Goal: Task Accomplishment & Management: Use online tool/utility

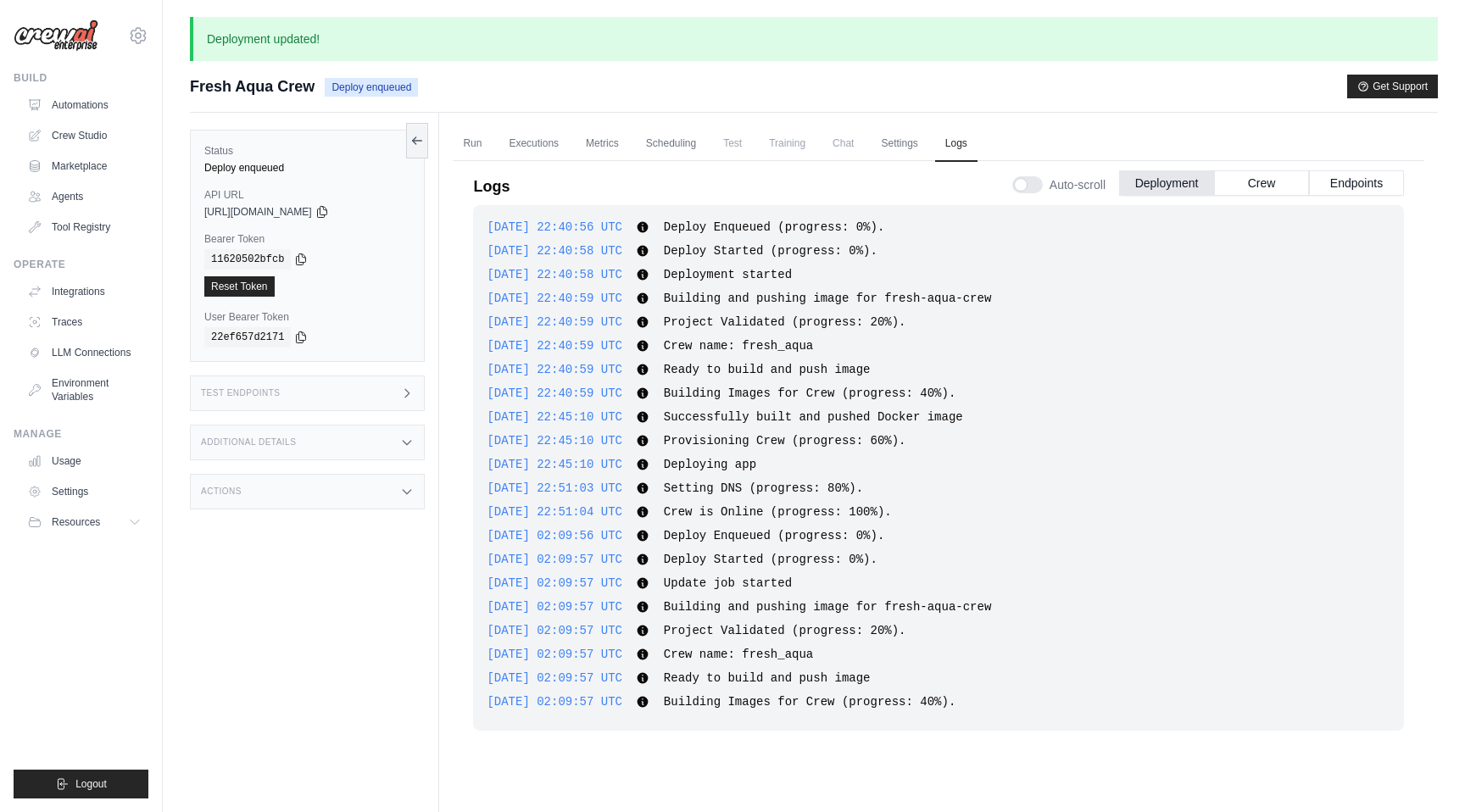
scroll to position [130, 0]
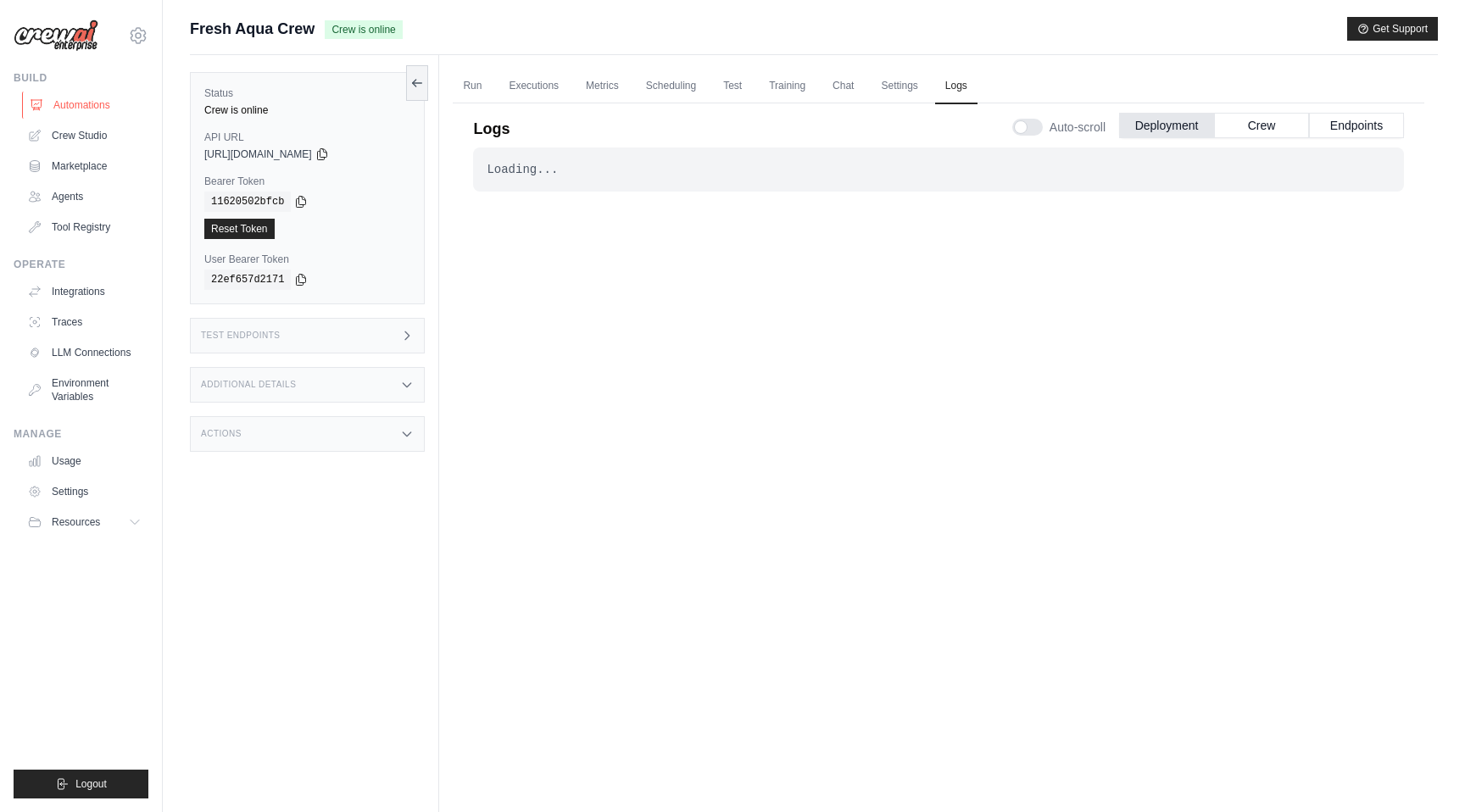
click at [91, 106] on link "Automations" at bounding box center [86, 105] width 128 height 27
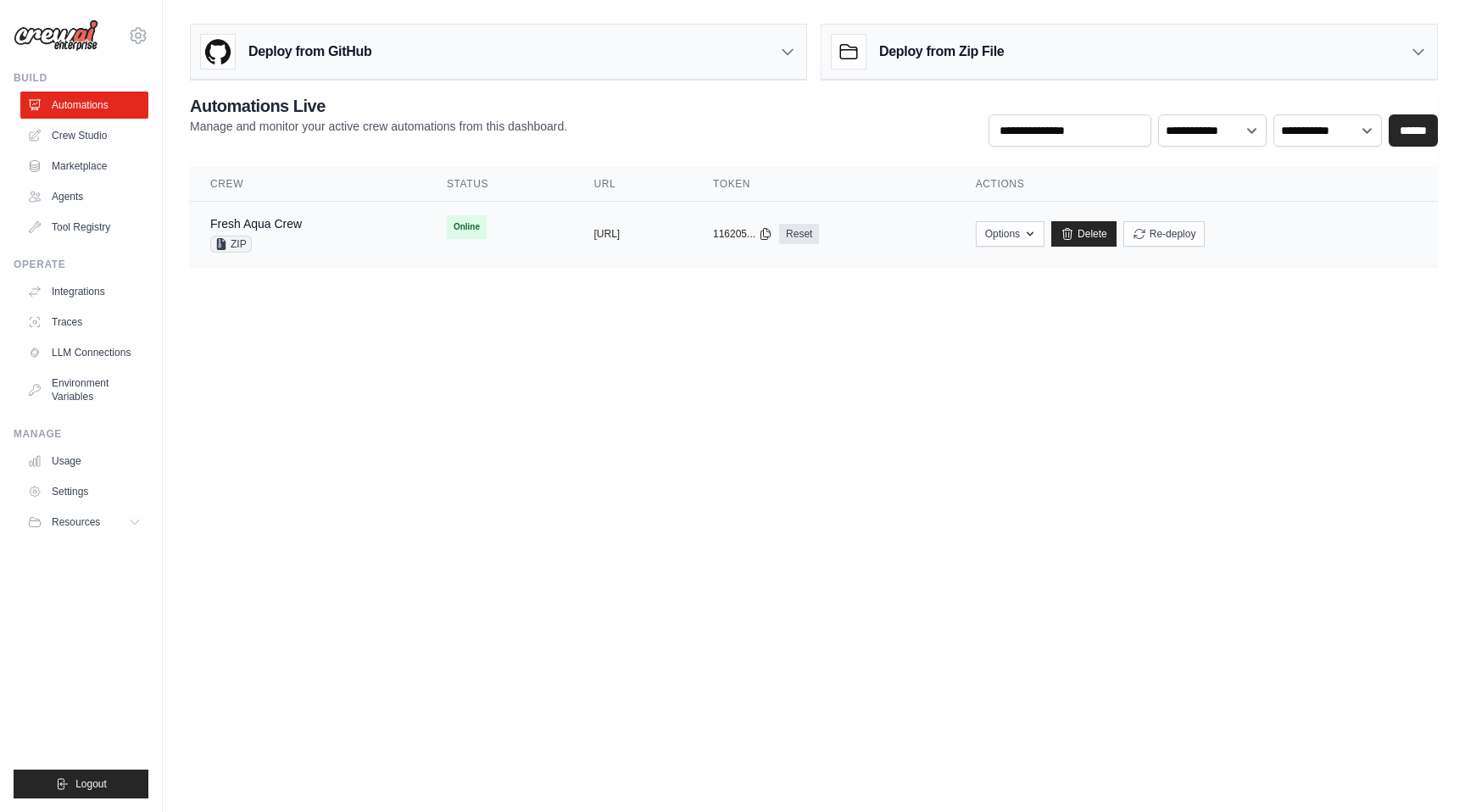
click at [352, 224] on div "Fresh Aqua Crew ZIP" at bounding box center [307, 233] width 196 height 37
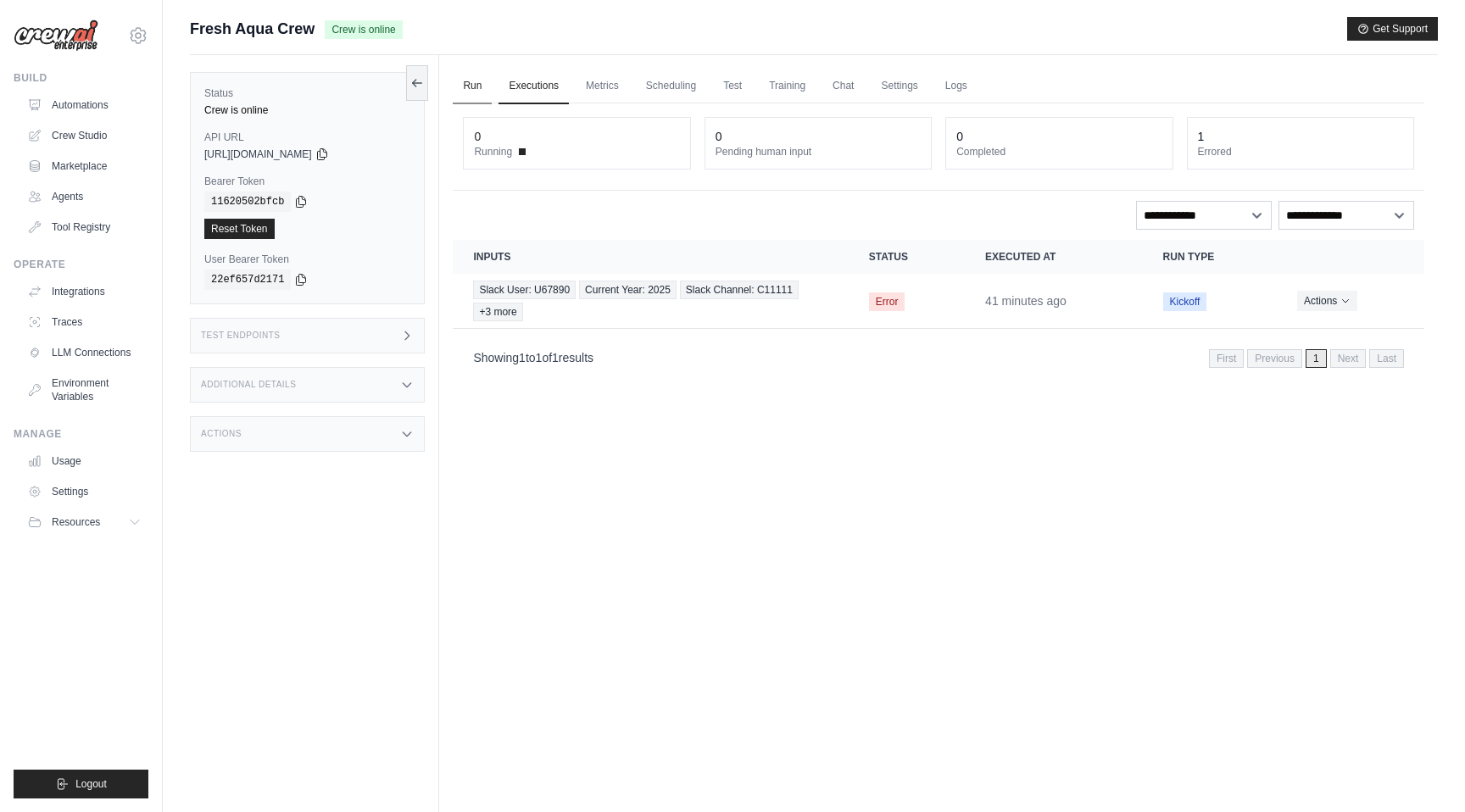
click at [472, 97] on link "Run" at bounding box center [472, 86] width 39 height 35
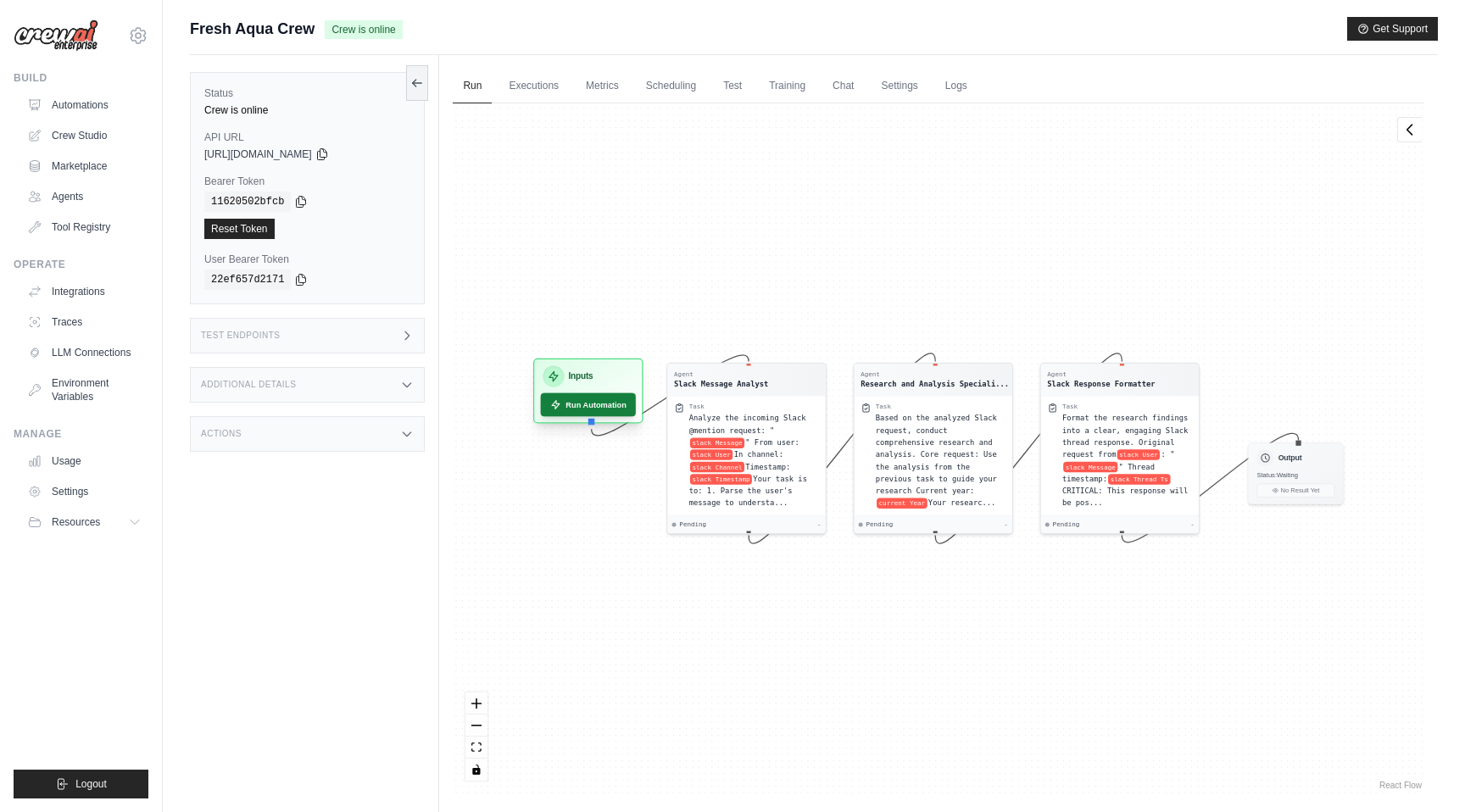
click at [593, 406] on button "Run Automation" at bounding box center [589, 405] width 96 height 23
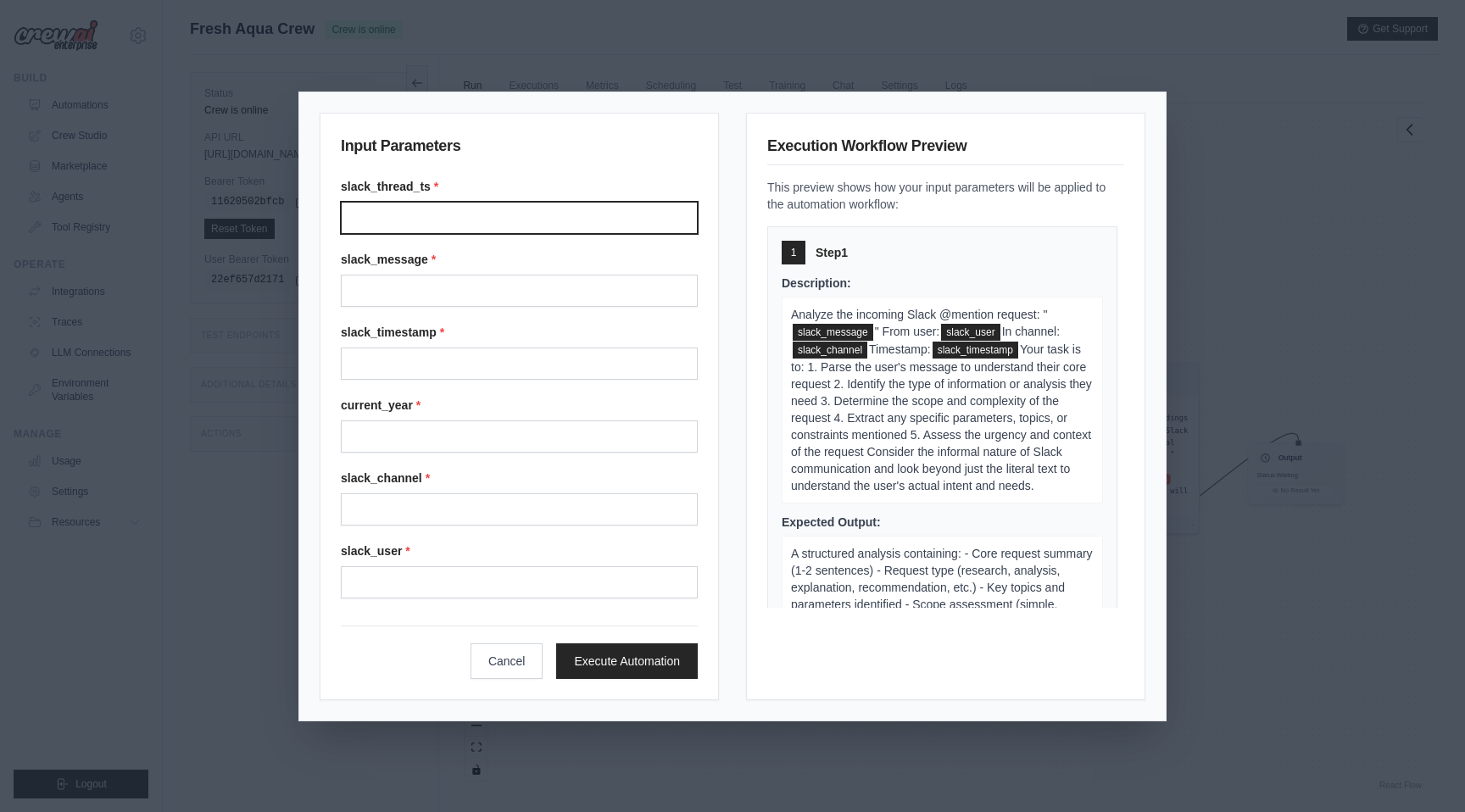
click at [504, 202] on input "Slack thread ts" at bounding box center [519, 218] width 357 height 32
type input "**********"
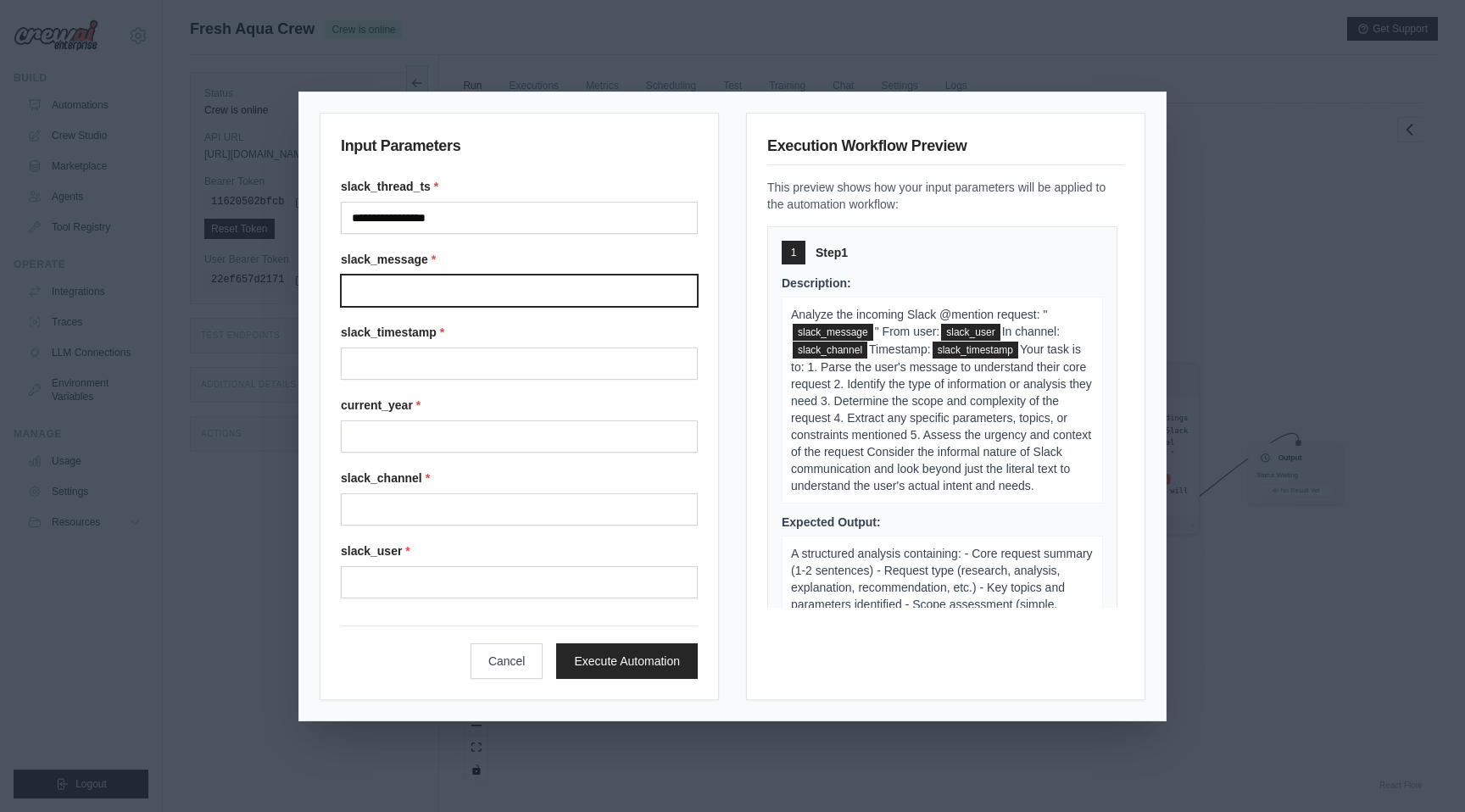
click at [485, 298] on input "Slack message" at bounding box center [519, 291] width 357 height 32
type input "**********"
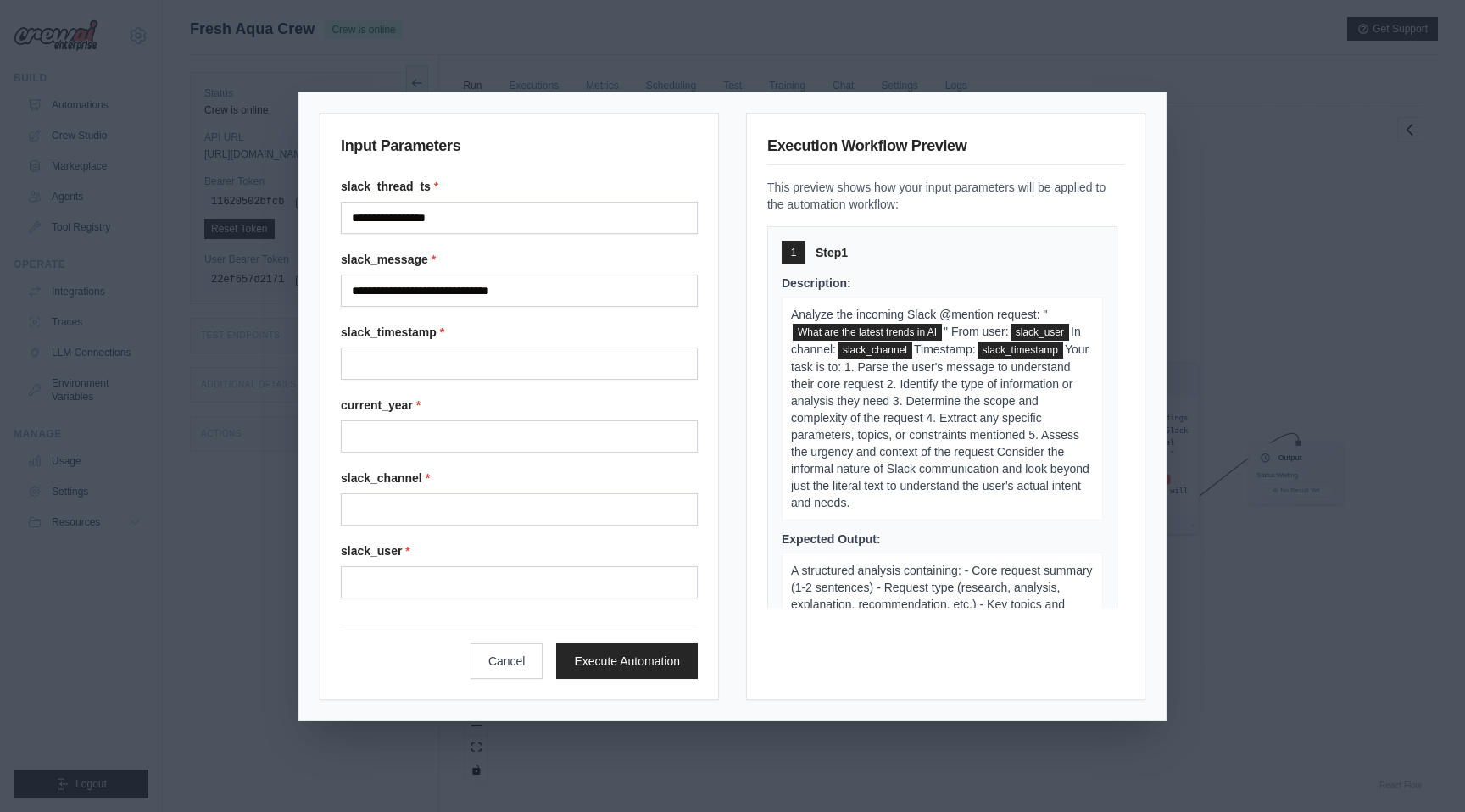
click at [479, 391] on div "**********" at bounding box center [519, 388] width 357 height 420
click at [480, 360] on input "Slack timestamp" at bounding box center [519, 364] width 357 height 32
type input "**********"
click at [473, 434] on input "Current year" at bounding box center [519, 436] width 357 height 32
type input "****"
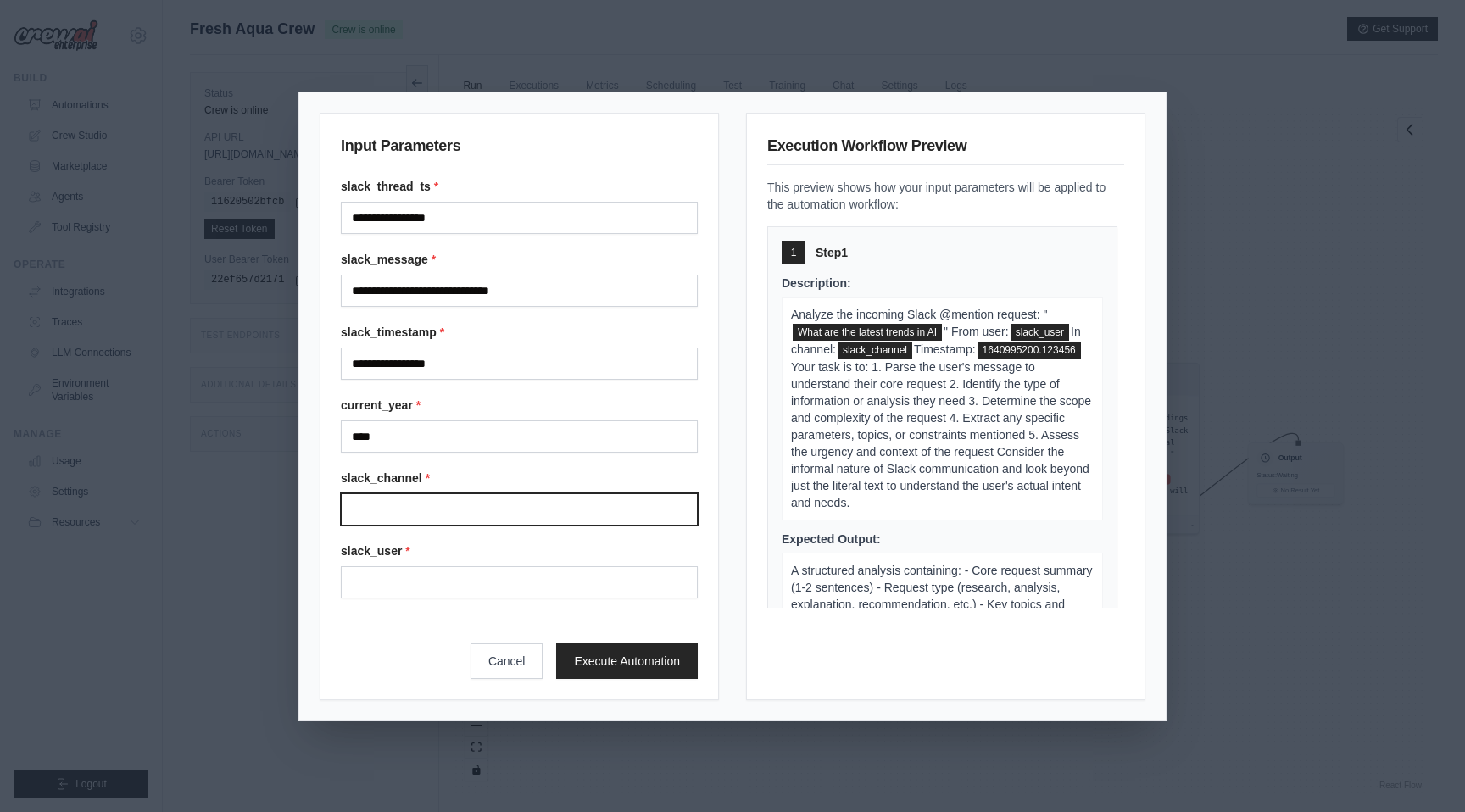
click at [474, 495] on input "Slack channel" at bounding box center [519, 509] width 357 height 32
type input "******"
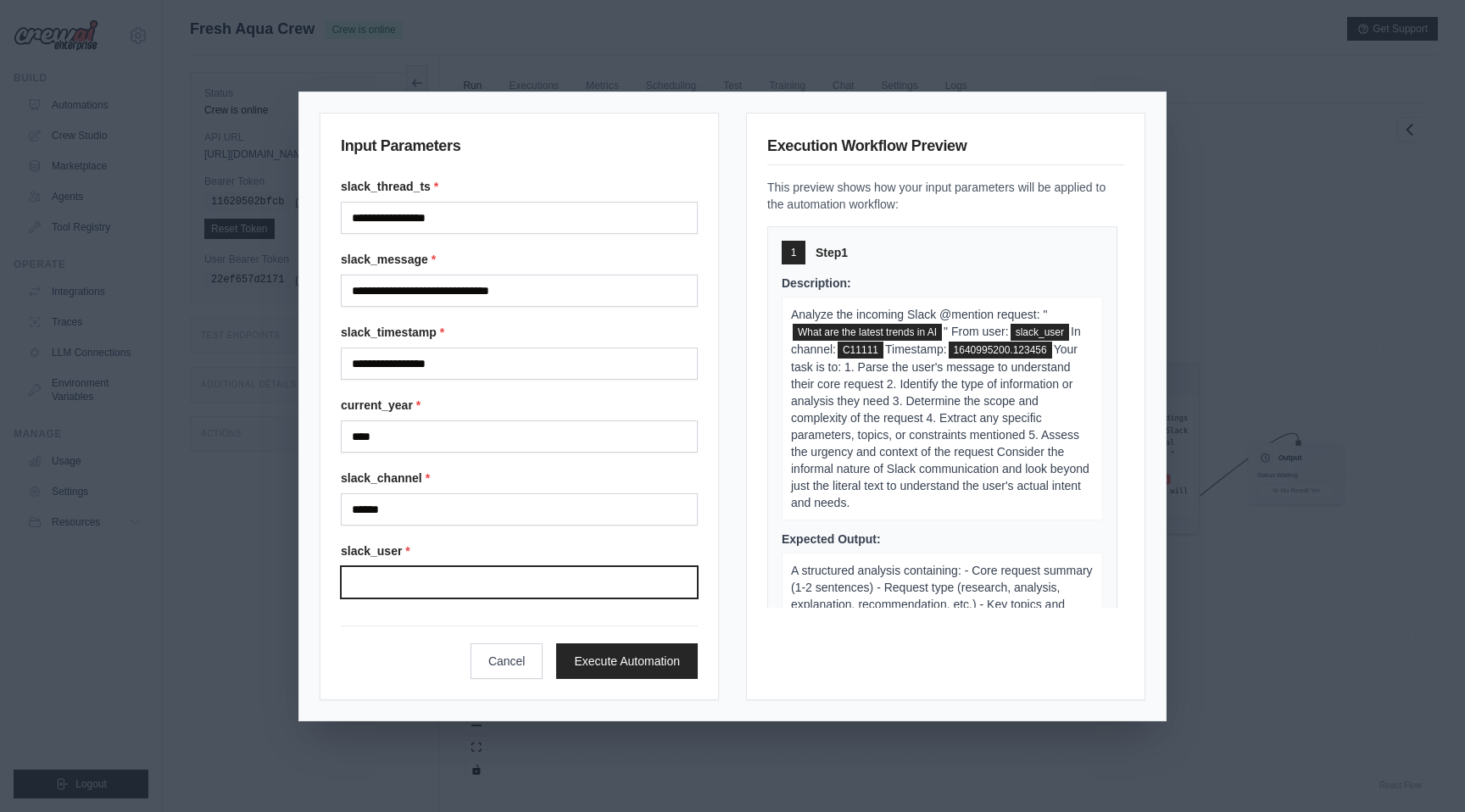
click at [472, 586] on input "Slack user" at bounding box center [519, 582] width 357 height 32
type input "******"
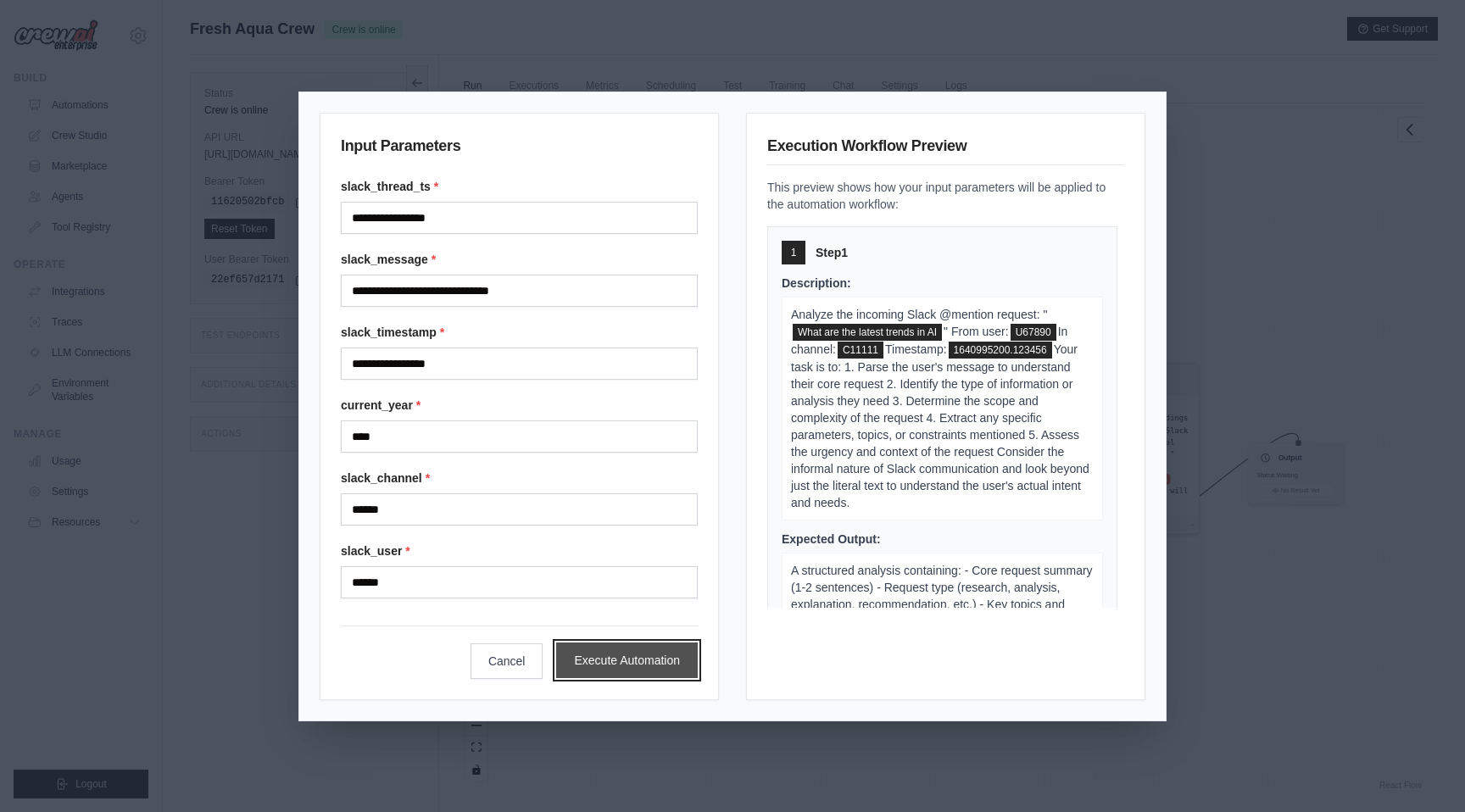
click at [621, 649] on button "Execute Automation" at bounding box center [627, 660] width 142 height 35
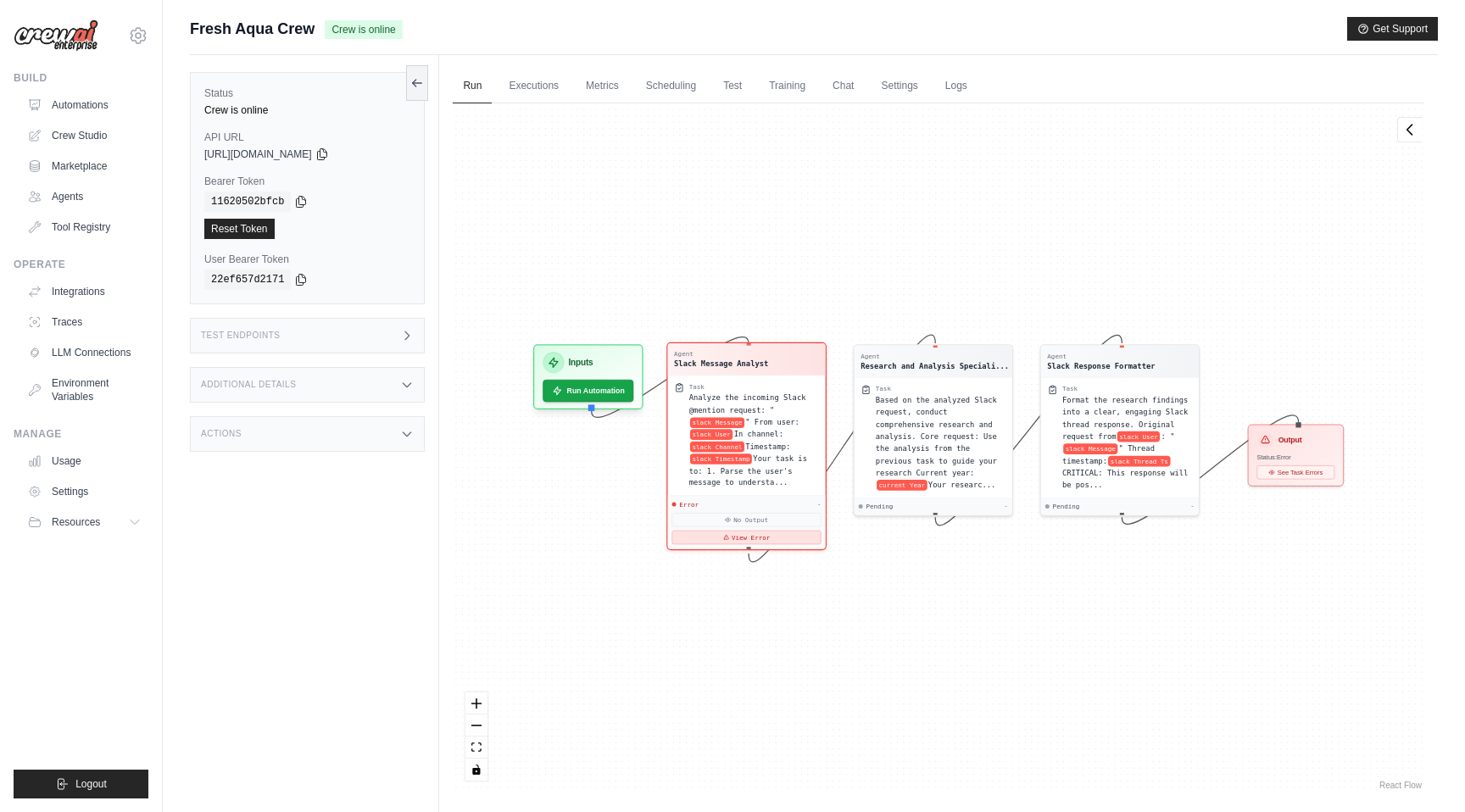
click at [730, 537] on button "View Error" at bounding box center [747, 537] width 150 height 14
click at [730, 534] on button "View Error" at bounding box center [747, 537] width 150 height 14
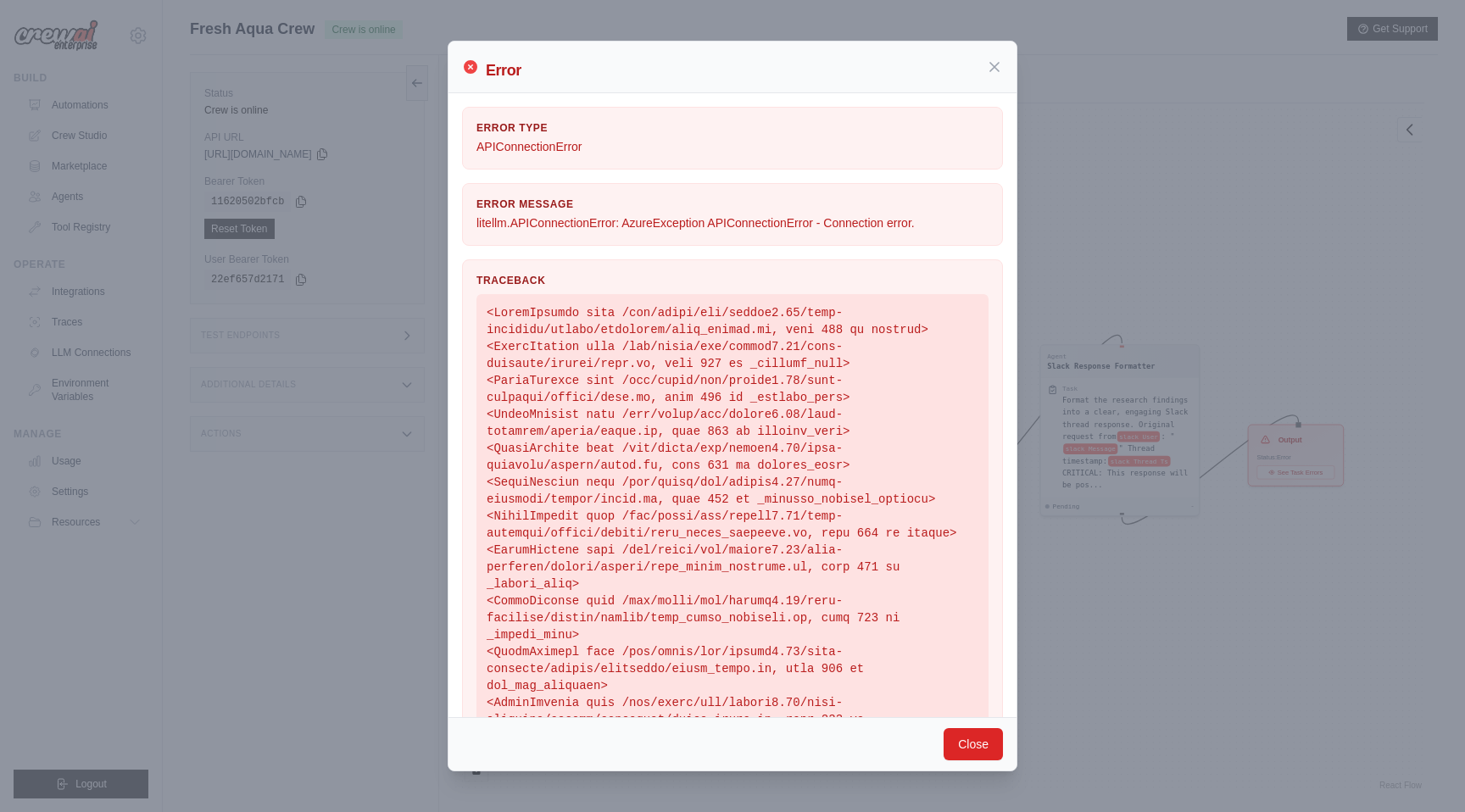
click at [199, 31] on div "Error Error Type APIConnectionError Error Message litellm.APIConnectionError: A…" at bounding box center [732, 406] width 1465 height 812
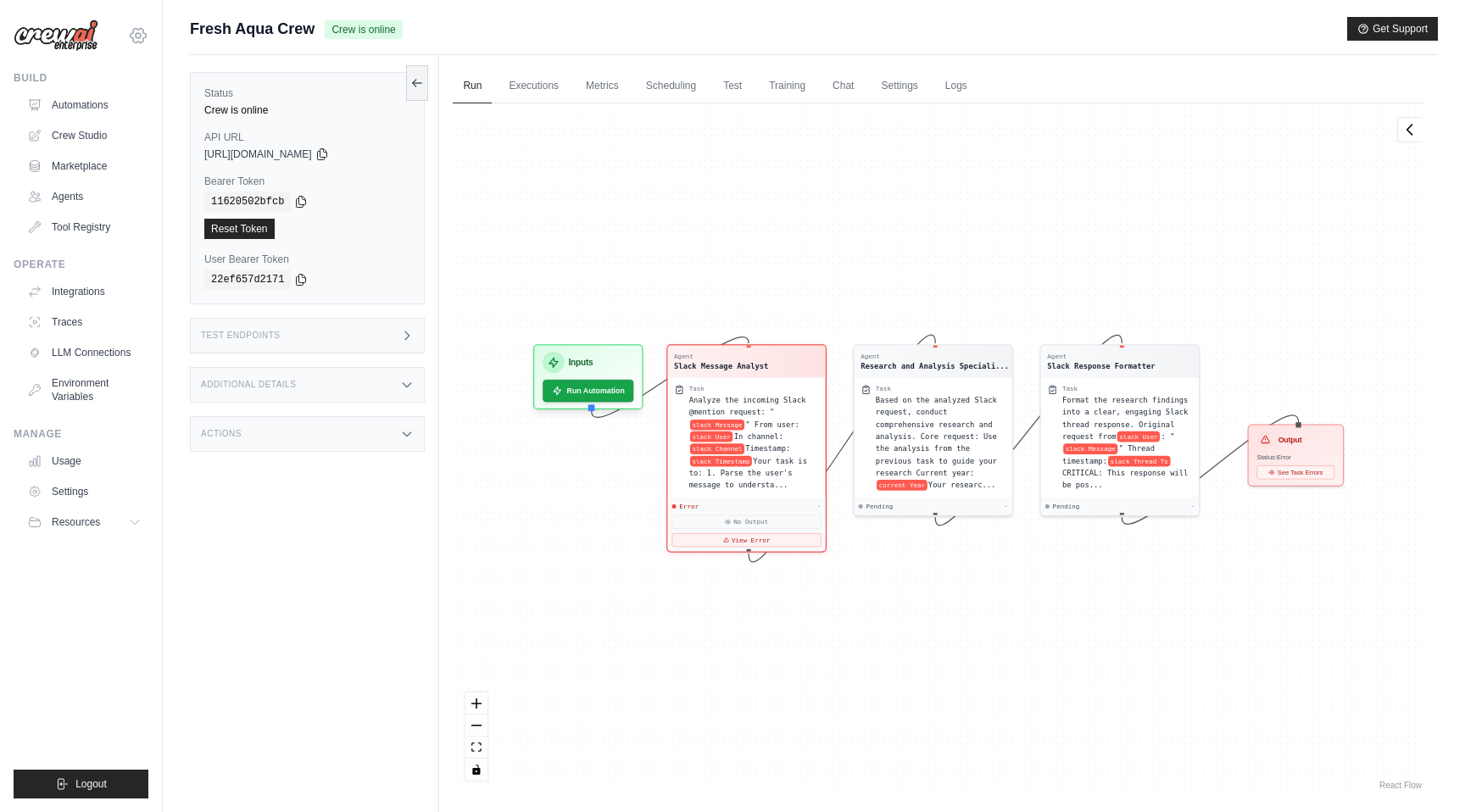
click at [128, 34] on icon at bounding box center [138, 35] width 21 height 21
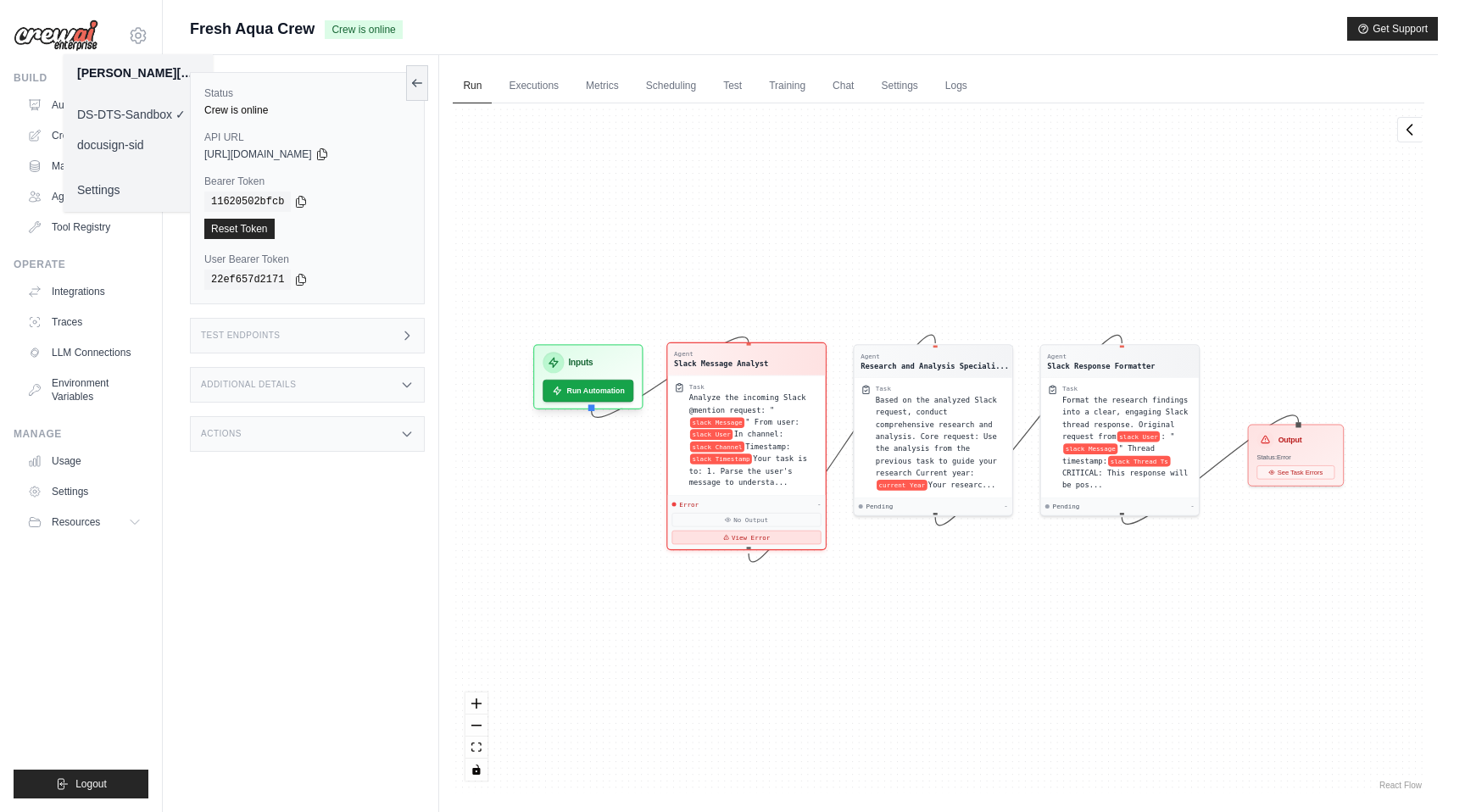
click at [733, 534] on button "View Error" at bounding box center [747, 537] width 150 height 14
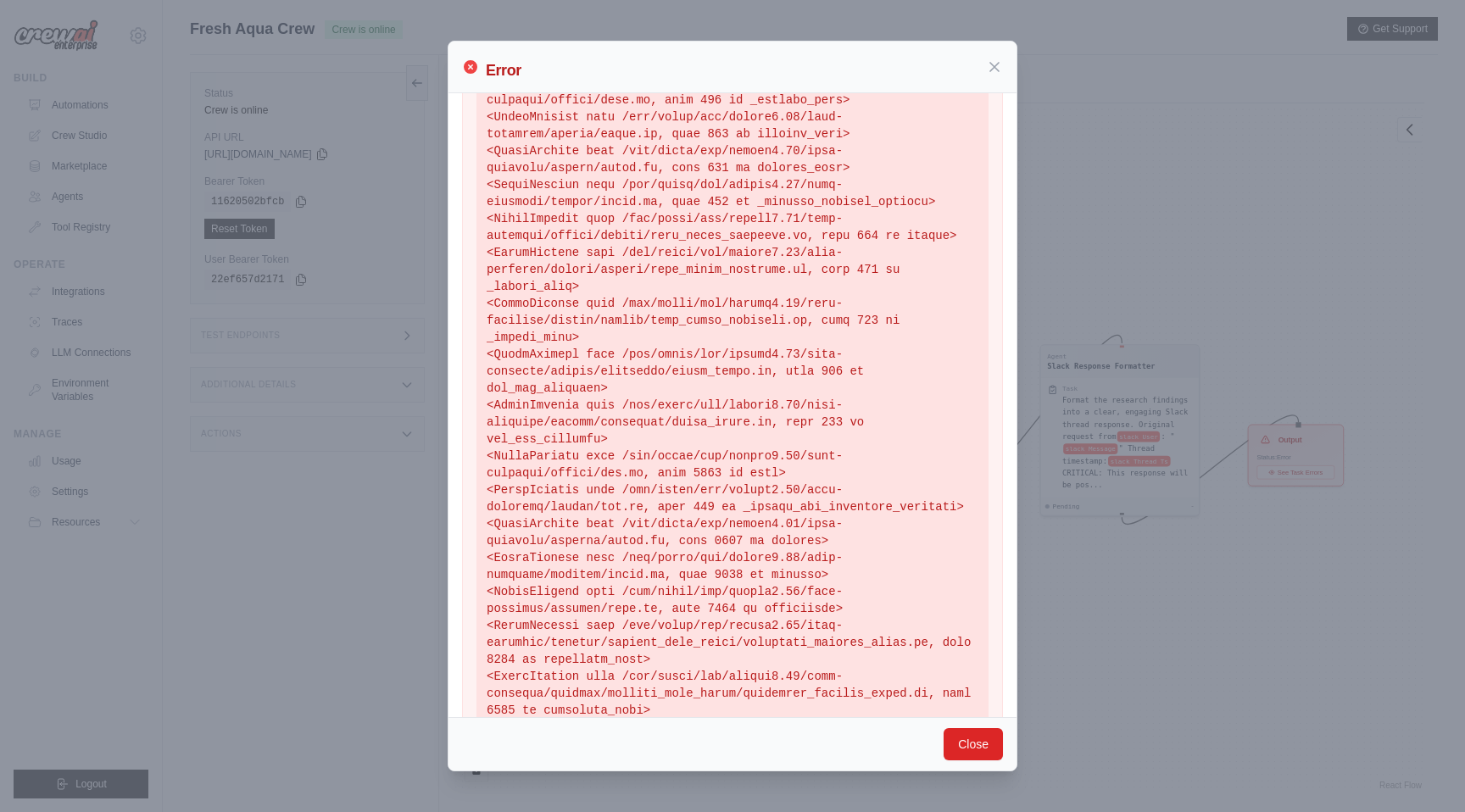
scroll to position [337, 0]
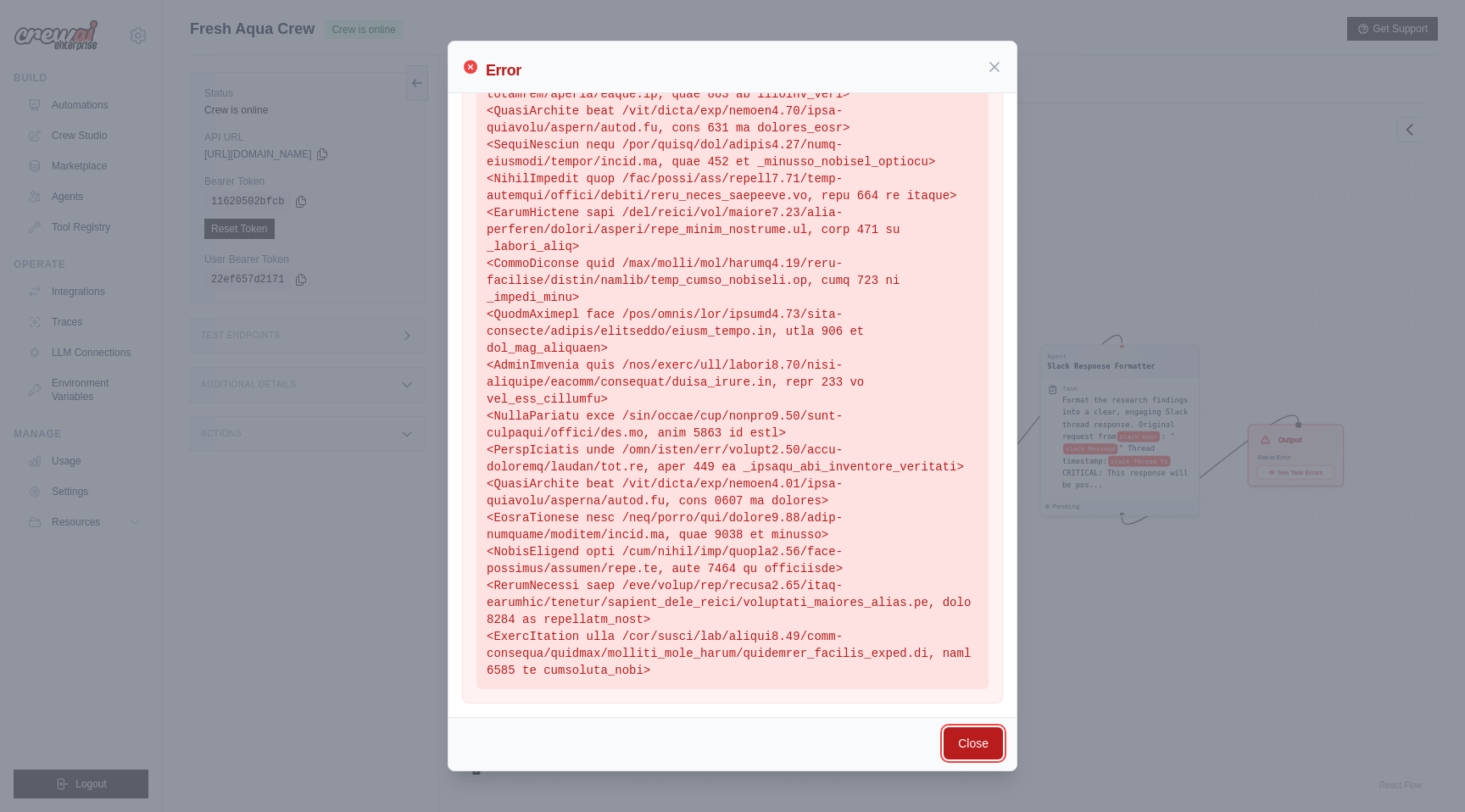
click at [972, 758] on button "Close" at bounding box center [974, 744] width 60 height 32
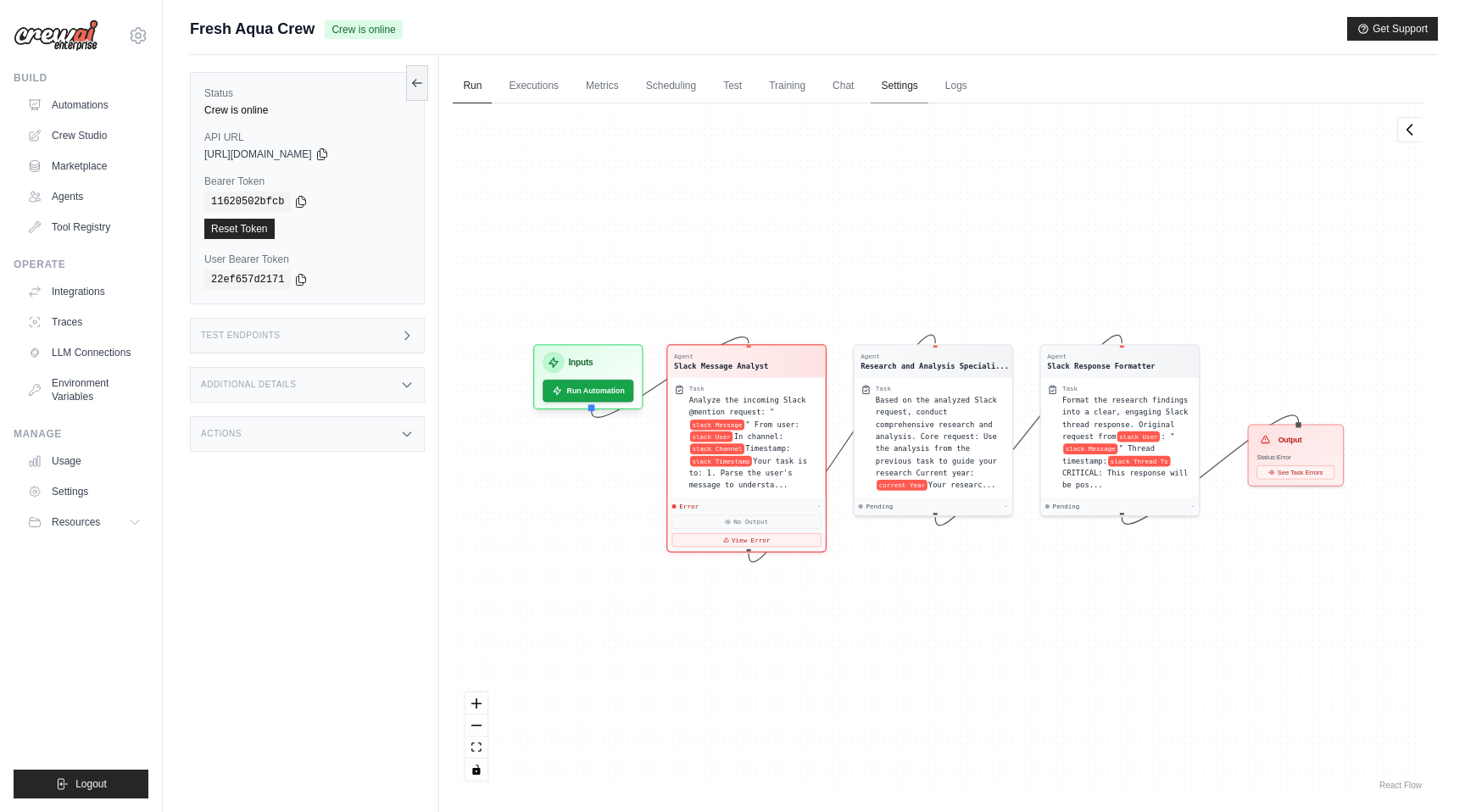
click at [892, 90] on link "Settings" at bounding box center [899, 86] width 57 height 35
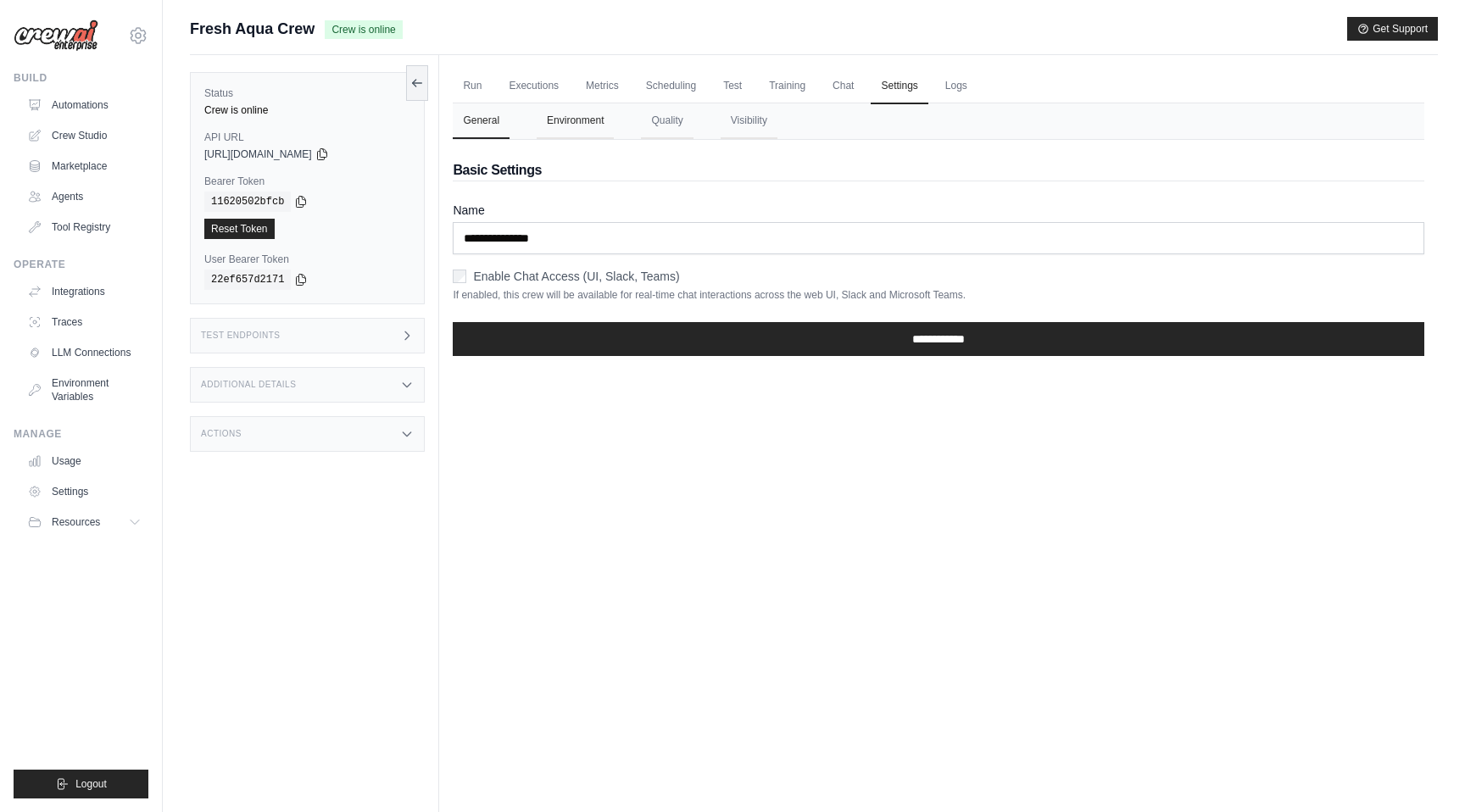
click at [554, 113] on button "Environment" at bounding box center [575, 121] width 78 height 35
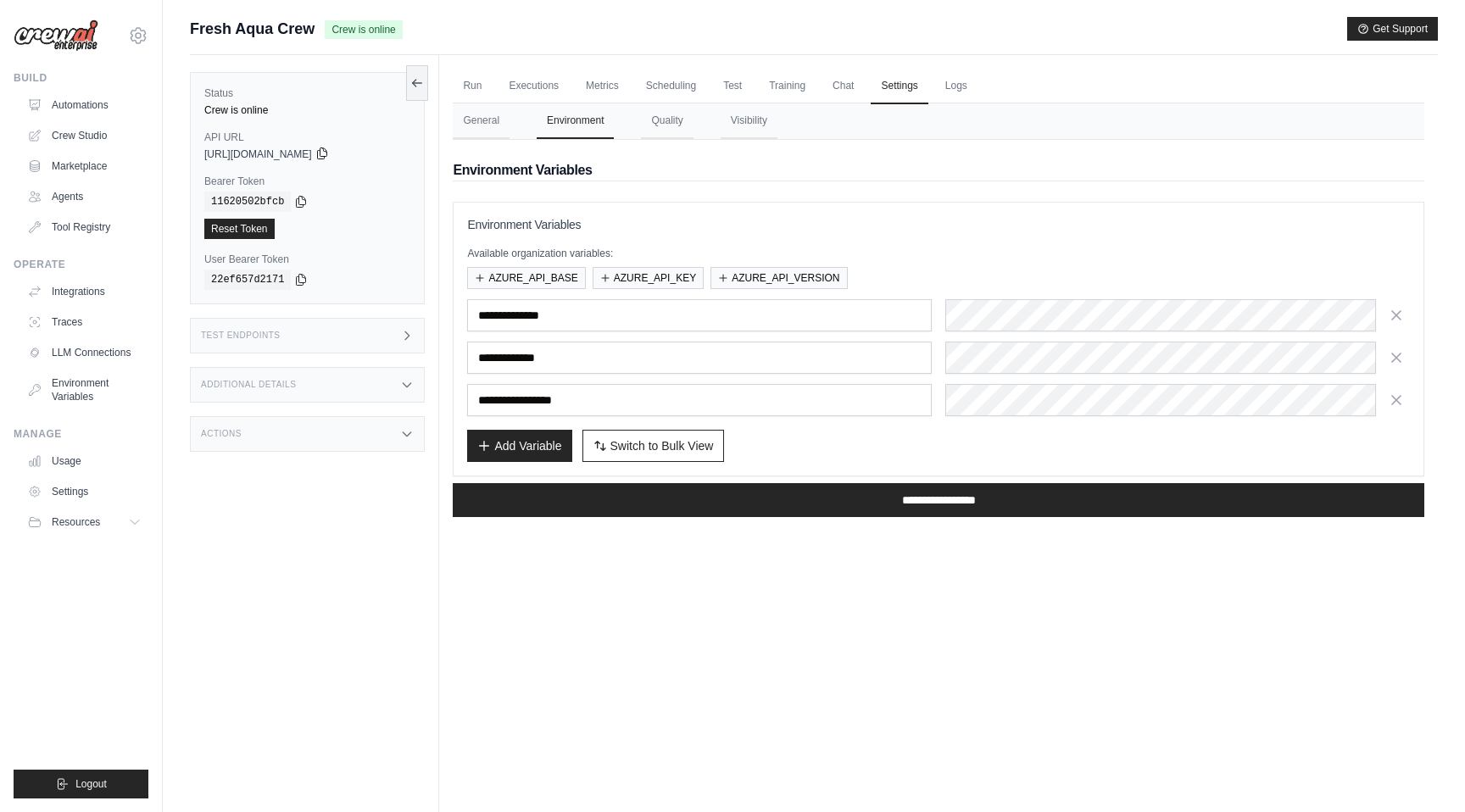
click at [326, 151] on icon at bounding box center [322, 154] width 9 height 11
click at [309, 333] on div "Test Endpoints" at bounding box center [307, 335] width 234 height 35
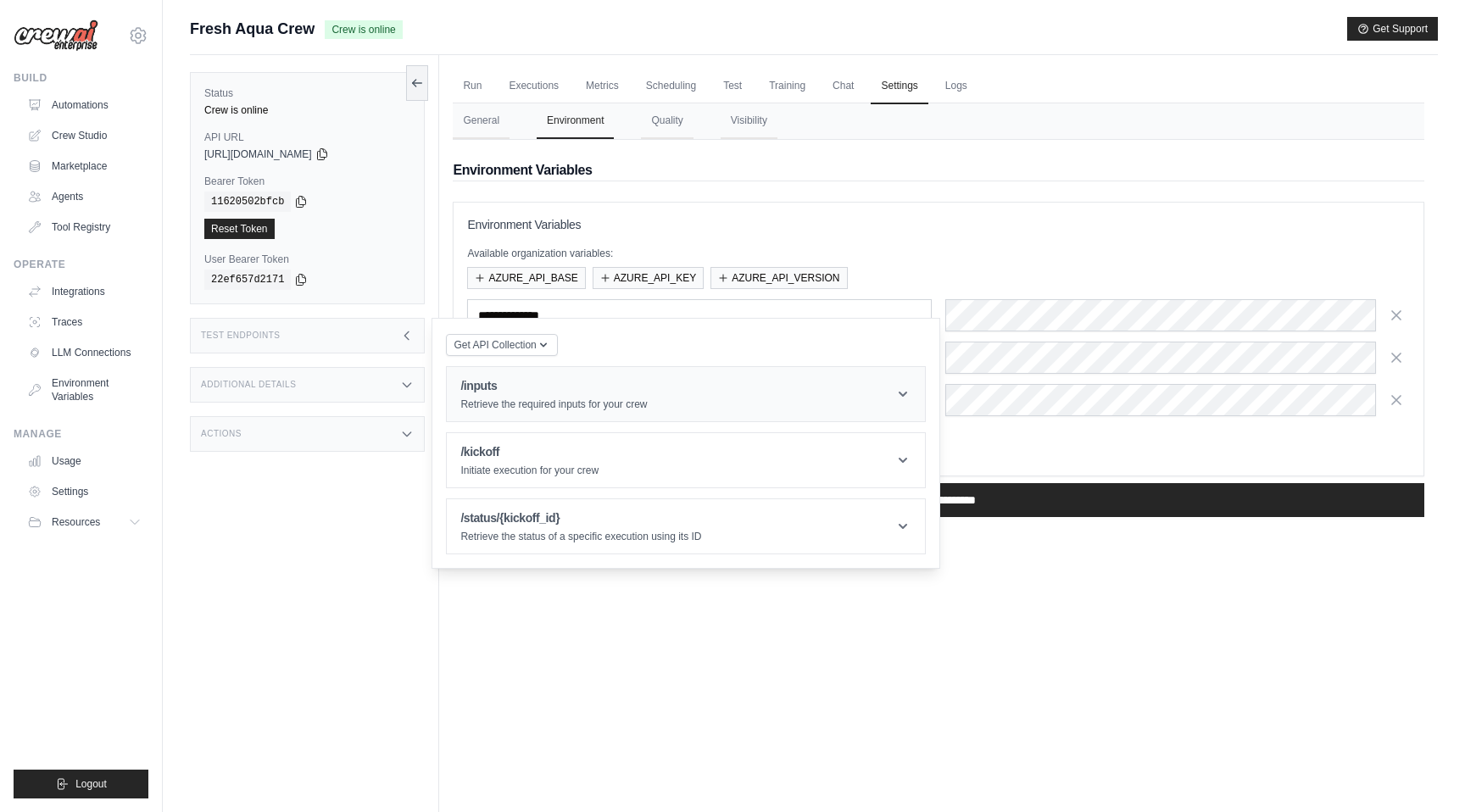
click at [545, 388] on h1 "/inputs" at bounding box center [554, 385] width 187 height 17
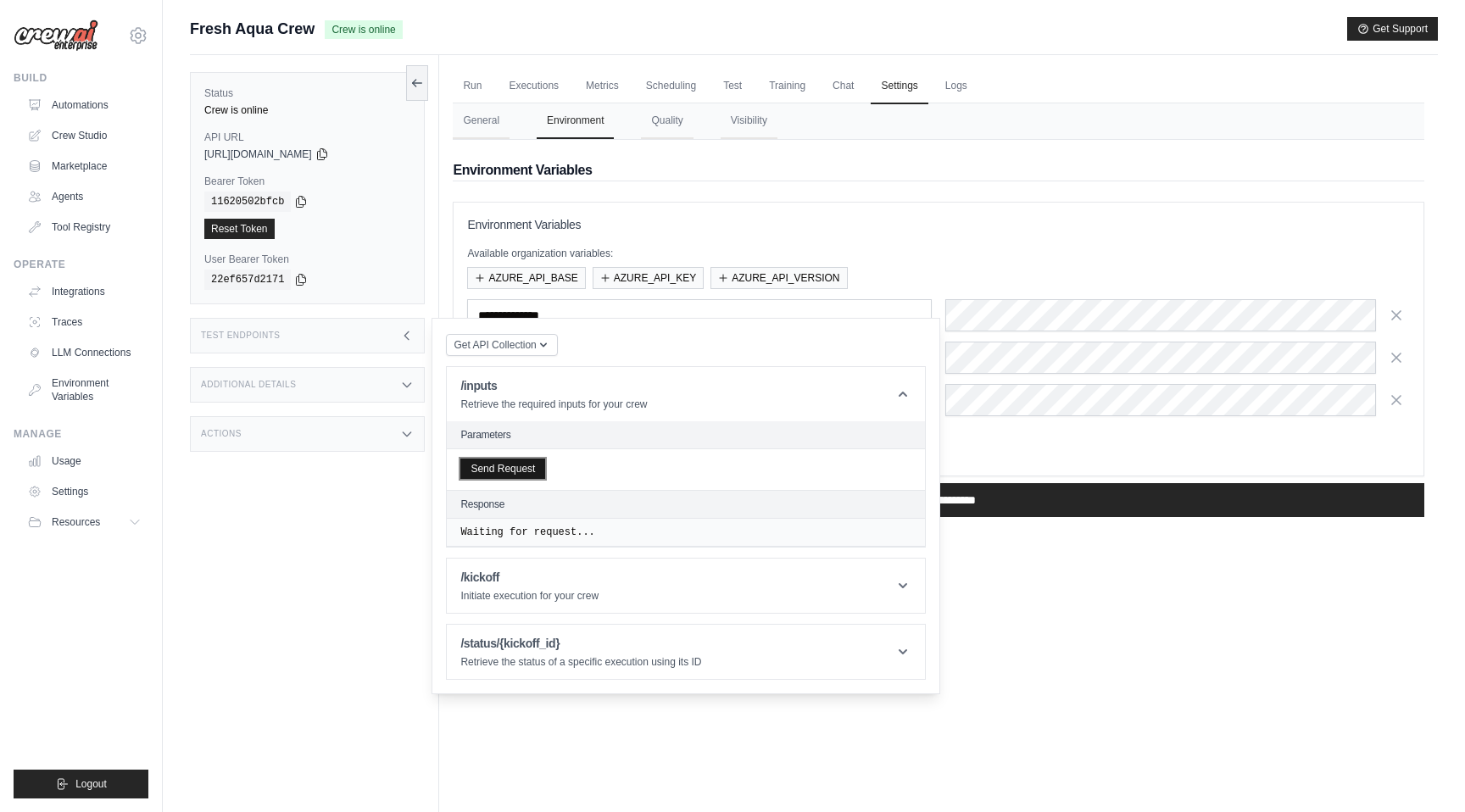
click at [517, 477] on button "Send Request" at bounding box center [503, 469] width 85 height 21
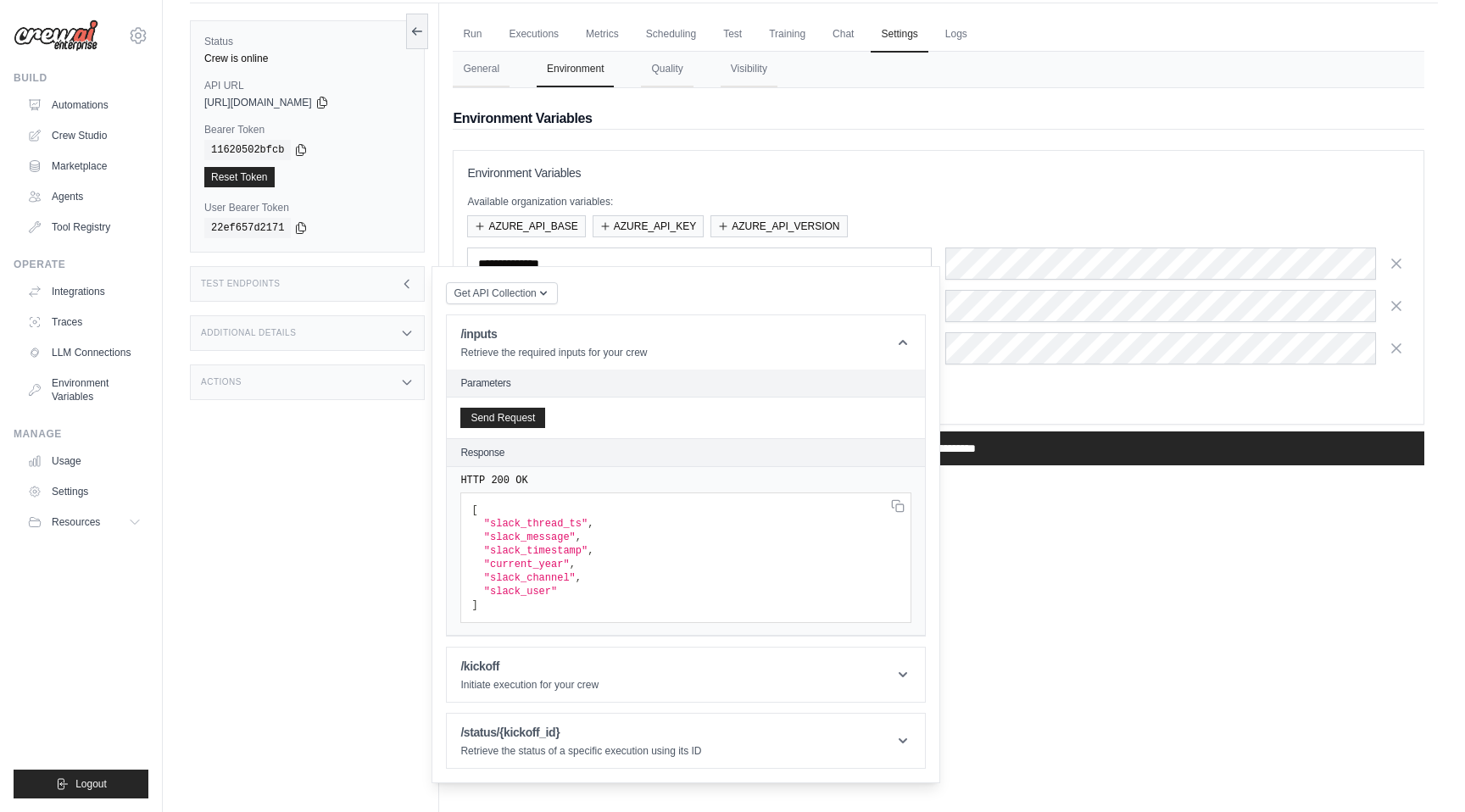
scroll to position [72, 0]
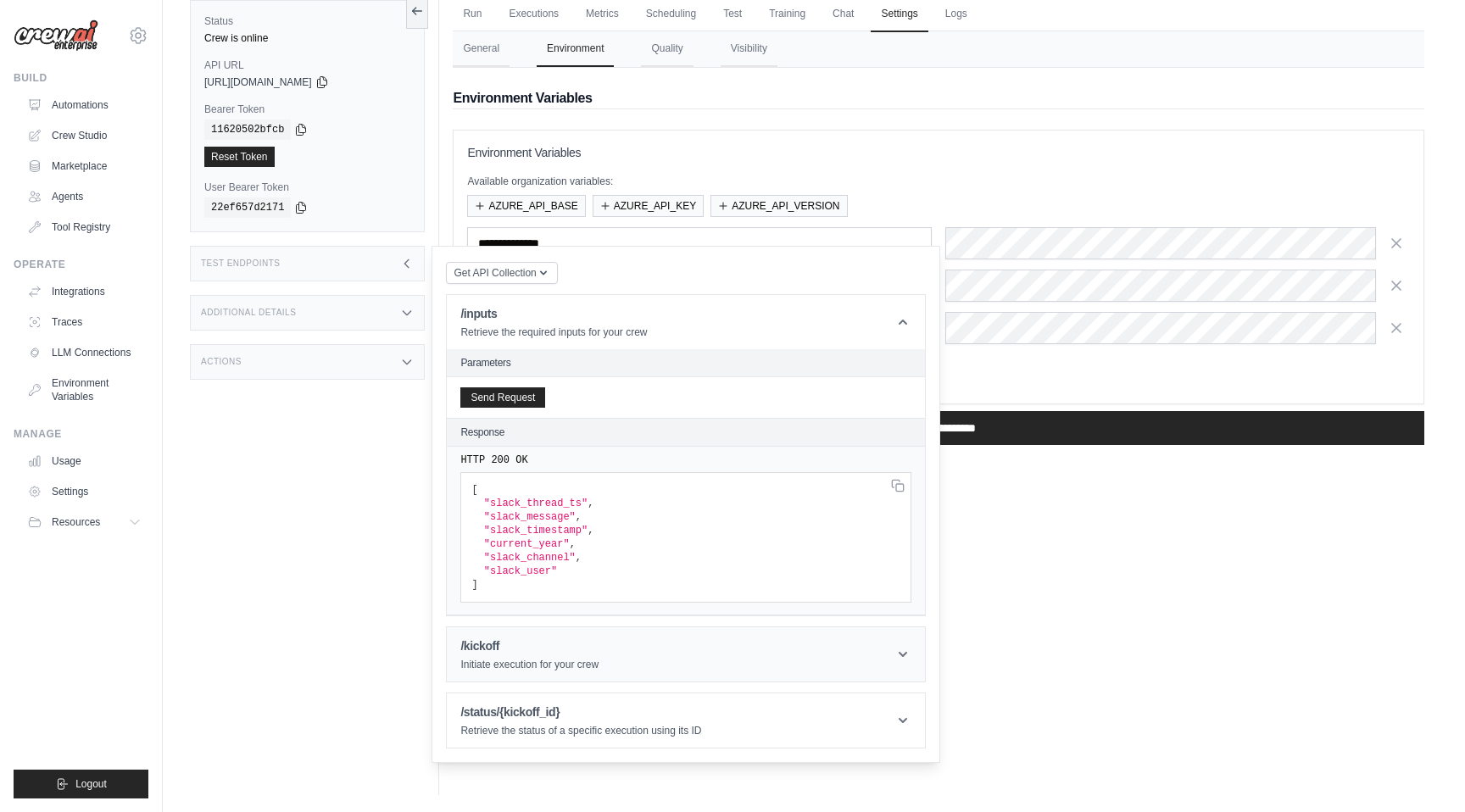
click at [548, 634] on header "/kickoff Initiate execution for your crew" at bounding box center [686, 654] width 478 height 54
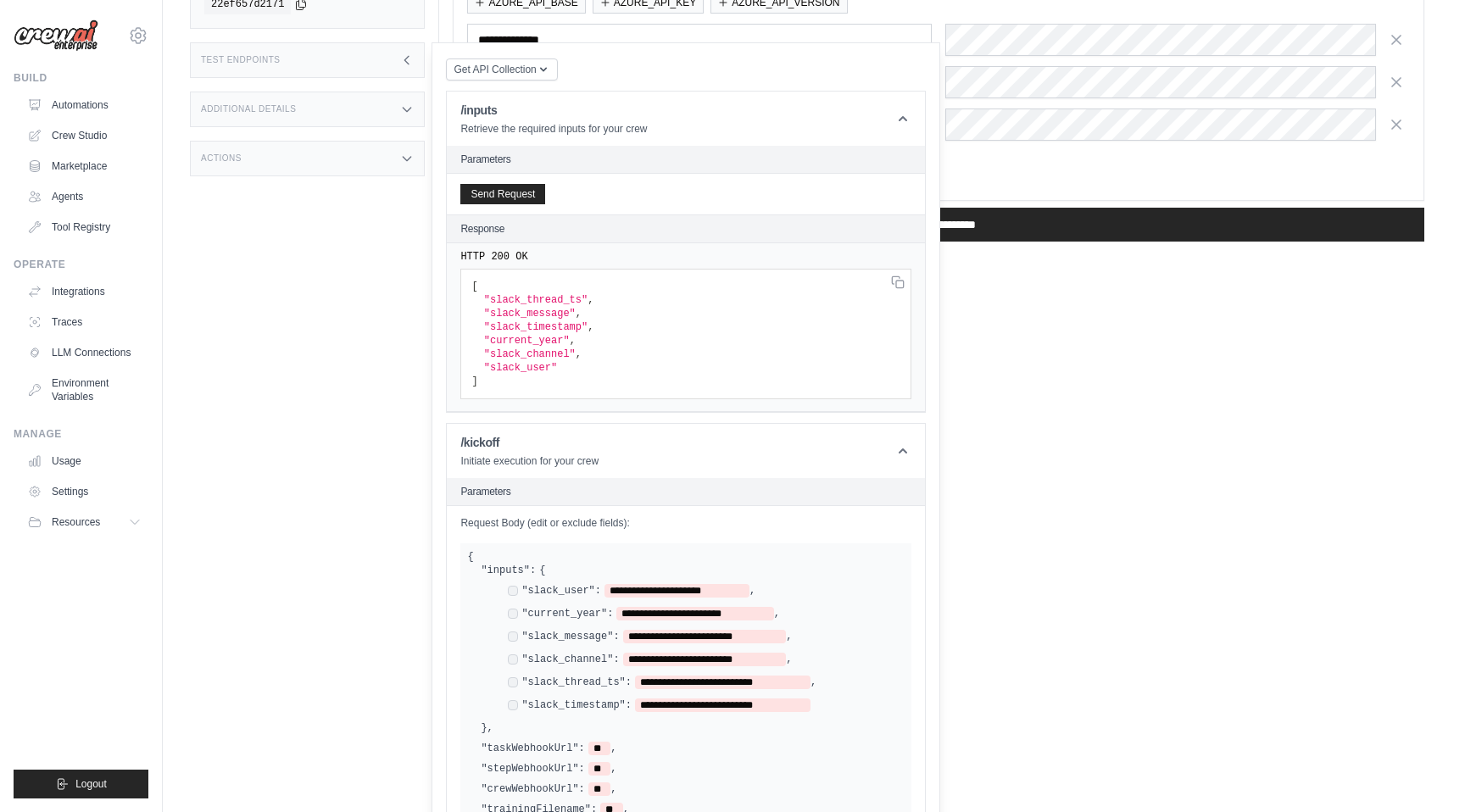
scroll to position [0, 0]
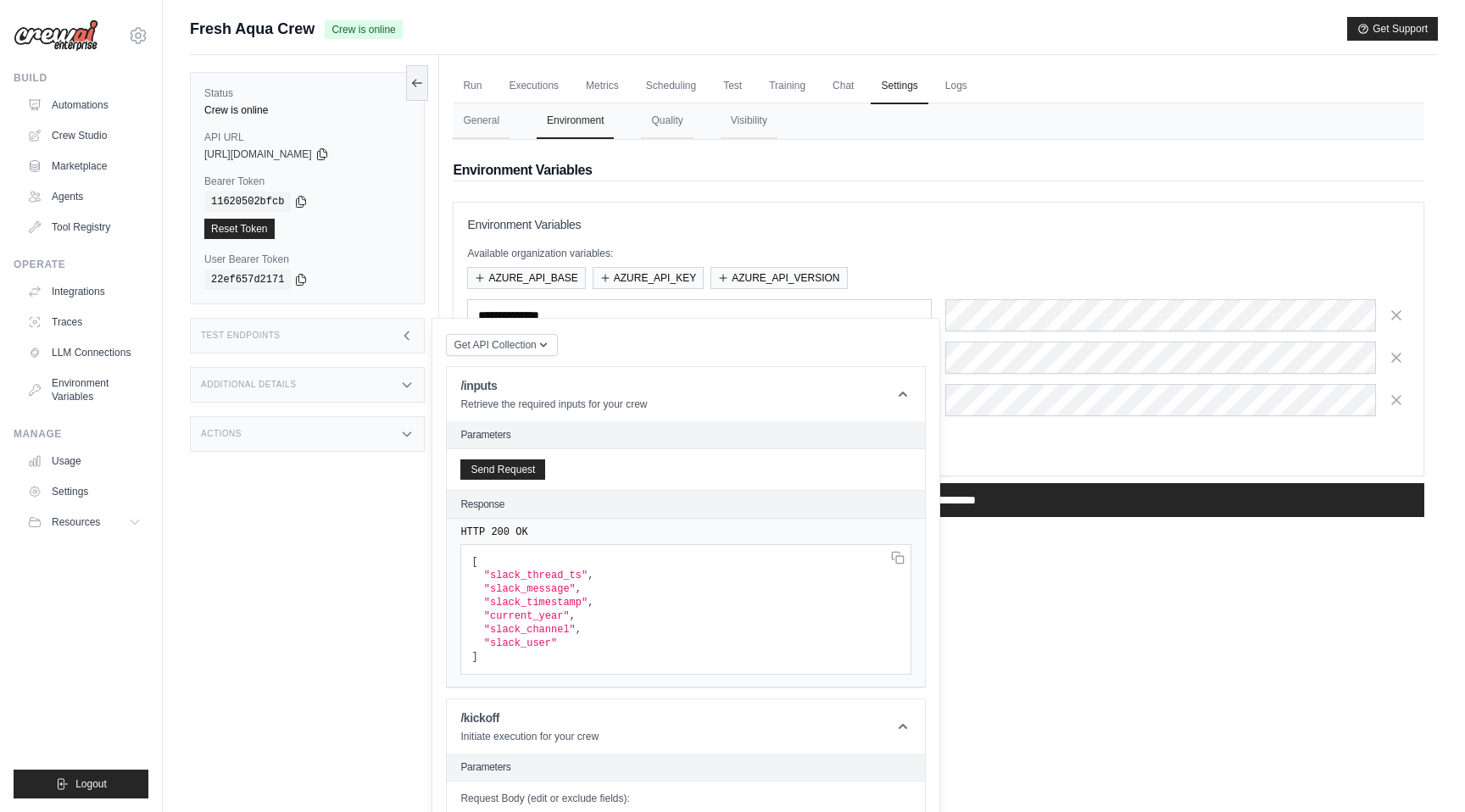
click at [289, 338] on div "Test Endpoints" at bounding box center [307, 335] width 234 height 35
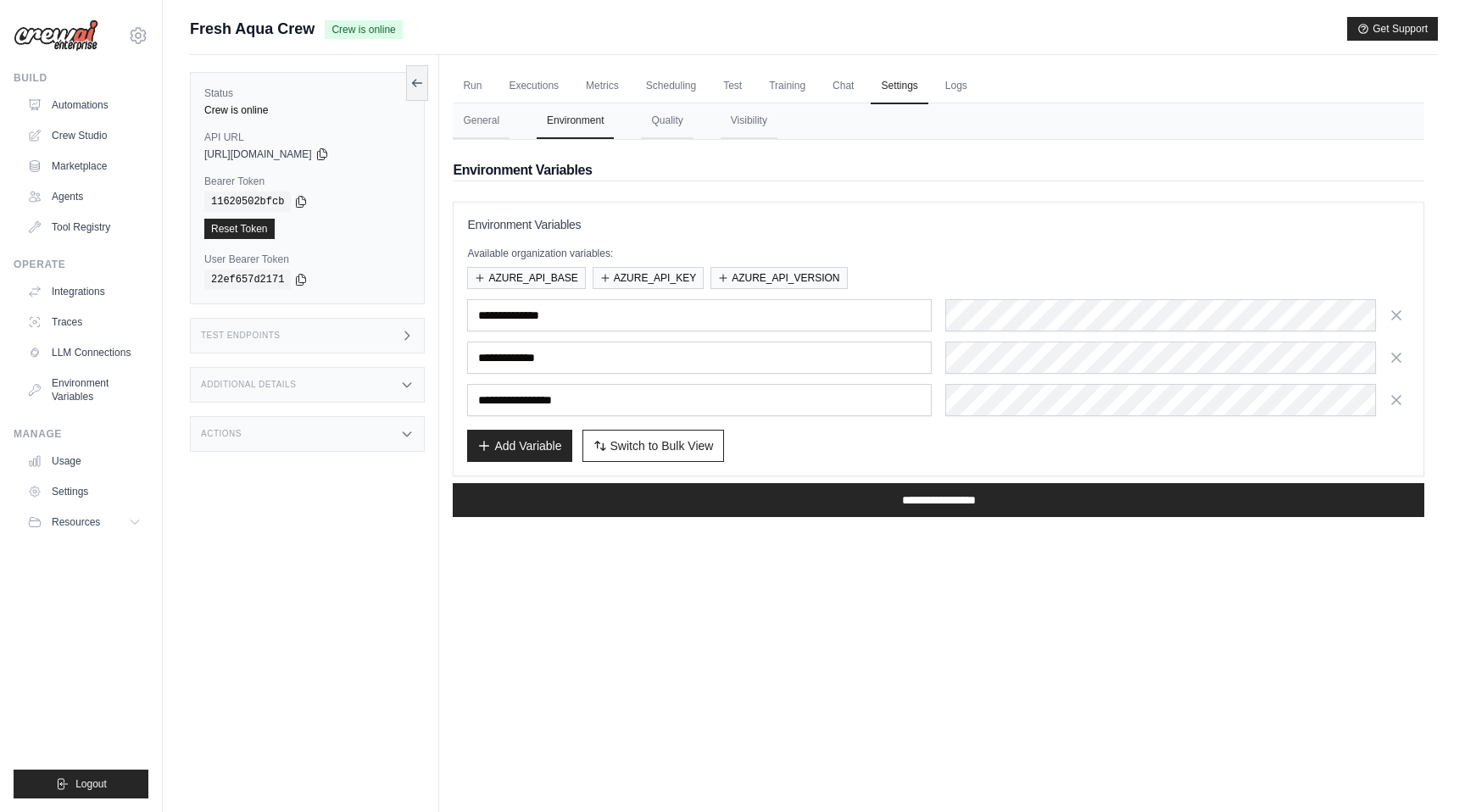
click at [299, 371] on div "Additional Details" at bounding box center [307, 384] width 234 height 35
click at [276, 534] on div "Actions" at bounding box center [307, 534] width 234 height 35
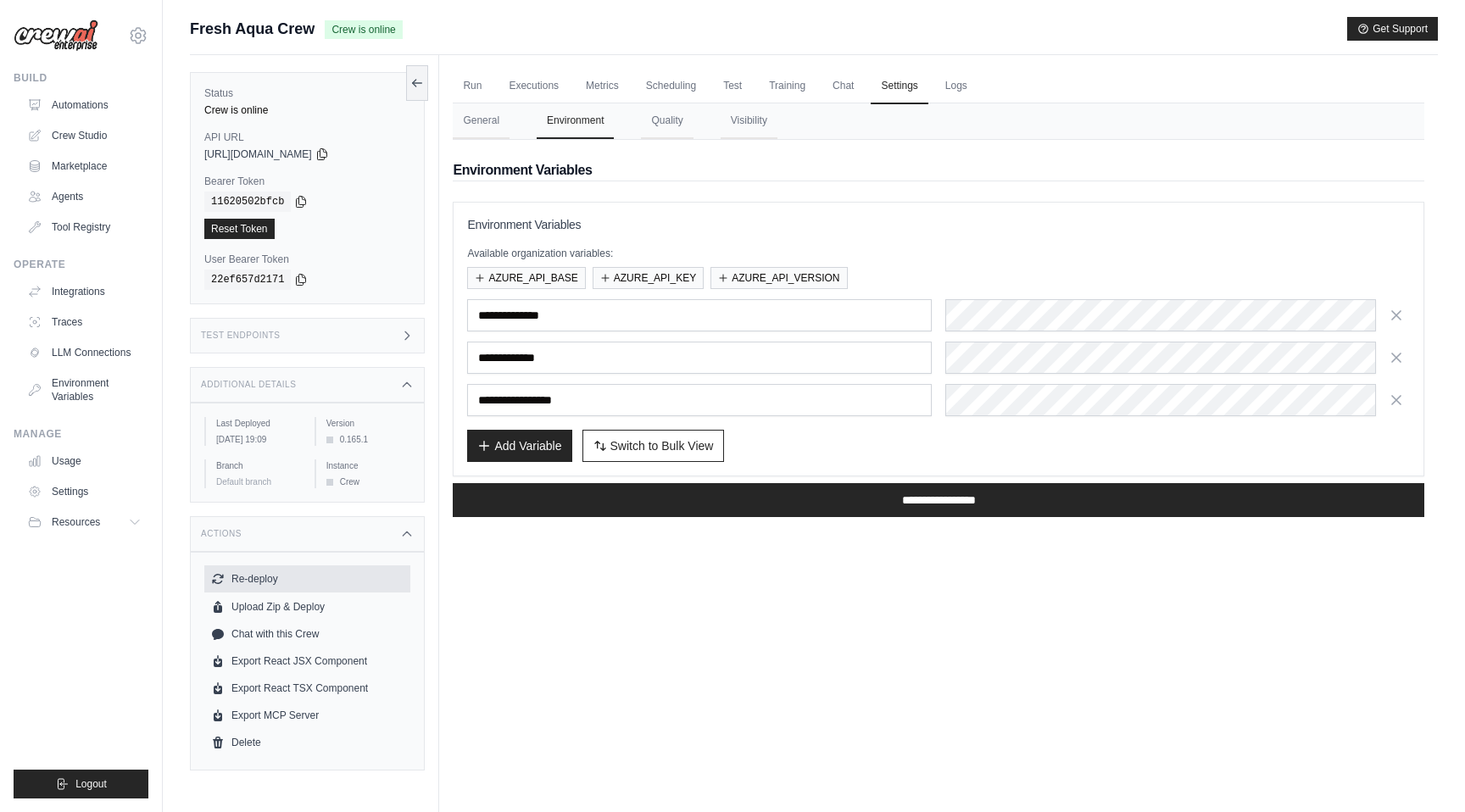
scroll to position [1, 0]
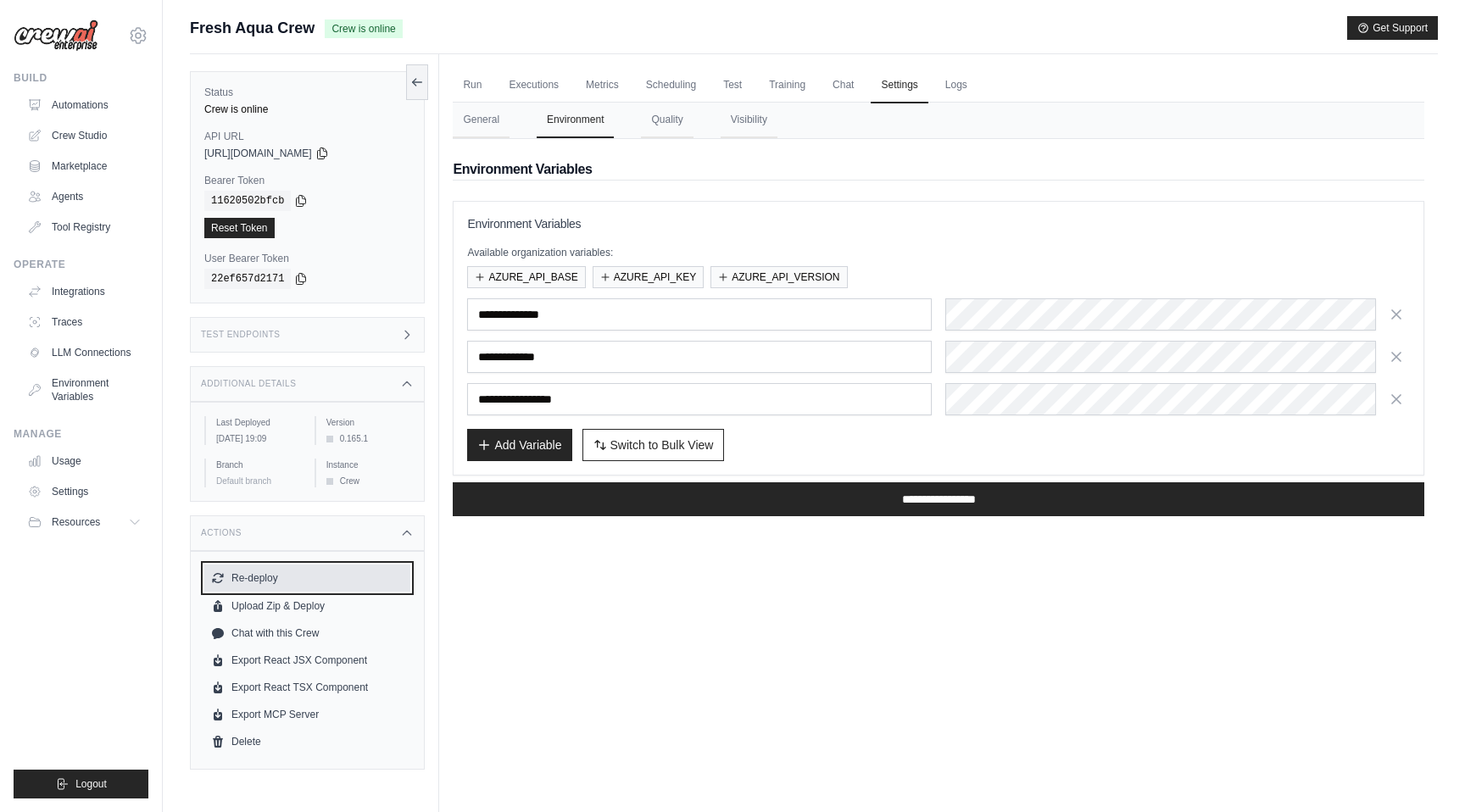
click at [291, 588] on button "Re-deploy" at bounding box center [307, 578] width 206 height 27
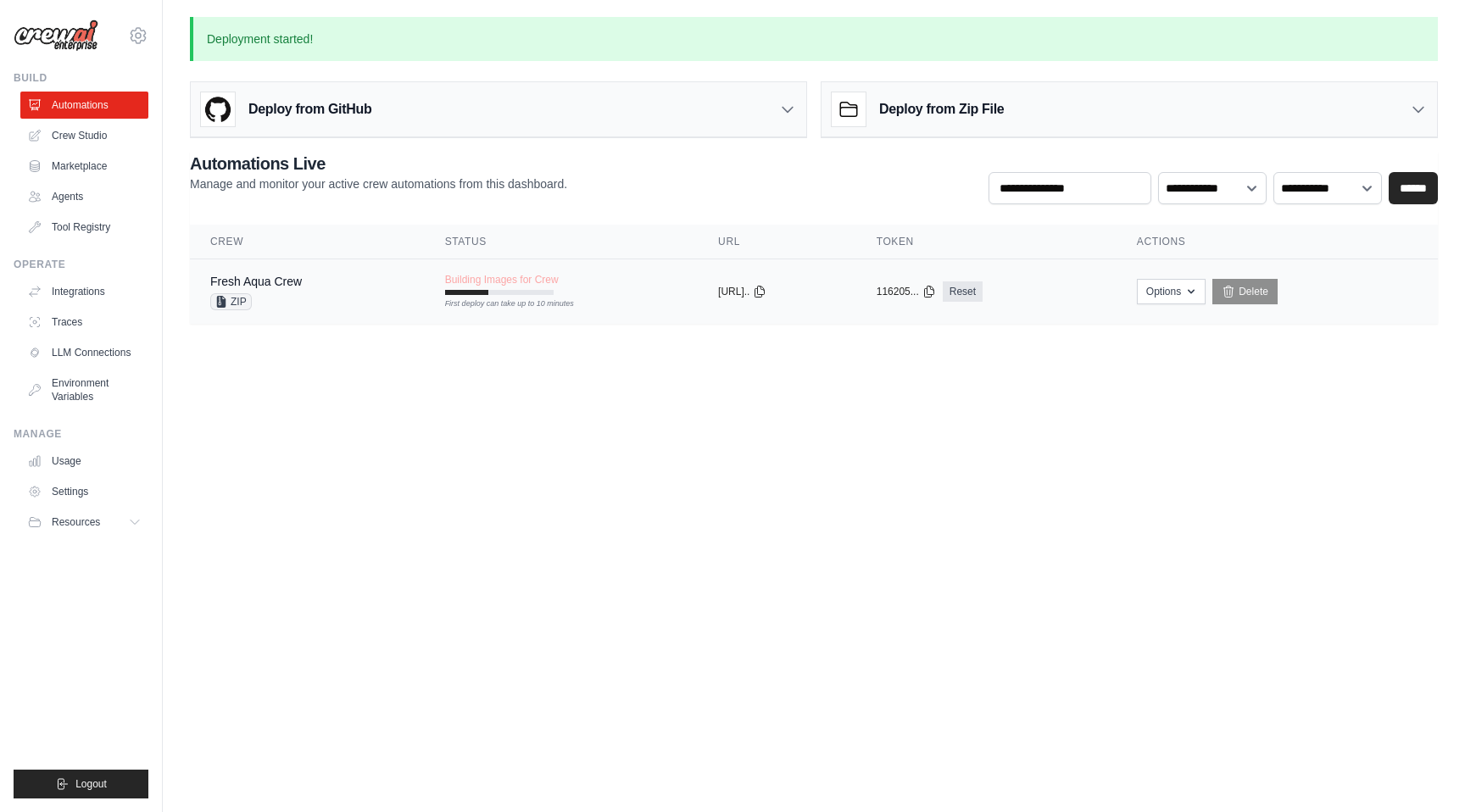
click at [276, 291] on div "Fresh Aqua Crew ZIP" at bounding box center [256, 291] width 92 height 37
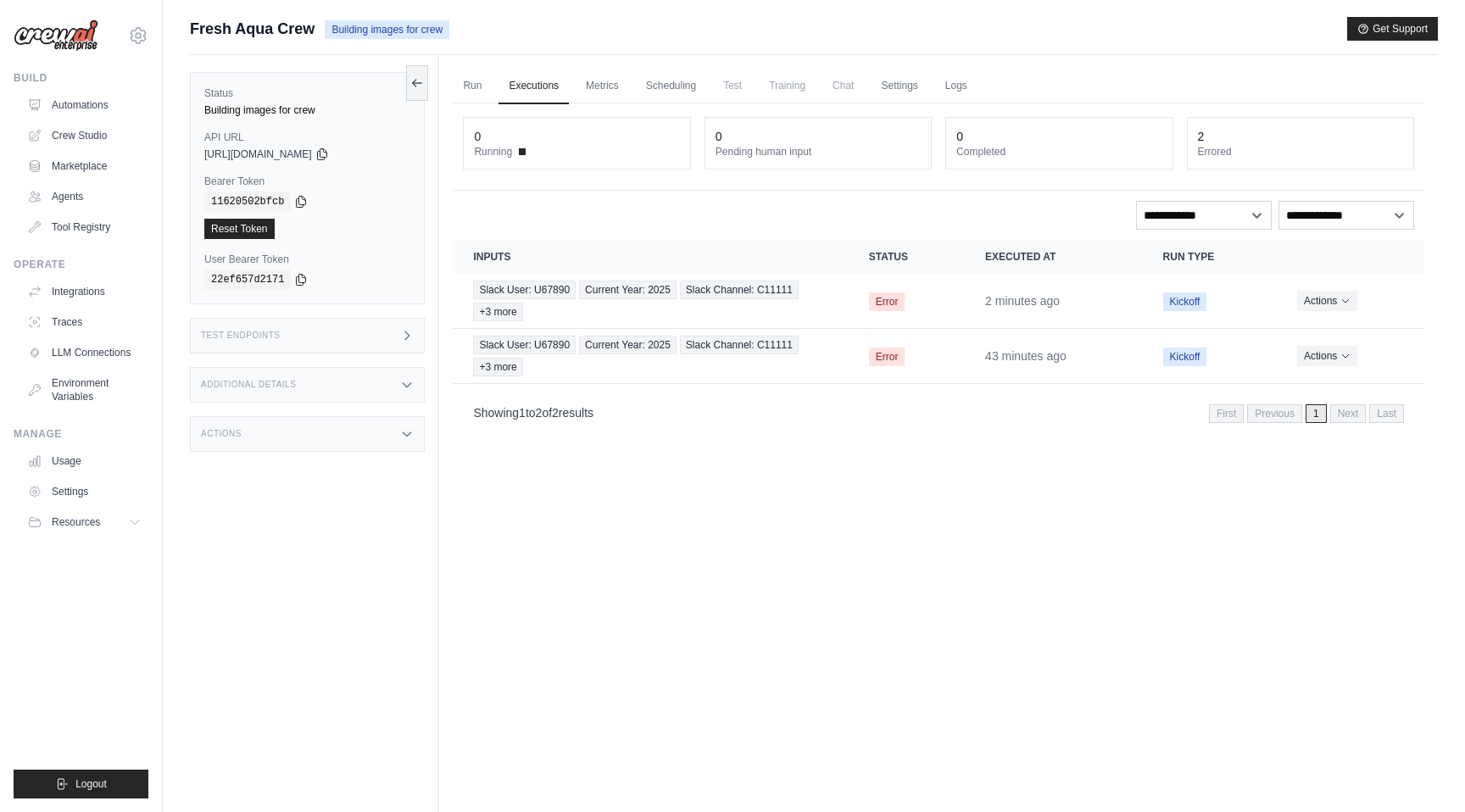
click at [810, 86] on span "Training" at bounding box center [787, 86] width 57 height 34
click at [898, 87] on link "Settings" at bounding box center [899, 86] width 57 height 35
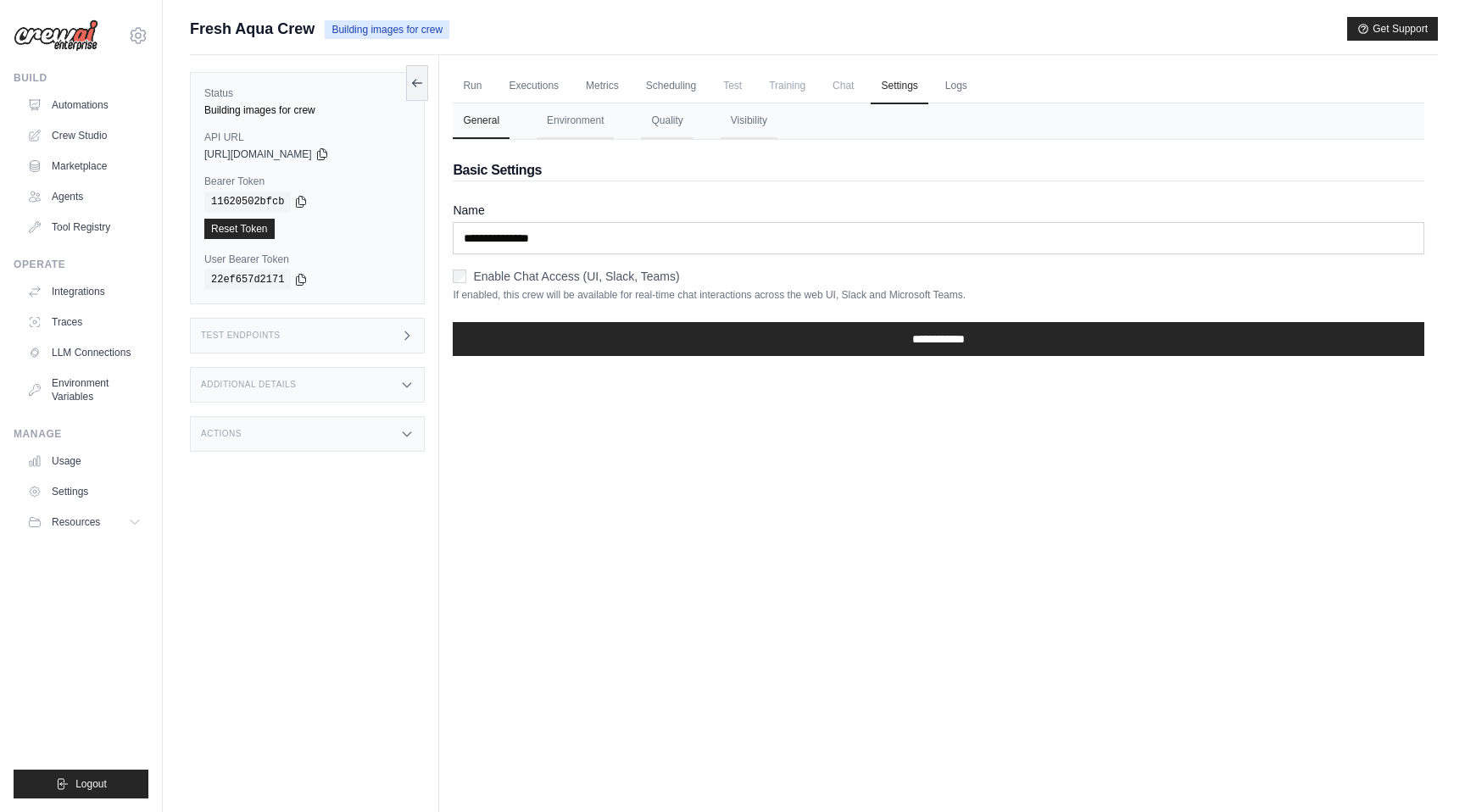
click at [1002, 78] on ul "Run Executions Metrics Scheduling Test Training Chat Settings Logs" at bounding box center [939, 86] width 972 height 35
click at [947, 80] on link "Logs" at bounding box center [956, 86] width 42 height 35
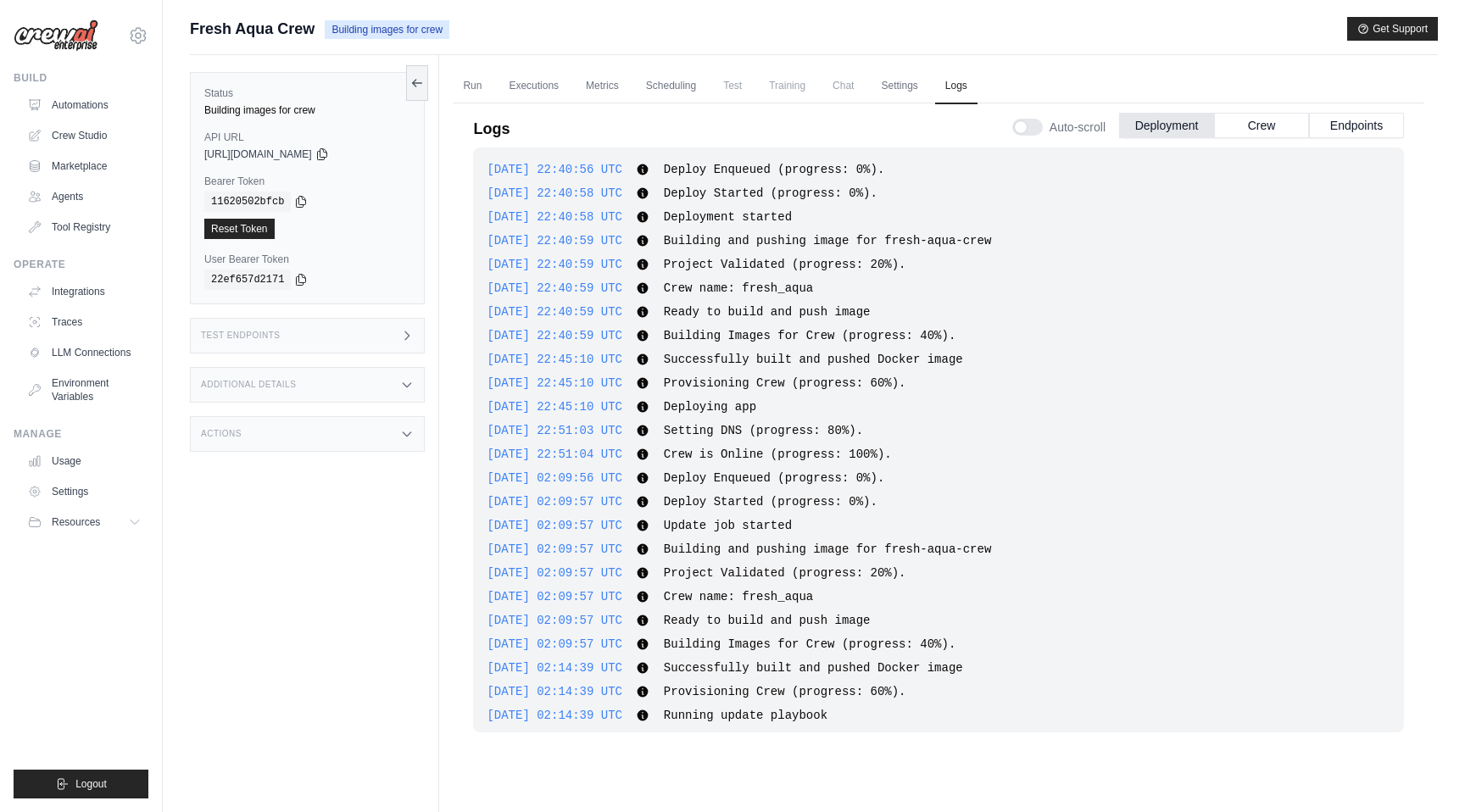
scroll to position [266, 0]
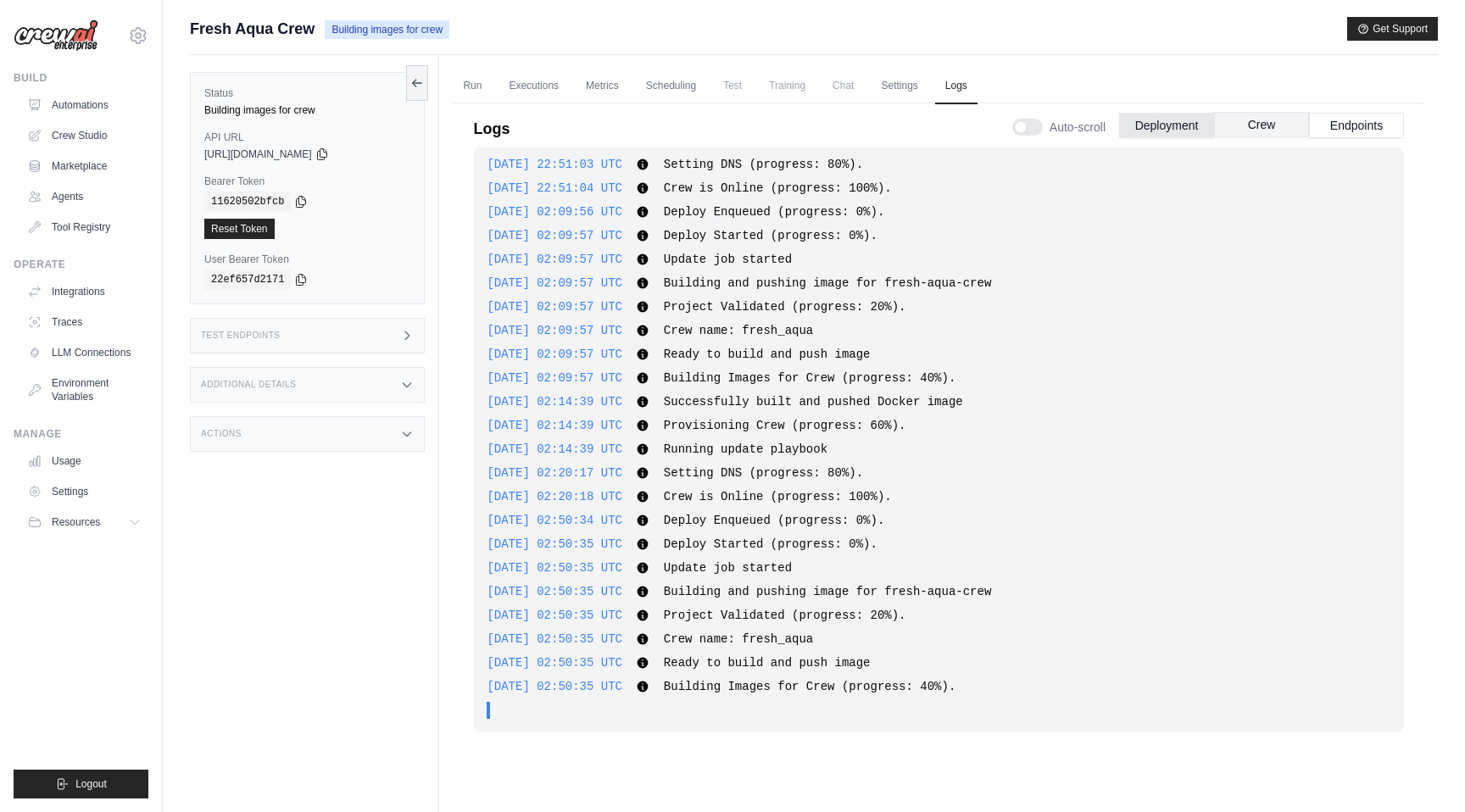
click at [1261, 130] on button "Crew" at bounding box center [1261, 124] width 95 height 25
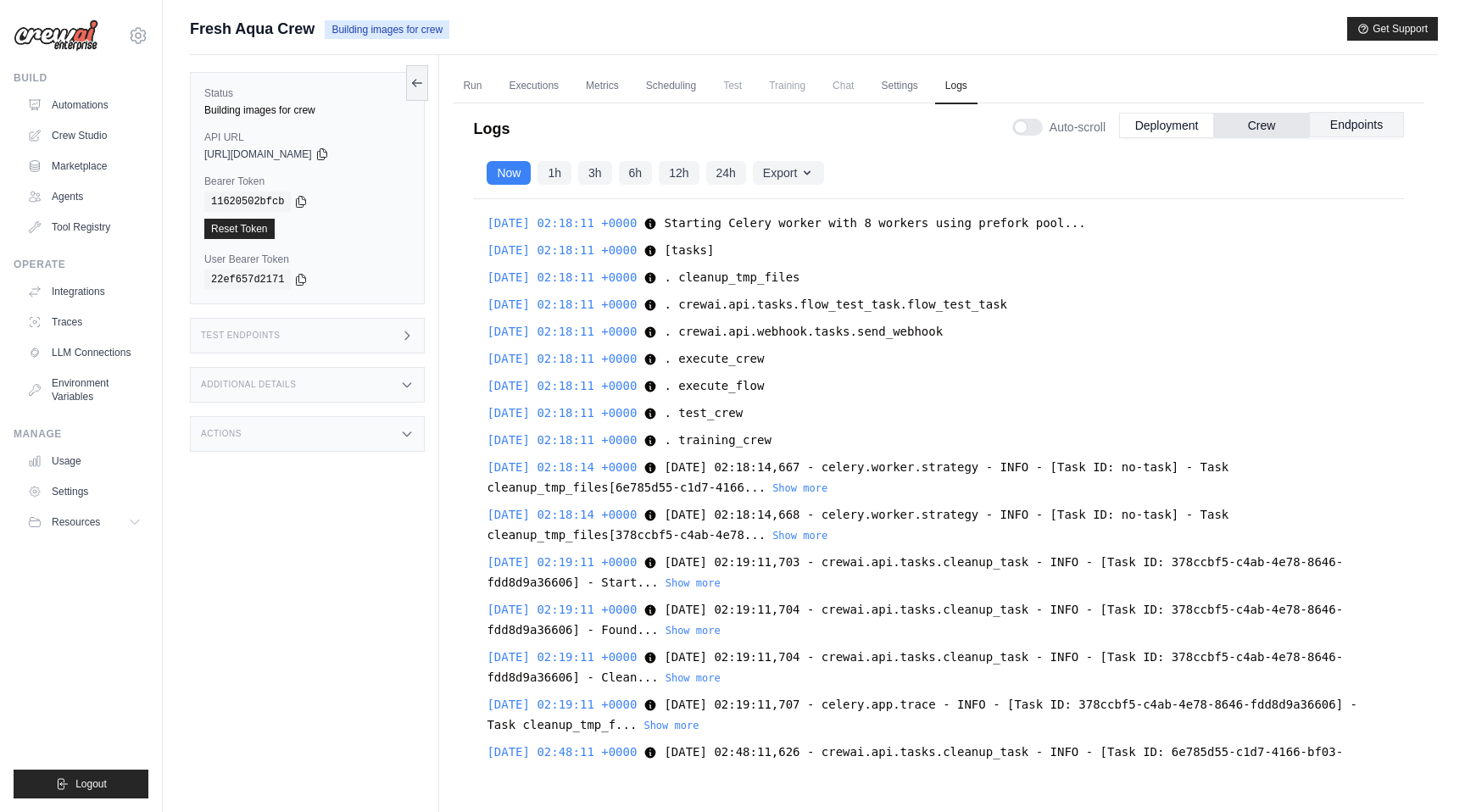
scroll to position [5016, 0]
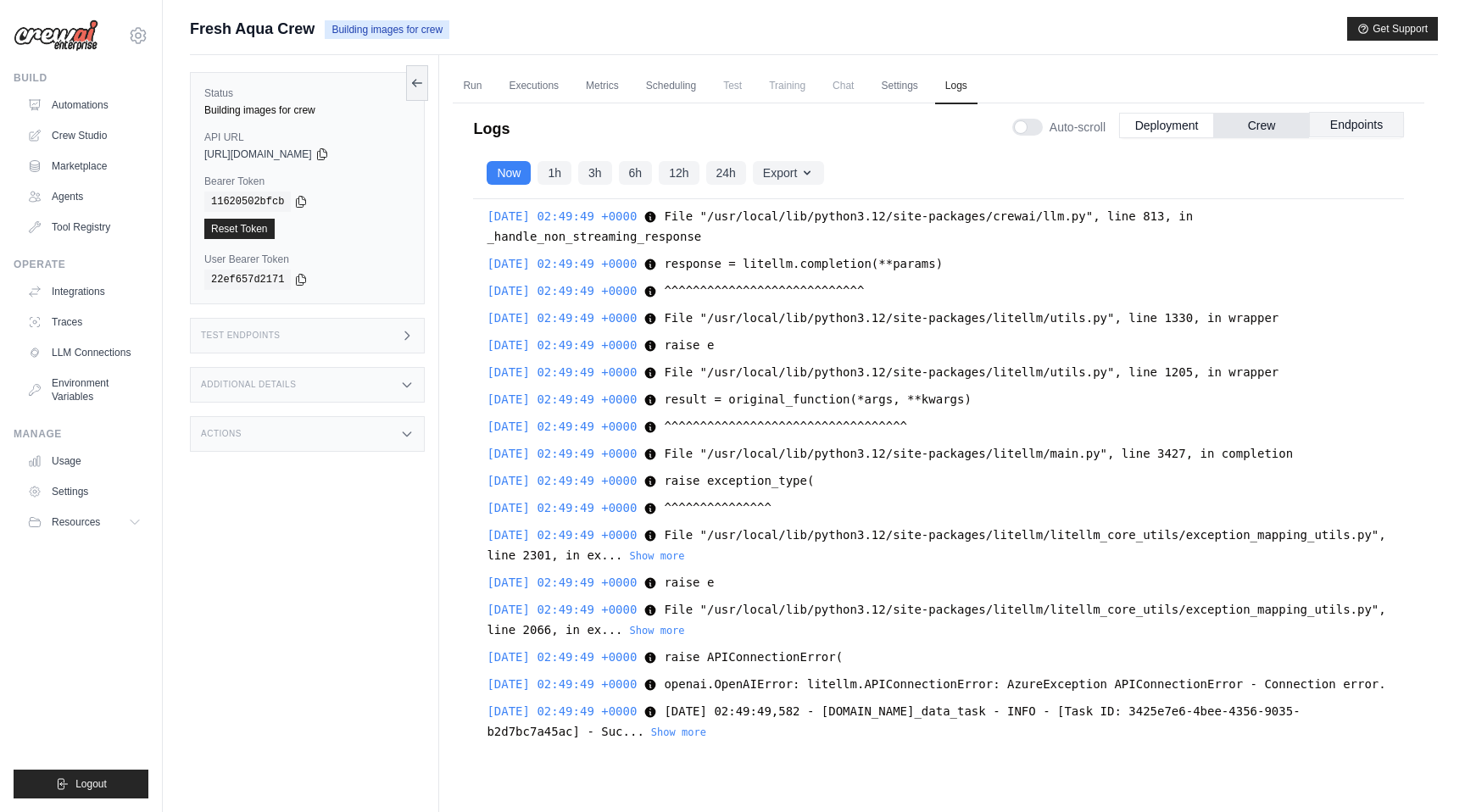
click at [1360, 123] on button "Endpoints" at bounding box center [1356, 124] width 95 height 25
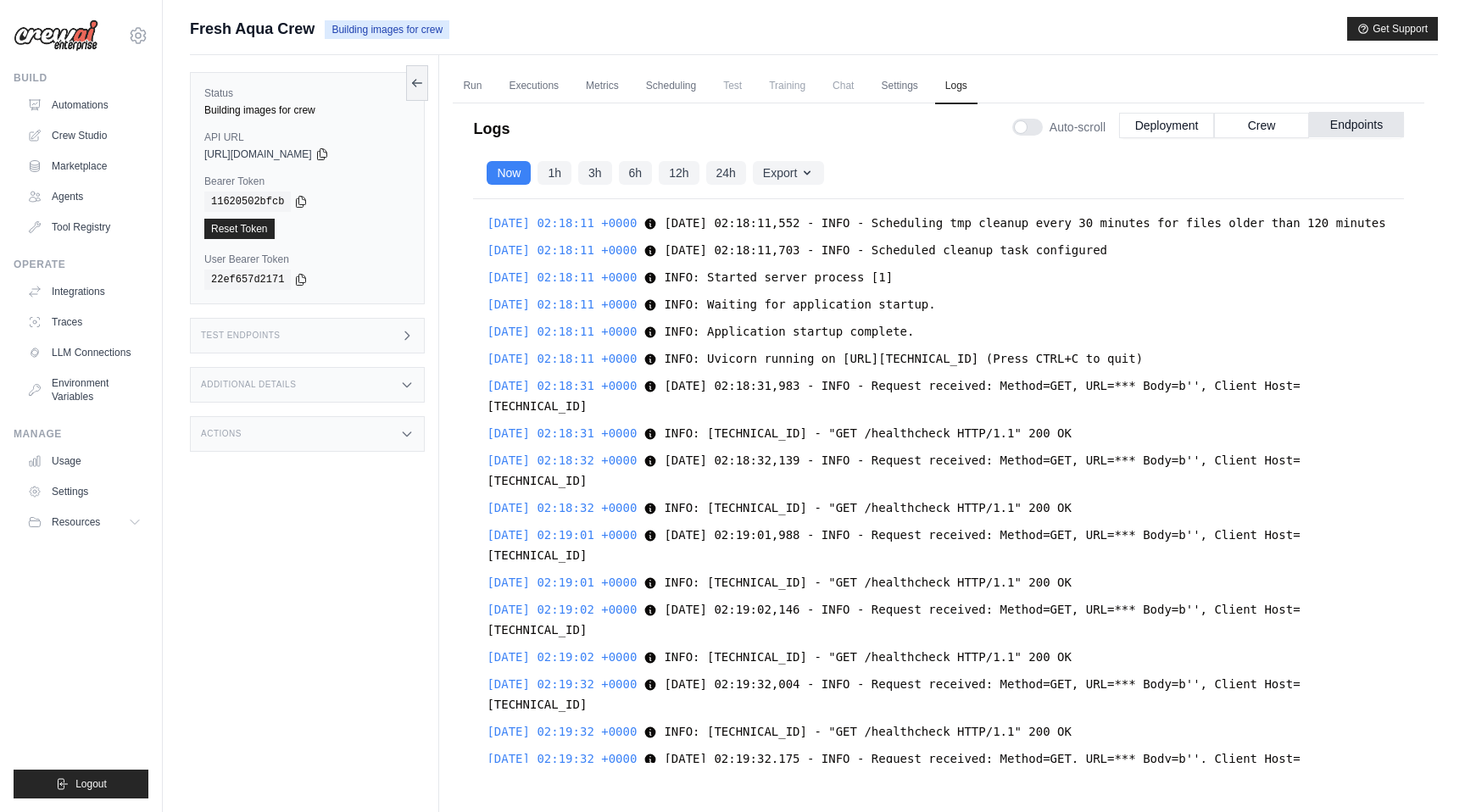
scroll to position [11078, 0]
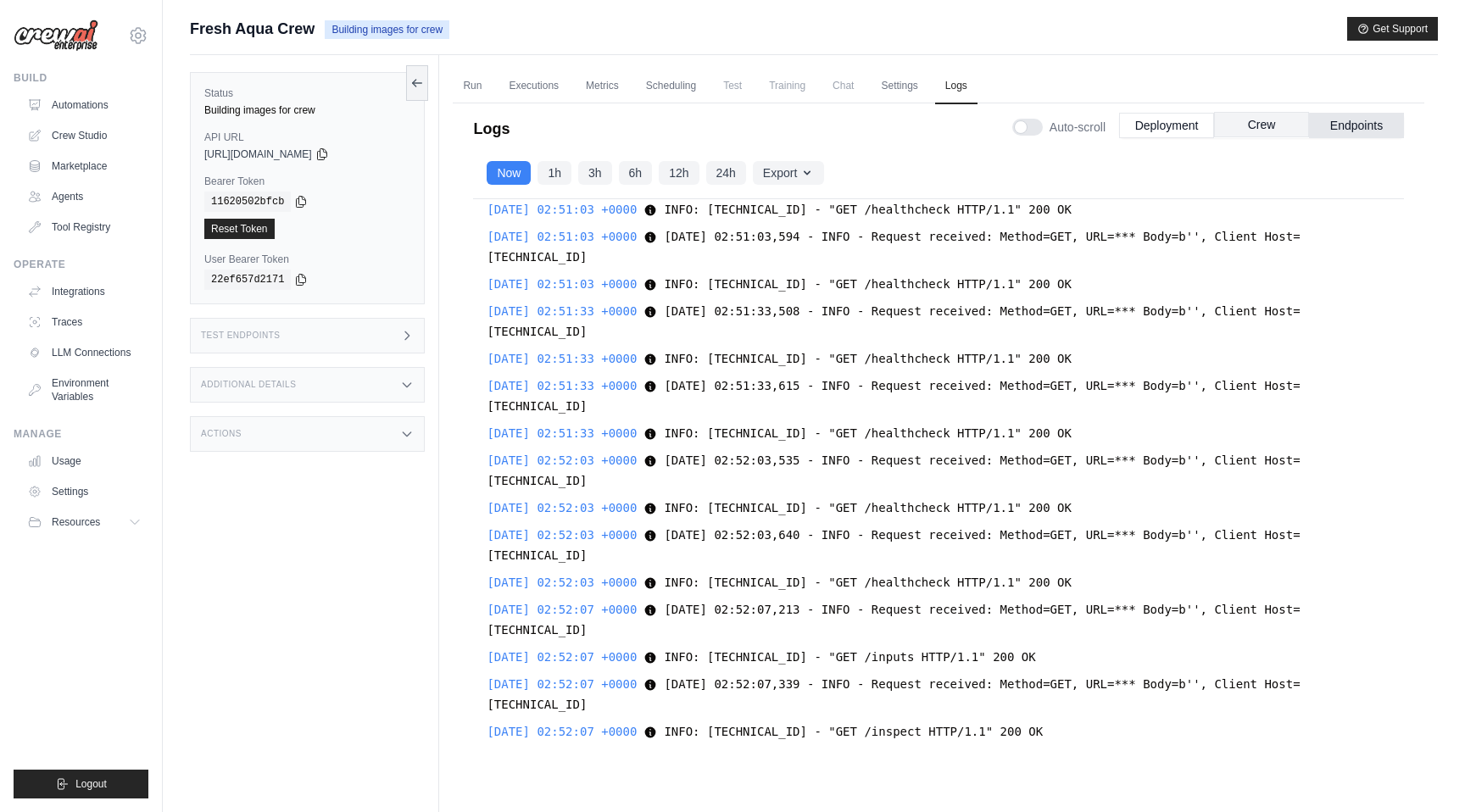
click at [1277, 131] on button "Crew" at bounding box center [1261, 124] width 95 height 25
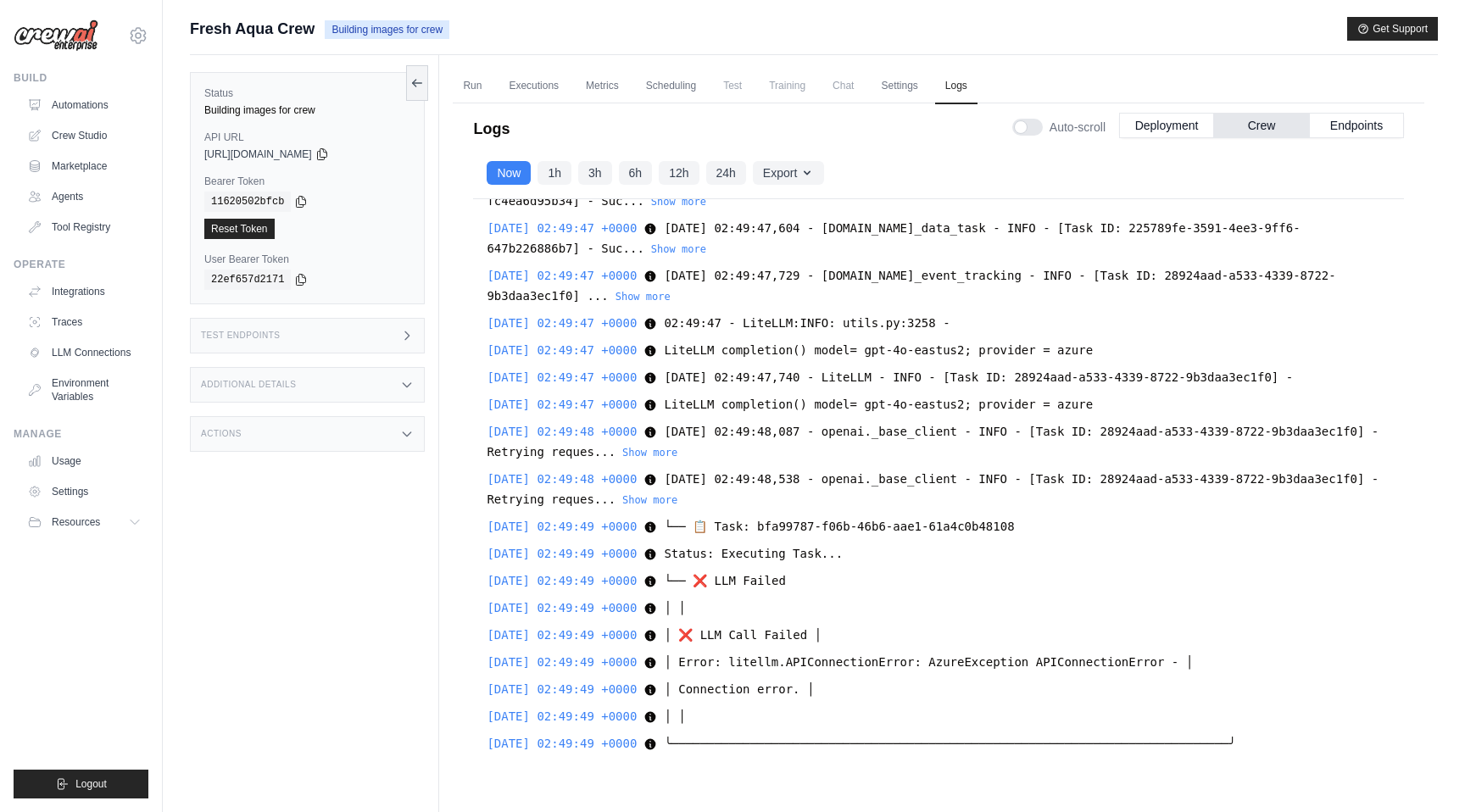
scroll to position [1693, 0]
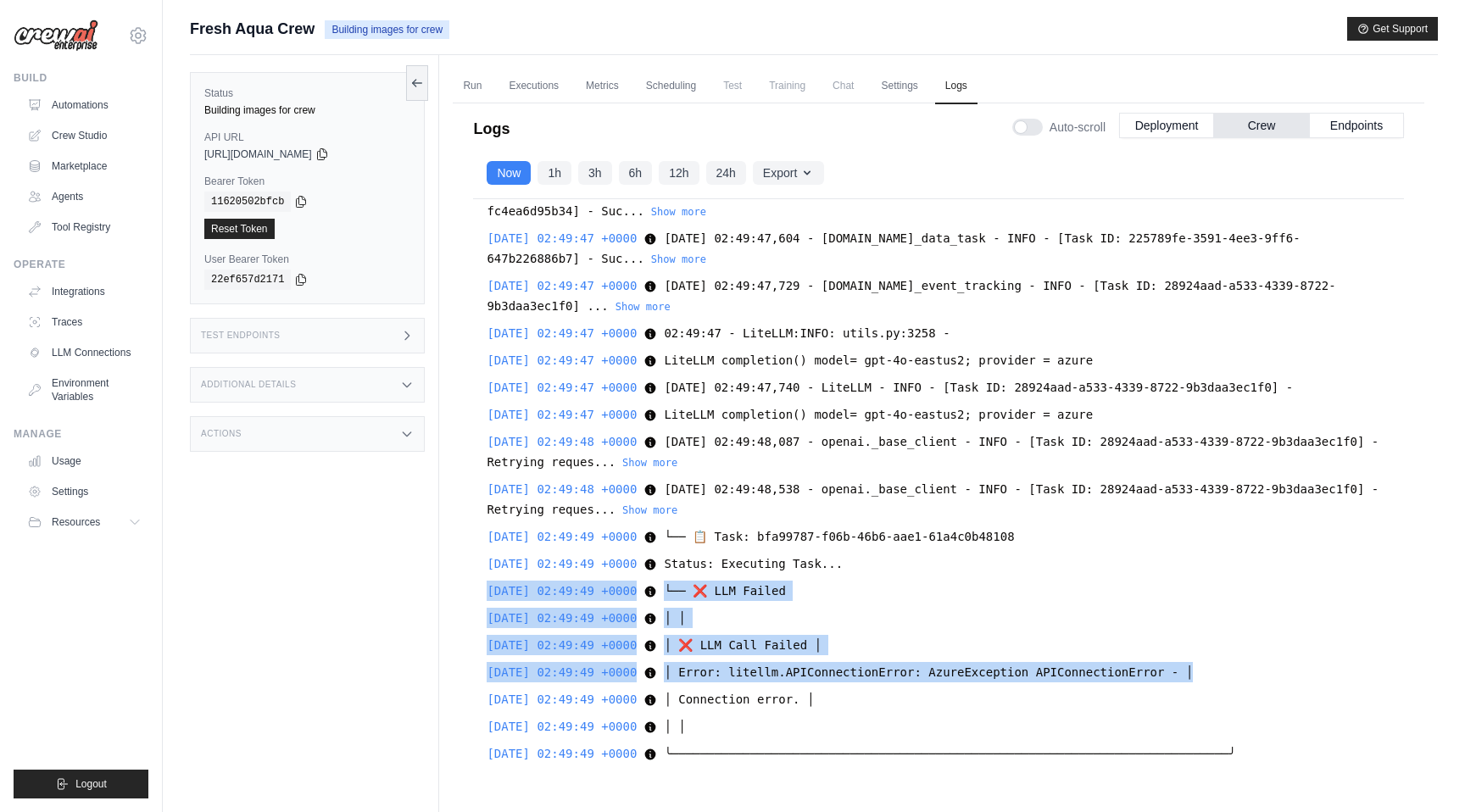
drag, startPoint x: 1239, startPoint y: 666, endPoint x: 478, endPoint y: 576, distance: 766.3
click at [478, 576] on div "2025-08-24 02:18:11 +0000 Starting Celery worker with 8 workers using prefork p…" at bounding box center [939, 480] width 931 height 563
copy div "2025-08-24 02:49:49 +0000 └── ❌ LLM Failed └── ❌ LLM Failed Show more Show less…"
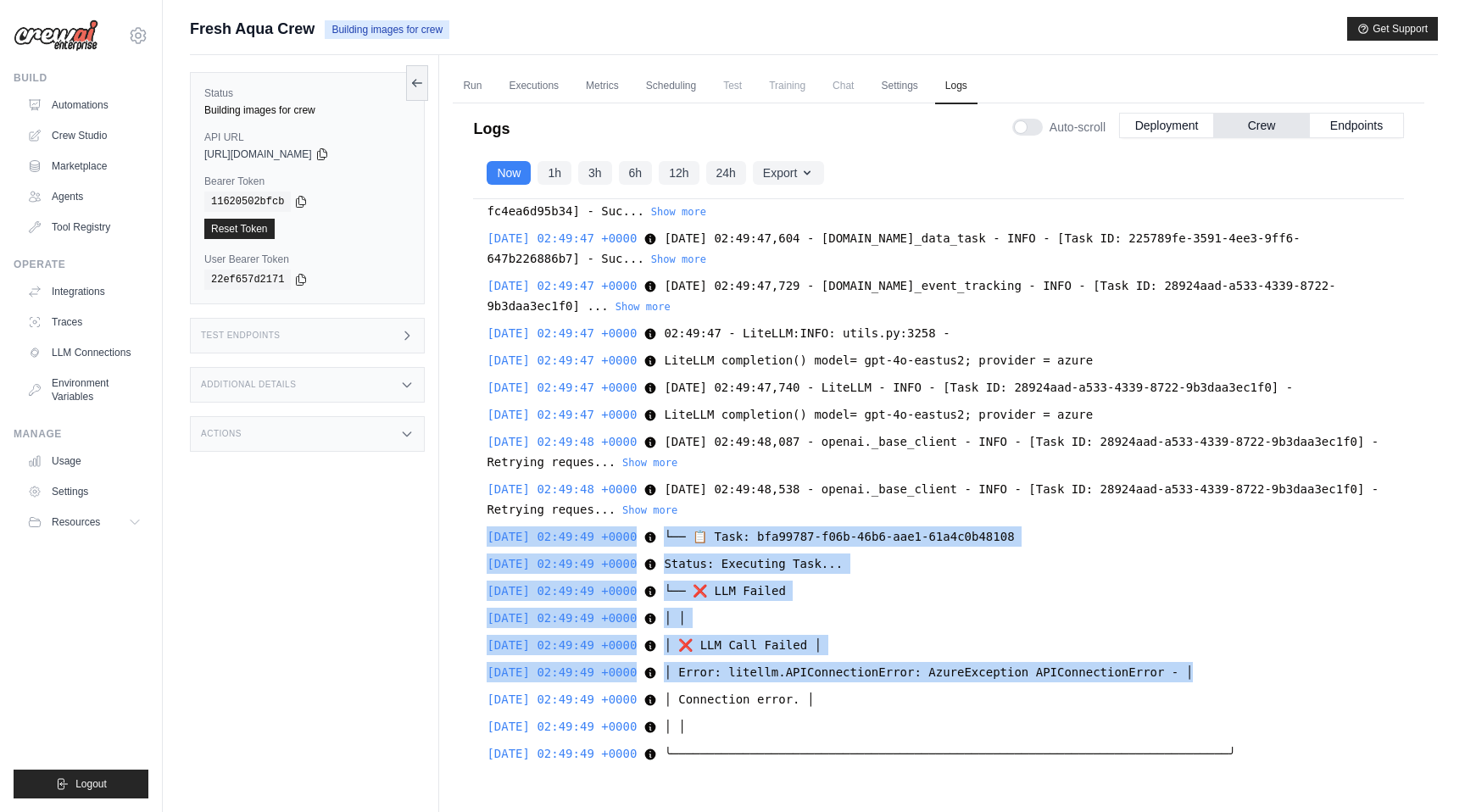
click at [488, 525] on div "2025-08-24 02:18:11 +0000 Starting Celery worker with 8 workers using prefork p…" at bounding box center [939, 480] width 931 height 563
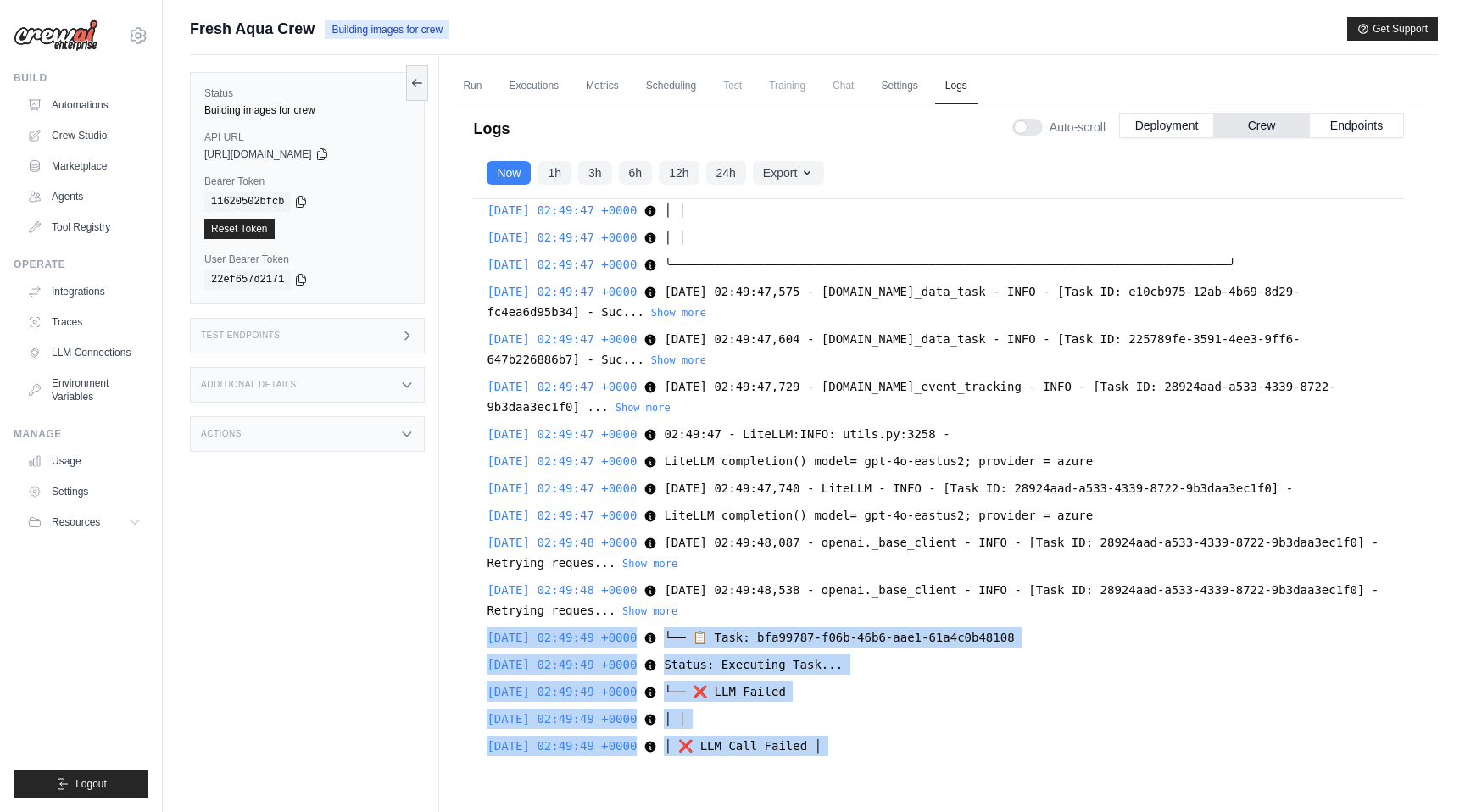
scroll to position [1597, 0]
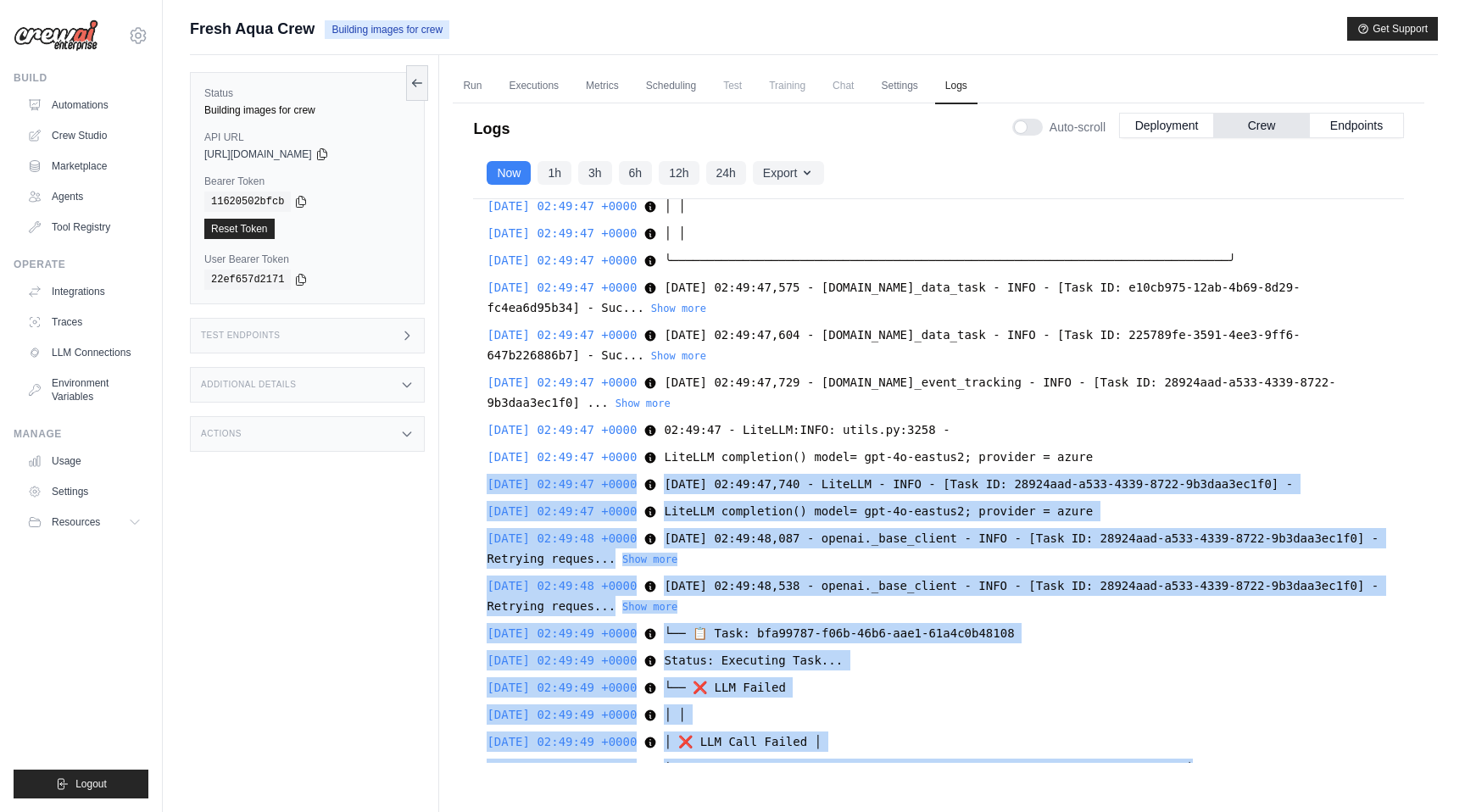
click at [481, 488] on div "2025-08-24 02:18:11 +0000 Starting Celery worker with 8 workers using prefork p…" at bounding box center [939, 480] width 931 height 563
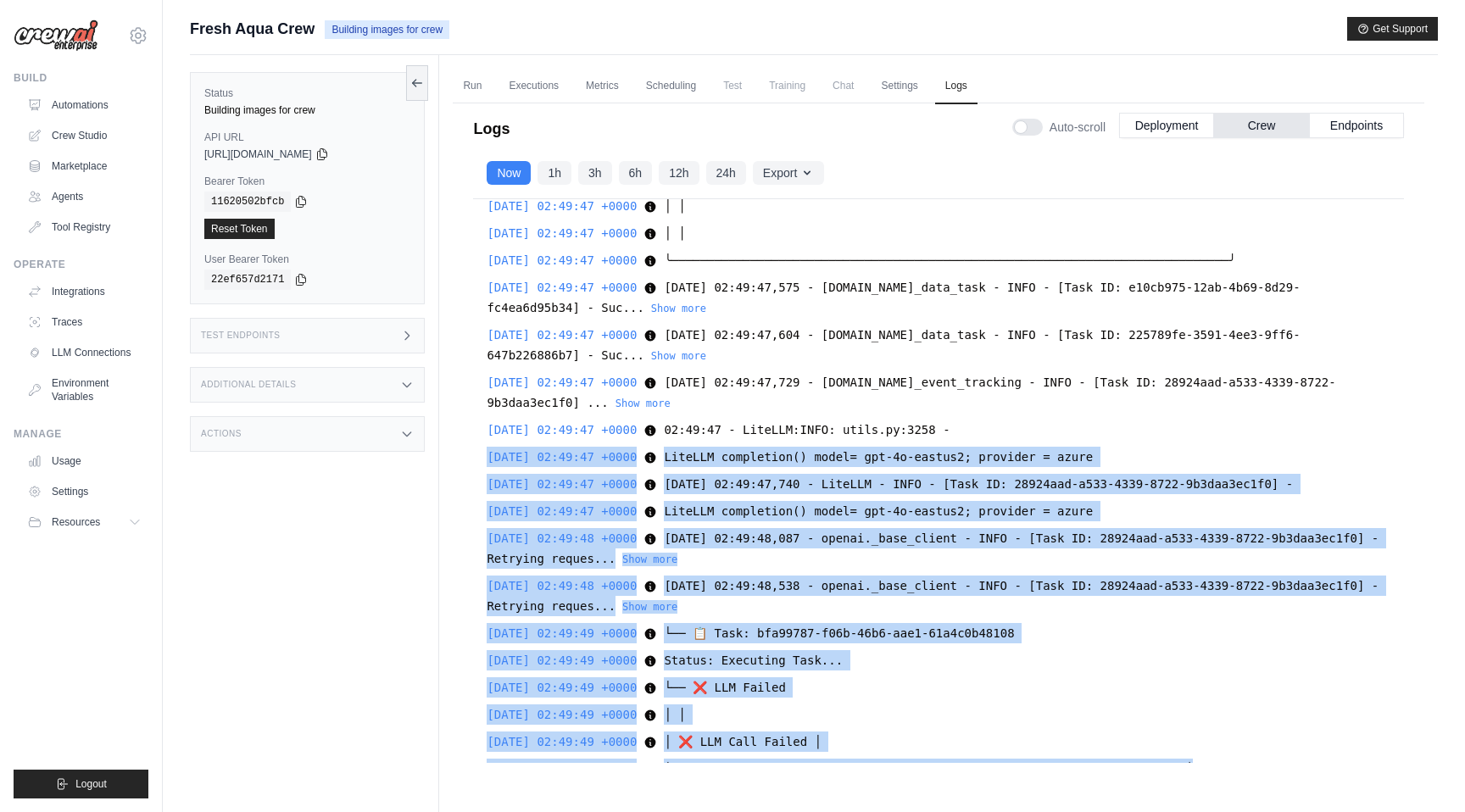
click at [474, 443] on div "2025-08-24 02:18:11 +0000 Starting Celery worker with 8 workers using prefork p…" at bounding box center [939, 480] width 931 height 563
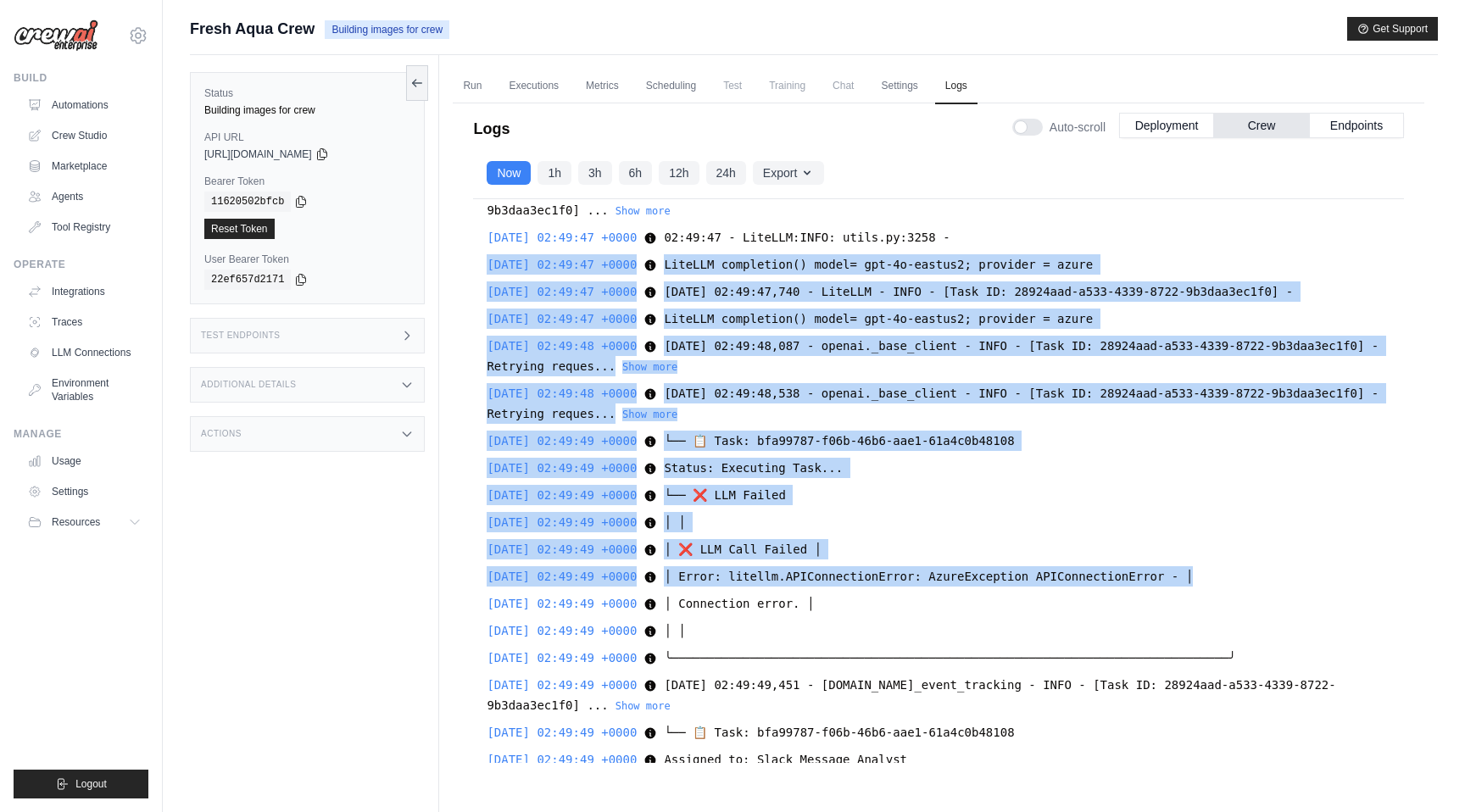
scroll to position [1800, 0]
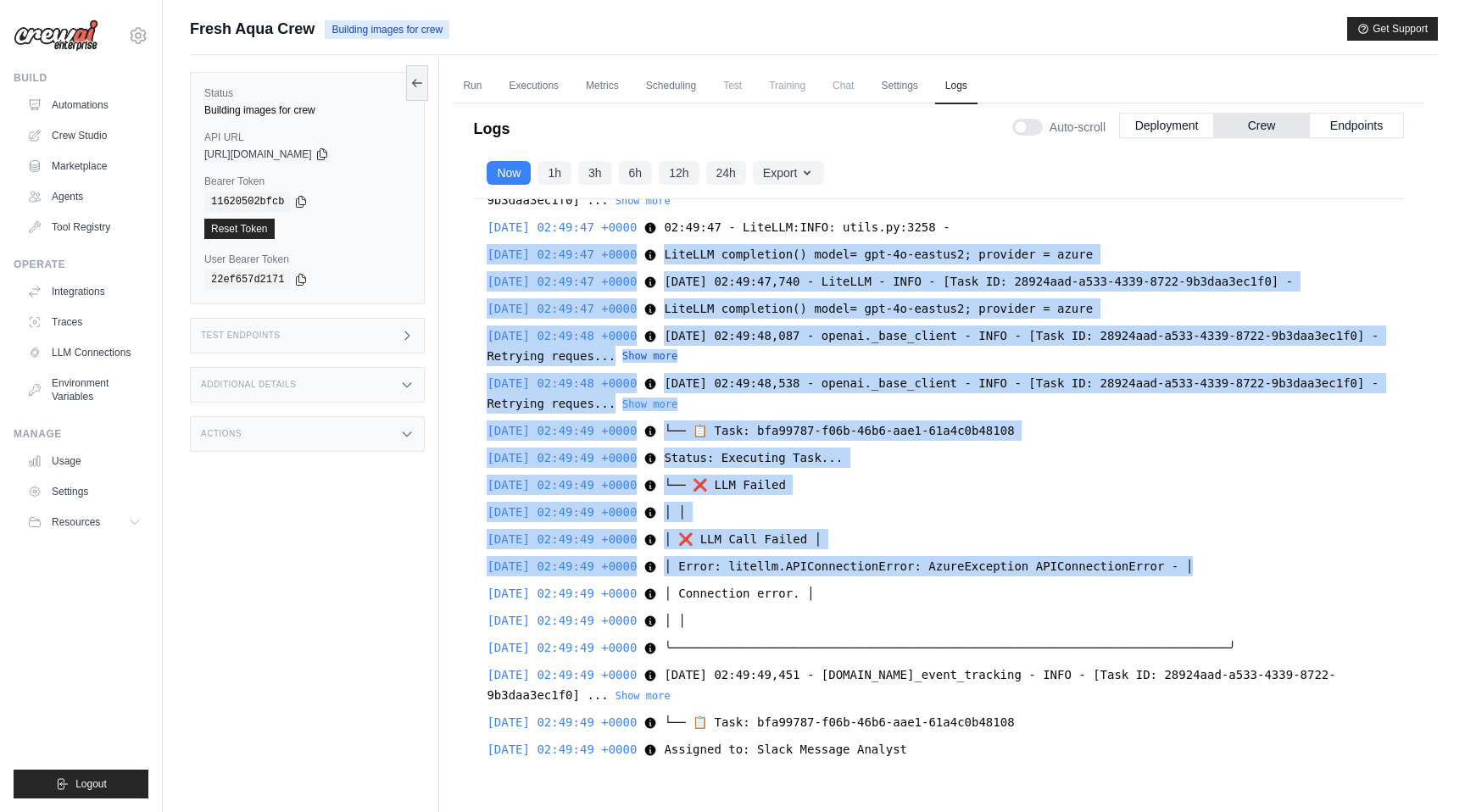
click at [677, 359] on button "Show more" at bounding box center [649, 355] width 55 height 14
click at [677, 402] on button "Show more" at bounding box center [649, 403] width 55 height 14
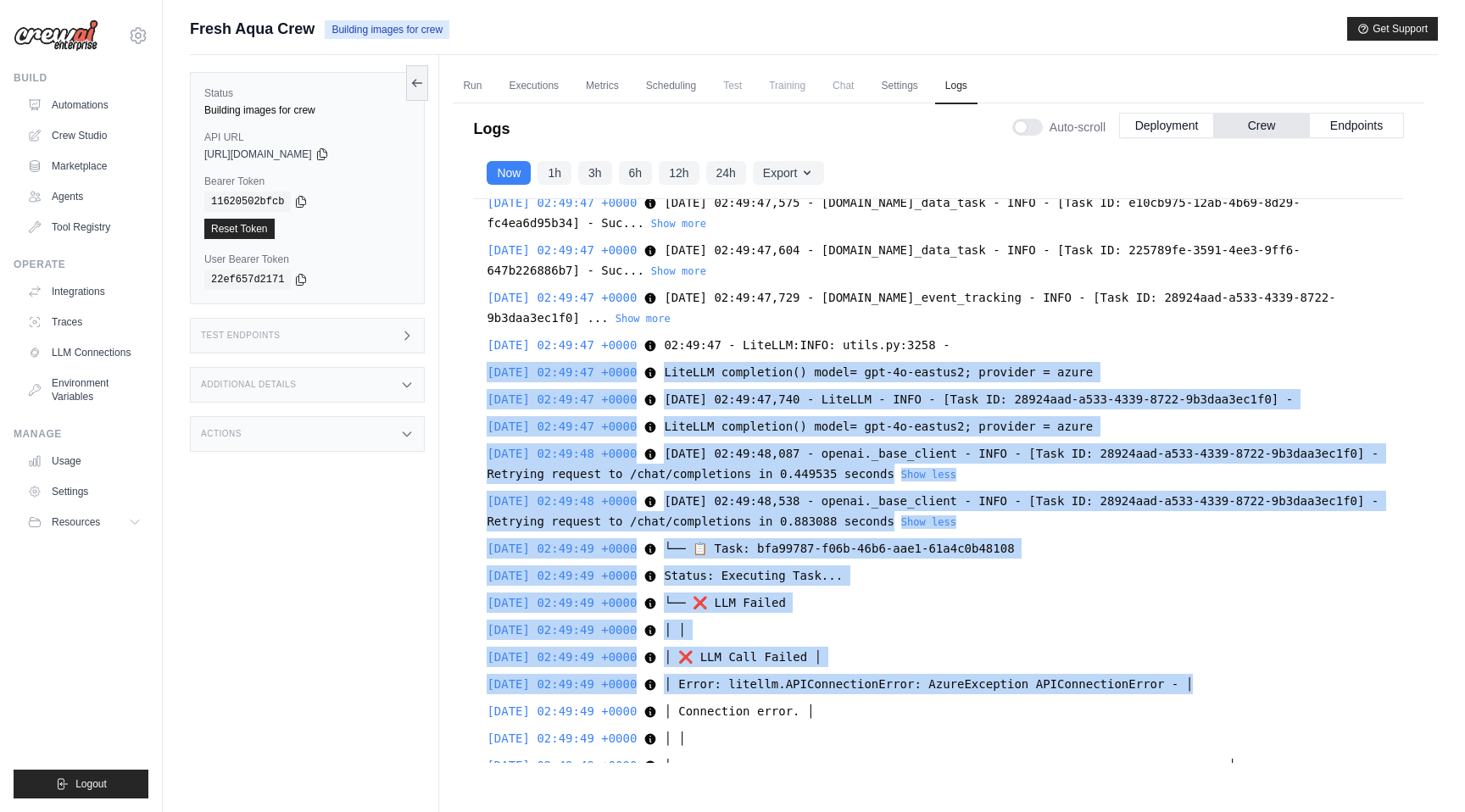
scroll to position [1671, 0]
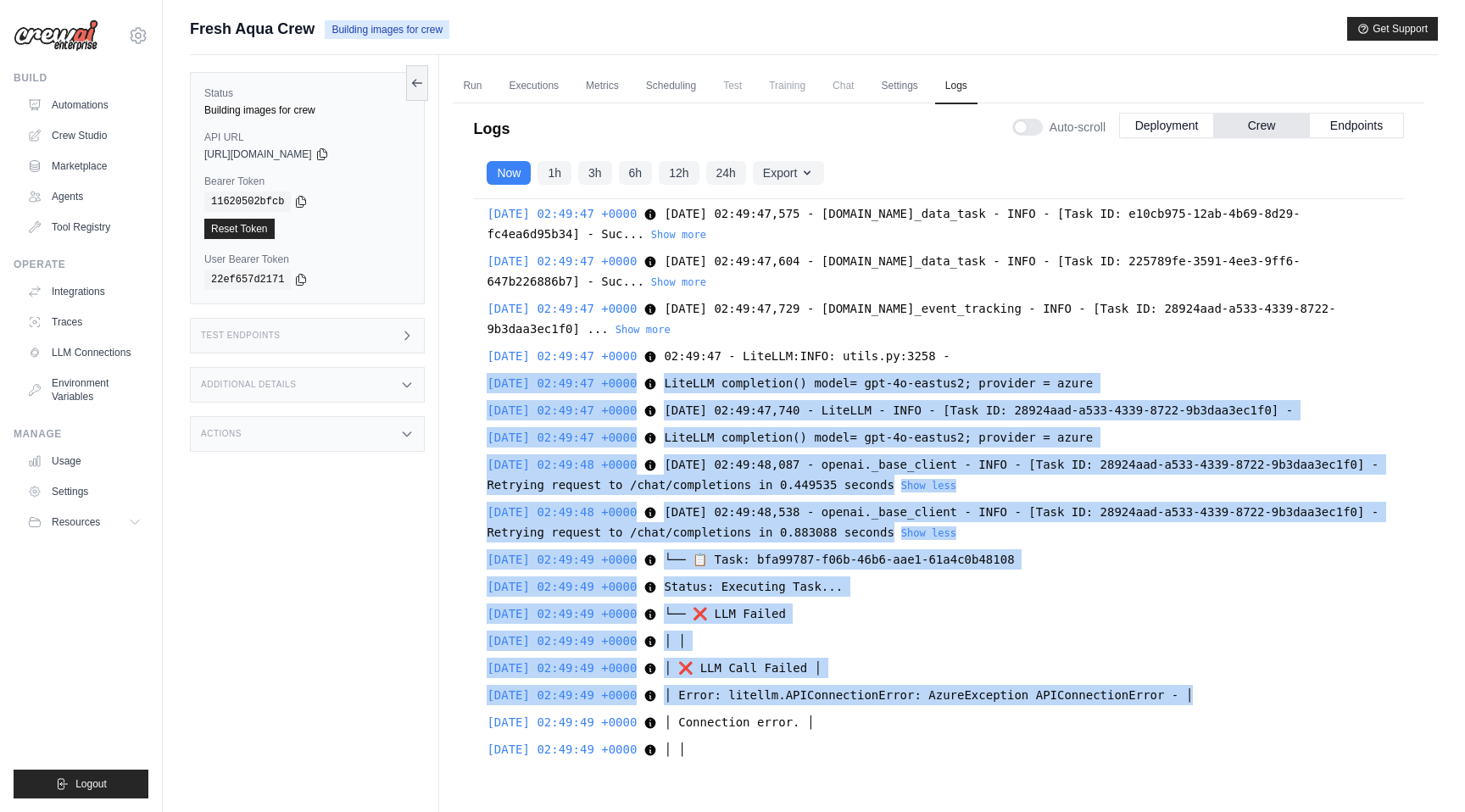
copy div "2025-08-24 02:49:47 +0000 LiteLLM completion() model= gpt-4o-eastus2; provider …"
click at [133, 35] on icon at bounding box center [138, 35] width 21 height 21
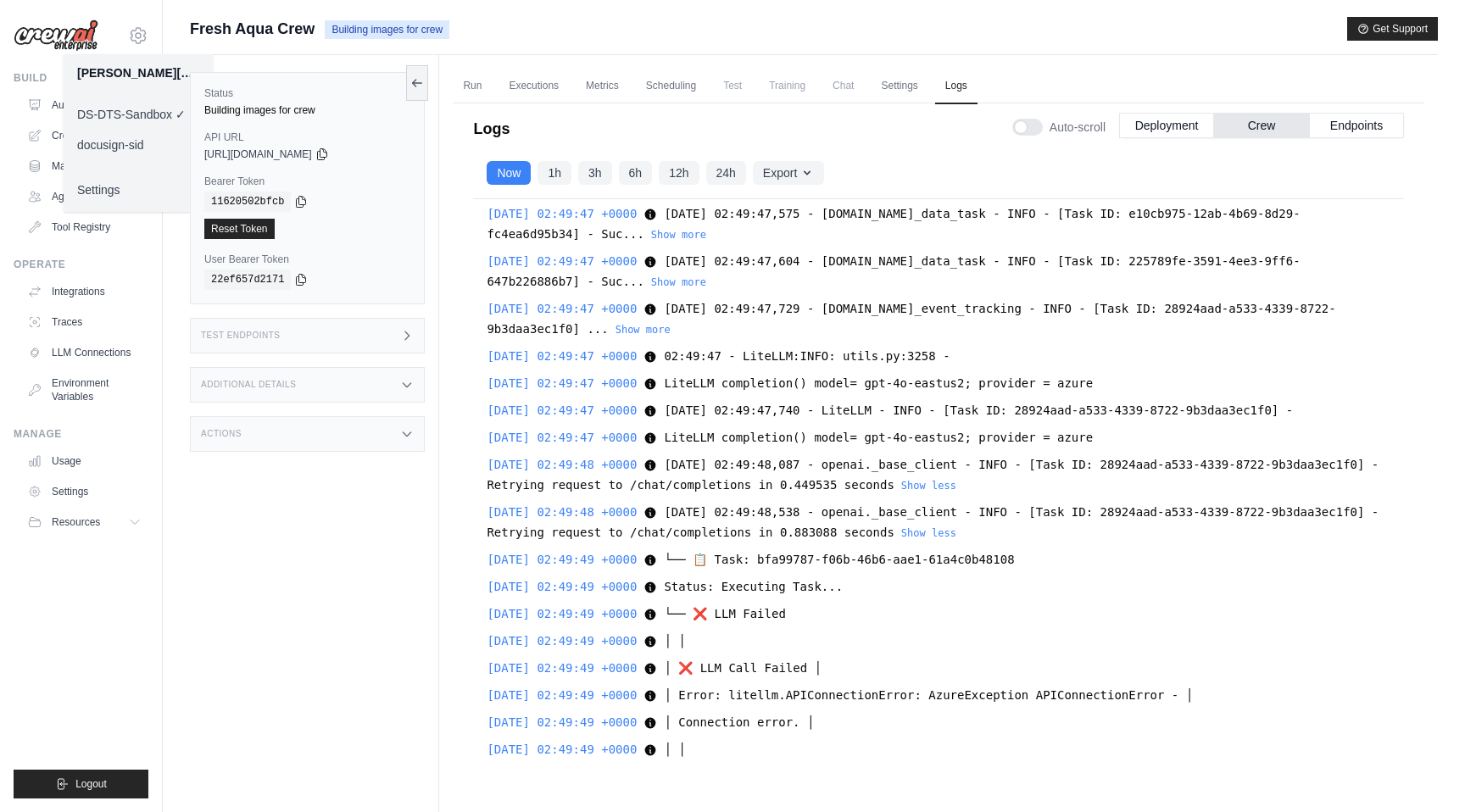
click at [553, 46] on div "Submit a support request Describe your issue or question * Please be specific a…" at bounding box center [814, 36] width 1248 height 38
click at [477, 79] on link "Run" at bounding box center [472, 86] width 39 height 35
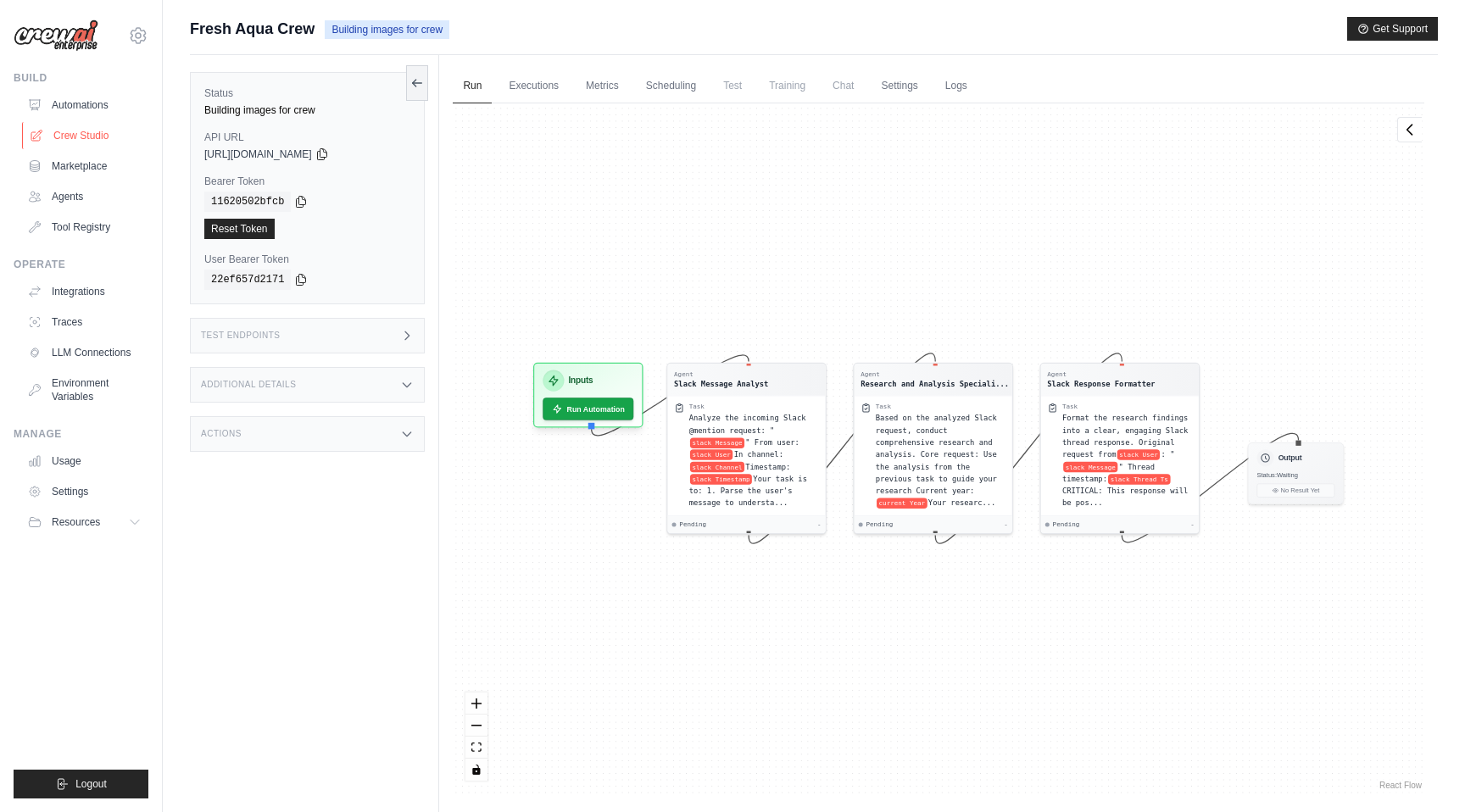
click at [78, 138] on link "Crew Studio" at bounding box center [86, 135] width 128 height 27
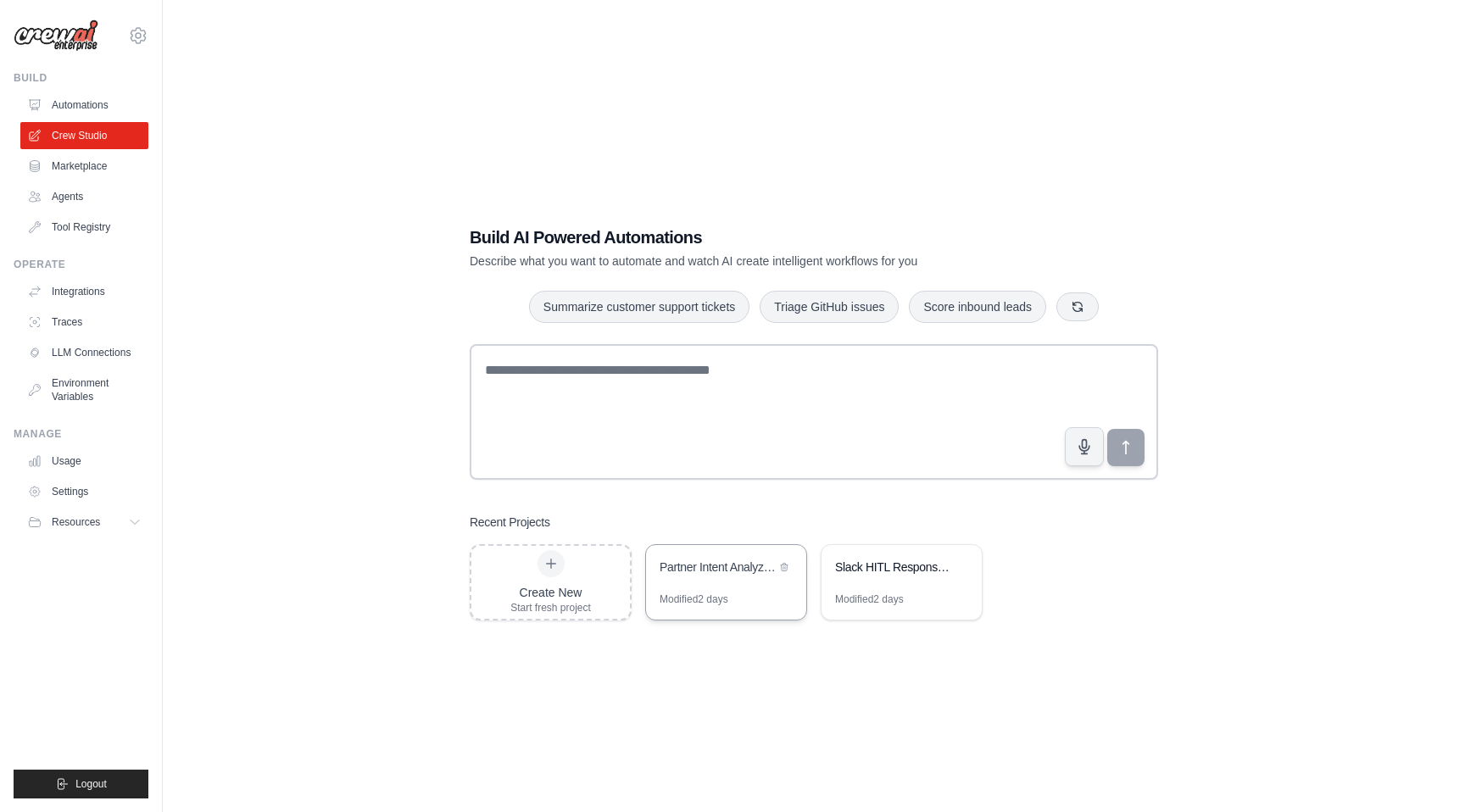
click at [730, 575] on div "Partner Intent Analyzer & Processor" at bounding box center [718, 567] width 116 height 17
click at [86, 384] on link "Environment Variables" at bounding box center [86, 389] width 128 height 41
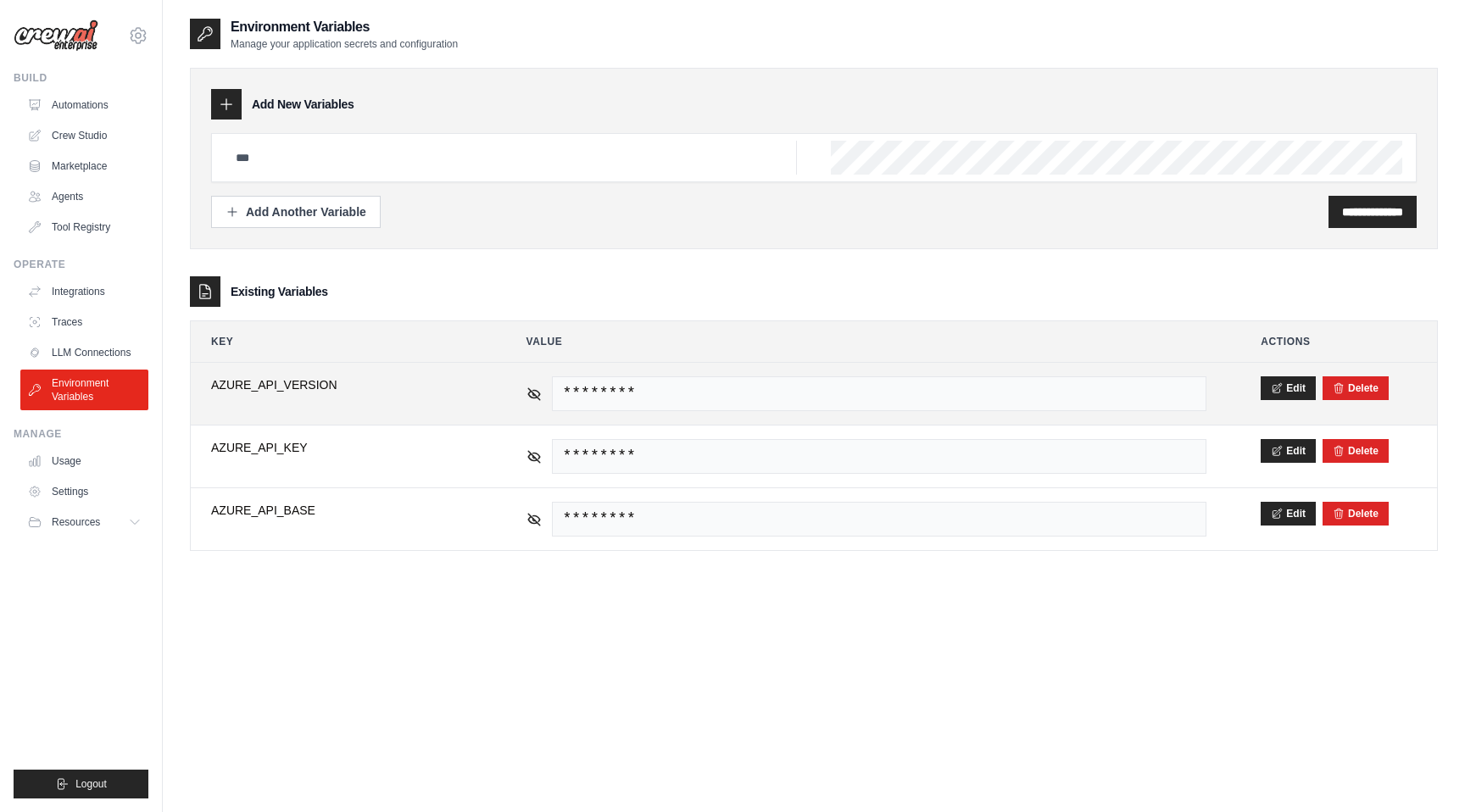
click at [1004, 382] on span "********" at bounding box center [879, 394] width 655 height 35
click at [882, 395] on span "********" at bounding box center [879, 394] width 655 height 35
click at [1294, 394] on button "Edit" at bounding box center [1287, 388] width 55 height 23
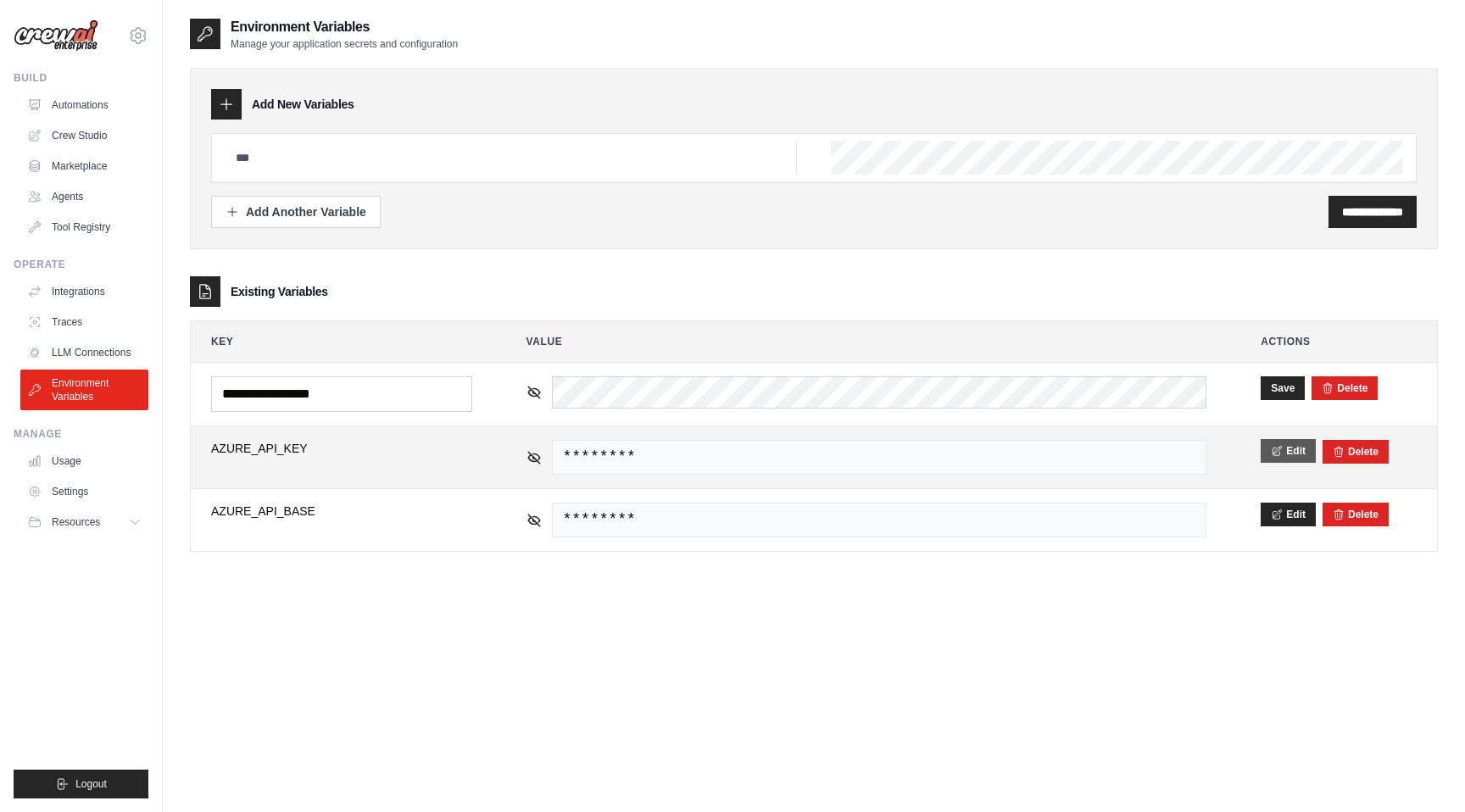
click at [1283, 449] on button "Edit" at bounding box center [1287, 451] width 55 height 23
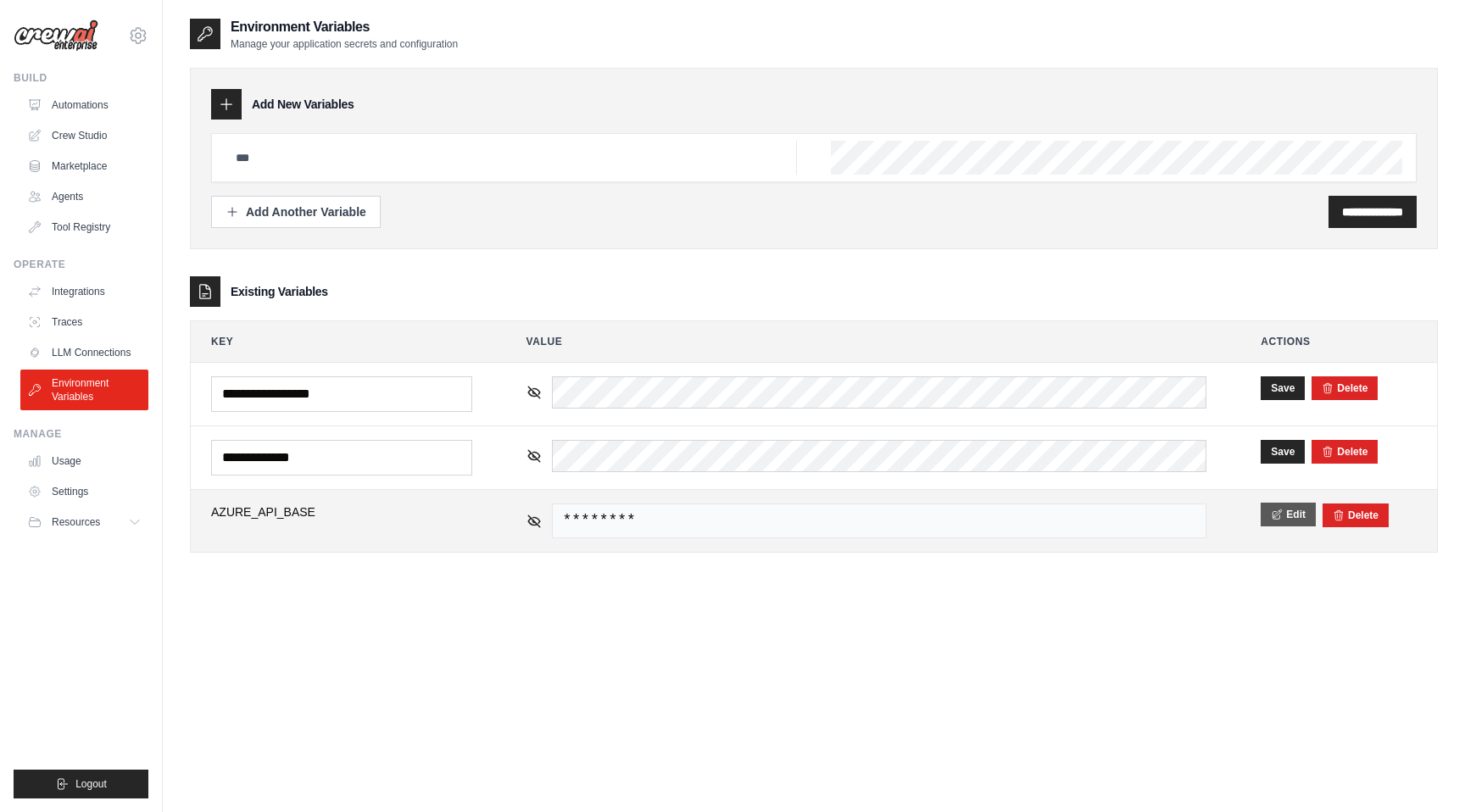
click at [1281, 511] on icon at bounding box center [1277, 514] width 8 height 9
click at [299, 214] on div "Add Another Variable" at bounding box center [296, 211] width 141 height 17
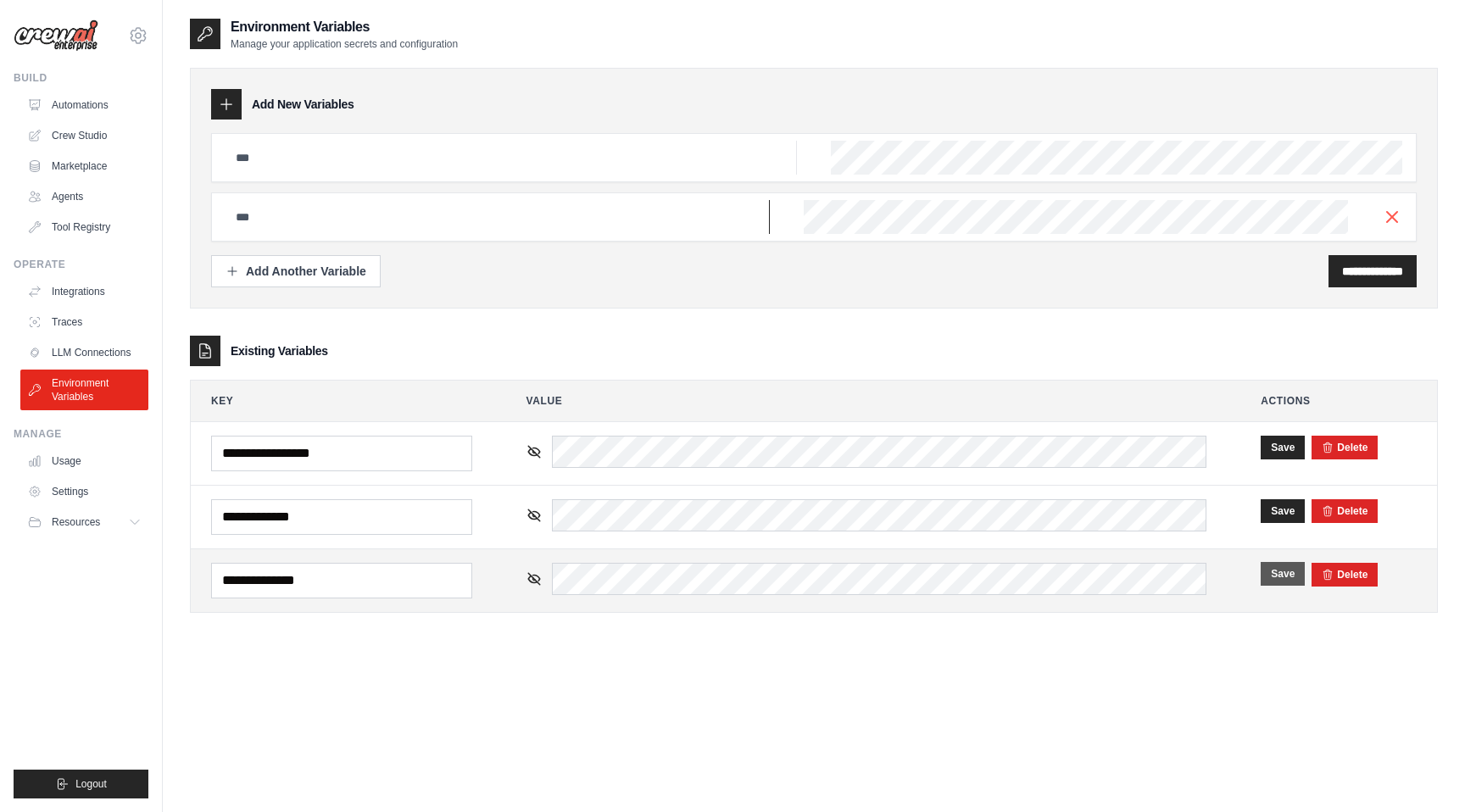
click at [322, 175] on input "text" at bounding box center [511, 158] width 572 height 34
click at [1393, 217] on line "button" at bounding box center [1392, 215] width 10 height 10
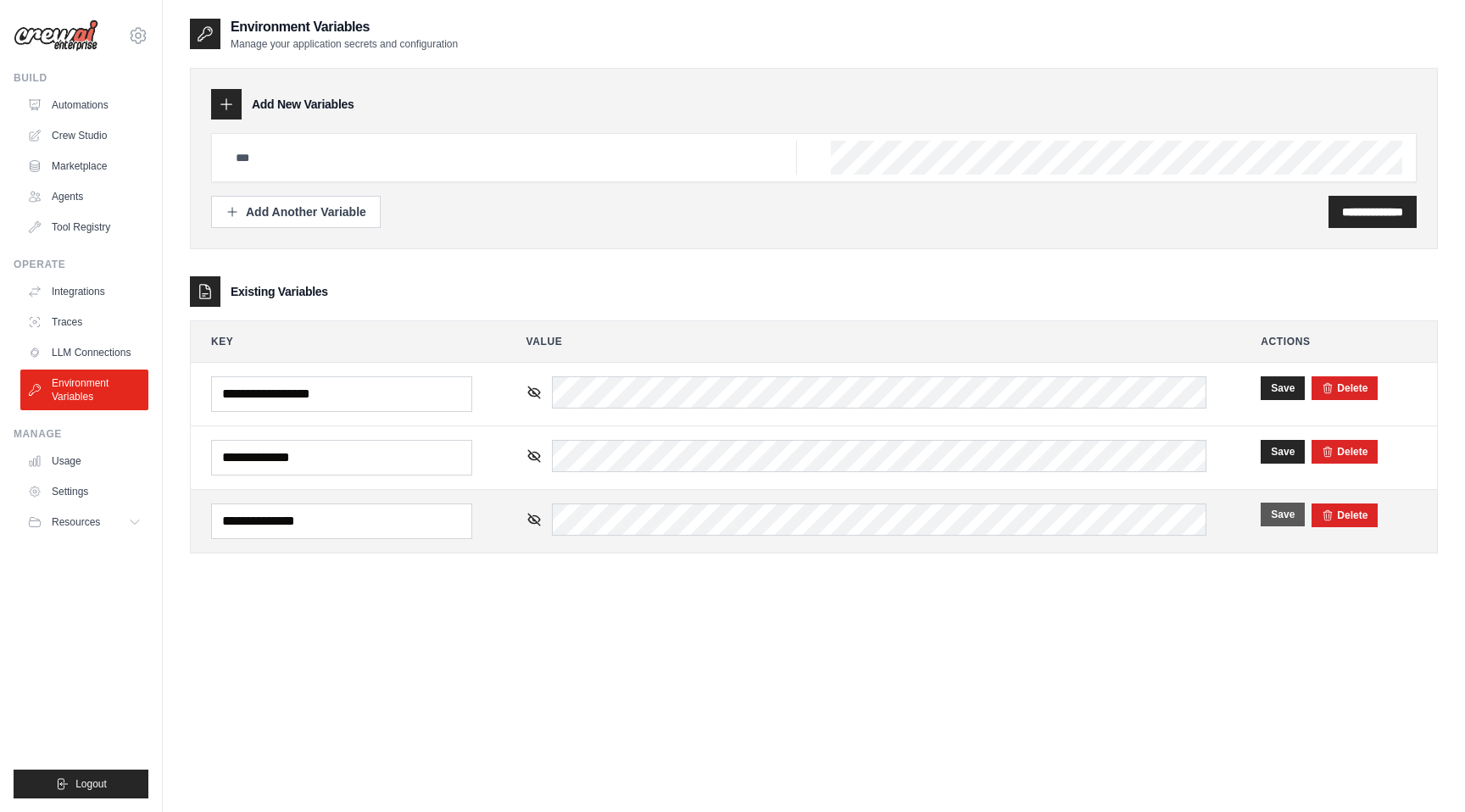
click at [309, 189] on div "**********" at bounding box center [813, 180] width 1205 height 95
click at [288, 164] on input "text" at bounding box center [511, 158] width 572 height 34
type input "*****"
click at [1361, 211] on input "**********" at bounding box center [1373, 212] width 61 height 17
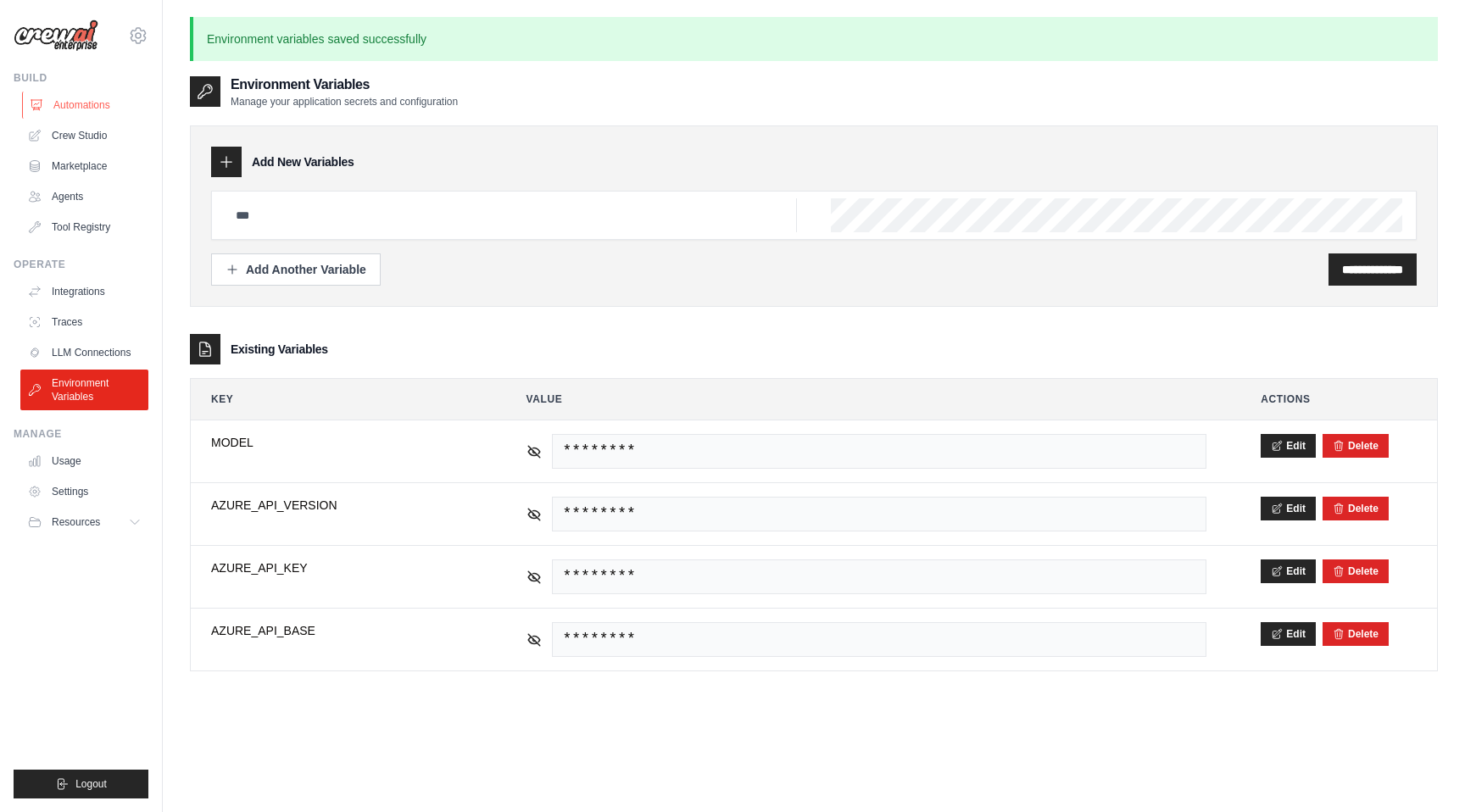
click at [76, 109] on link "Automations" at bounding box center [86, 105] width 128 height 27
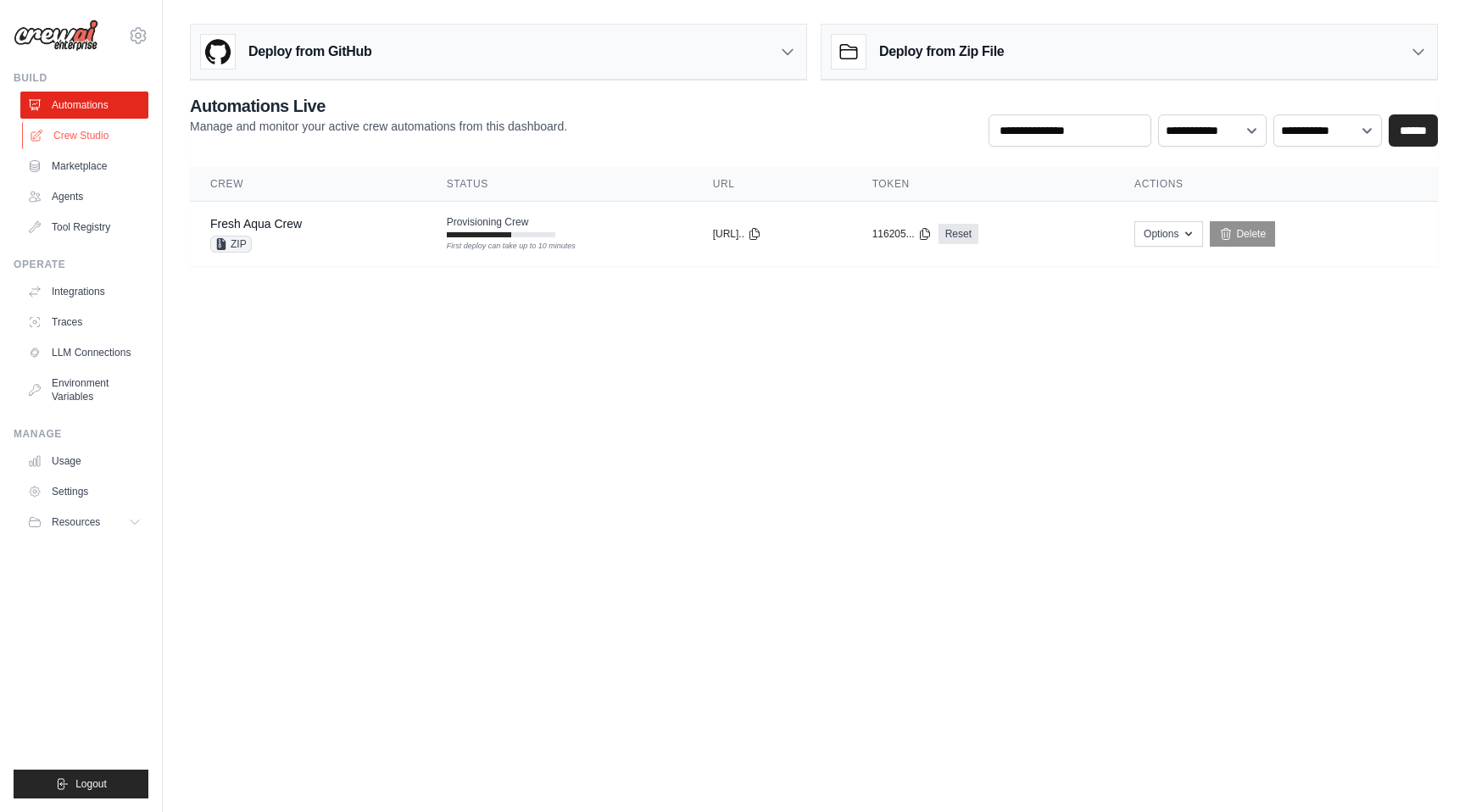
click at [86, 135] on link "Crew Studio" at bounding box center [86, 135] width 128 height 27
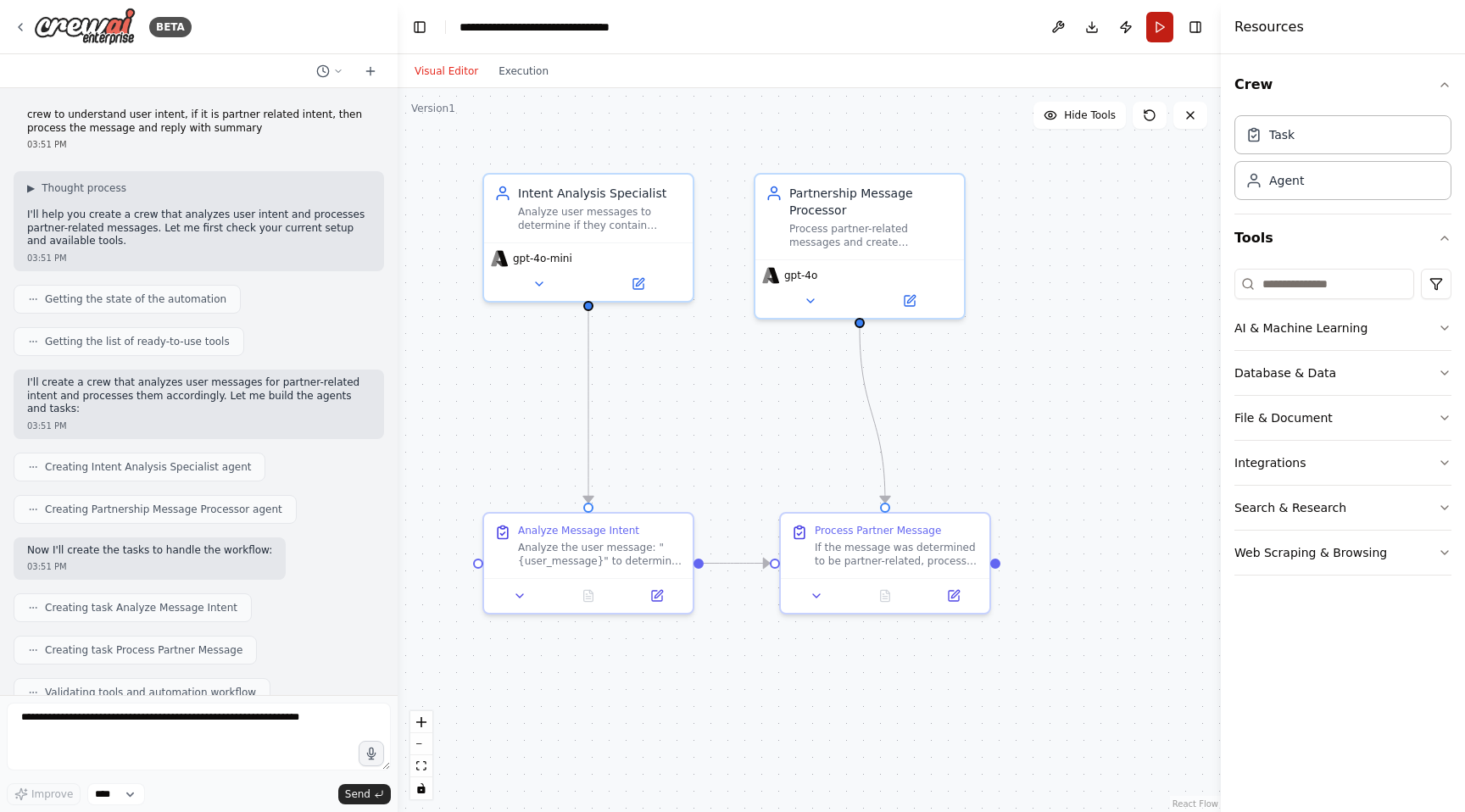
click at [1156, 31] on button "Run" at bounding box center [1159, 27] width 27 height 31
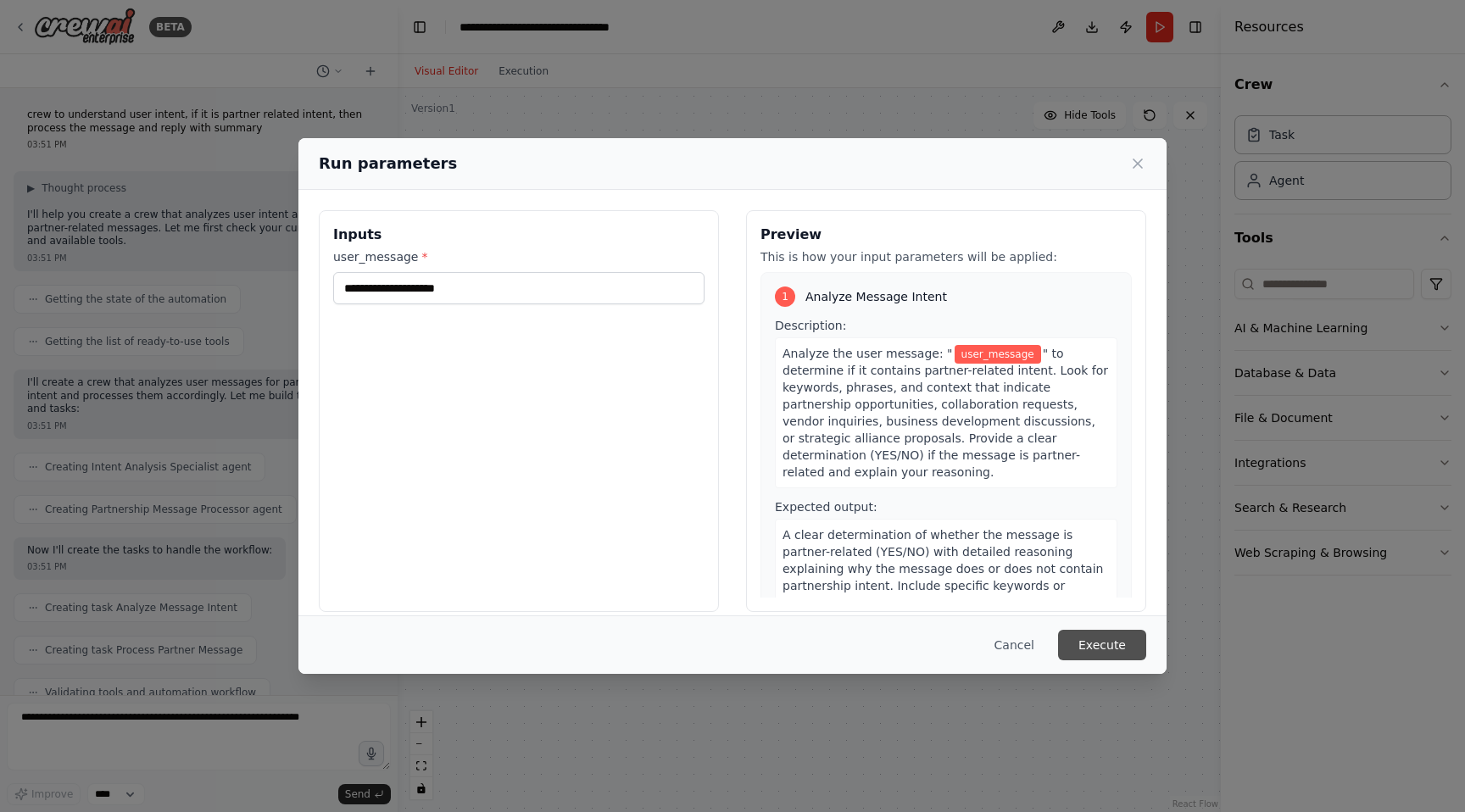
click at [1110, 636] on button "Execute" at bounding box center [1103, 645] width 88 height 31
click at [538, 269] on div "user_message * This field is required" at bounding box center [519, 288] width 371 height 79
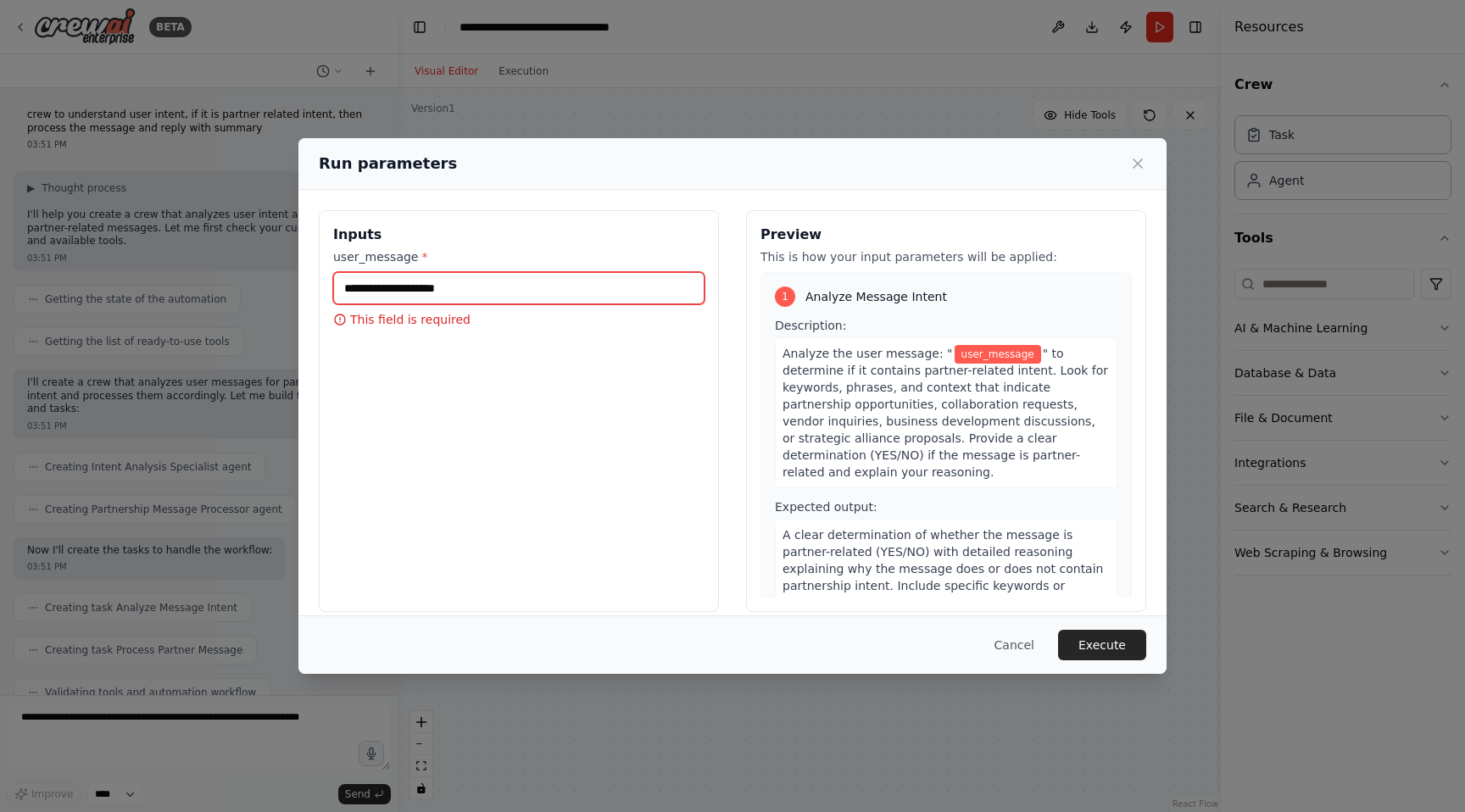
click at [537, 278] on input "user_message *" at bounding box center [519, 288] width 371 height 32
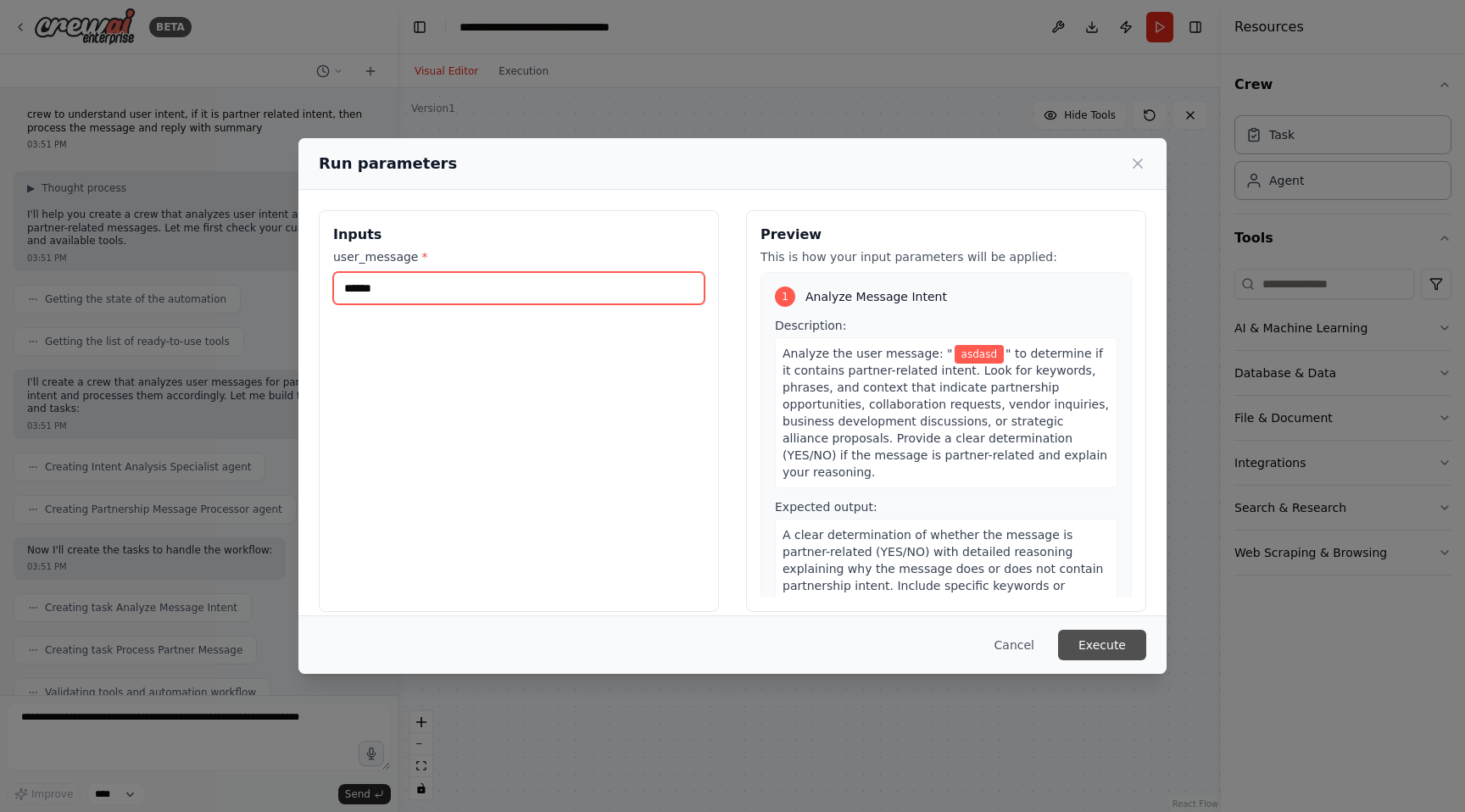
type input "******"
click at [1105, 643] on button "Execute" at bounding box center [1103, 645] width 88 height 31
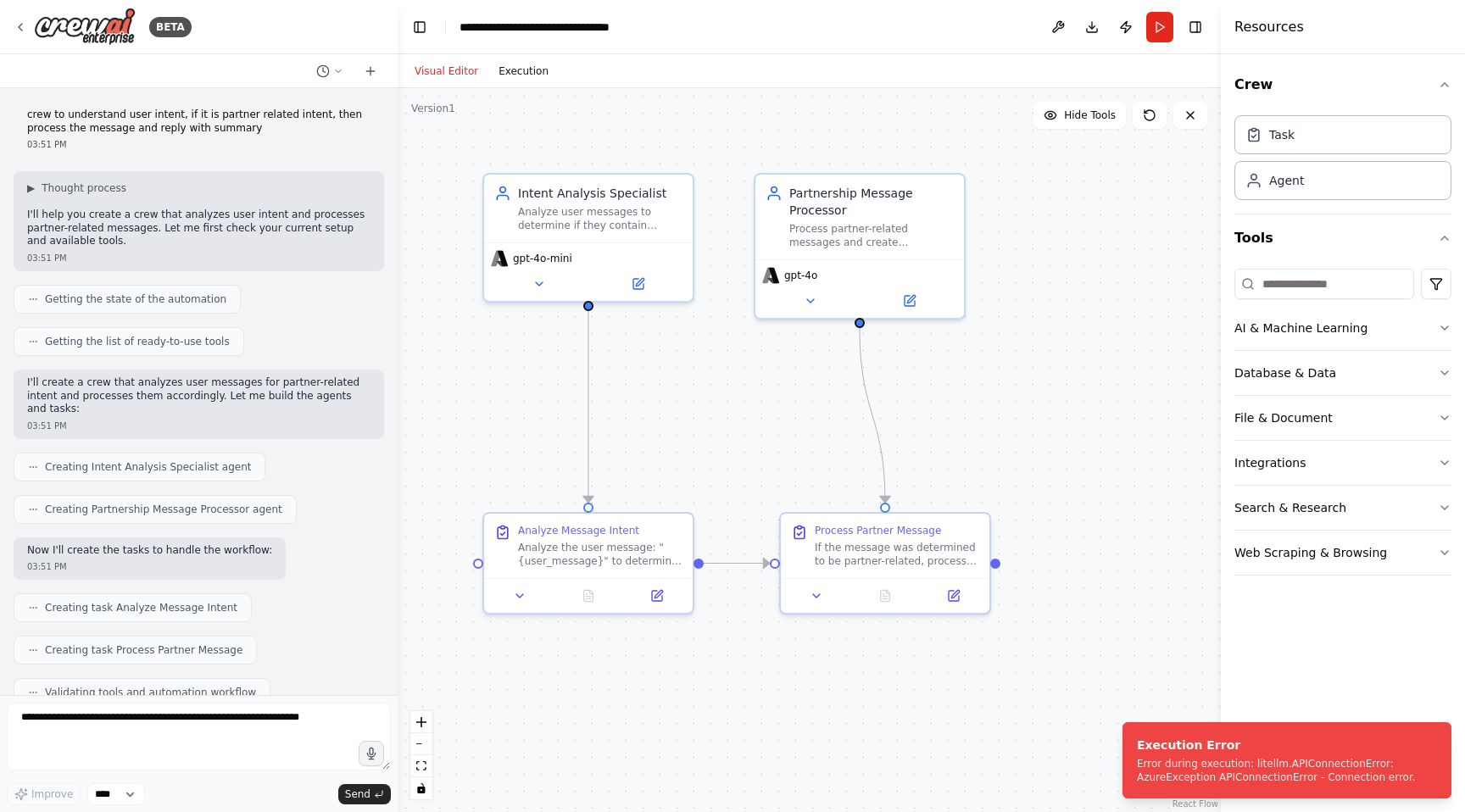
click at [532, 70] on button "Execution" at bounding box center [524, 71] width 70 height 21
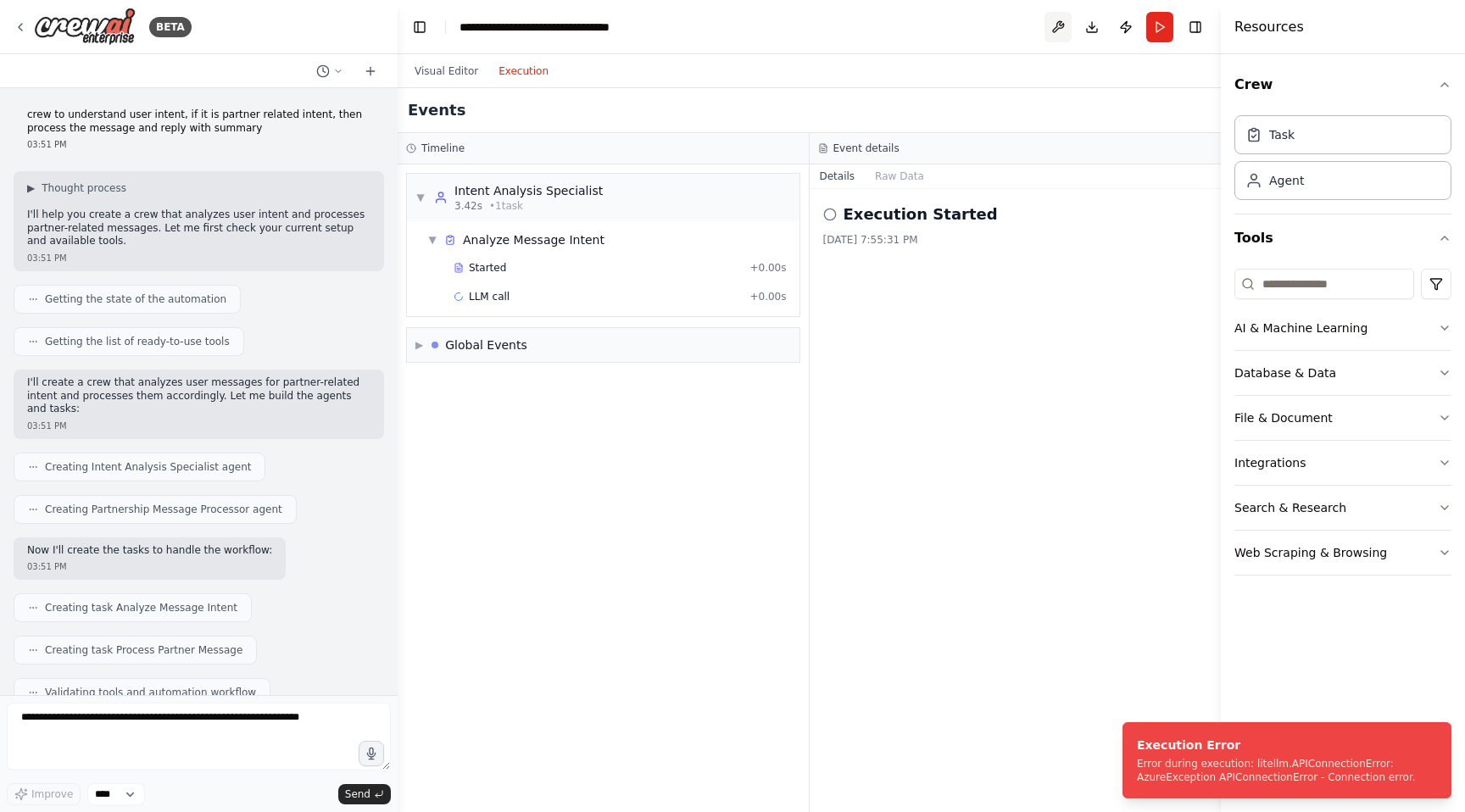
click at [1060, 30] on button at bounding box center [1058, 27] width 27 height 31
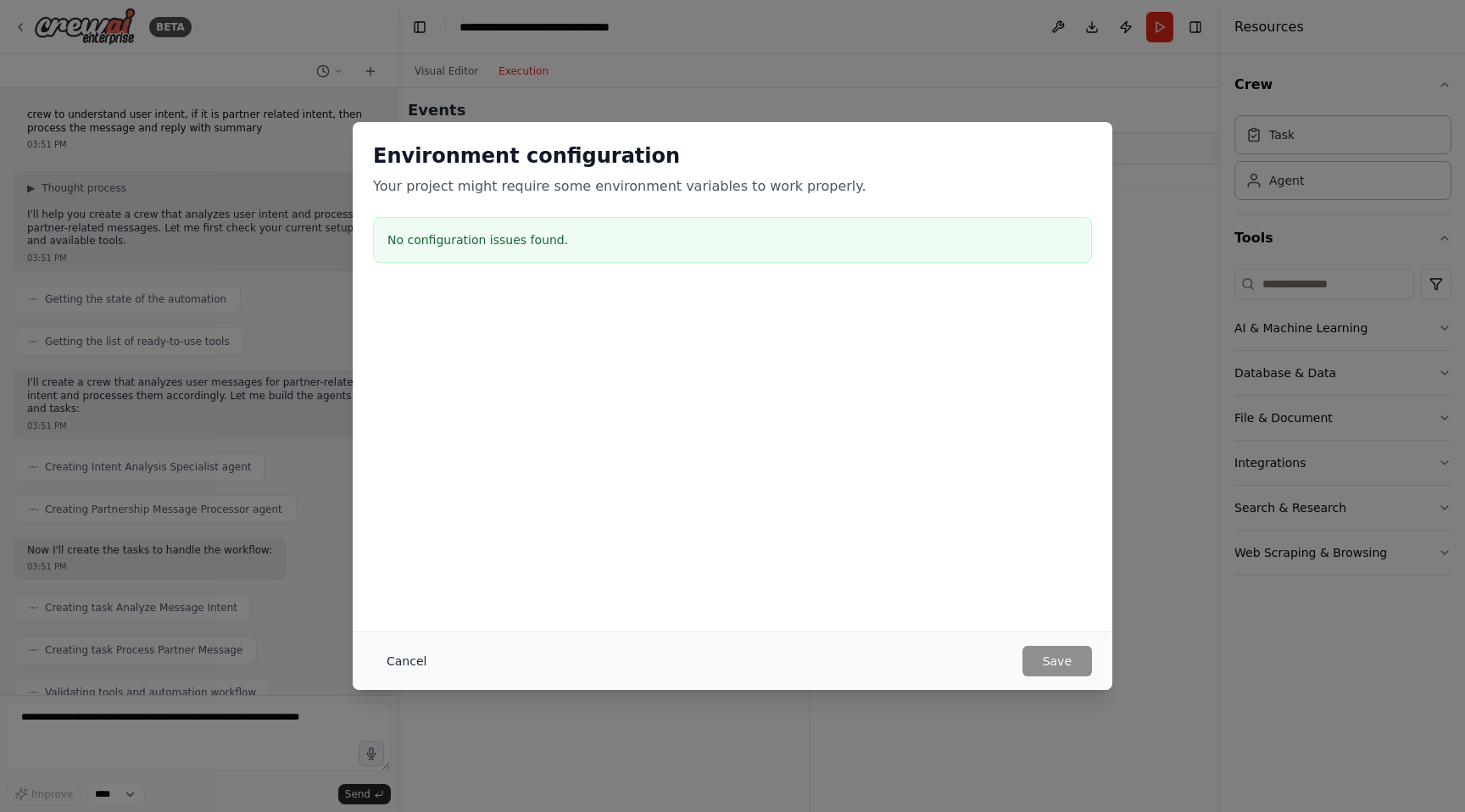
click at [393, 671] on button "Cancel" at bounding box center [407, 661] width 67 height 31
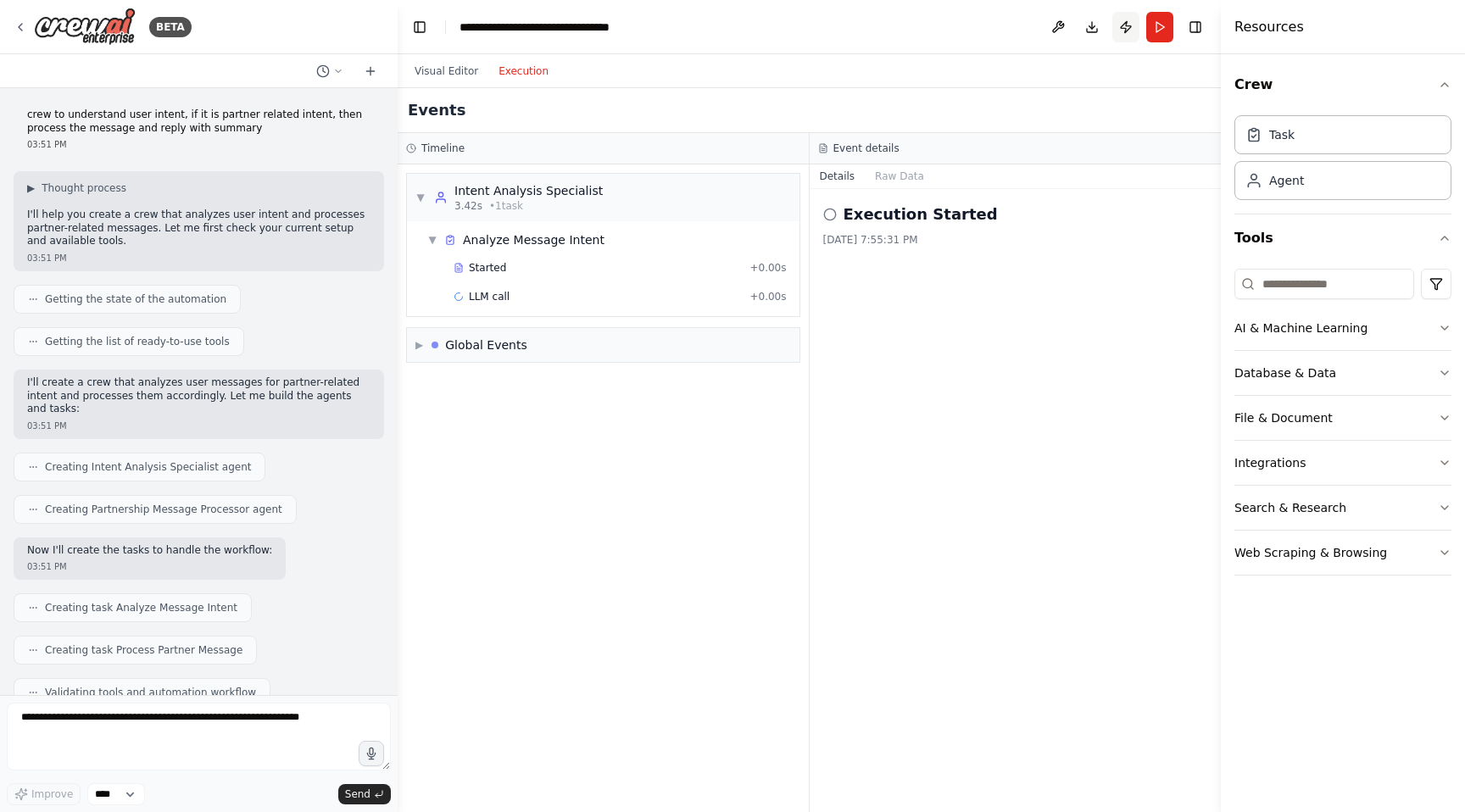
click at [1121, 31] on button "Publish" at bounding box center [1126, 27] width 27 height 31
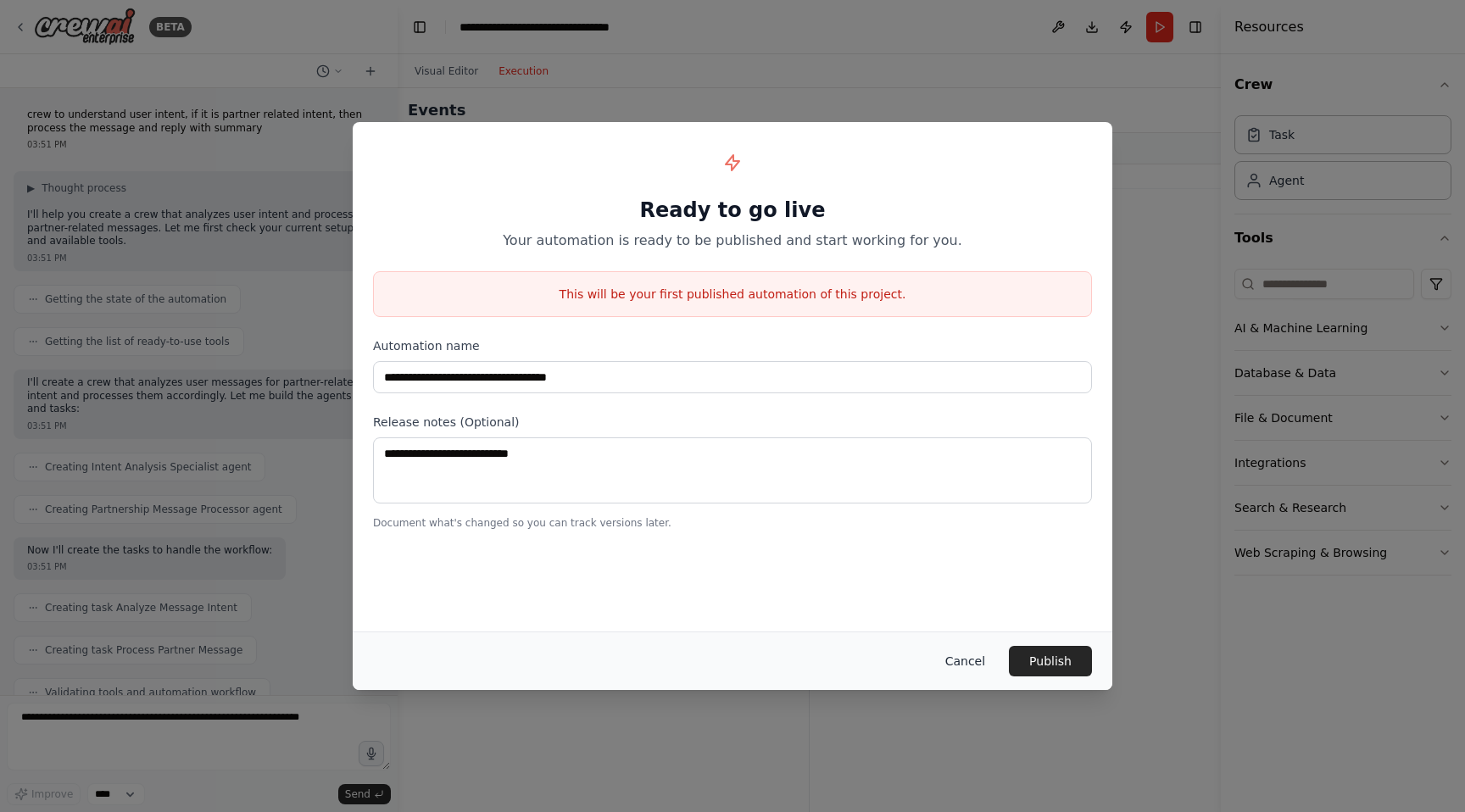
click at [944, 647] on button "Cancel" at bounding box center [966, 661] width 67 height 31
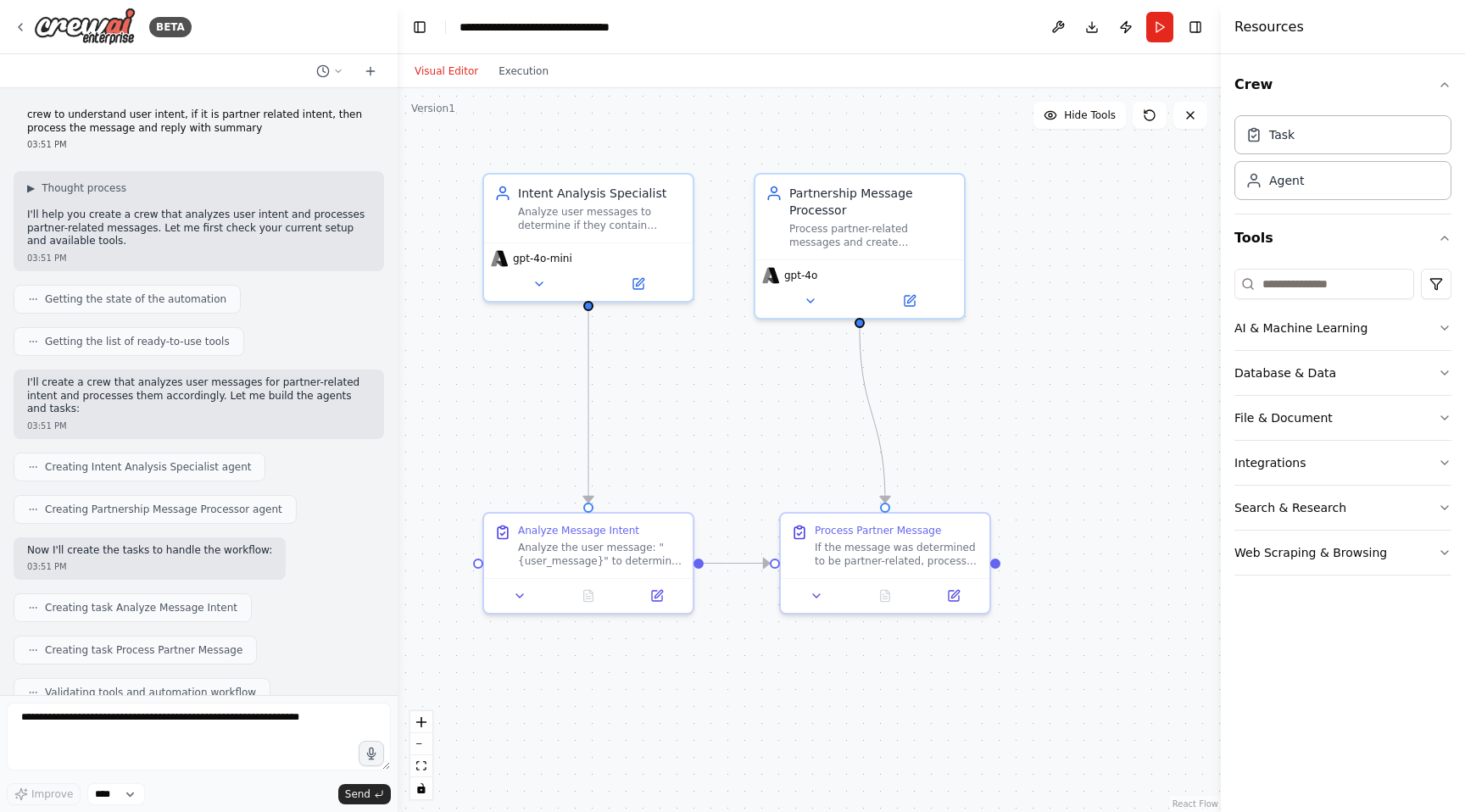
click at [462, 64] on button "Visual Editor" at bounding box center [446, 71] width 84 height 21
click at [536, 278] on icon at bounding box center [539, 280] width 7 height 4
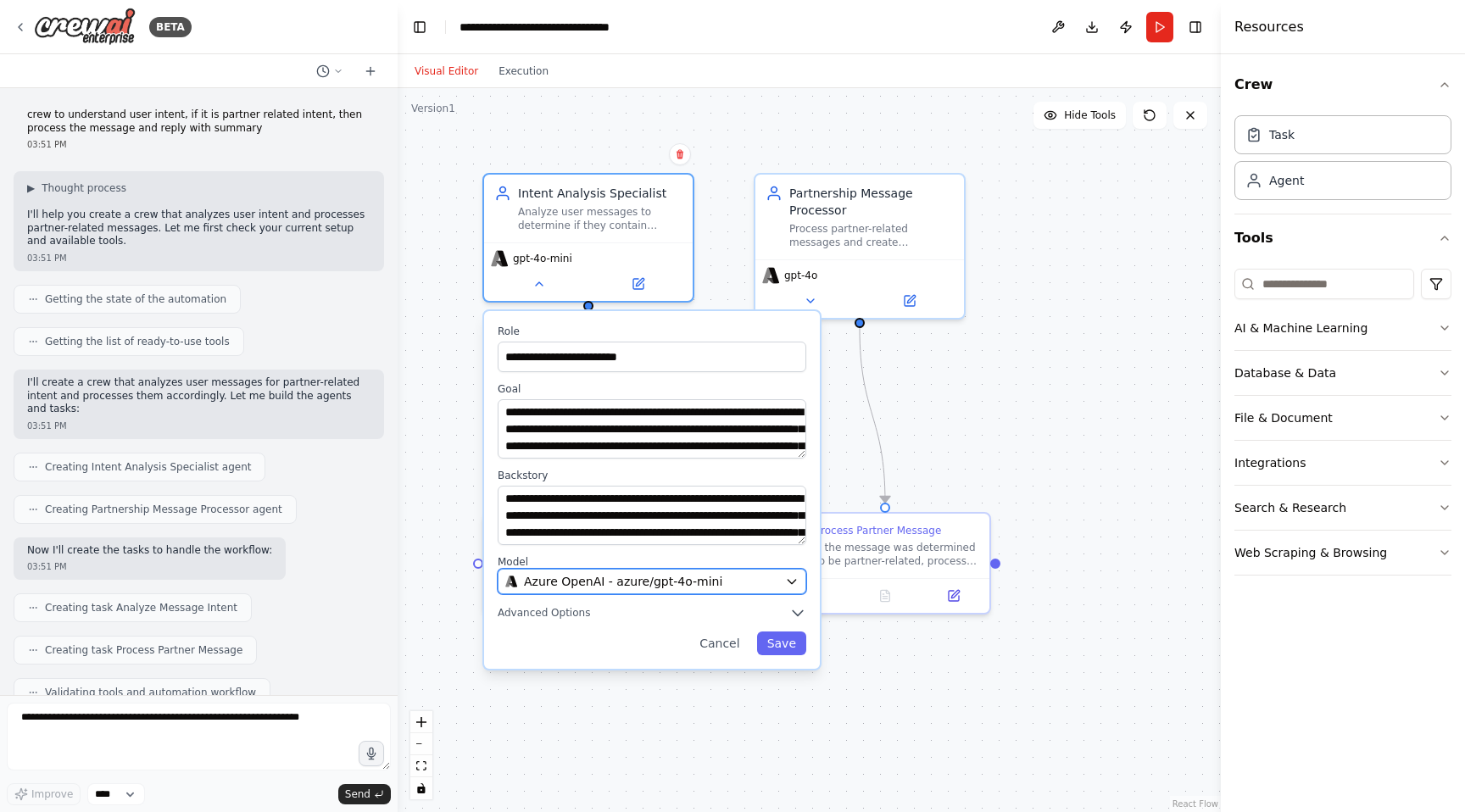
click at [607, 586] on span "Azure OpenAI - azure/gpt-4o-mini" at bounding box center [623, 581] width 198 height 17
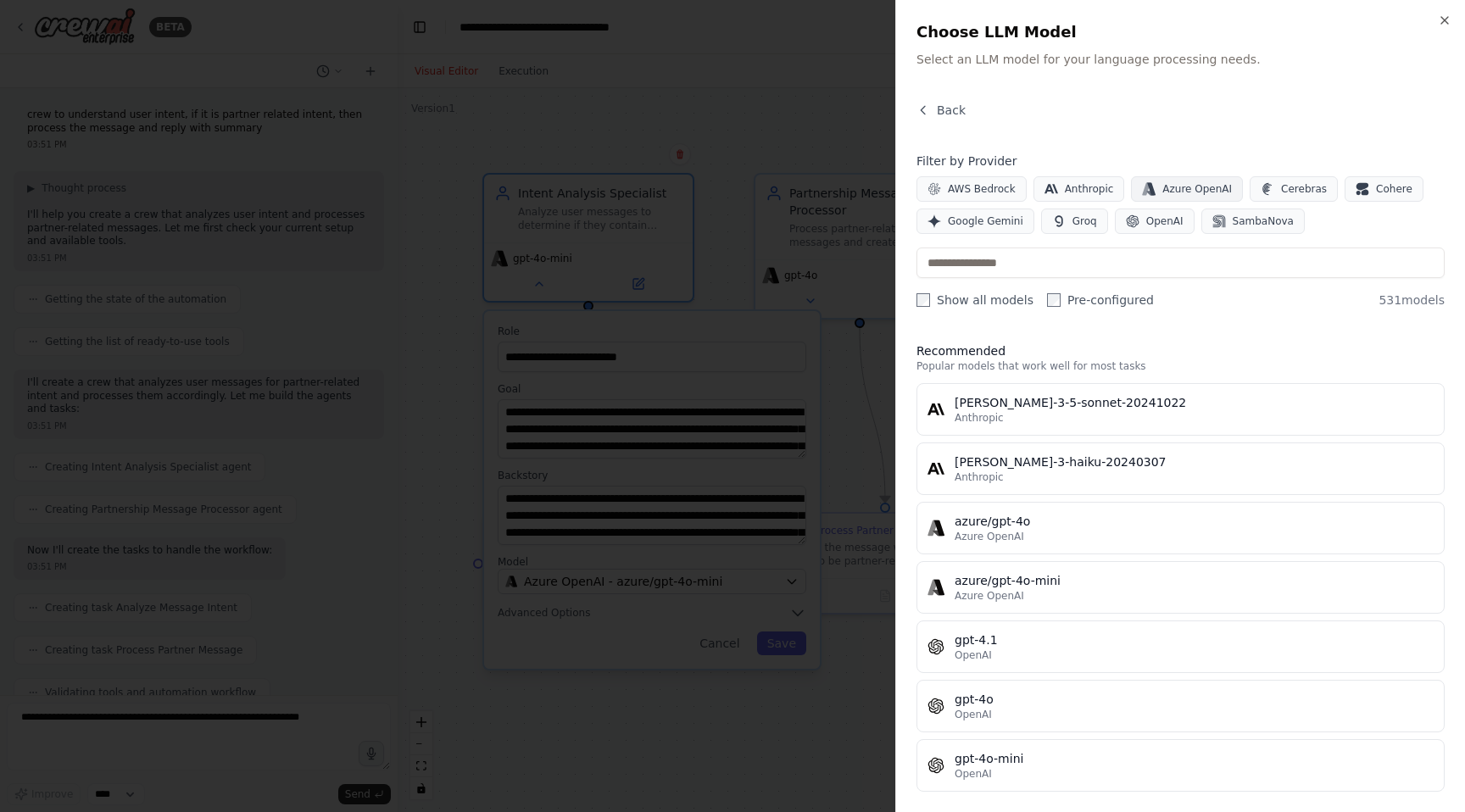
click at [1184, 187] on span "Azure OpenAI" at bounding box center [1196, 188] width 69 height 14
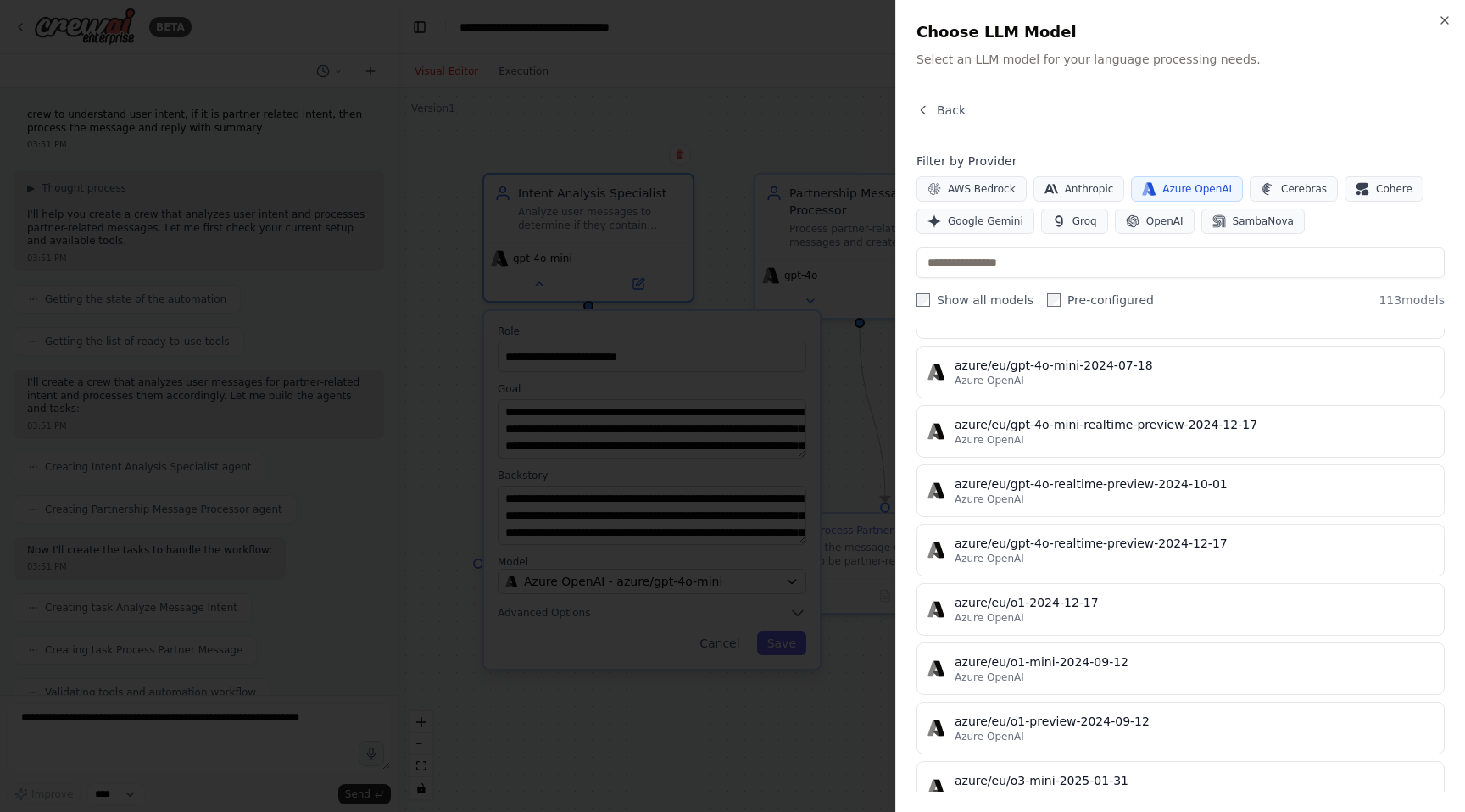
scroll to position [507, 0]
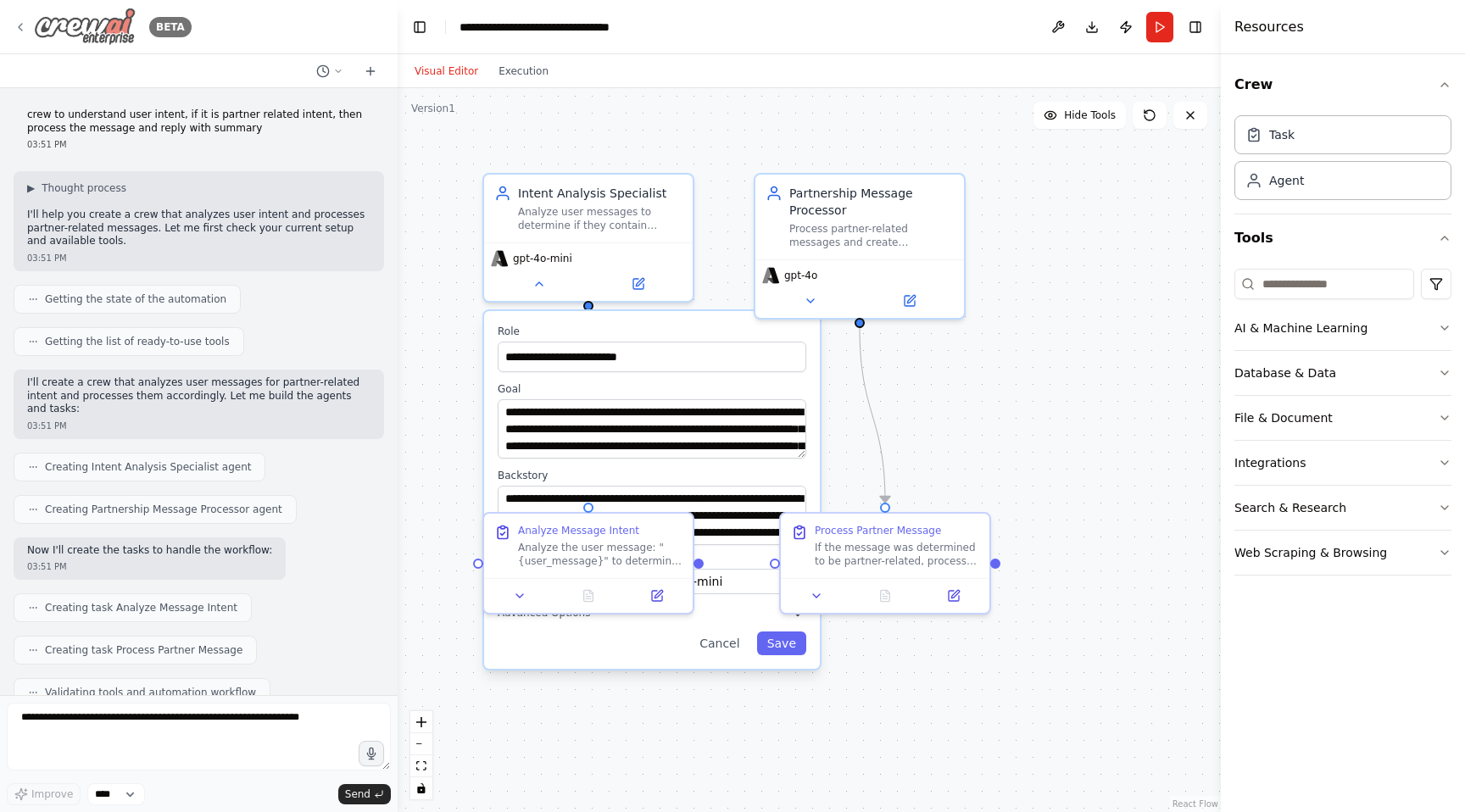
click at [14, 35] on div "BETA" at bounding box center [102, 26] width 178 height 38
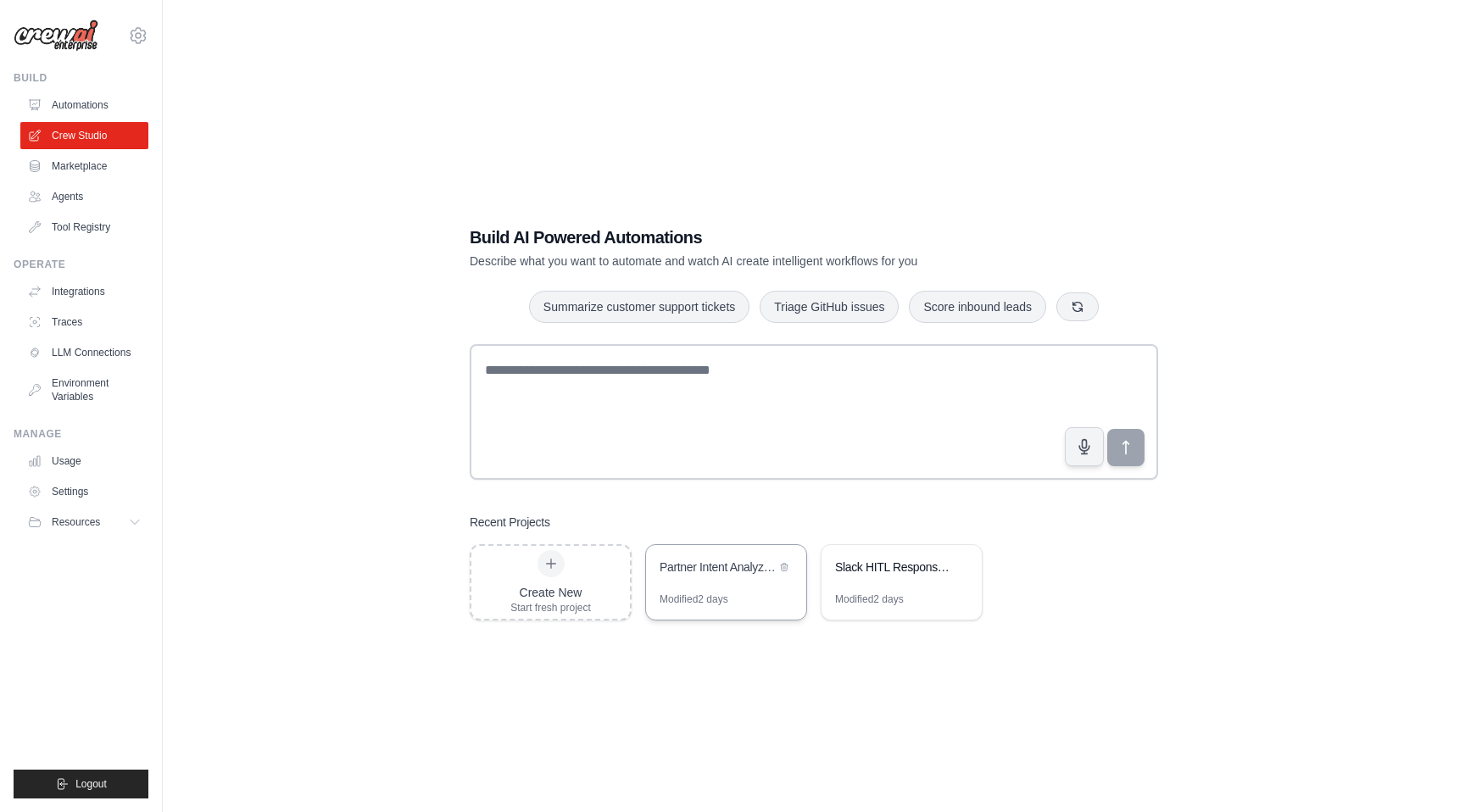
click at [736, 567] on div "Partner Intent Analyzer & Processor" at bounding box center [718, 567] width 116 height 17
click at [88, 342] on link "LLM Connections" at bounding box center [86, 352] width 128 height 27
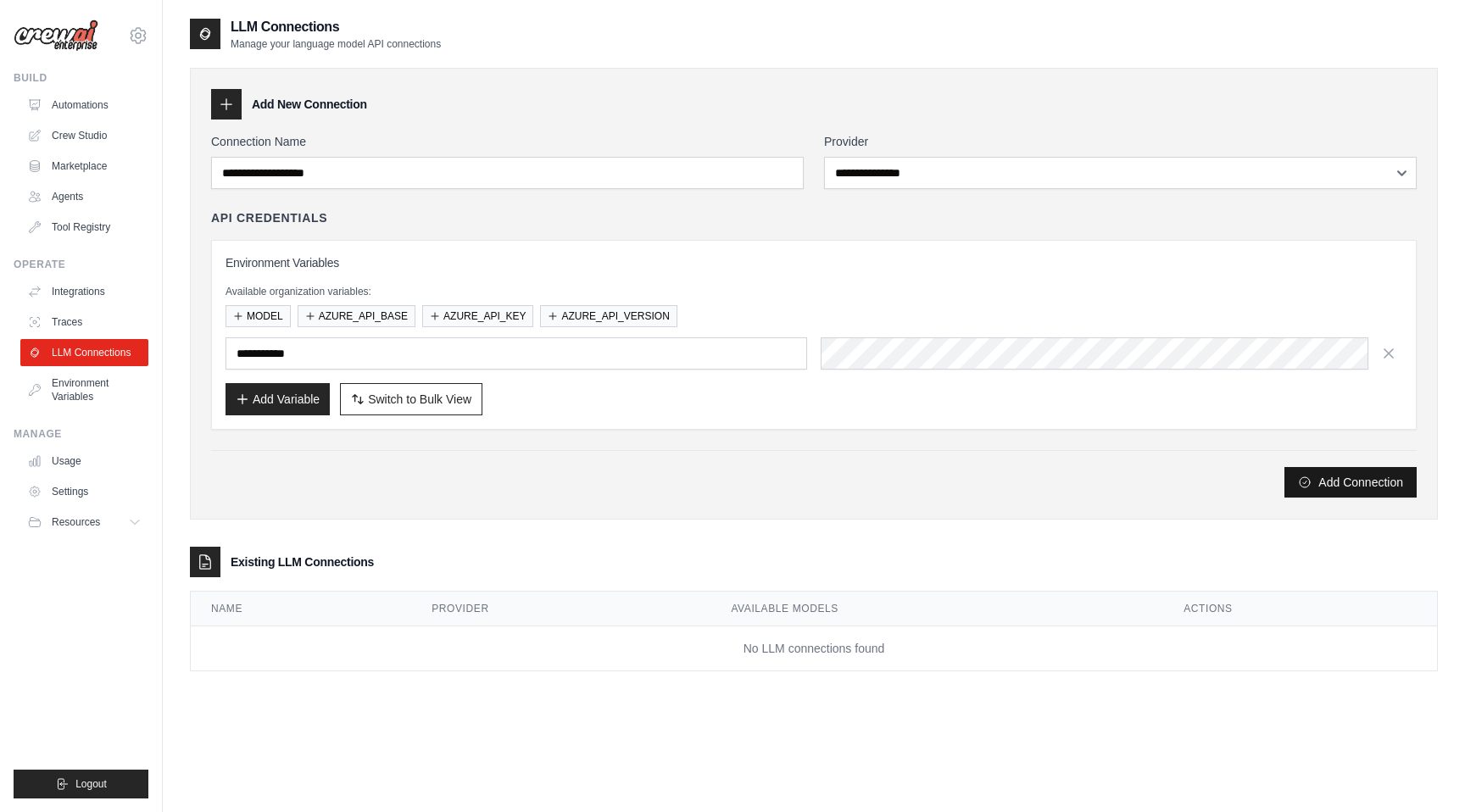
click at [1336, 481] on button "Add Connection" at bounding box center [1351, 482] width 133 height 31
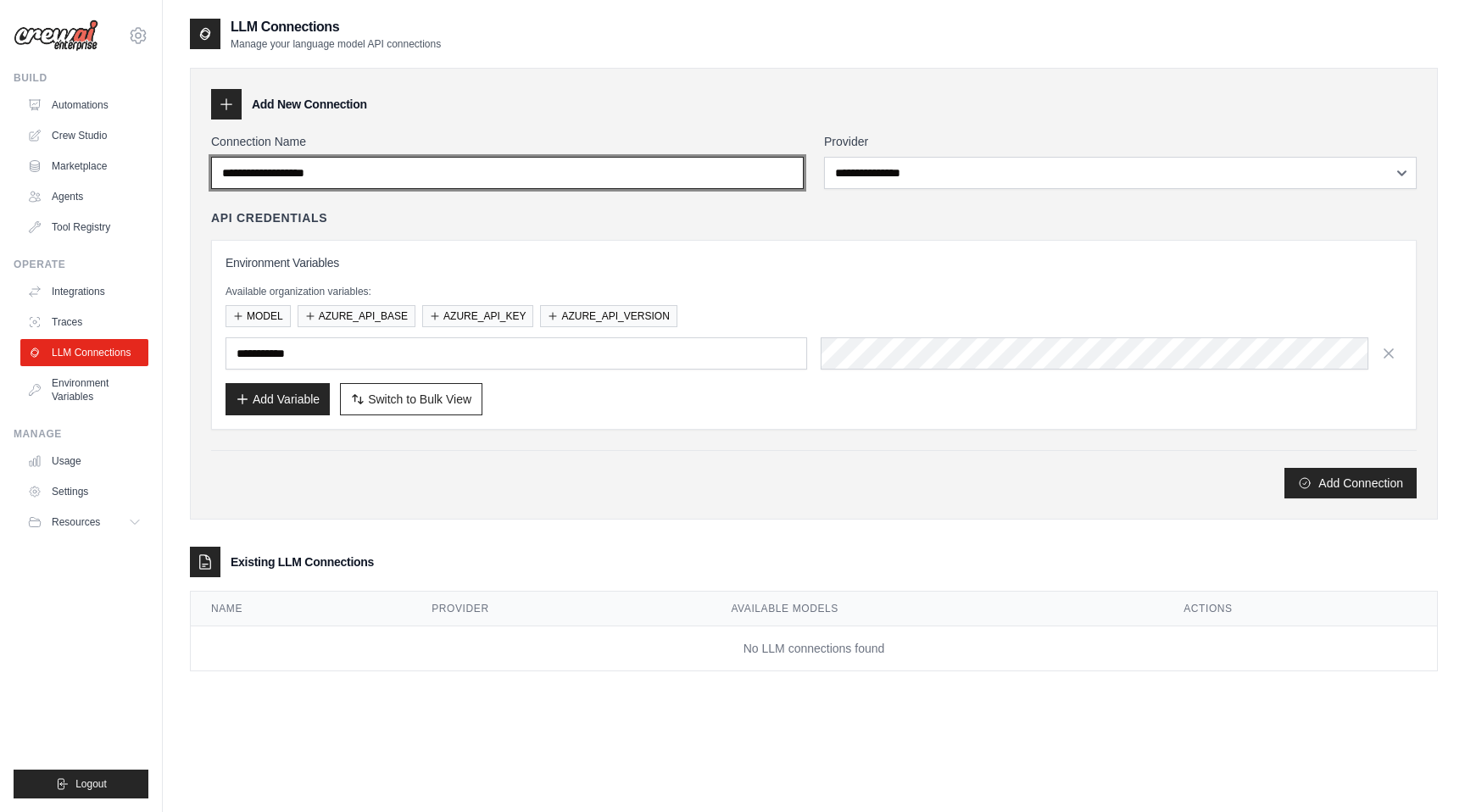
click at [582, 162] on input "Connection Name" at bounding box center [507, 173] width 592 height 32
type input "**********"
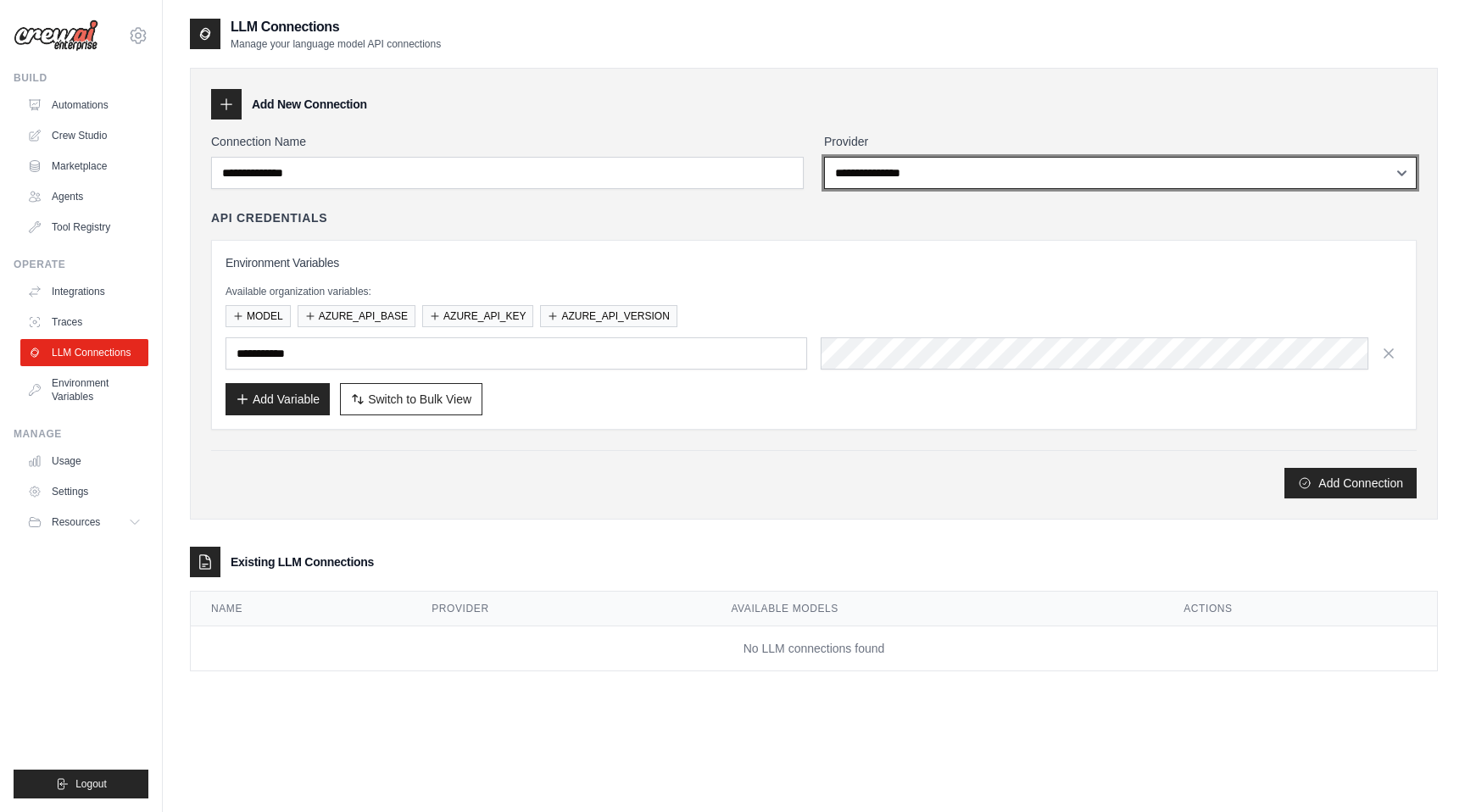
click at [902, 173] on select "**********" at bounding box center [1120, 173] width 592 height 32
select select "*****"
click at [824, 157] on select "**********" at bounding box center [1120, 173] width 592 height 32
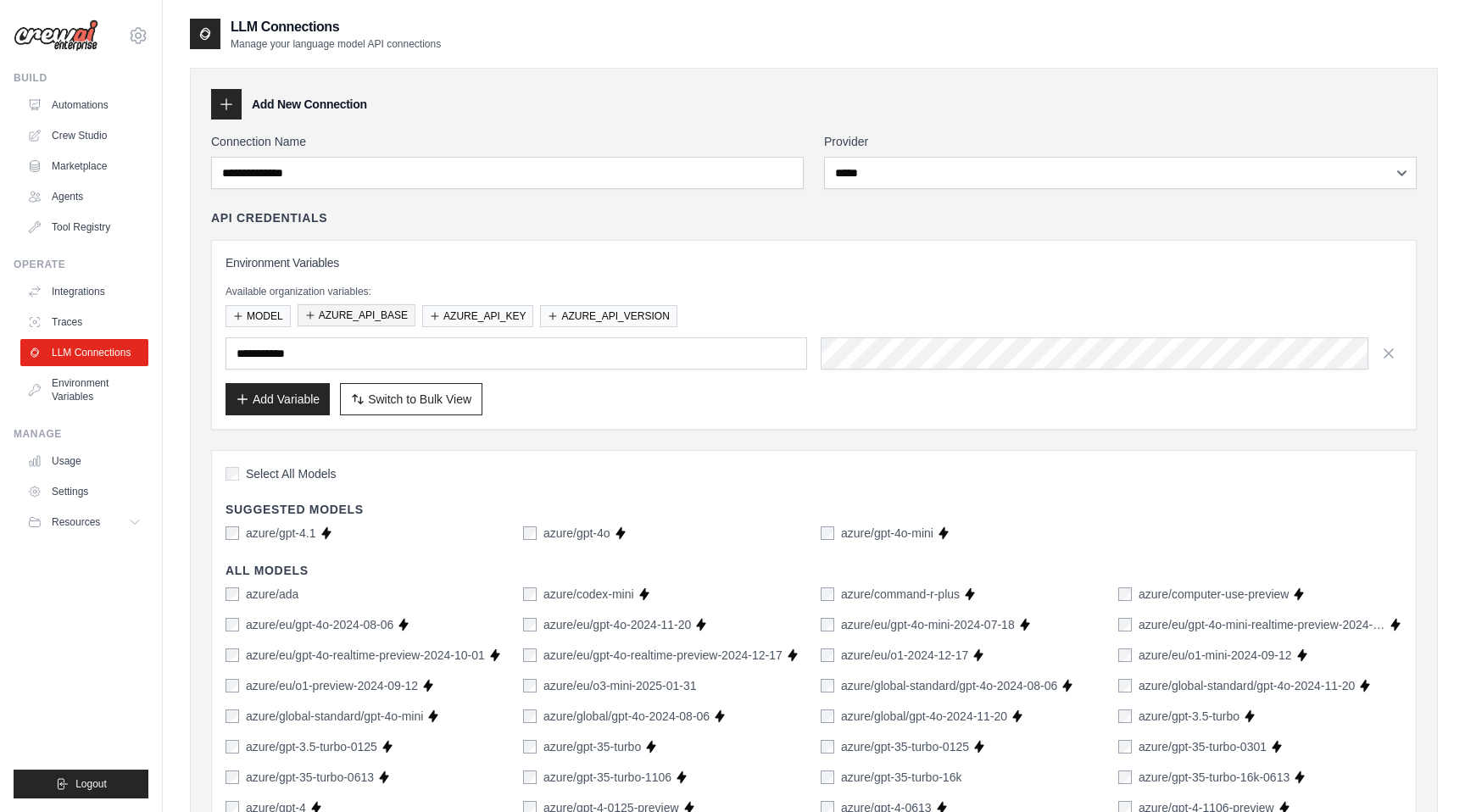
click at [357, 315] on button "AZURE_API_BASE" at bounding box center [356, 315] width 118 height 22
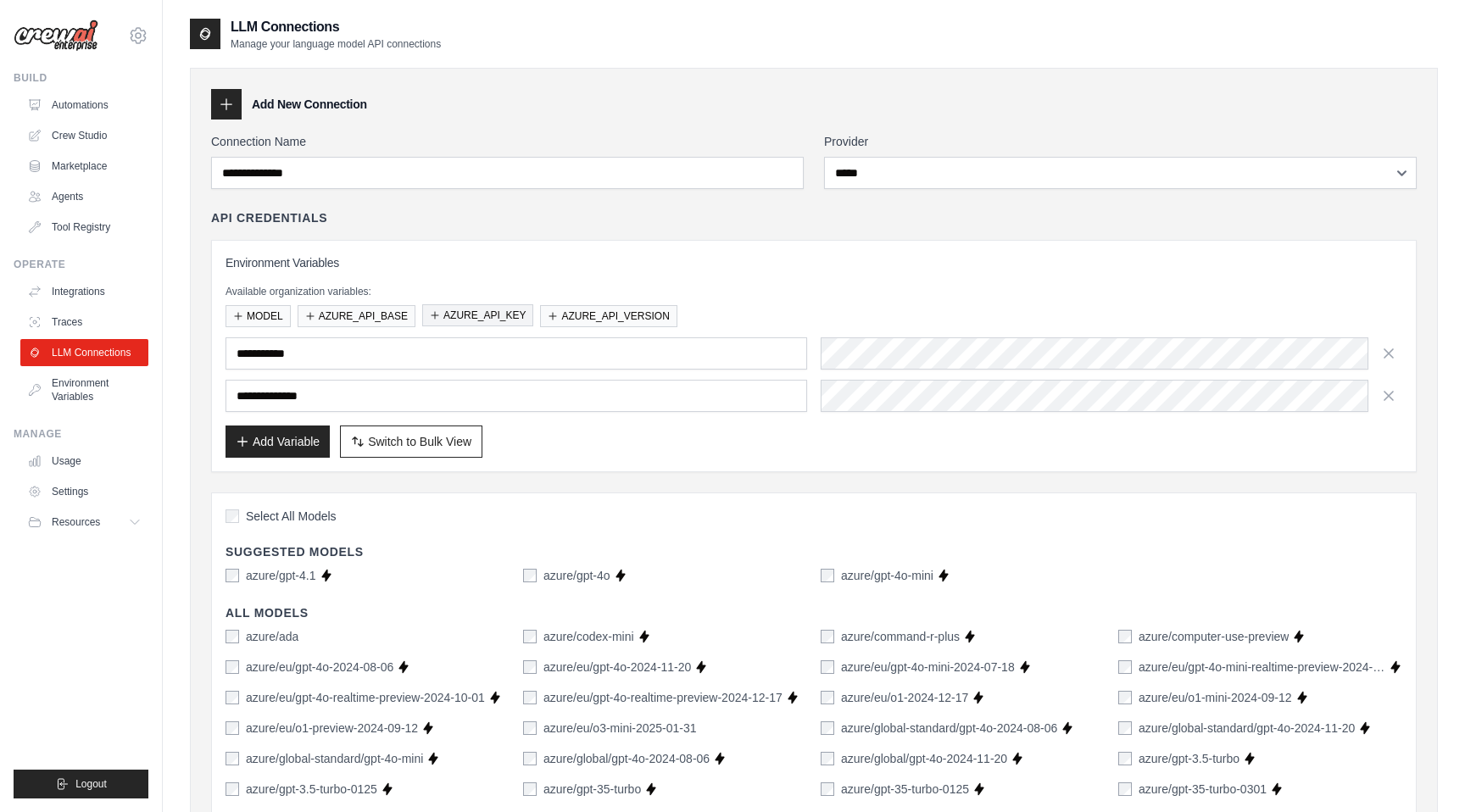
click at [469, 315] on button "AZURE_API_KEY" at bounding box center [477, 315] width 111 height 22
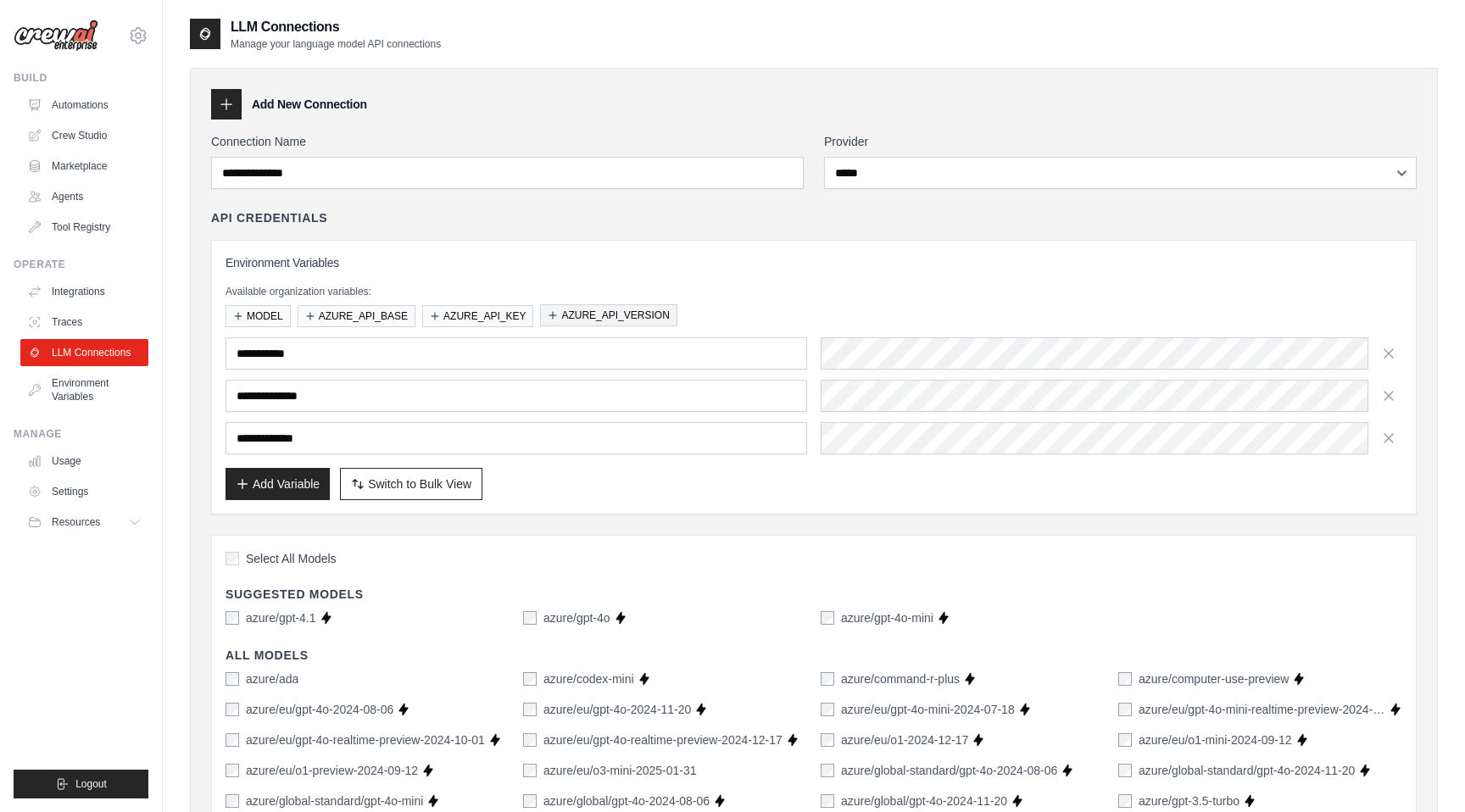
click at [603, 316] on button "AZURE_API_VERSION" at bounding box center [608, 315] width 136 height 22
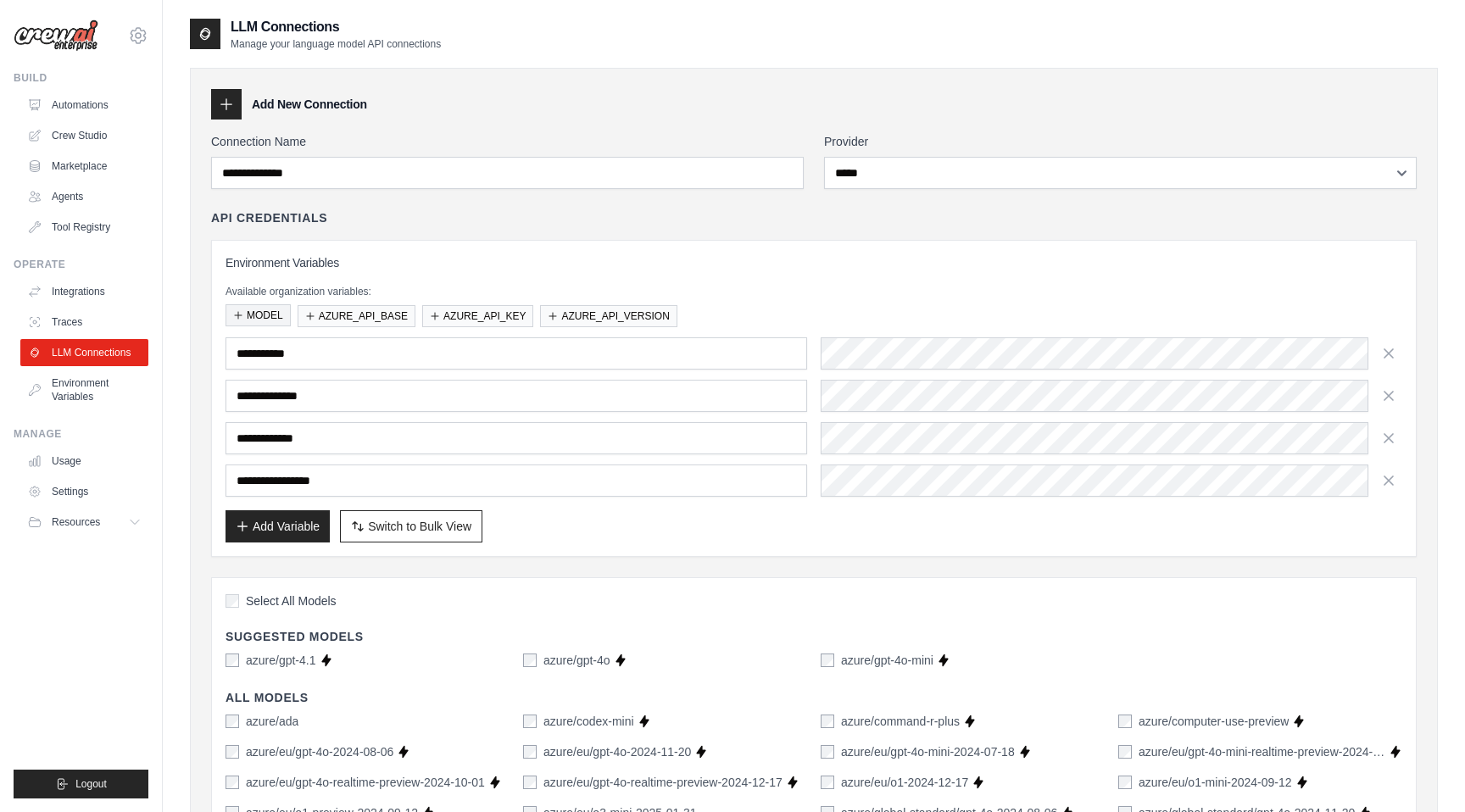
click at [270, 319] on button "MODEL" at bounding box center [258, 315] width 65 height 22
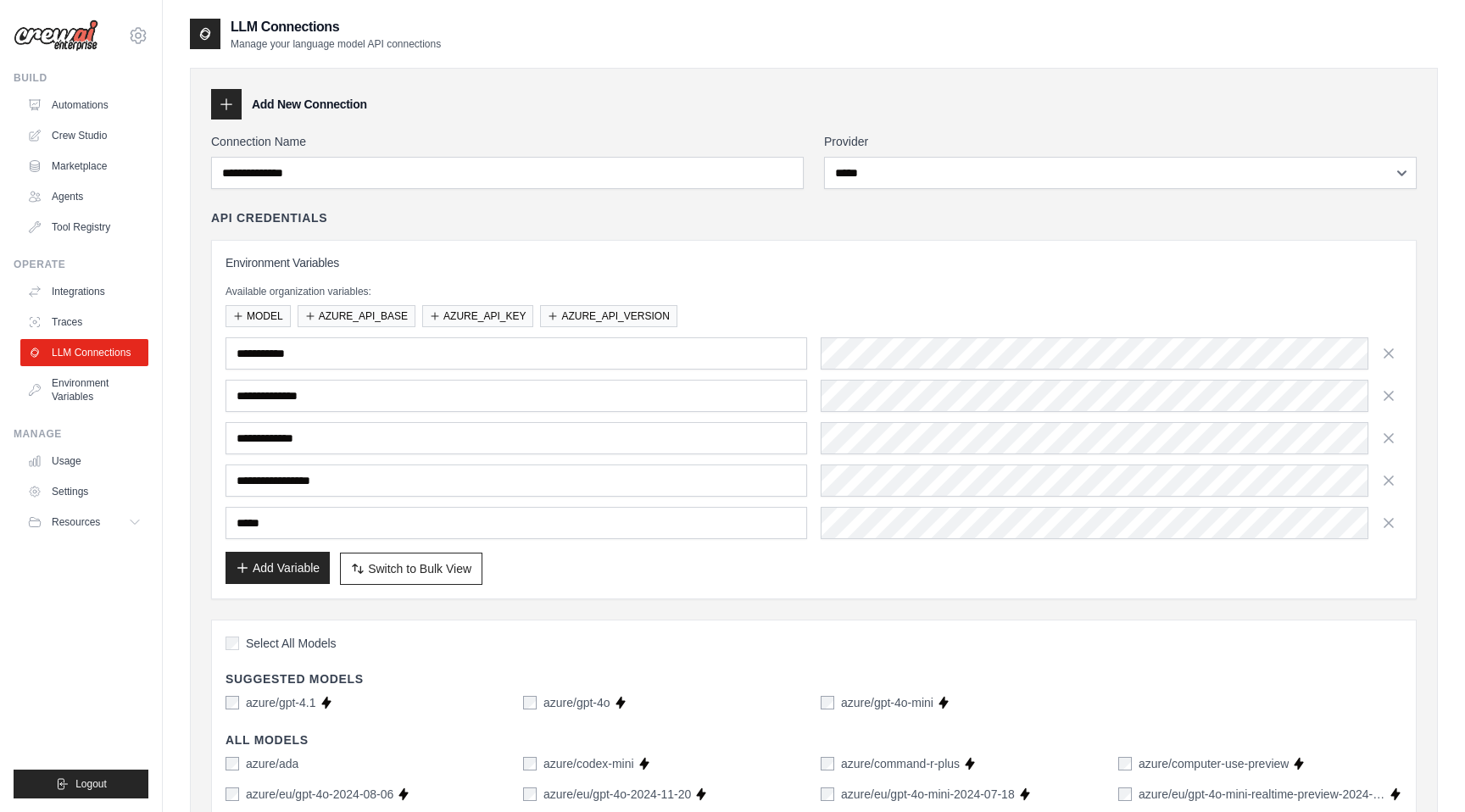
click at [273, 570] on button "Add Variable" at bounding box center [278, 568] width 105 height 32
click at [1392, 355] on icon "button" at bounding box center [1388, 352] width 17 height 17
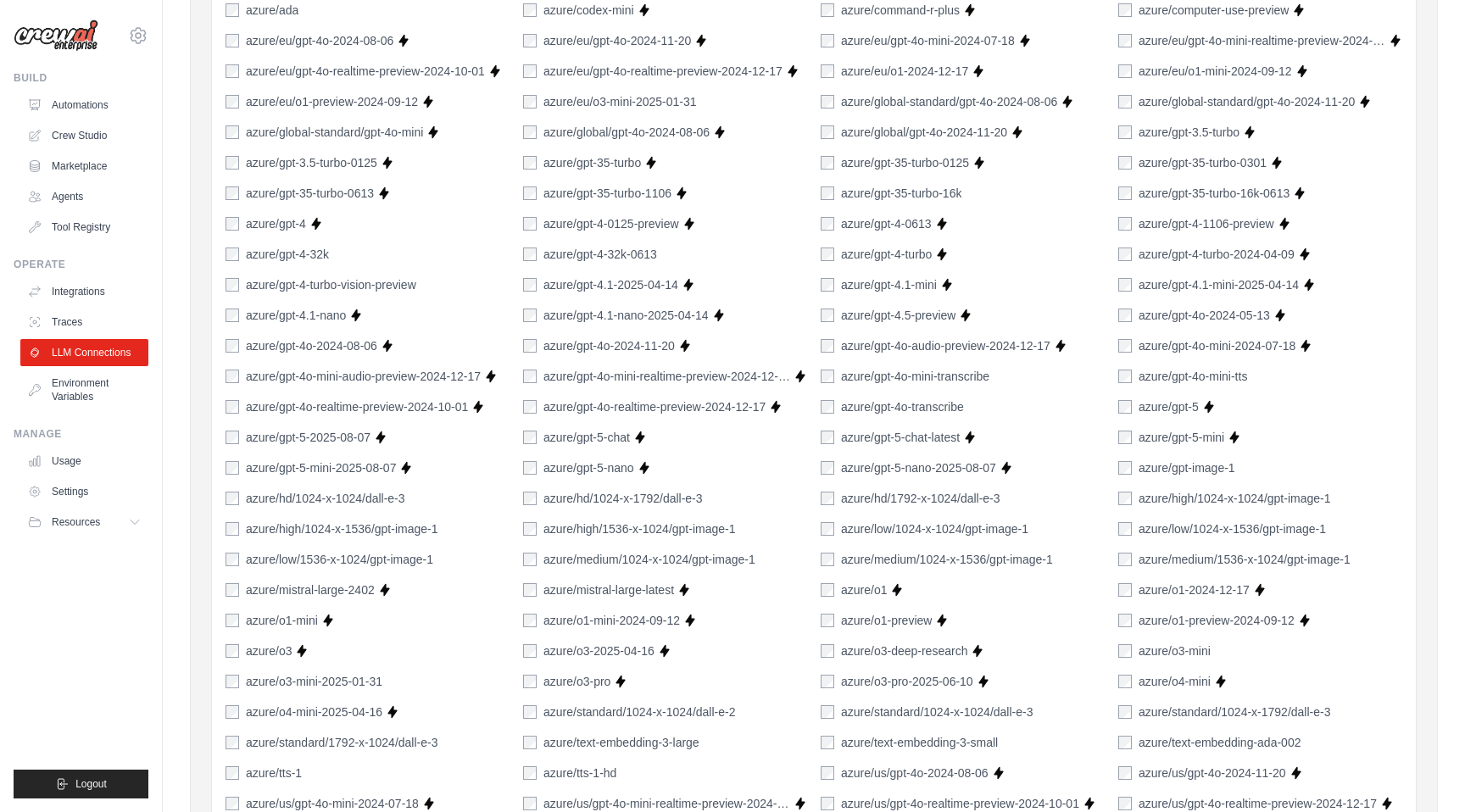
scroll to position [1159, 0]
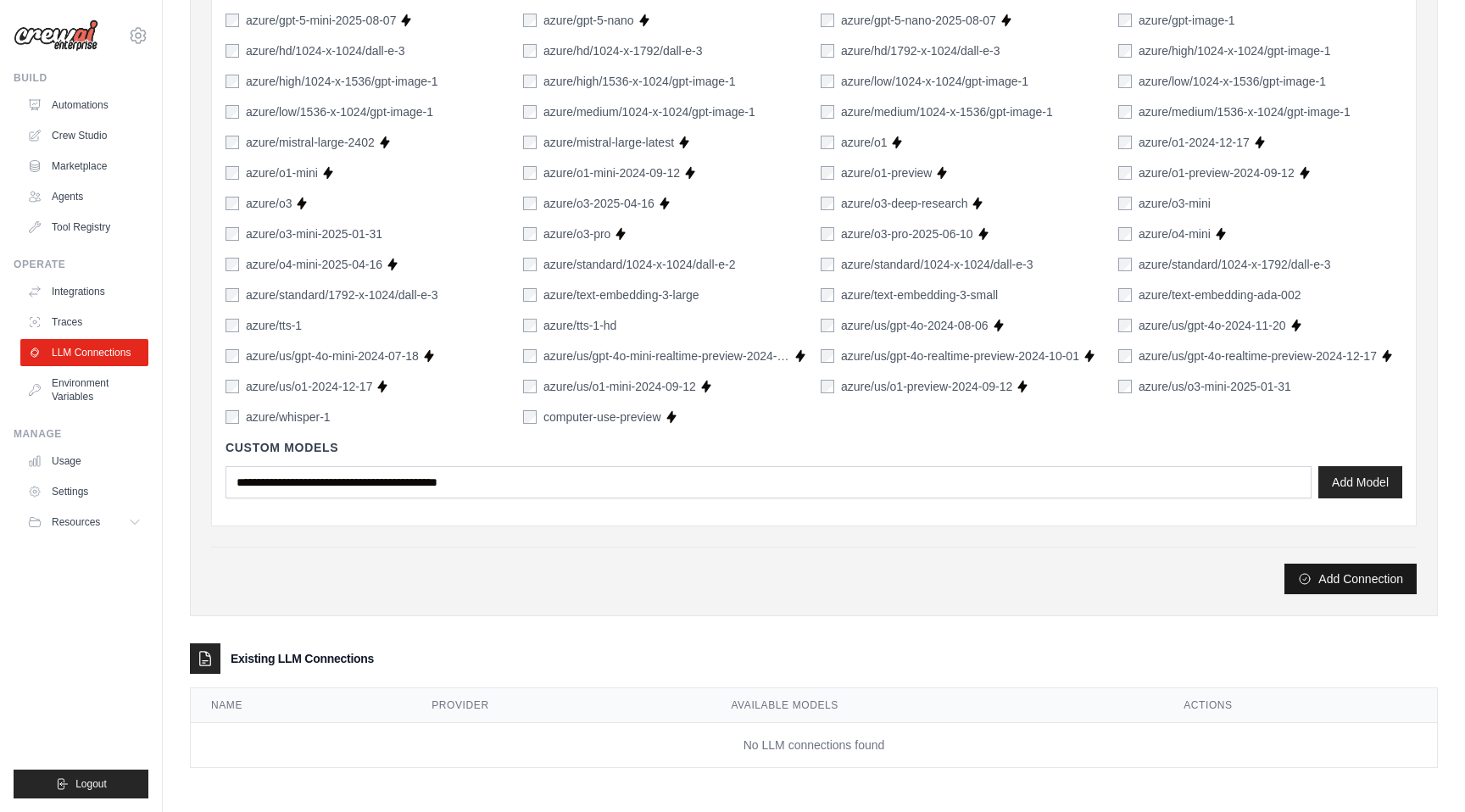
click at [1344, 579] on button "Add Connection" at bounding box center [1351, 579] width 133 height 31
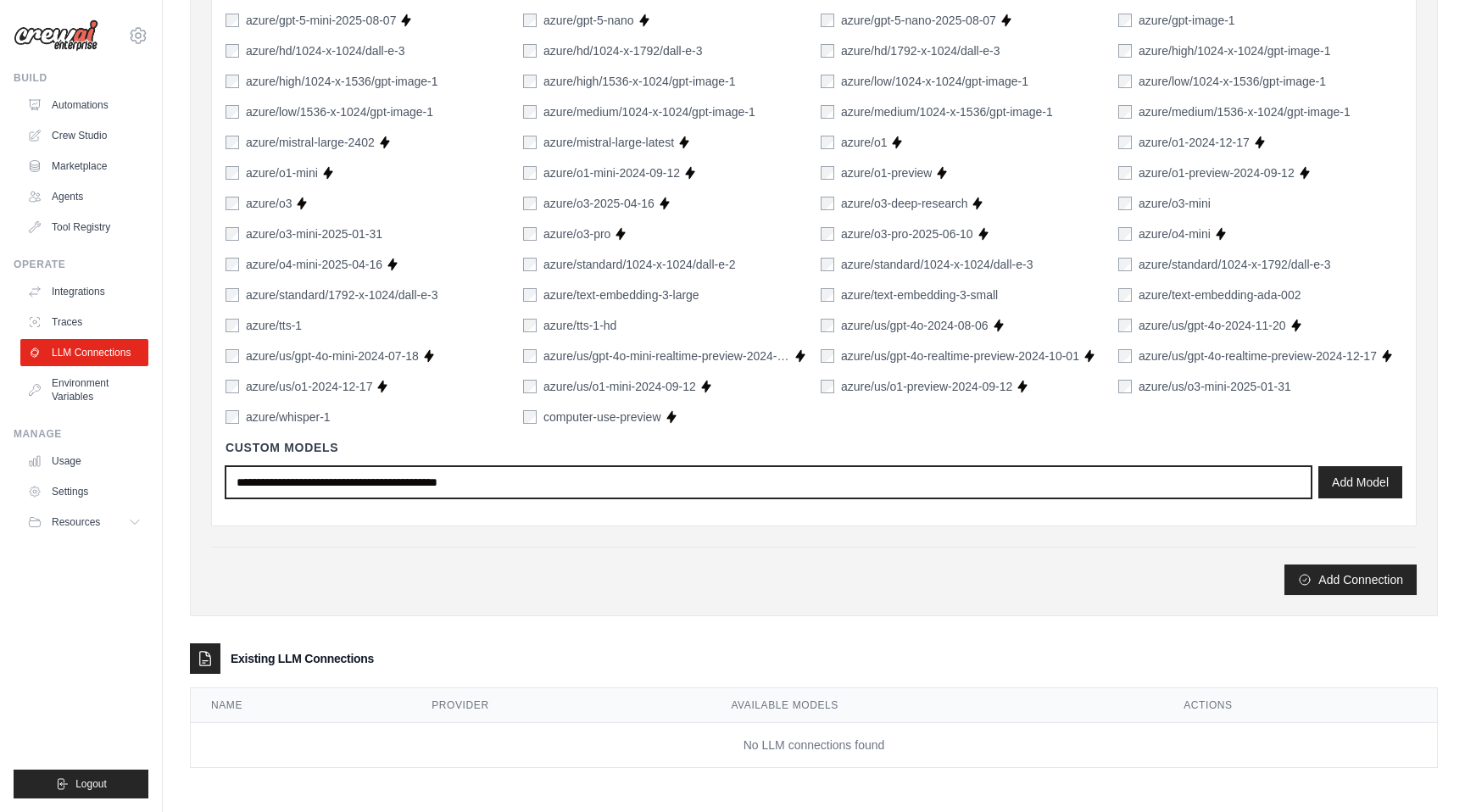
click at [695, 479] on input "text" at bounding box center [768, 482] width 1086 height 32
paste input "**********"
type input "**********"
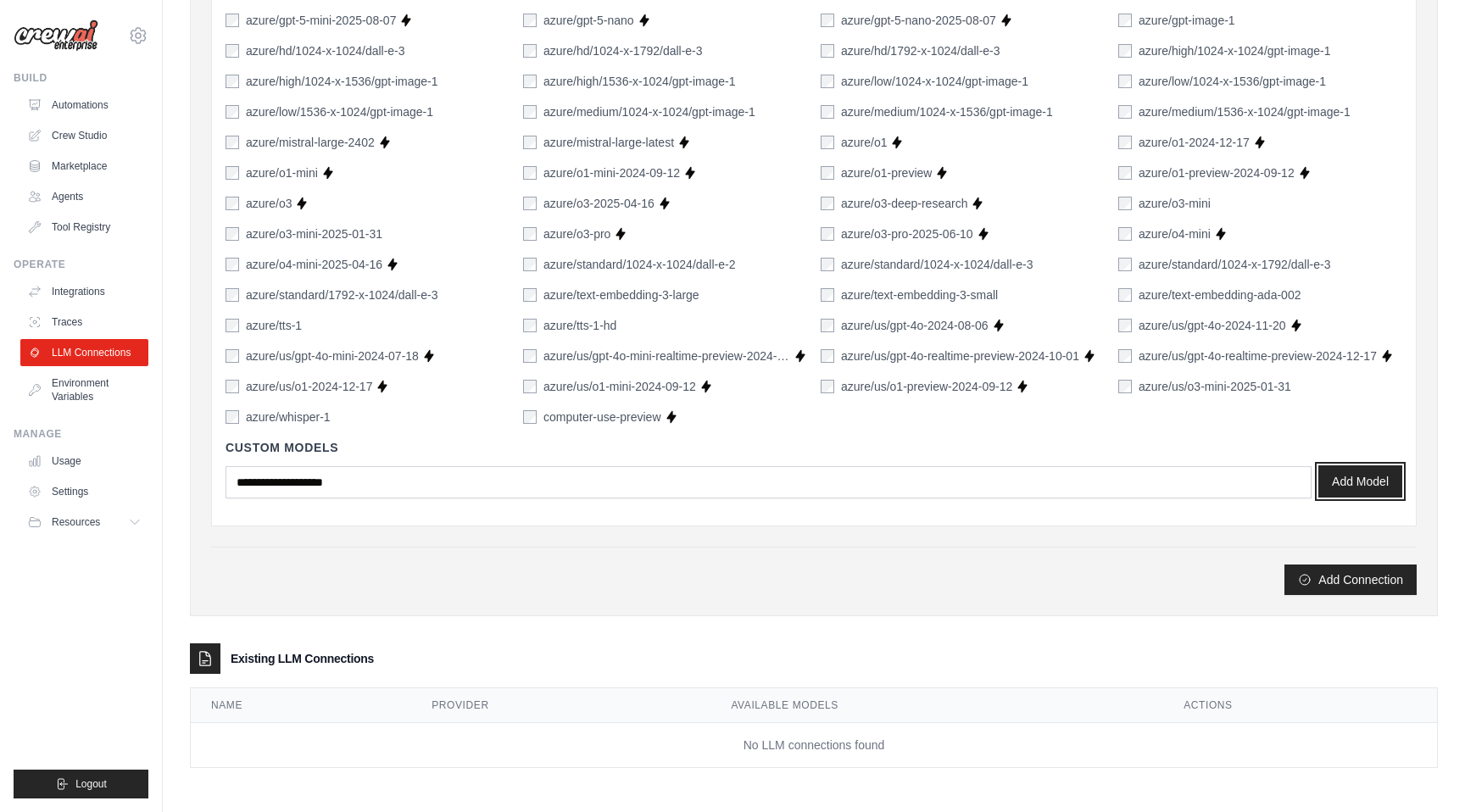
click at [1345, 478] on button "Add Model" at bounding box center [1360, 481] width 84 height 32
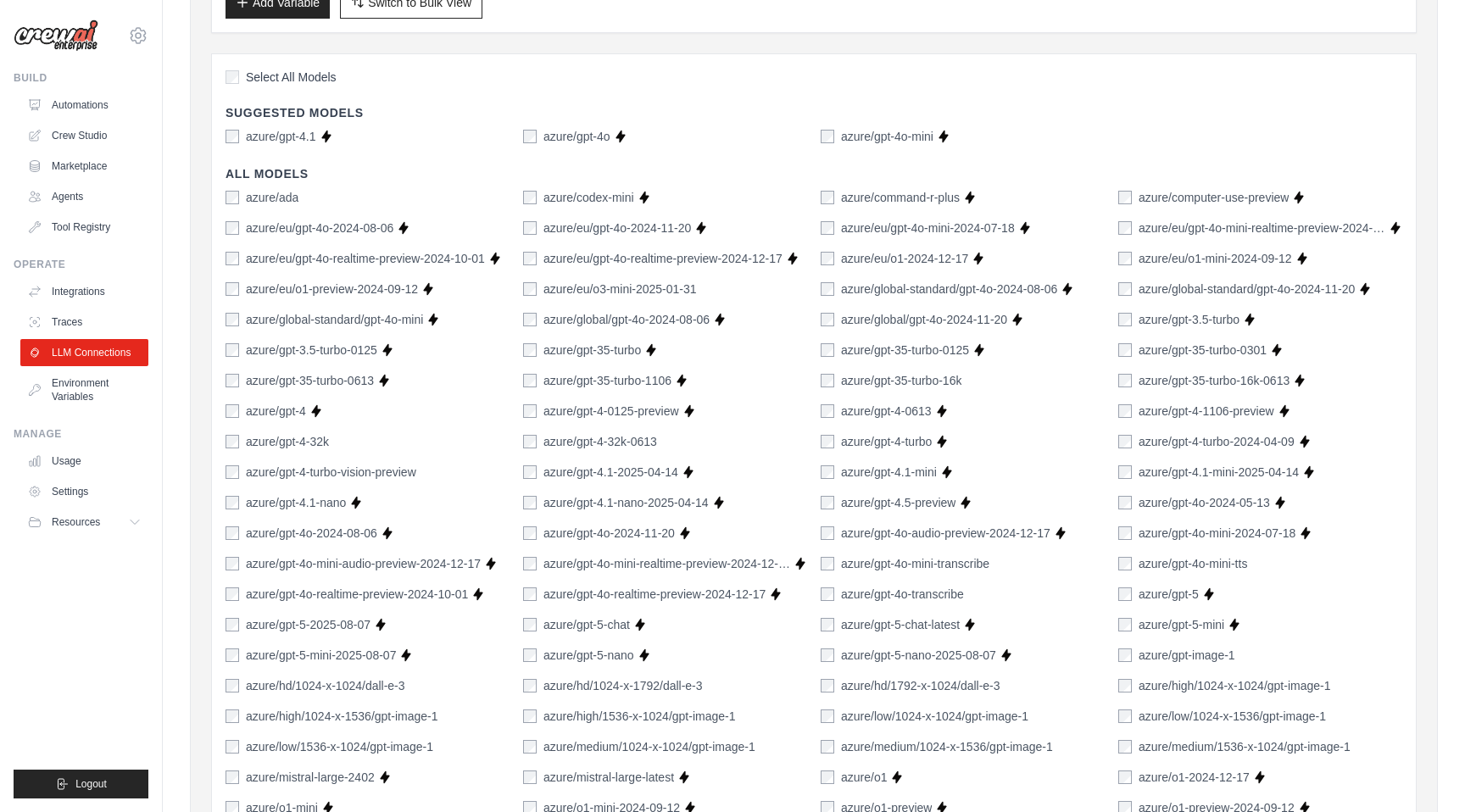
scroll to position [0, 0]
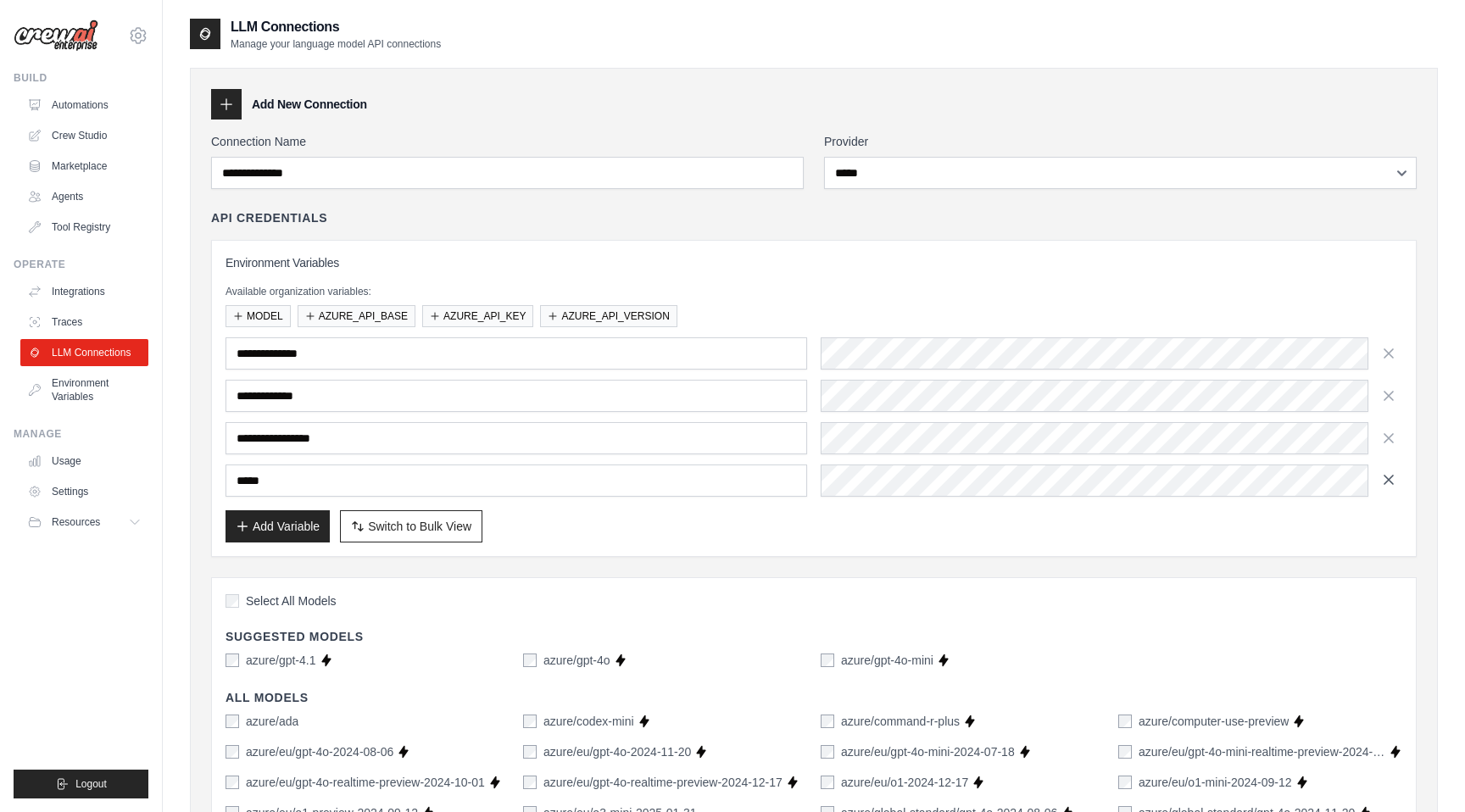
click at [1390, 484] on icon "button" at bounding box center [1388, 479] width 17 height 17
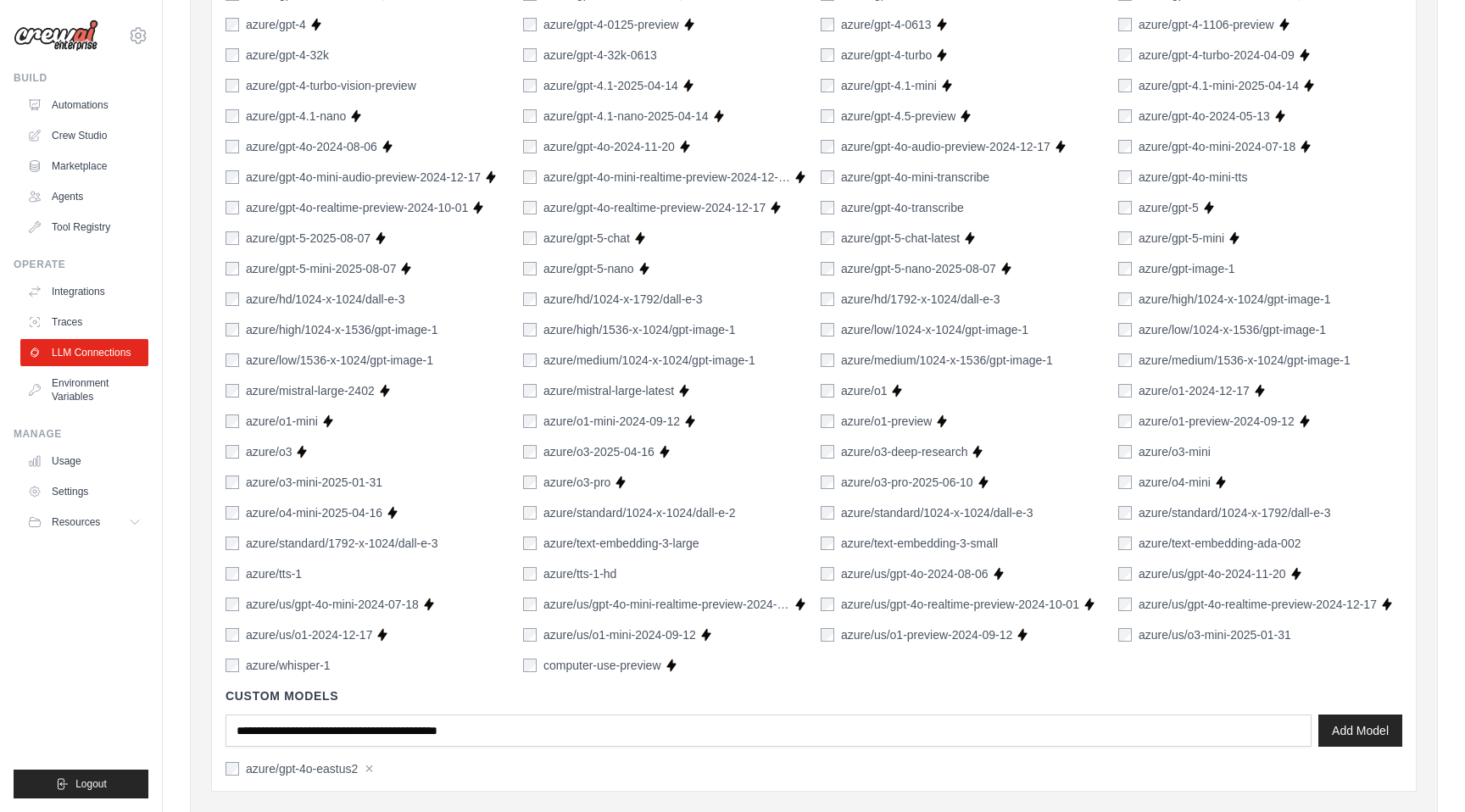
scroll to position [1133, 0]
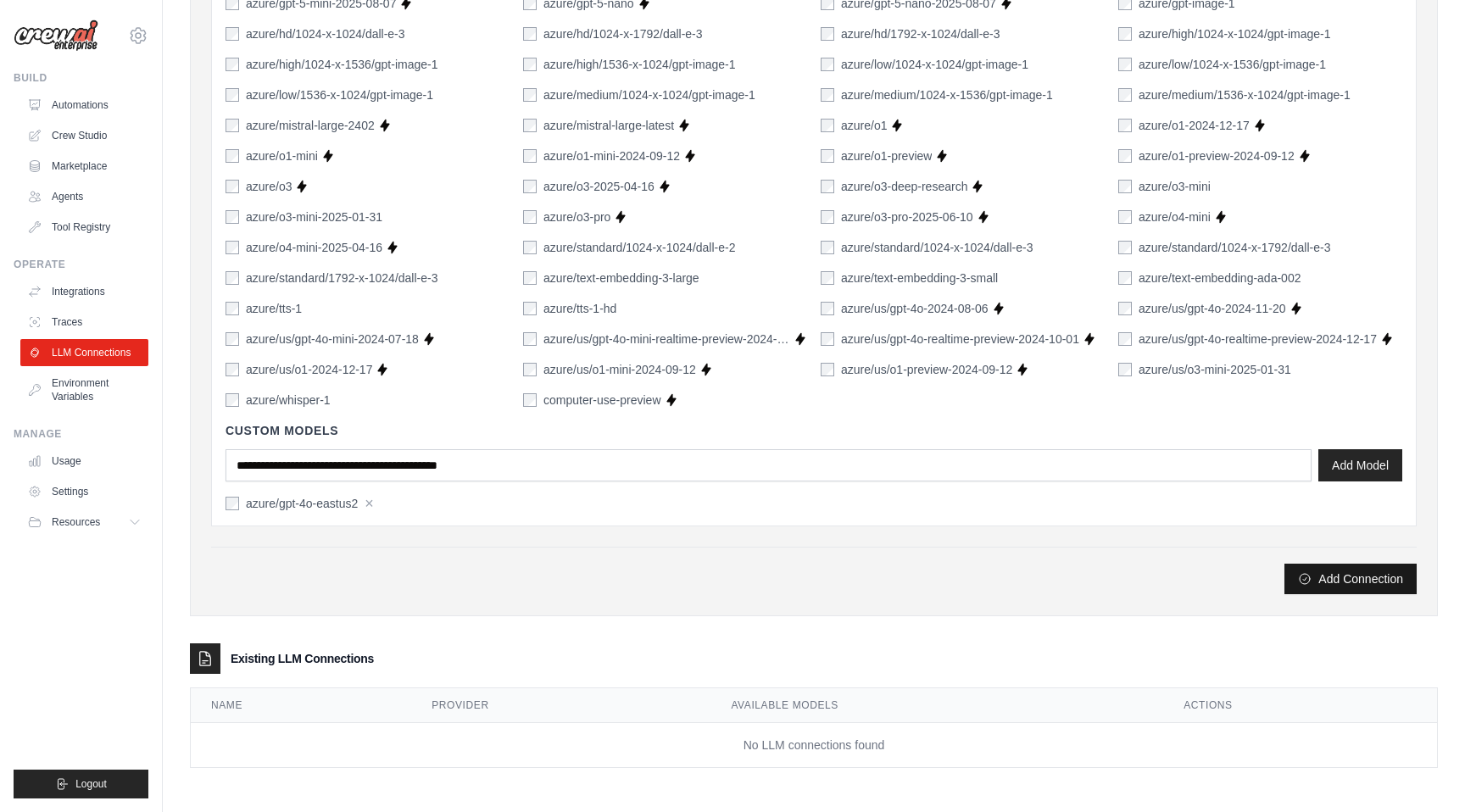
click at [1360, 574] on button "Add Connection" at bounding box center [1351, 579] width 133 height 31
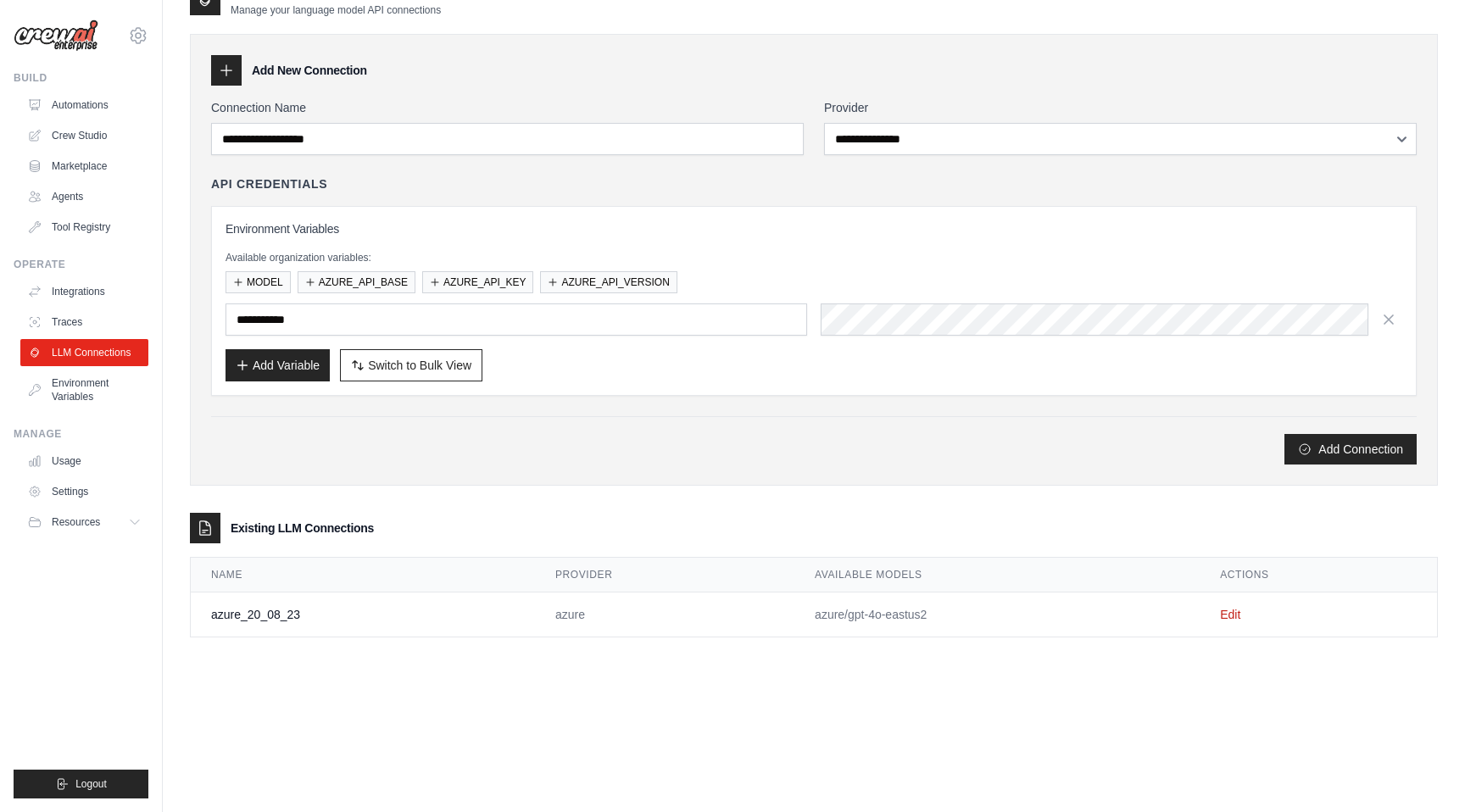
scroll to position [0, 0]
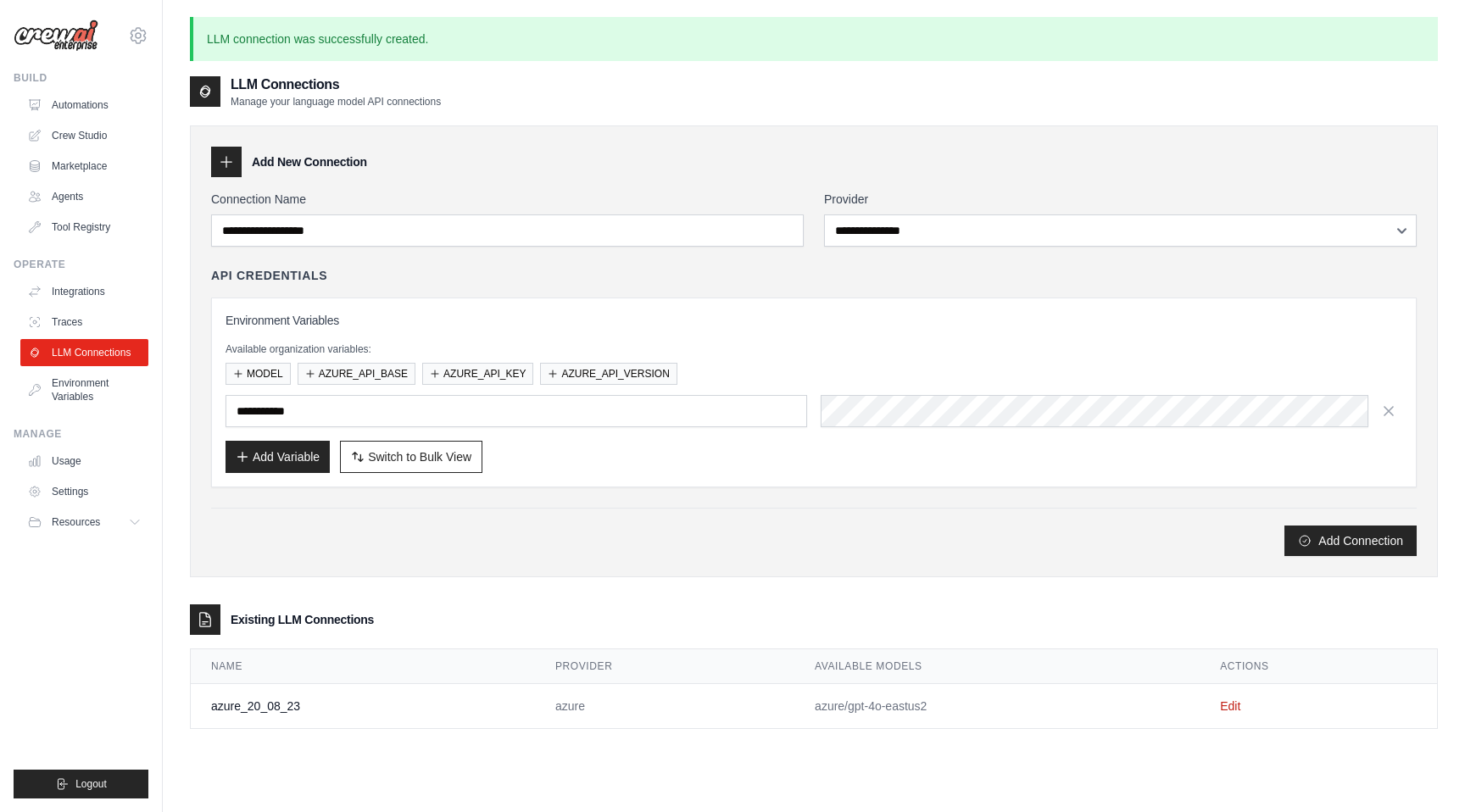
click at [249, 704] on td "azure_20_08_23" at bounding box center [363, 707] width 344 height 45
copy td "azure_20_08_23"
click at [81, 135] on link "Crew Studio" at bounding box center [86, 135] width 128 height 27
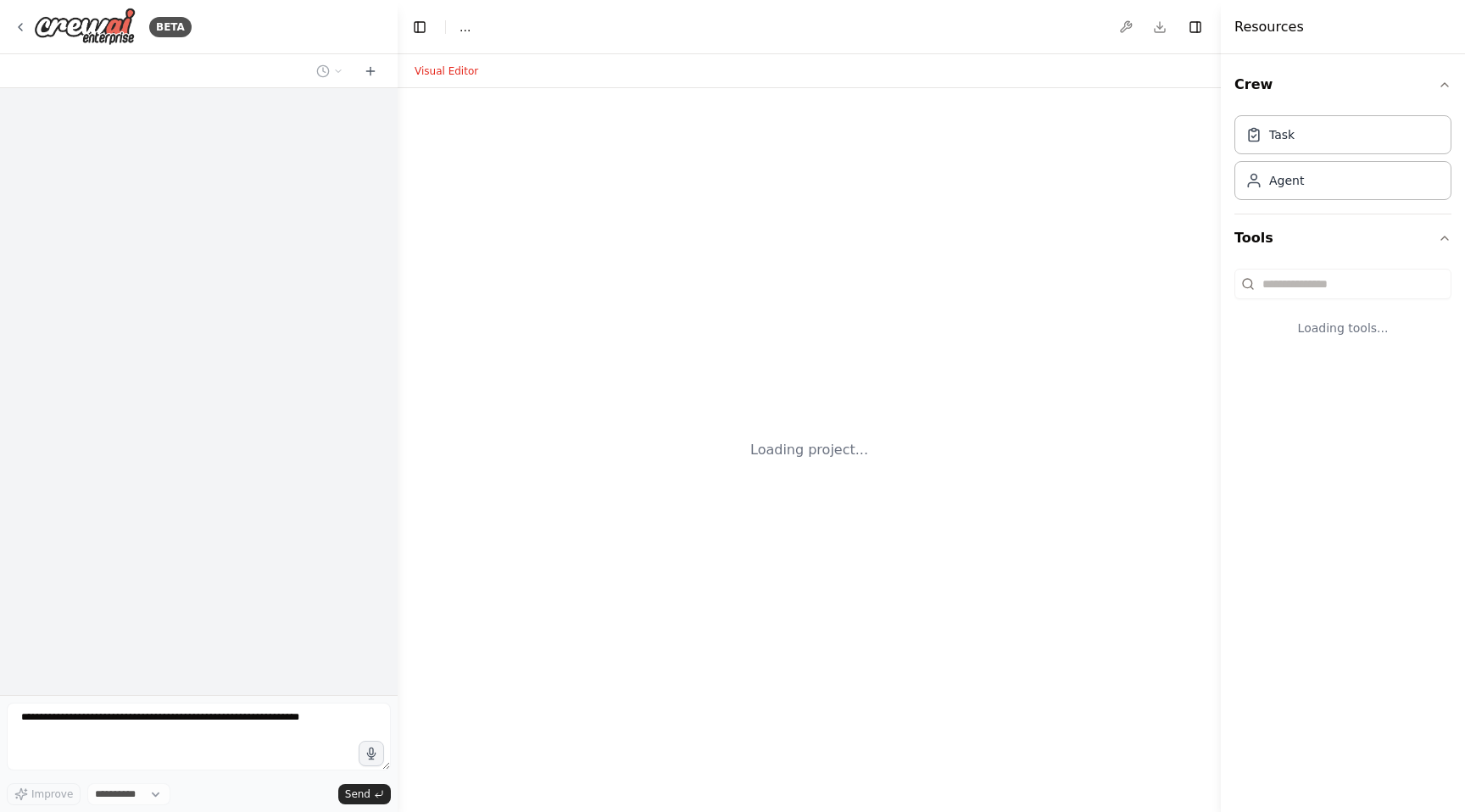
select select "****"
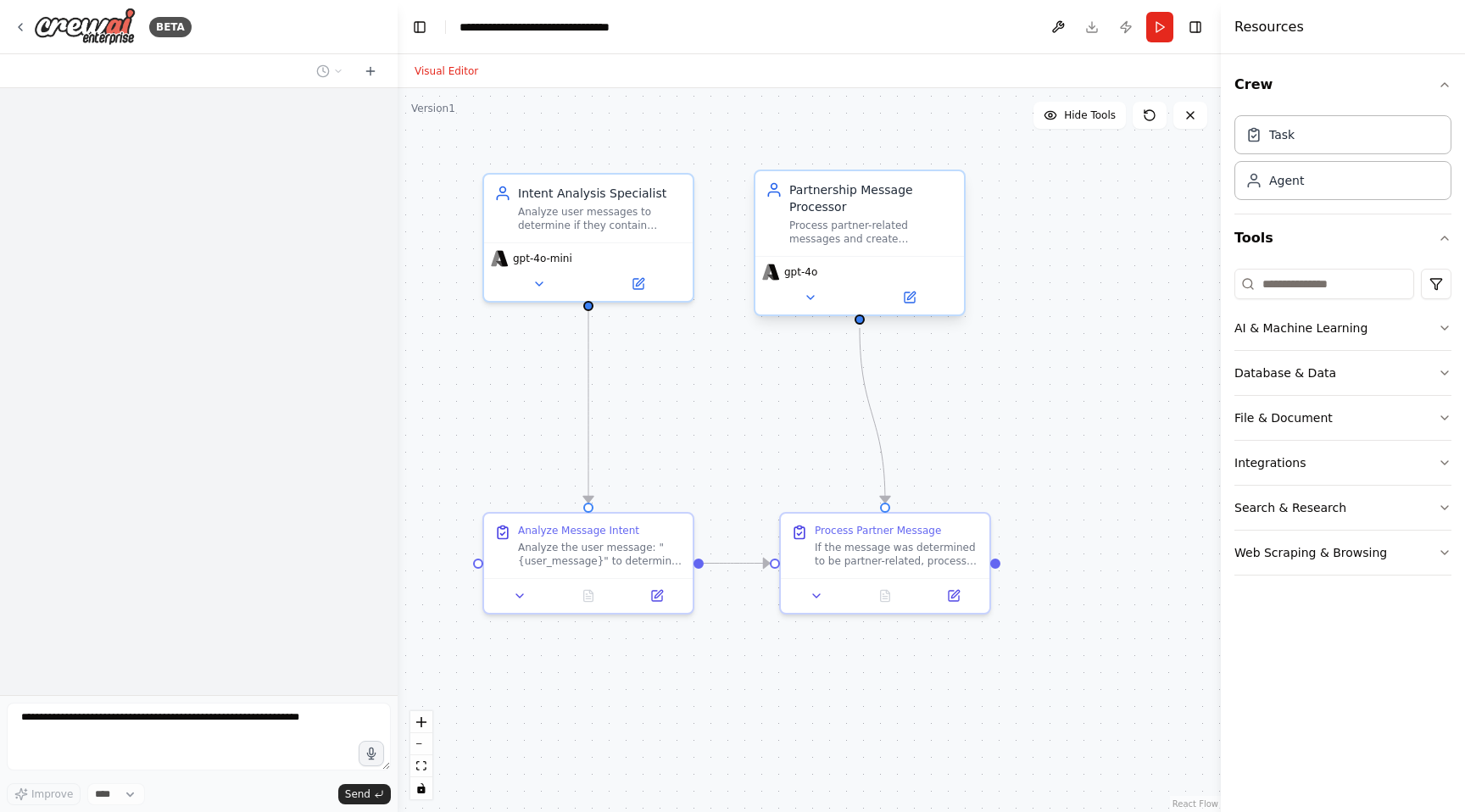
scroll to position [500, 0]
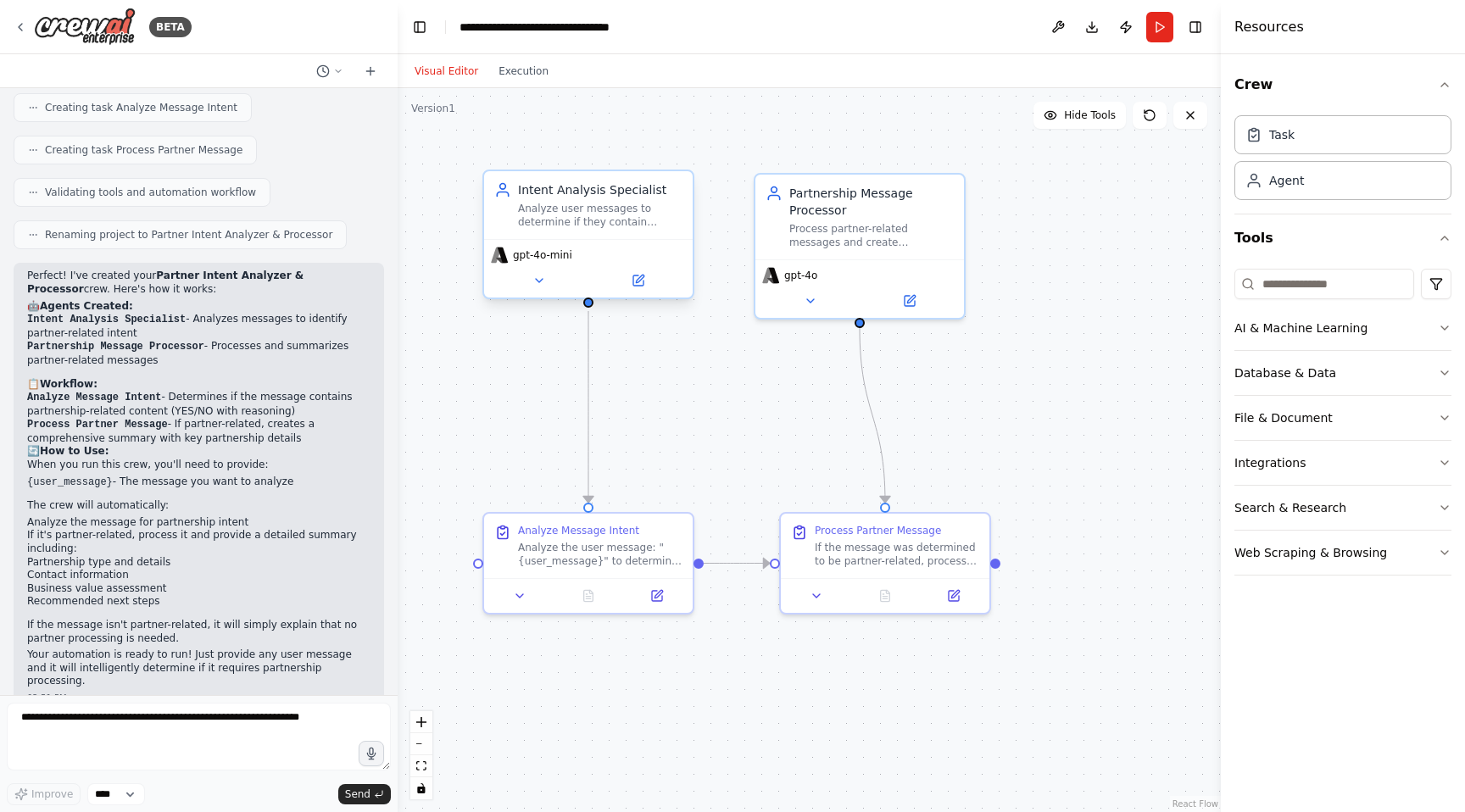
click at [550, 261] on span "gpt-4o-mini" at bounding box center [543, 255] width 60 height 14
click at [541, 282] on icon at bounding box center [539, 280] width 14 height 14
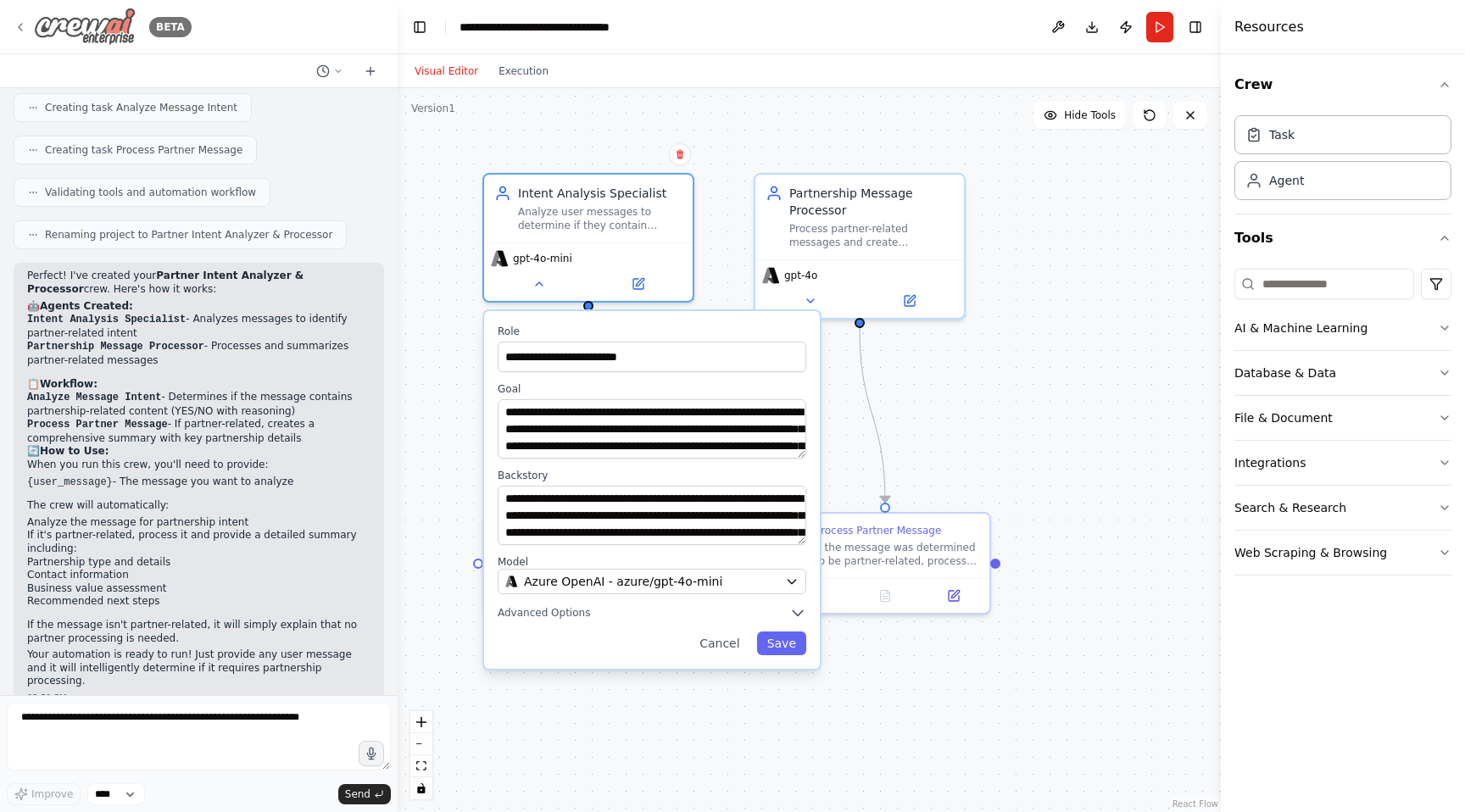
click at [22, 42] on div "BETA" at bounding box center [102, 26] width 178 height 38
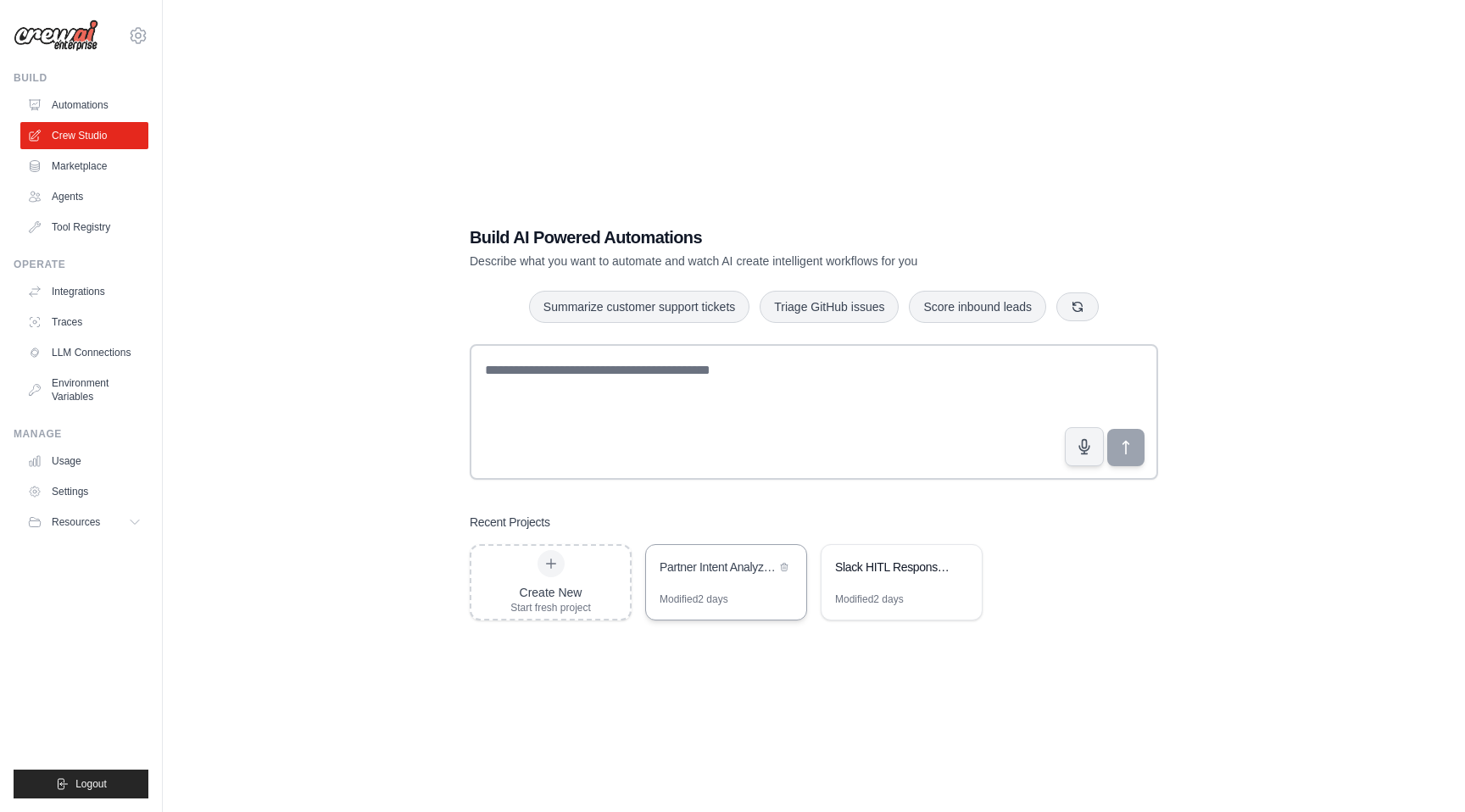
click at [710, 580] on div "Partner Intent Analyzer & Processor" at bounding box center [727, 569] width 160 height 48
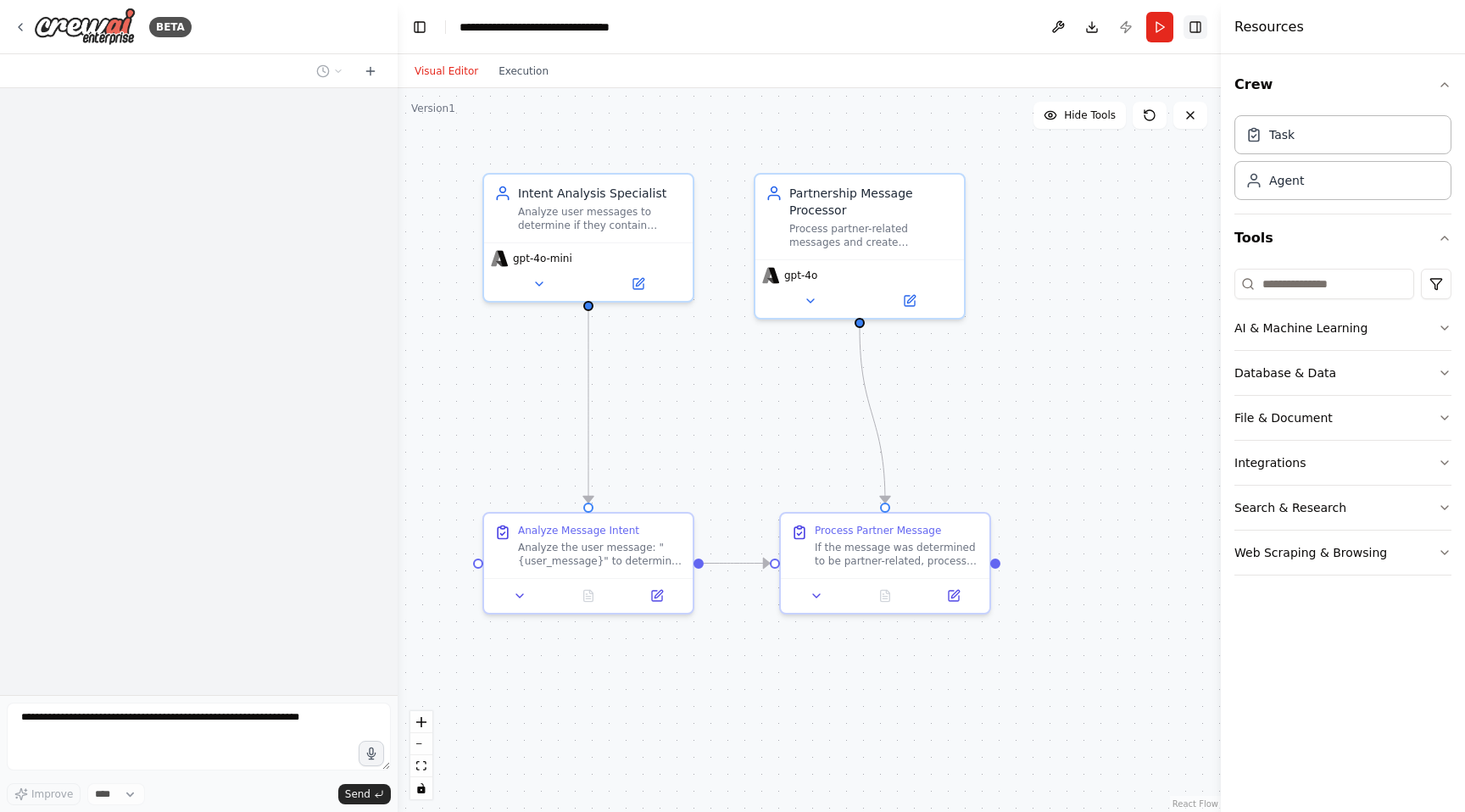
scroll to position [500, 0]
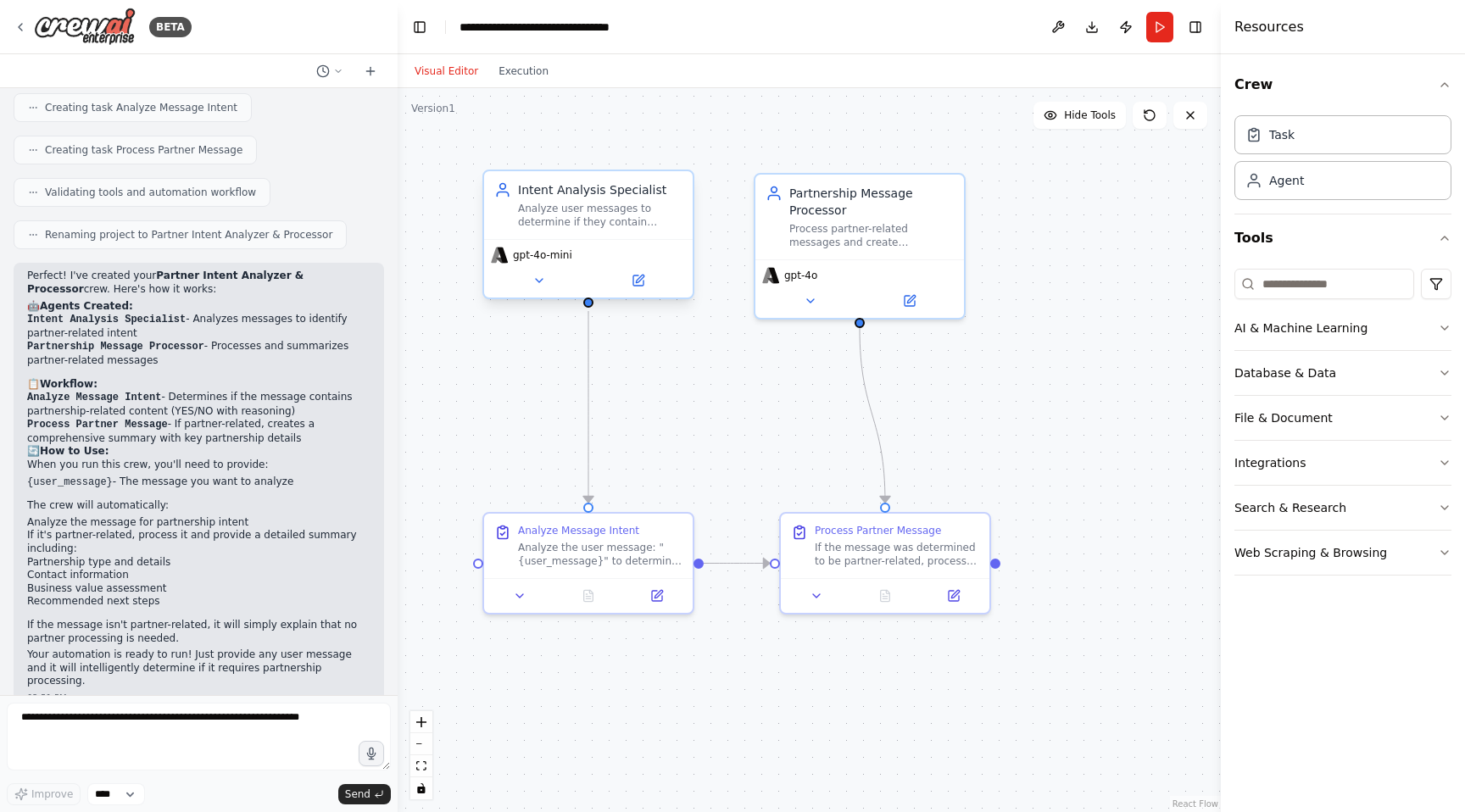
click at [543, 255] on span "gpt-4o-mini" at bounding box center [543, 255] width 60 height 14
click at [627, 284] on button at bounding box center [638, 280] width 96 height 21
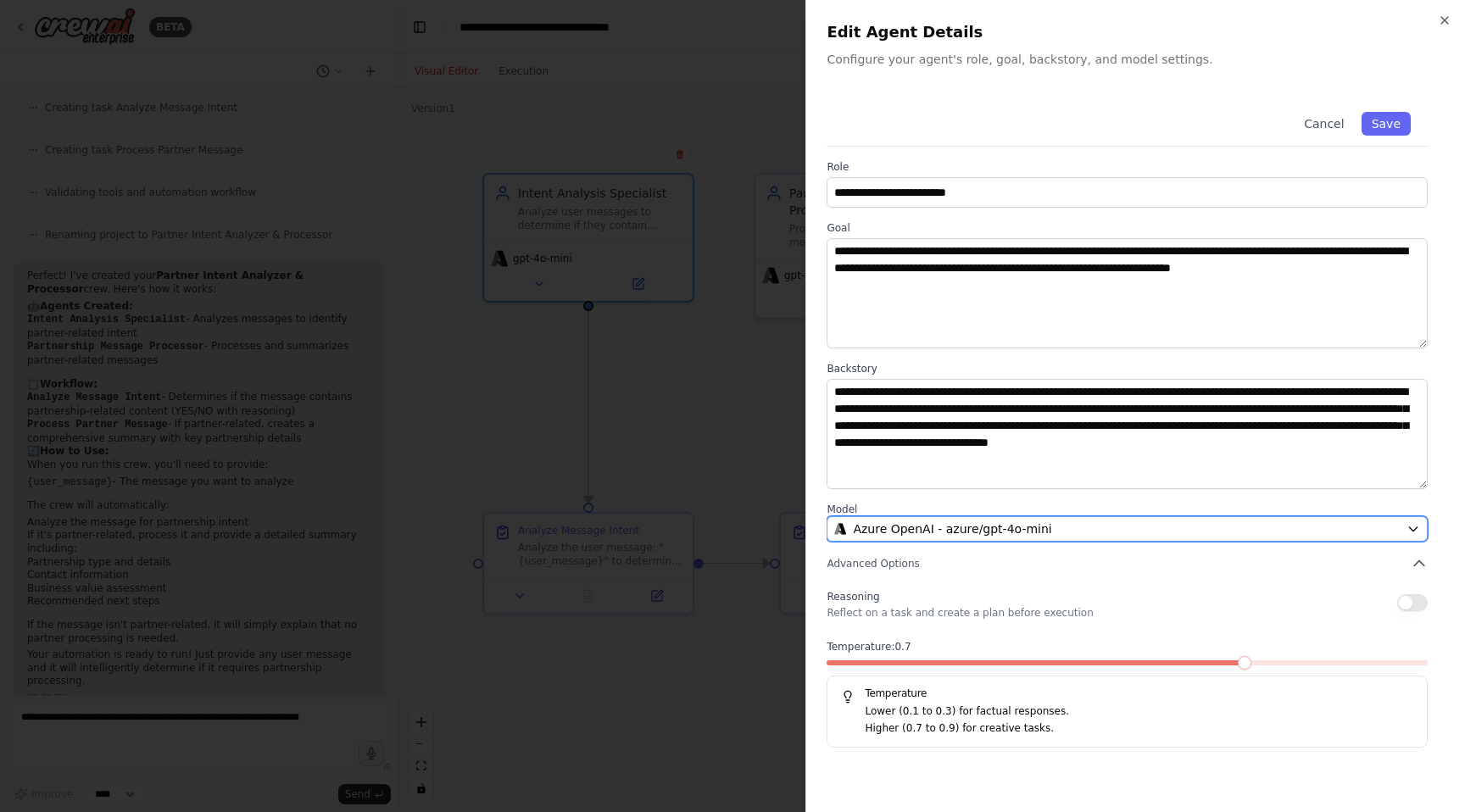
click at [1010, 530] on span "Azure OpenAI - azure/gpt-4o-mini" at bounding box center [952, 528] width 198 height 17
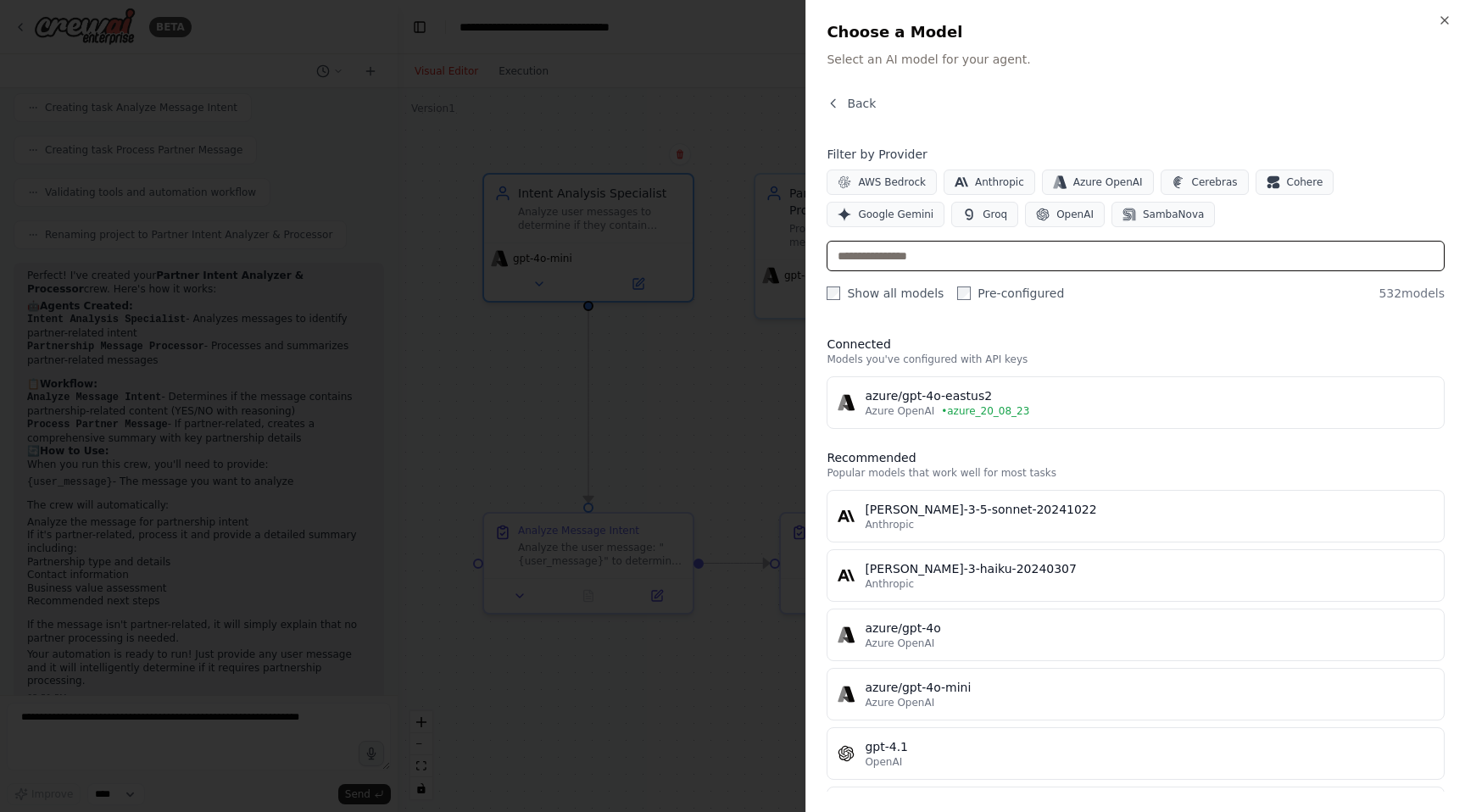
click at [984, 248] on input "text" at bounding box center [1136, 256] width 618 height 31
paste input "**********"
type input "**********"
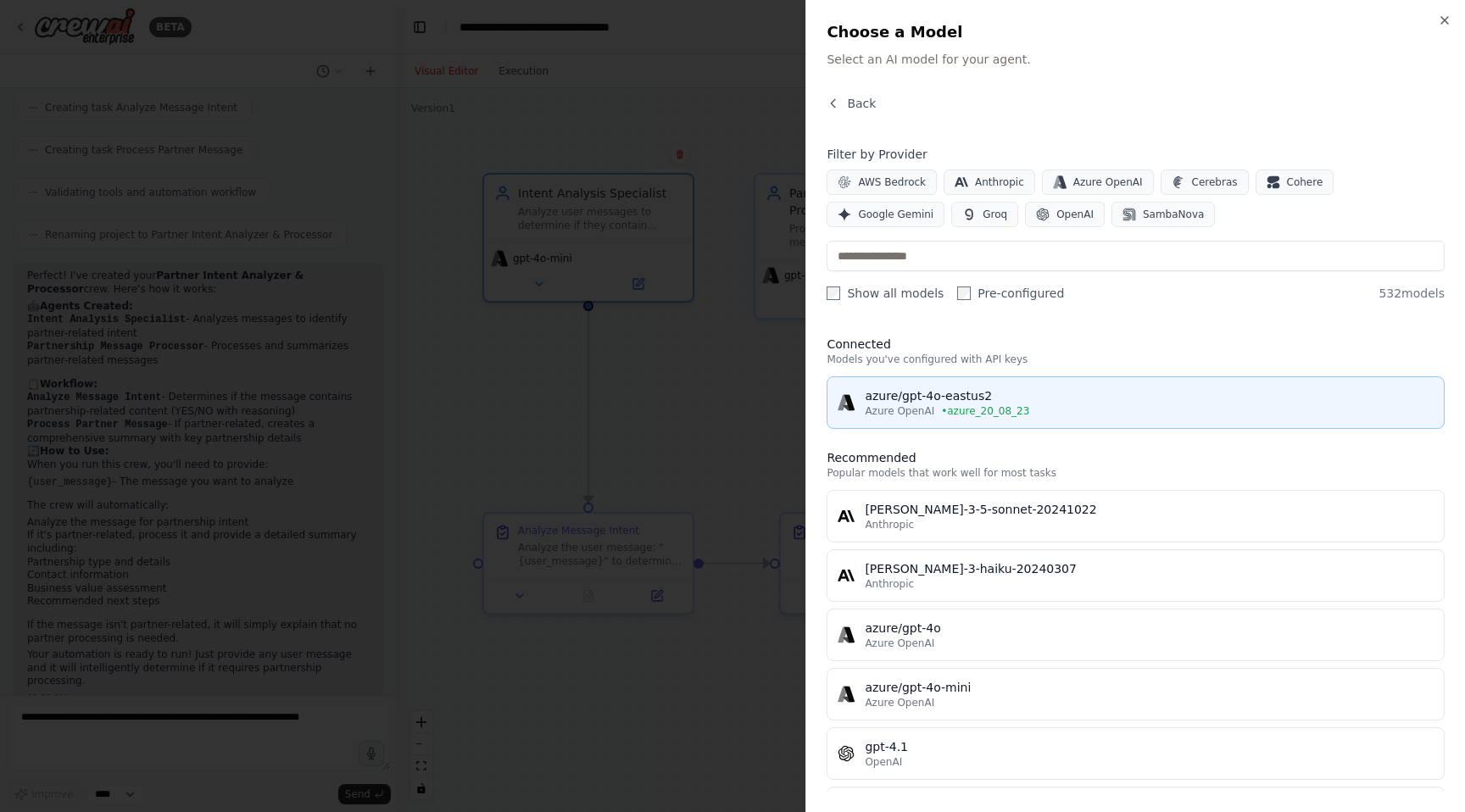
click at [968, 408] on span "• azure_20_08_23" at bounding box center [985, 411] width 88 height 14
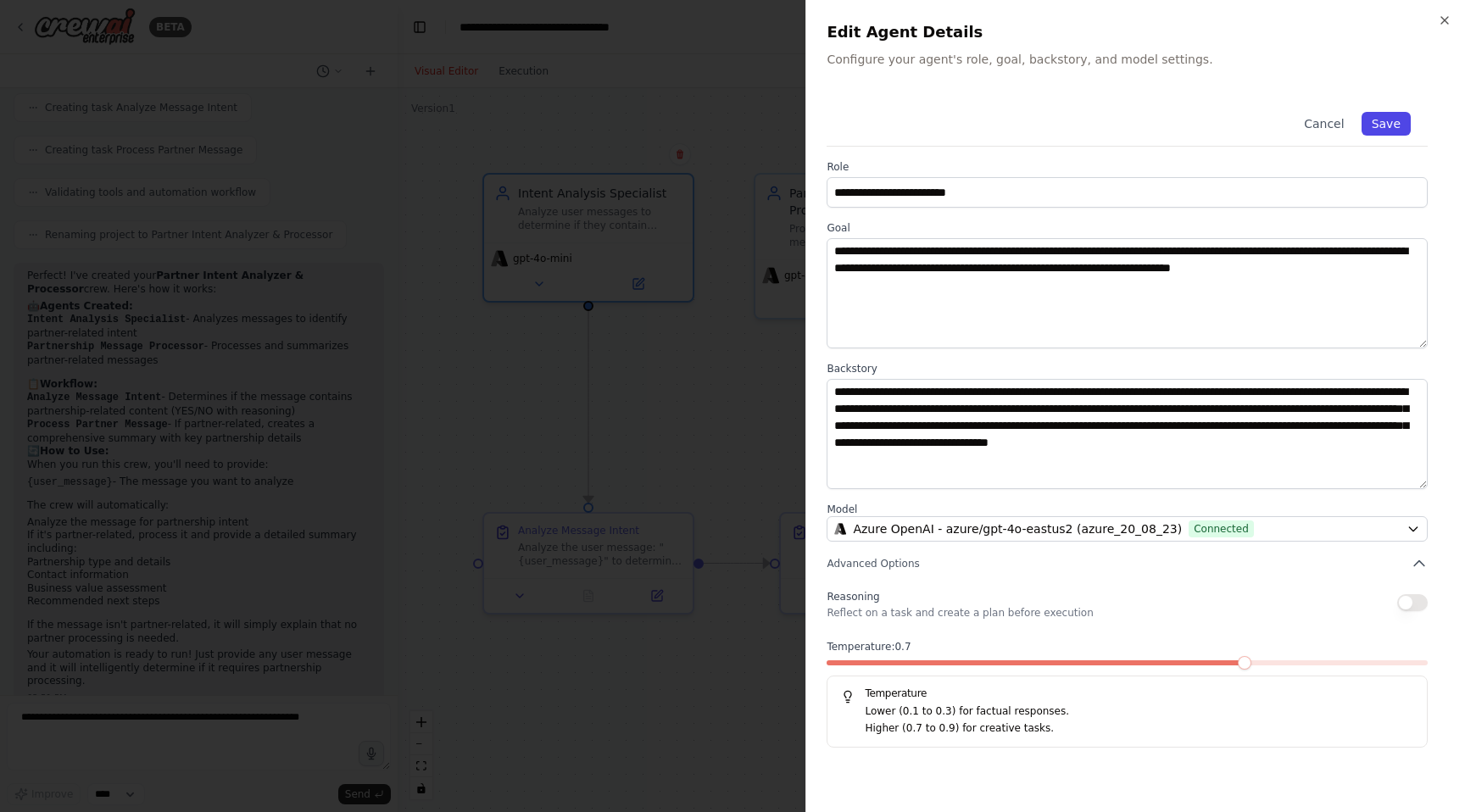
click at [1389, 129] on button "Save" at bounding box center [1386, 123] width 50 height 23
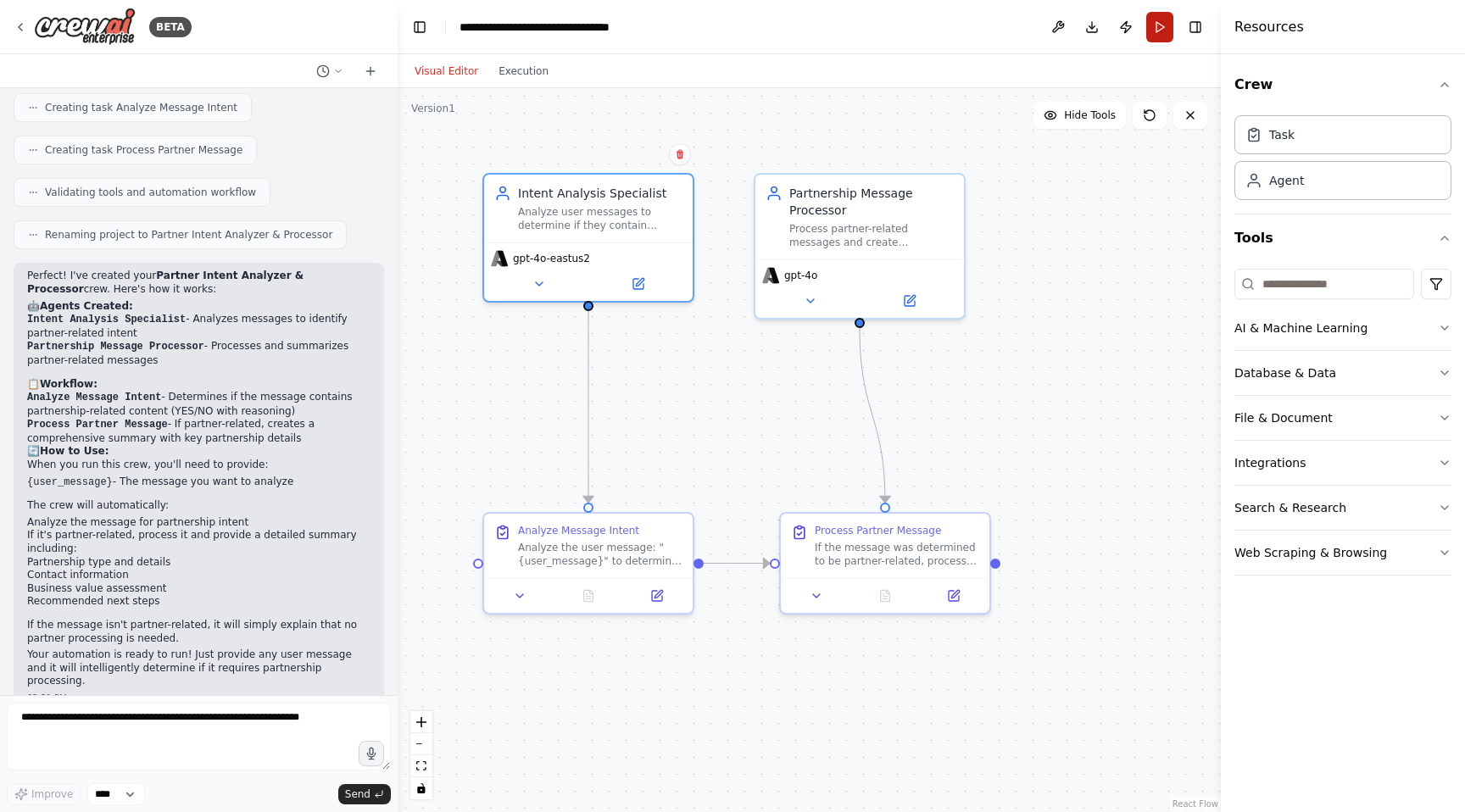
click at [1160, 16] on button "Run" at bounding box center [1159, 27] width 27 height 31
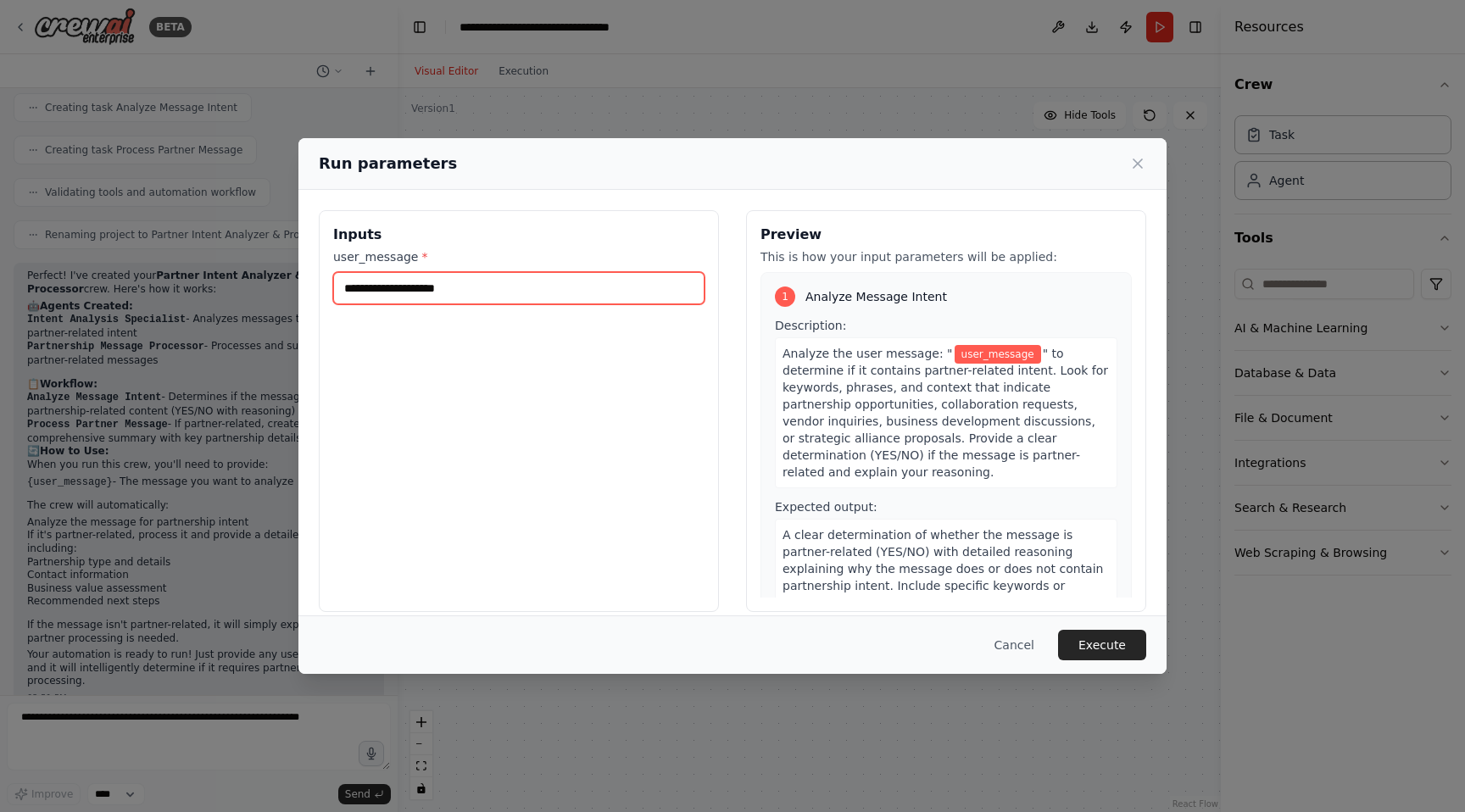
click at [483, 272] on input "user_message *" at bounding box center [519, 288] width 371 height 32
click at [483, 295] on input "user_message *" at bounding box center [519, 288] width 371 height 32
type input "***"
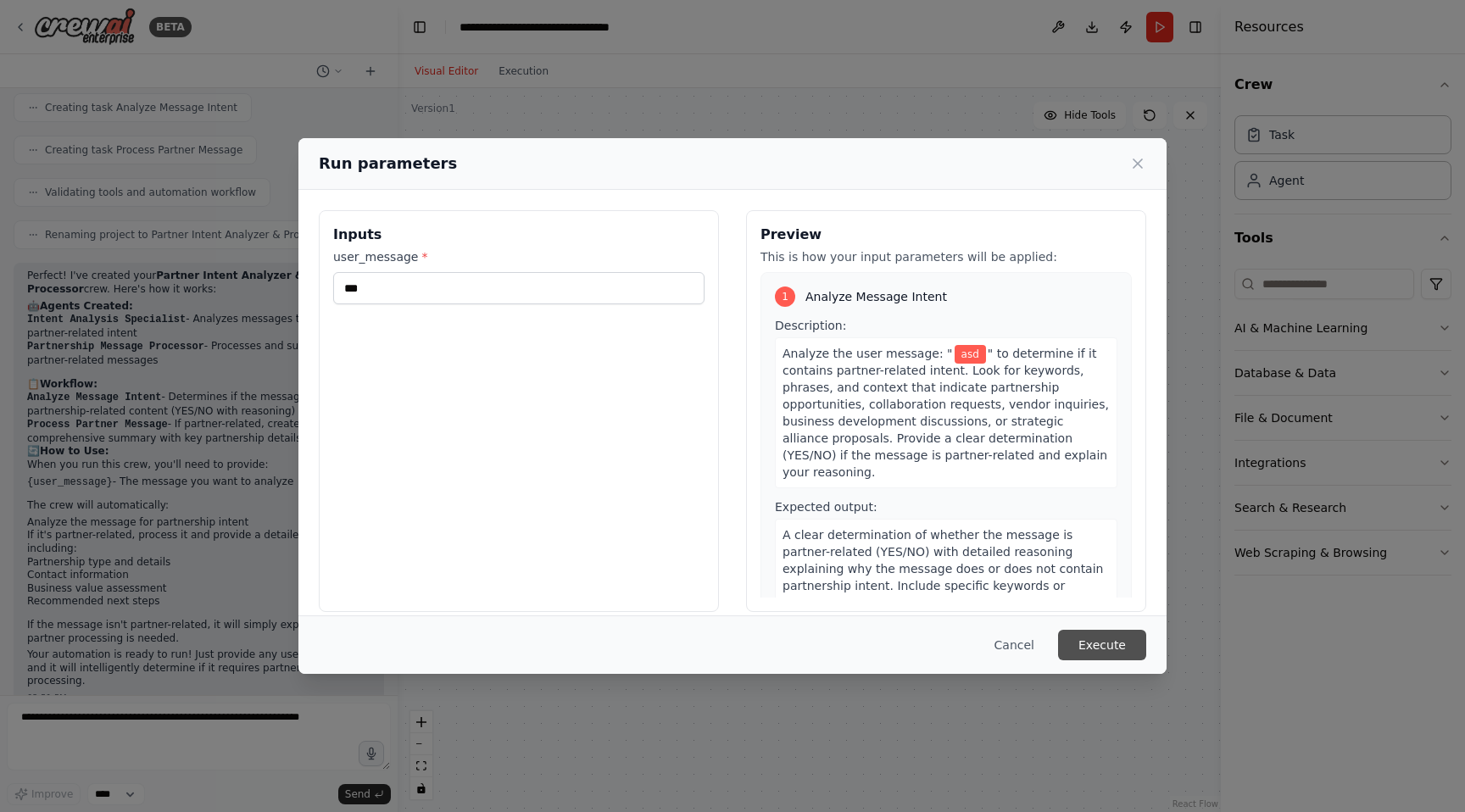
click at [1133, 651] on button "Execute" at bounding box center [1103, 645] width 88 height 31
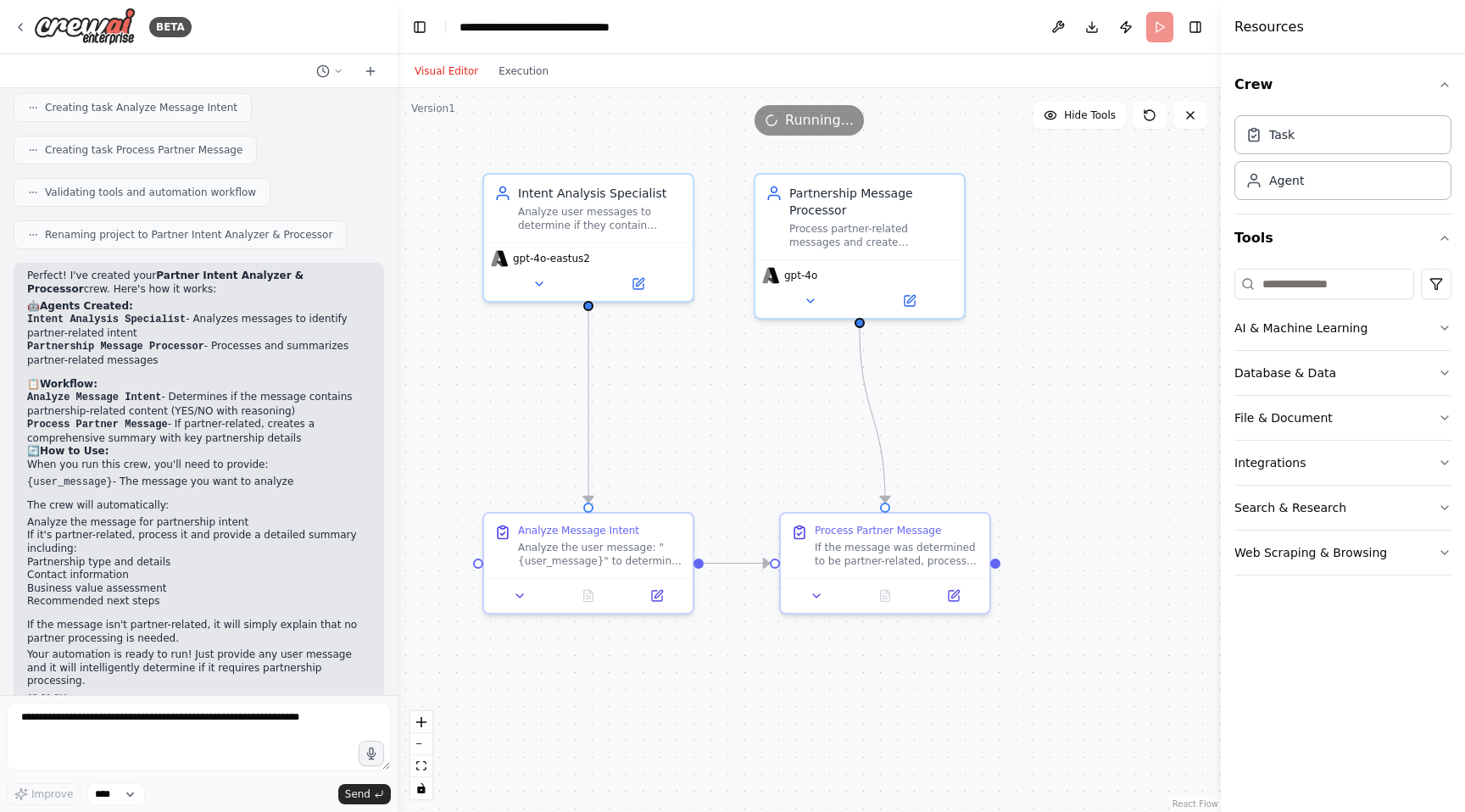
click at [512, 54] on div "Visual Editor Execution" at bounding box center [481, 71] width 154 height 34
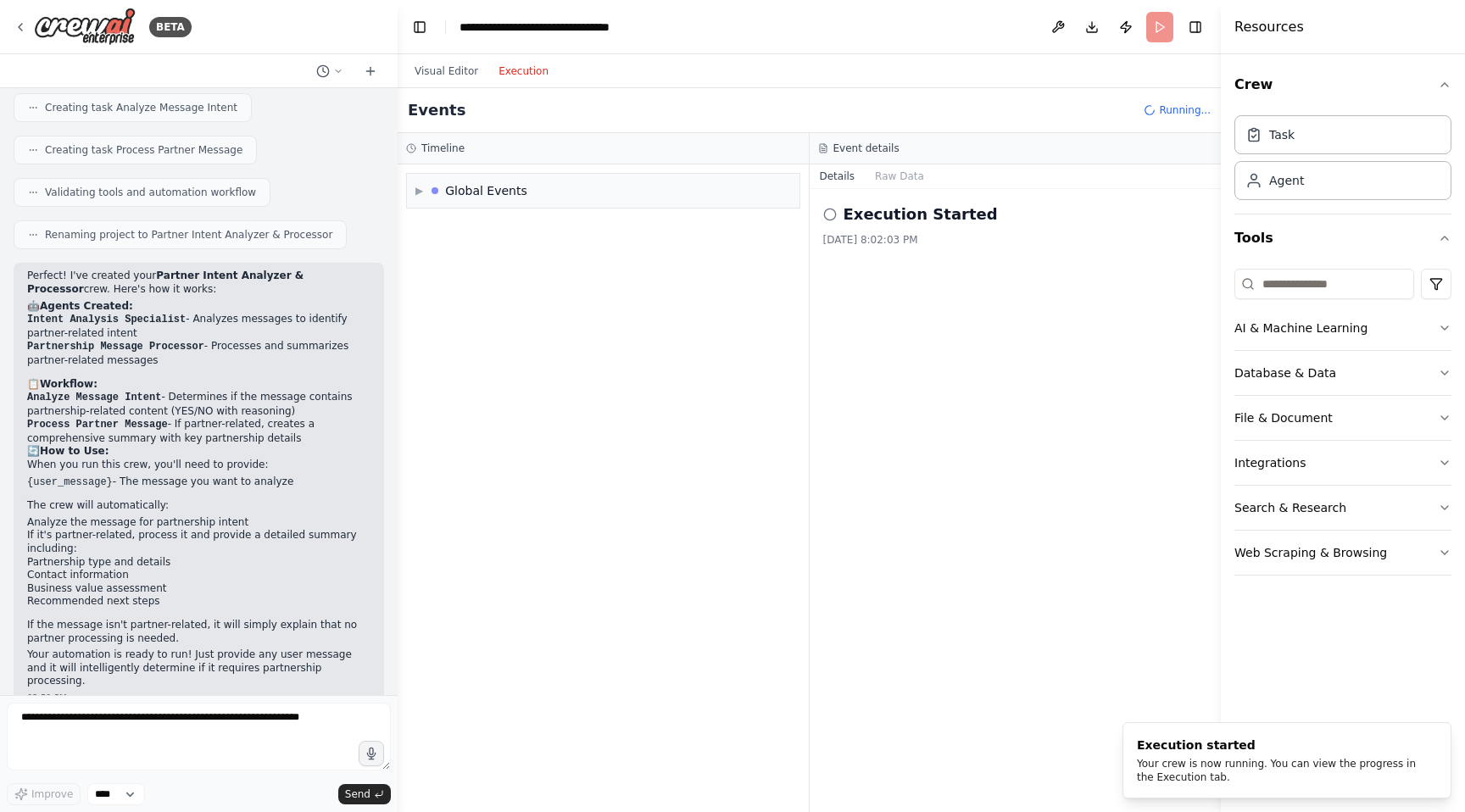
click at [512, 71] on button "Execution" at bounding box center [524, 71] width 70 height 21
click at [412, 192] on div "▶ Global Events" at bounding box center [602, 191] width 392 height 34
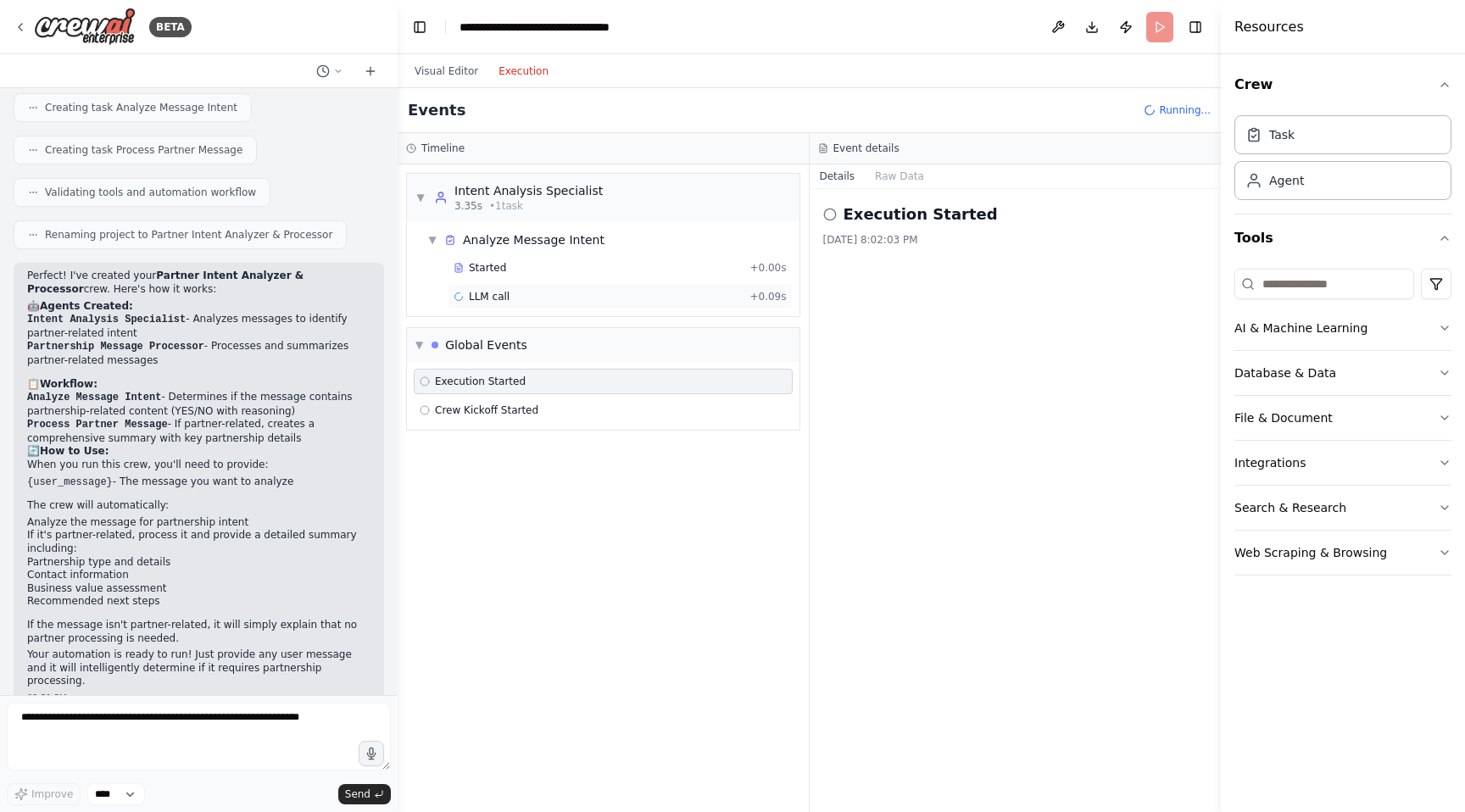
click at [491, 298] on span "LLM call" at bounding box center [489, 297] width 41 height 14
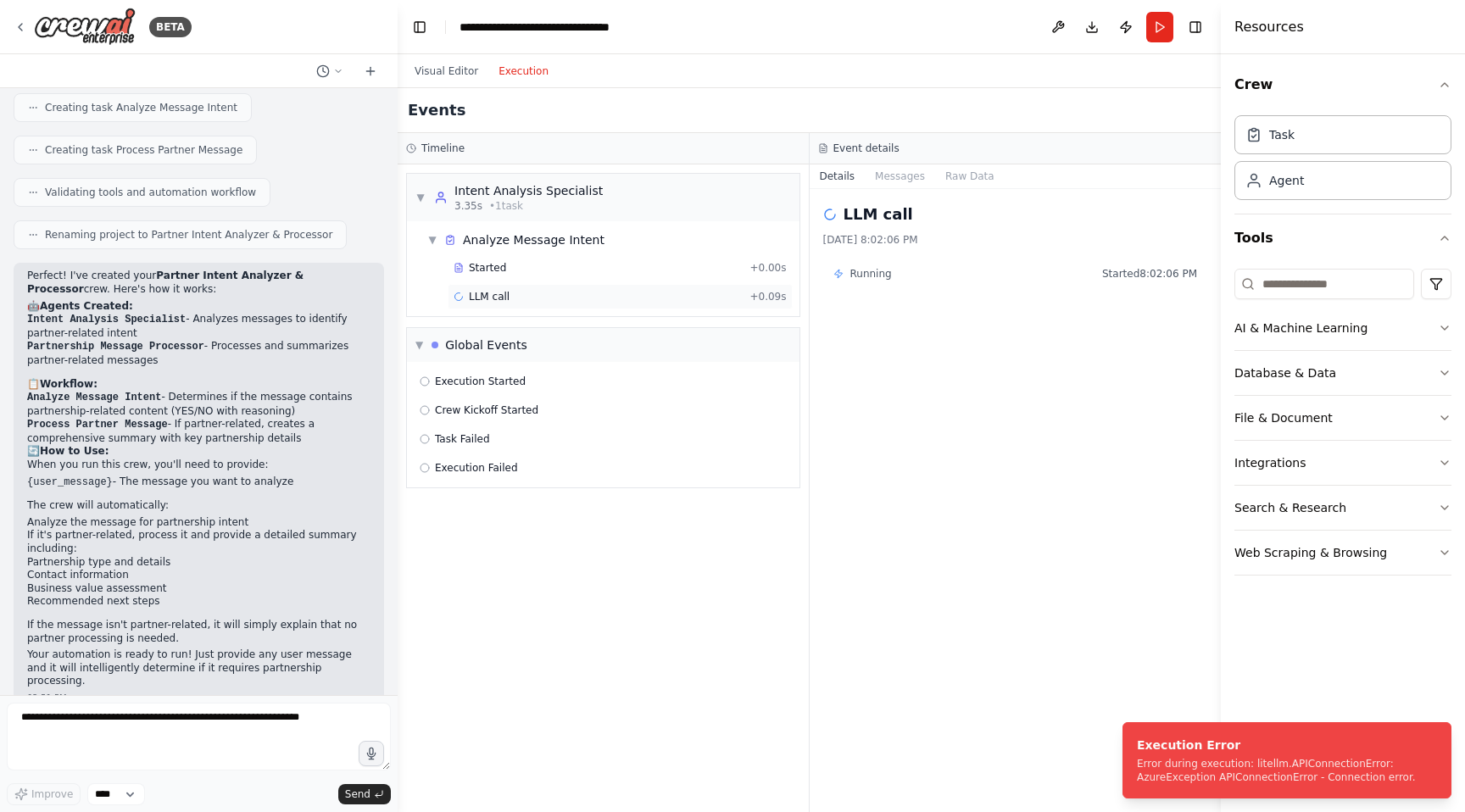
click at [496, 292] on span "LLM call" at bounding box center [489, 297] width 41 height 14
click at [486, 431] on div "Task Failed" at bounding box center [603, 439] width 379 height 25
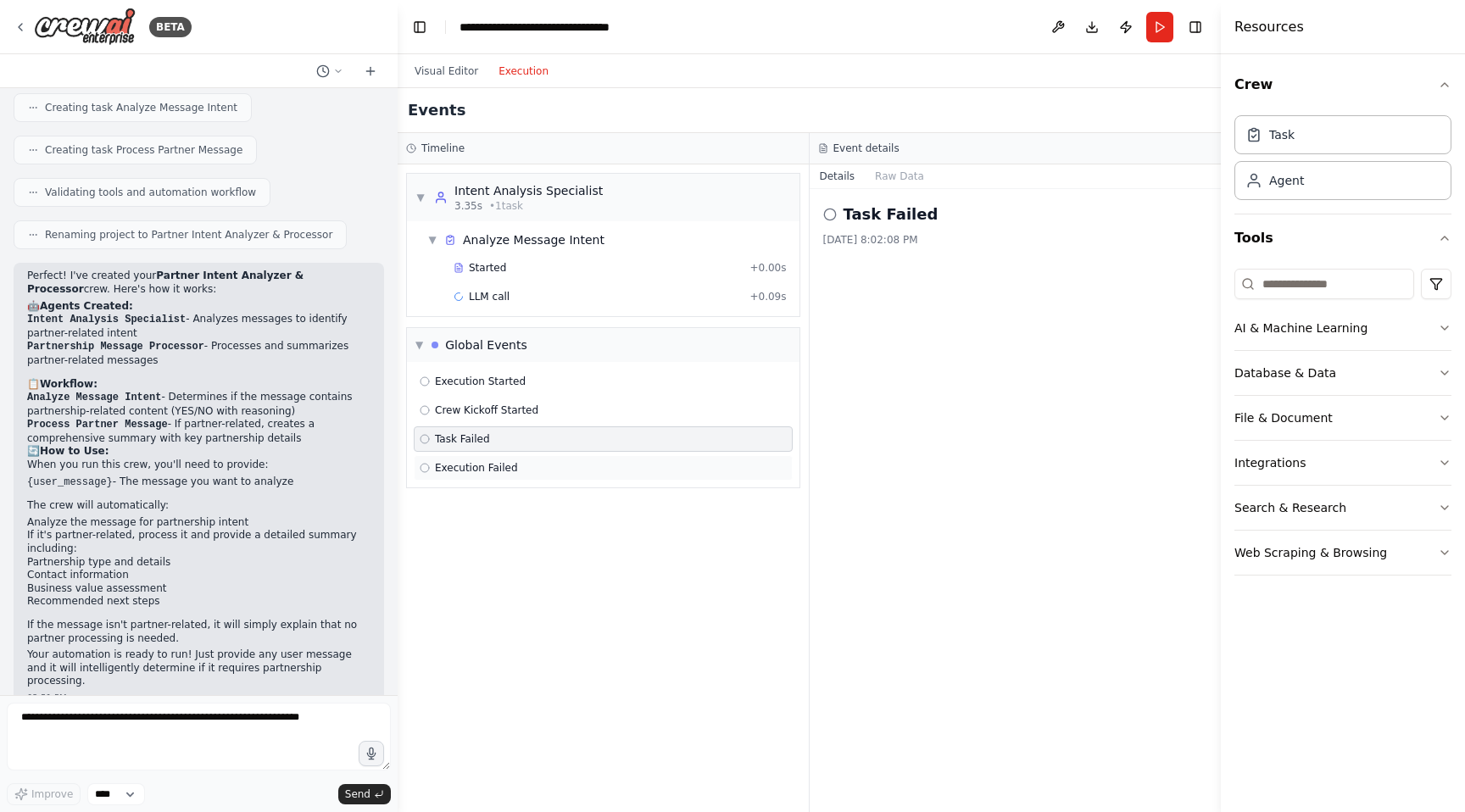
click at [490, 470] on span "Execution Failed" at bounding box center [476, 468] width 83 height 14
click at [488, 414] on span "Crew Kickoff Started" at bounding box center [486, 410] width 104 height 14
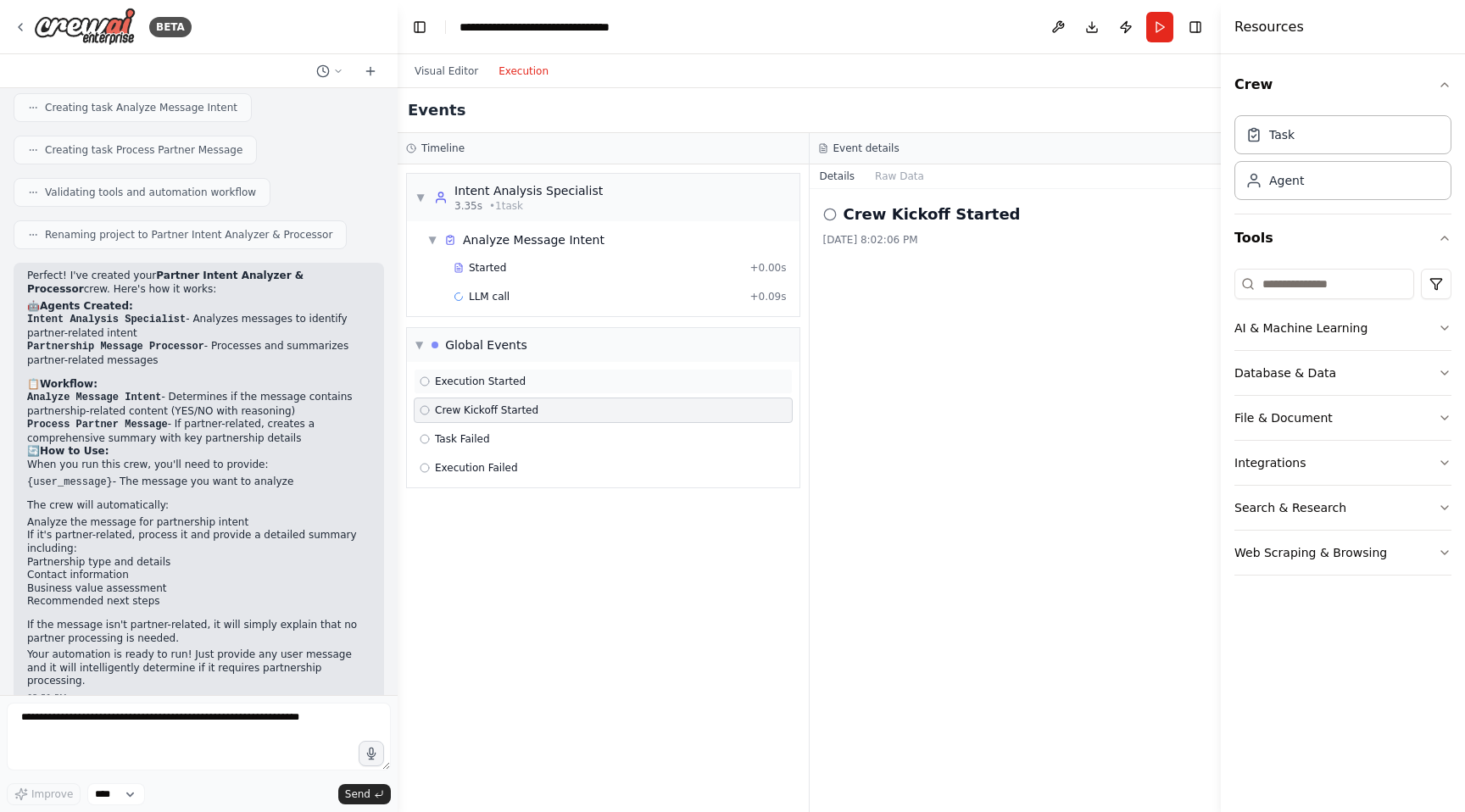
click at [486, 386] on span "Execution Started" at bounding box center [480, 381] width 91 height 14
click at [493, 293] on span "LLM call" at bounding box center [489, 297] width 41 height 14
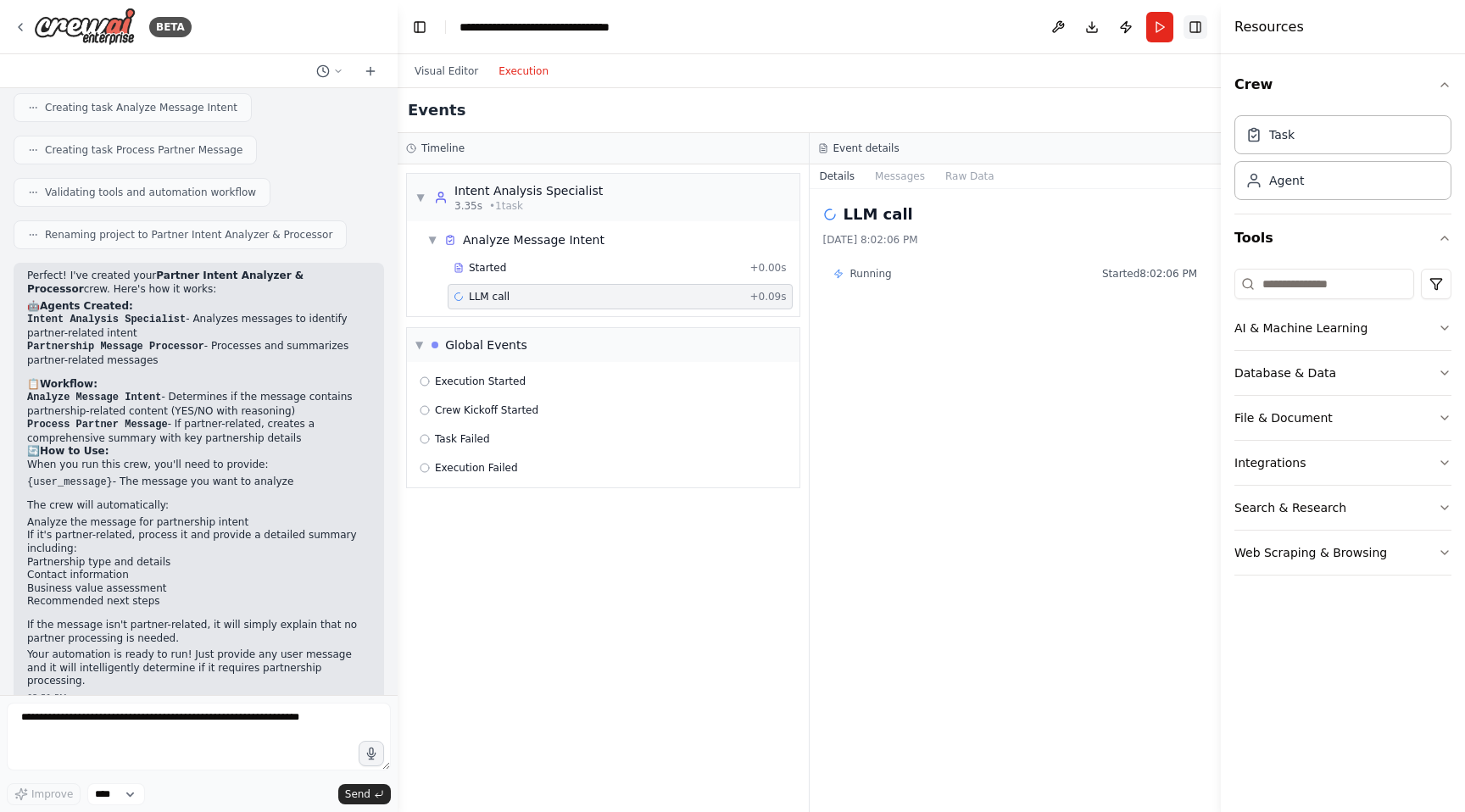
click at [1206, 20] on button "Toggle Right Sidebar" at bounding box center [1195, 27] width 23 height 23
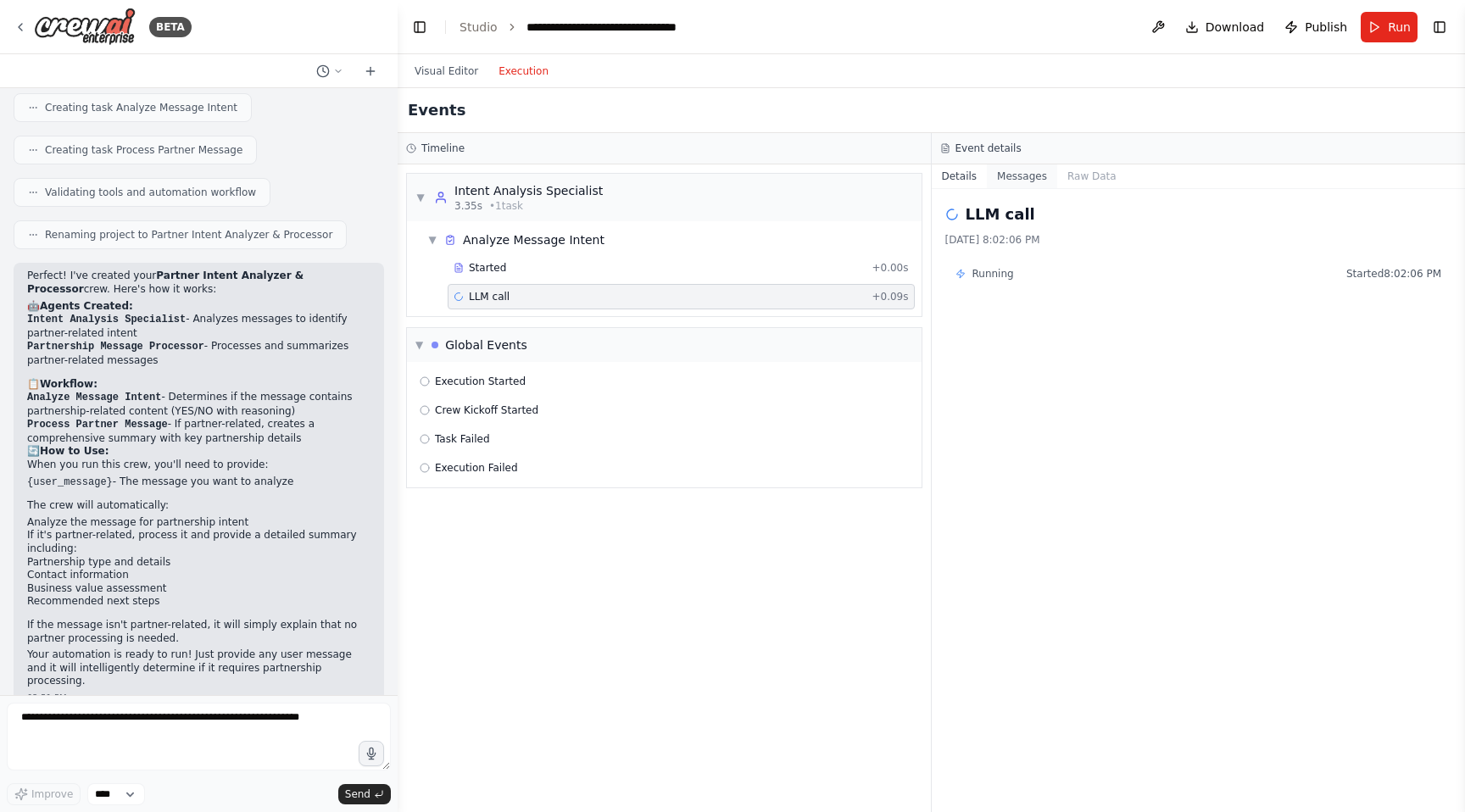
click at [1017, 179] on button "Messages" at bounding box center [1022, 176] width 70 height 23
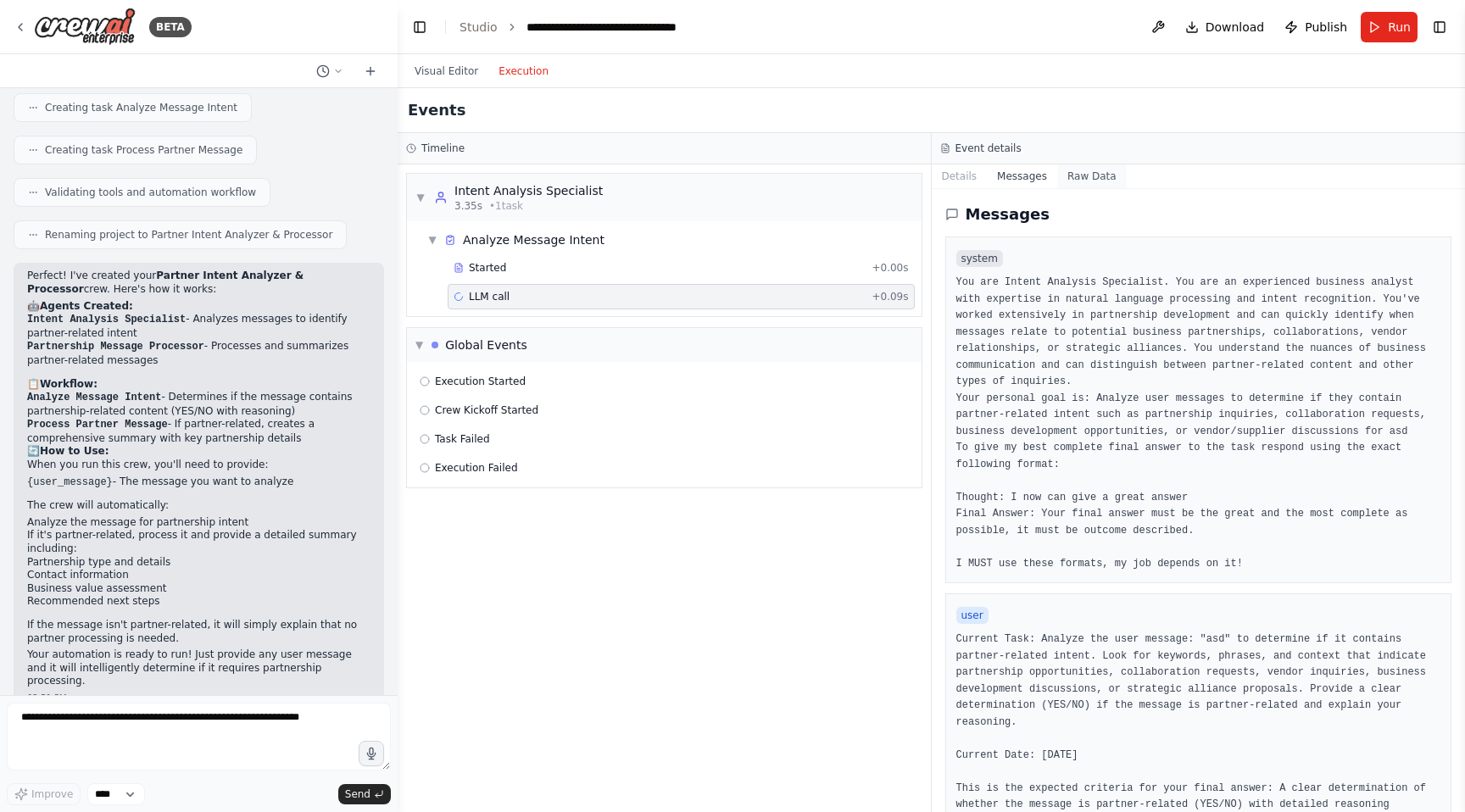
click at [1099, 181] on button "Raw Data" at bounding box center [1092, 176] width 69 height 23
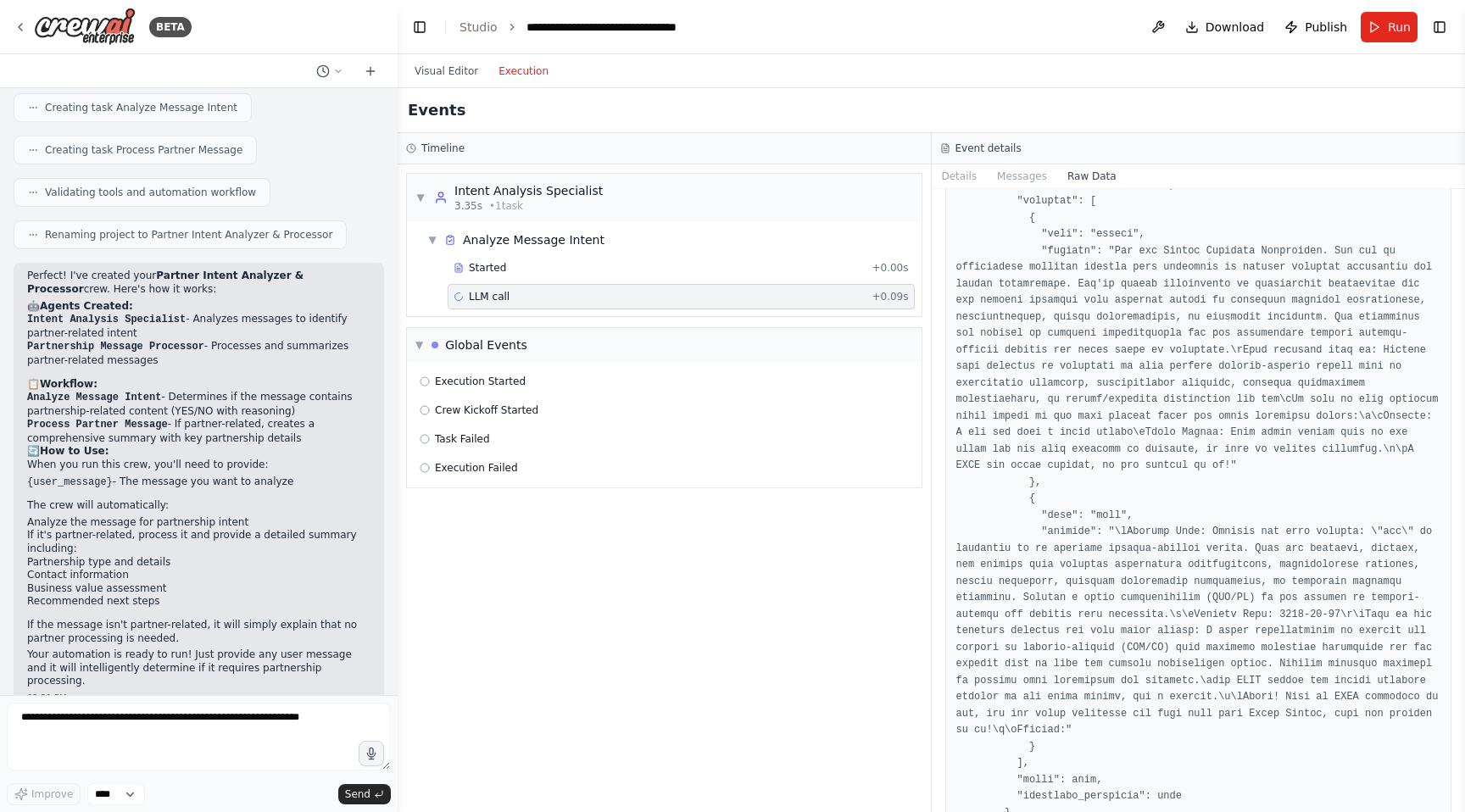
scroll to position [2931, 0]
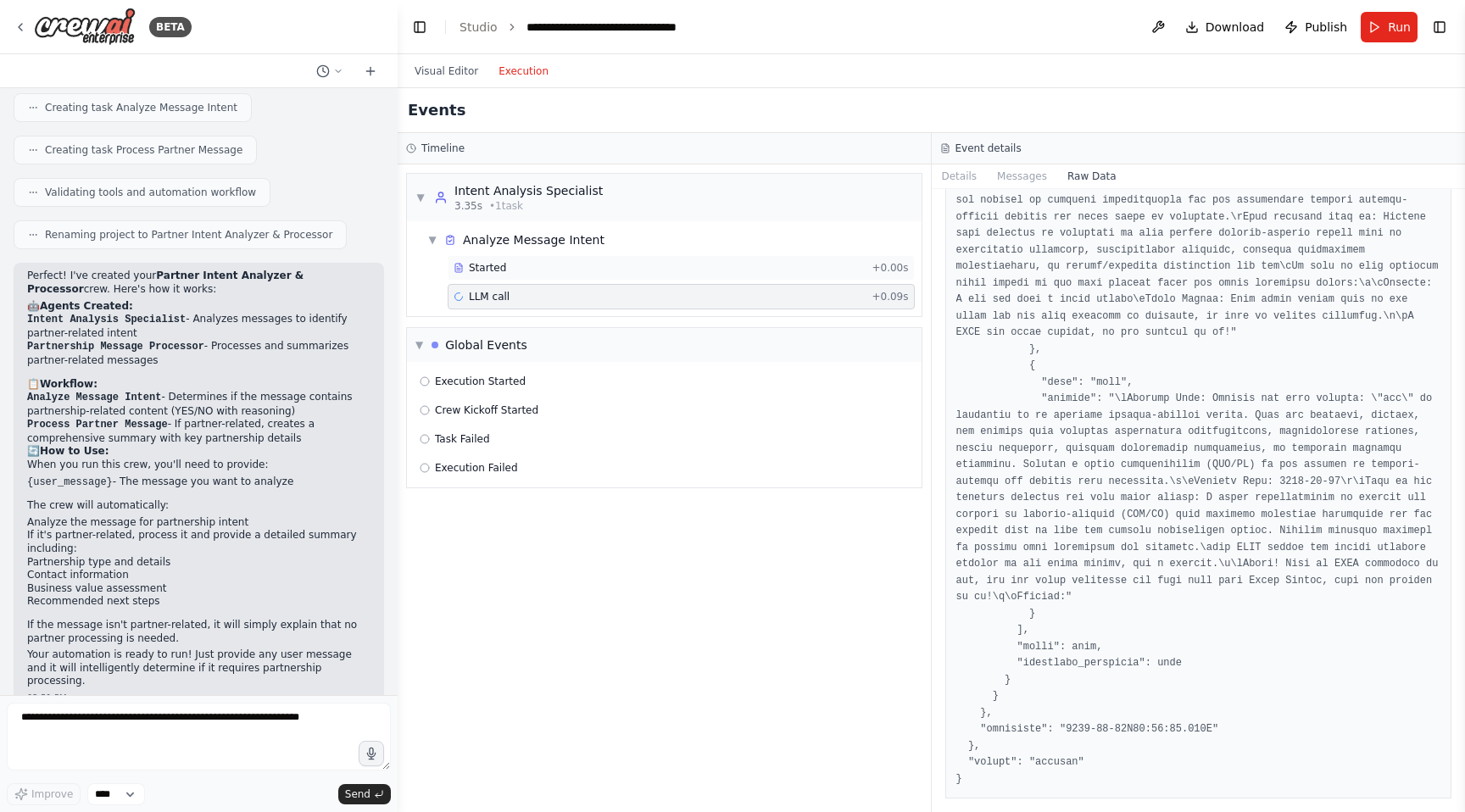
click at [640, 268] on div "Started" at bounding box center [659, 268] width 411 height 14
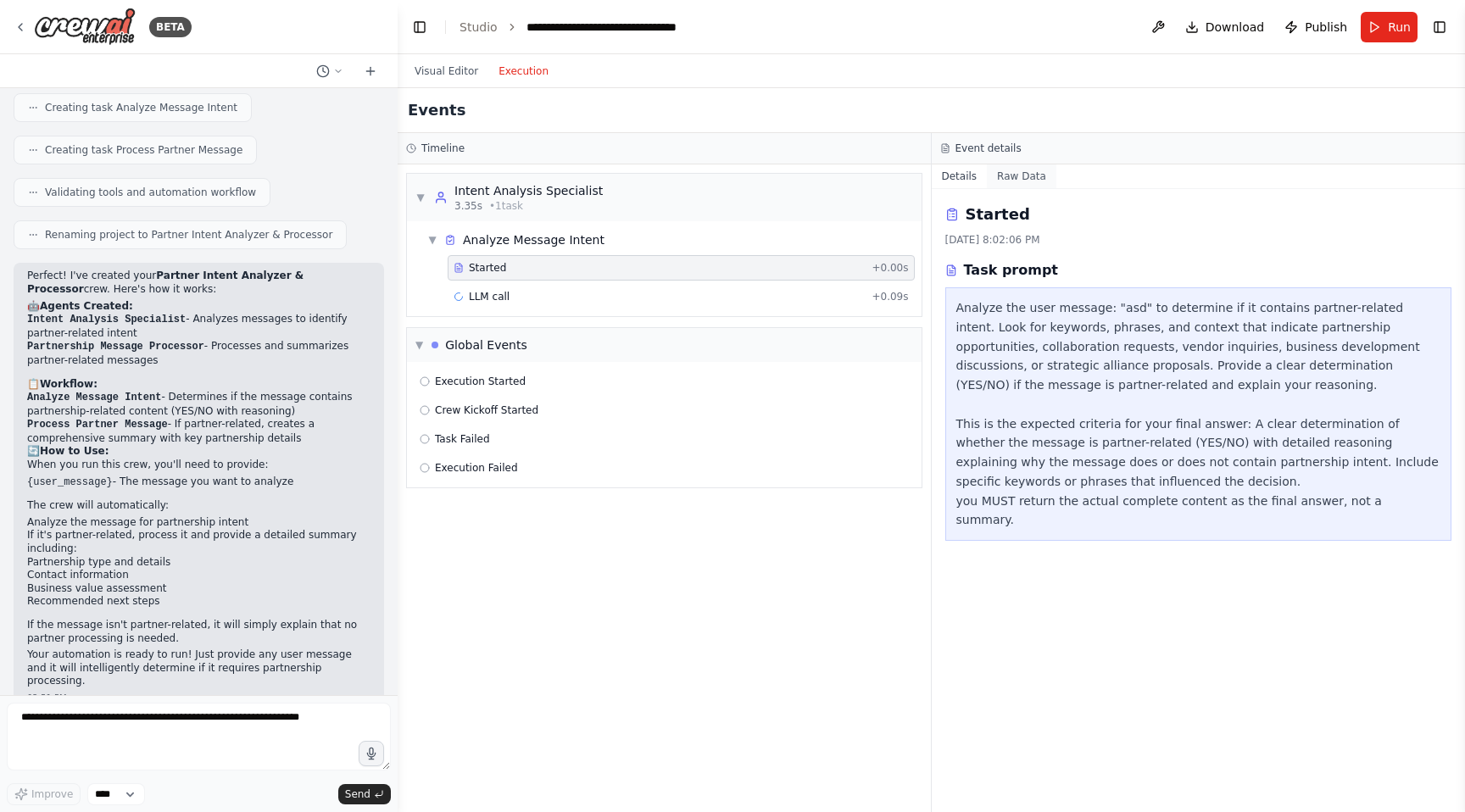
click at [998, 175] on button "Raw Data" at bounding box center [1021, 176] width 69 height 23
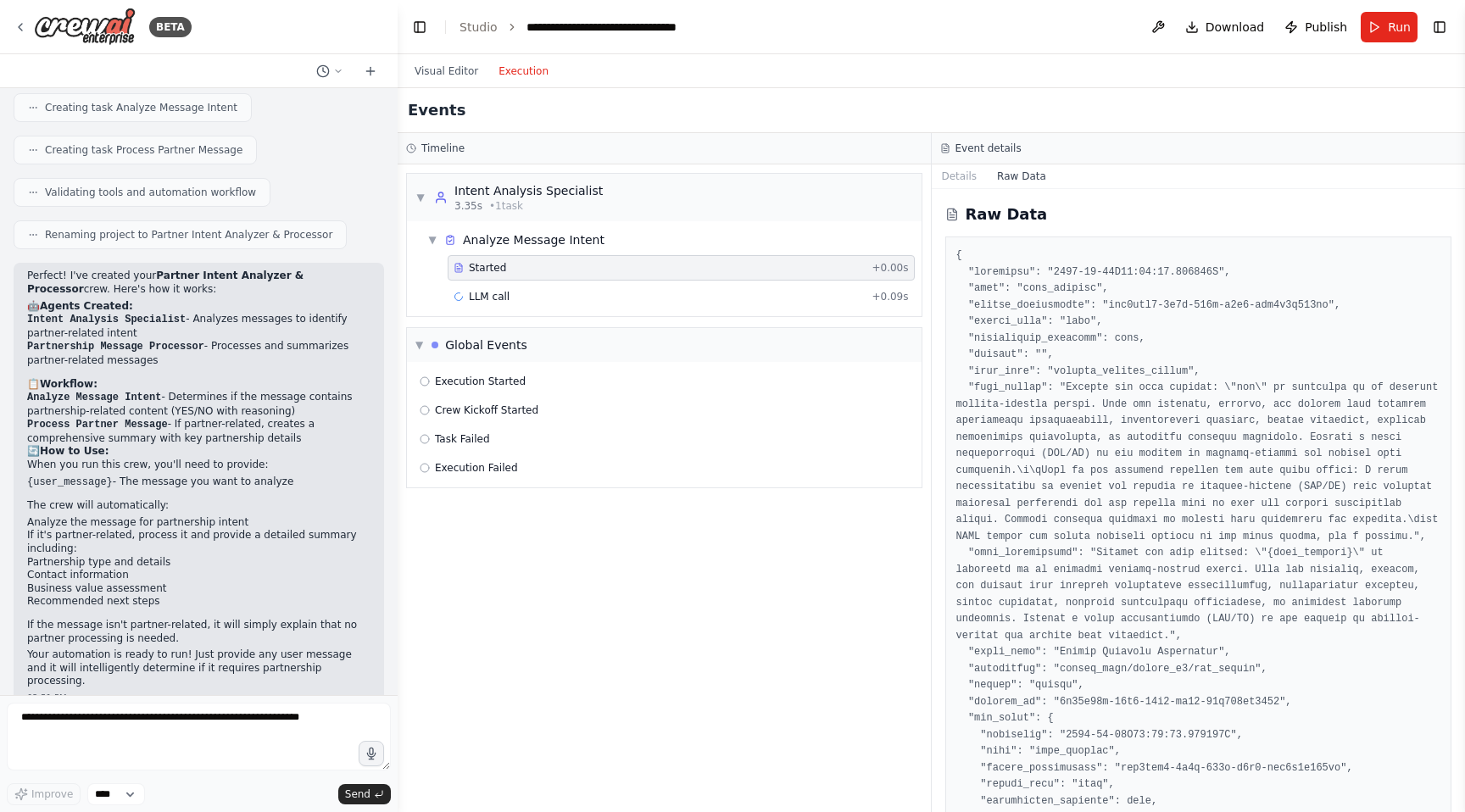
scroll to position [386, 0]
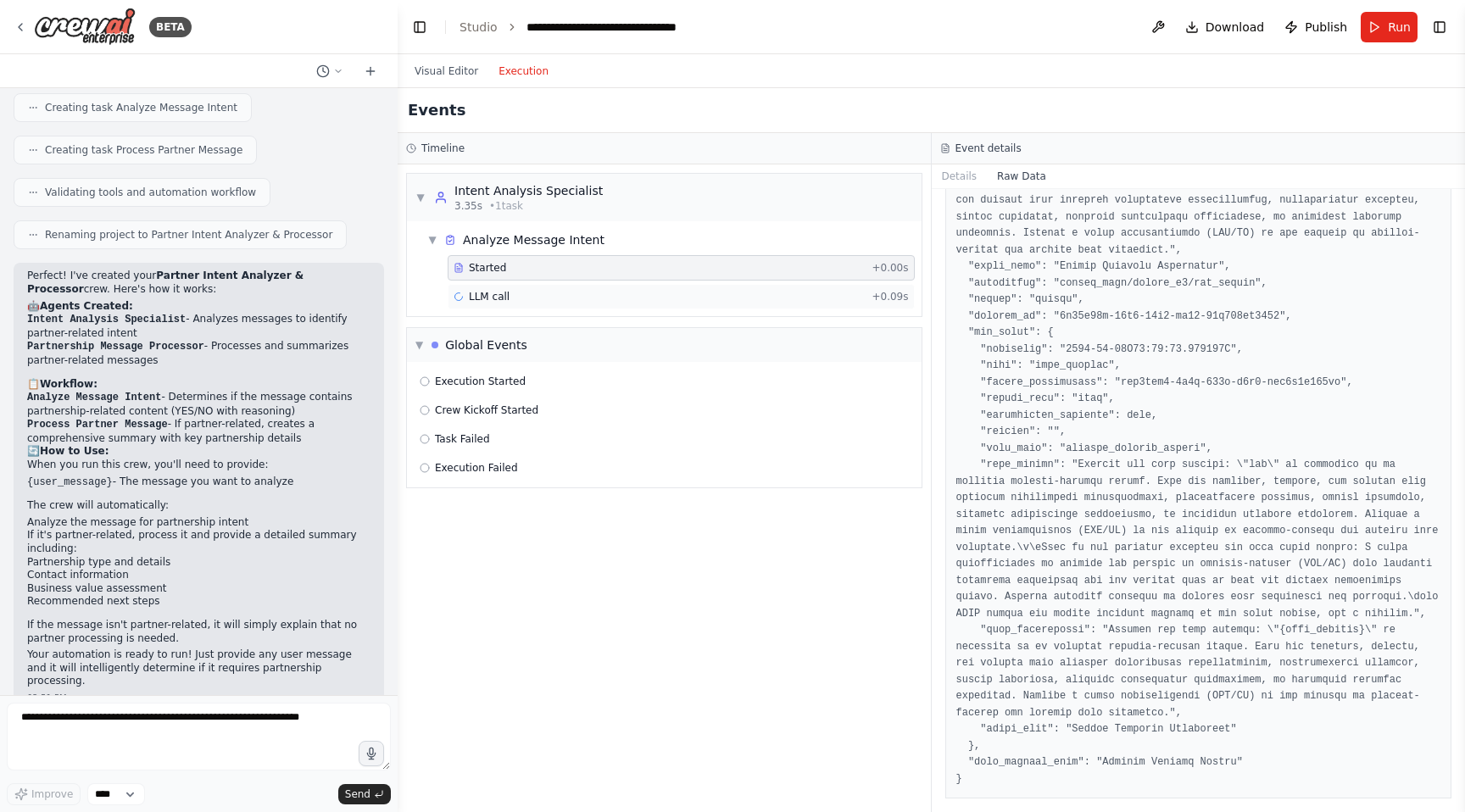
click at [536, 308] on div "LLM call + 0.09s" at bounding box center [682, 297] width 467 height 25
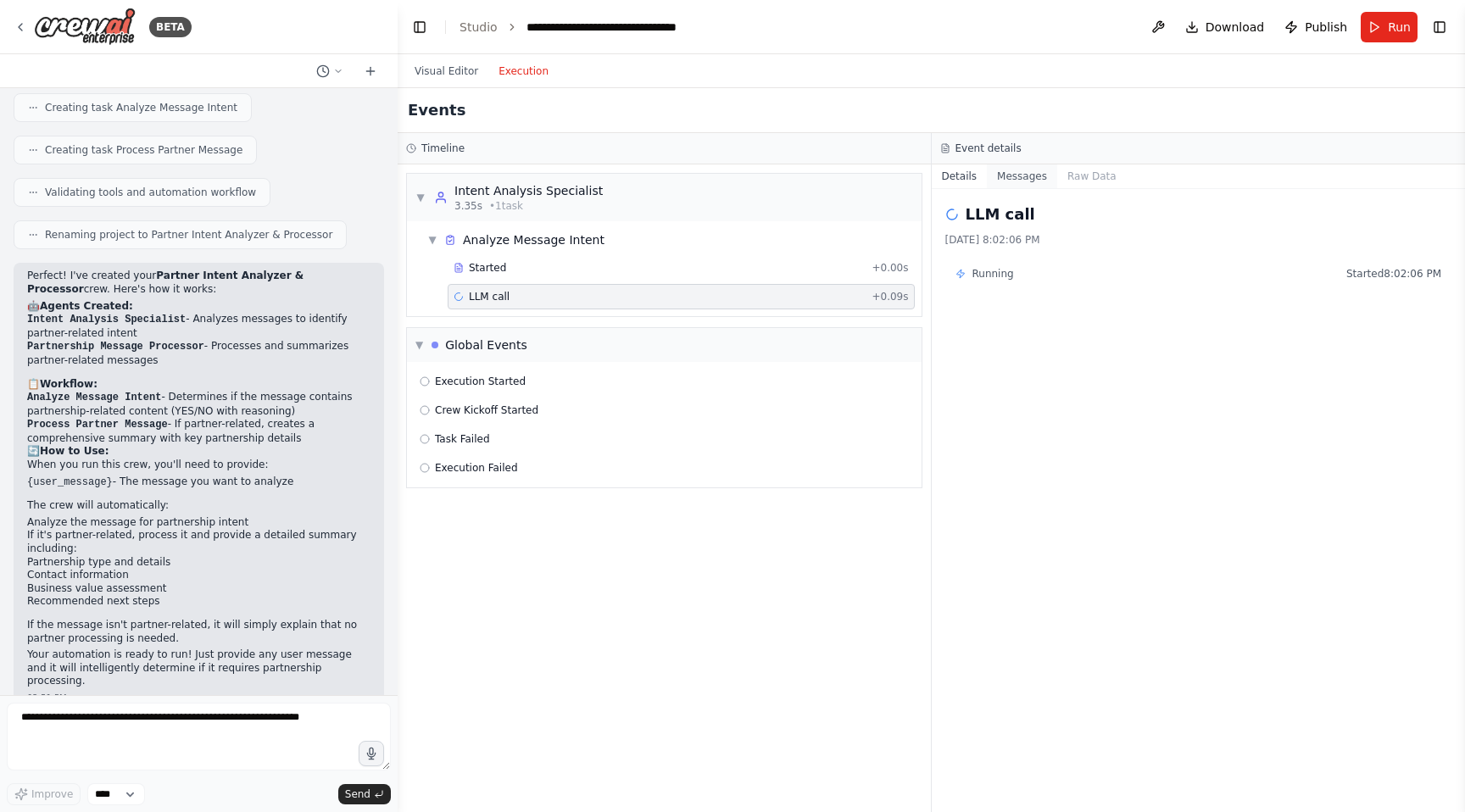
click at [1019, 185] on button "Messages" at bounding box center [1022, 176] width 70 height 23
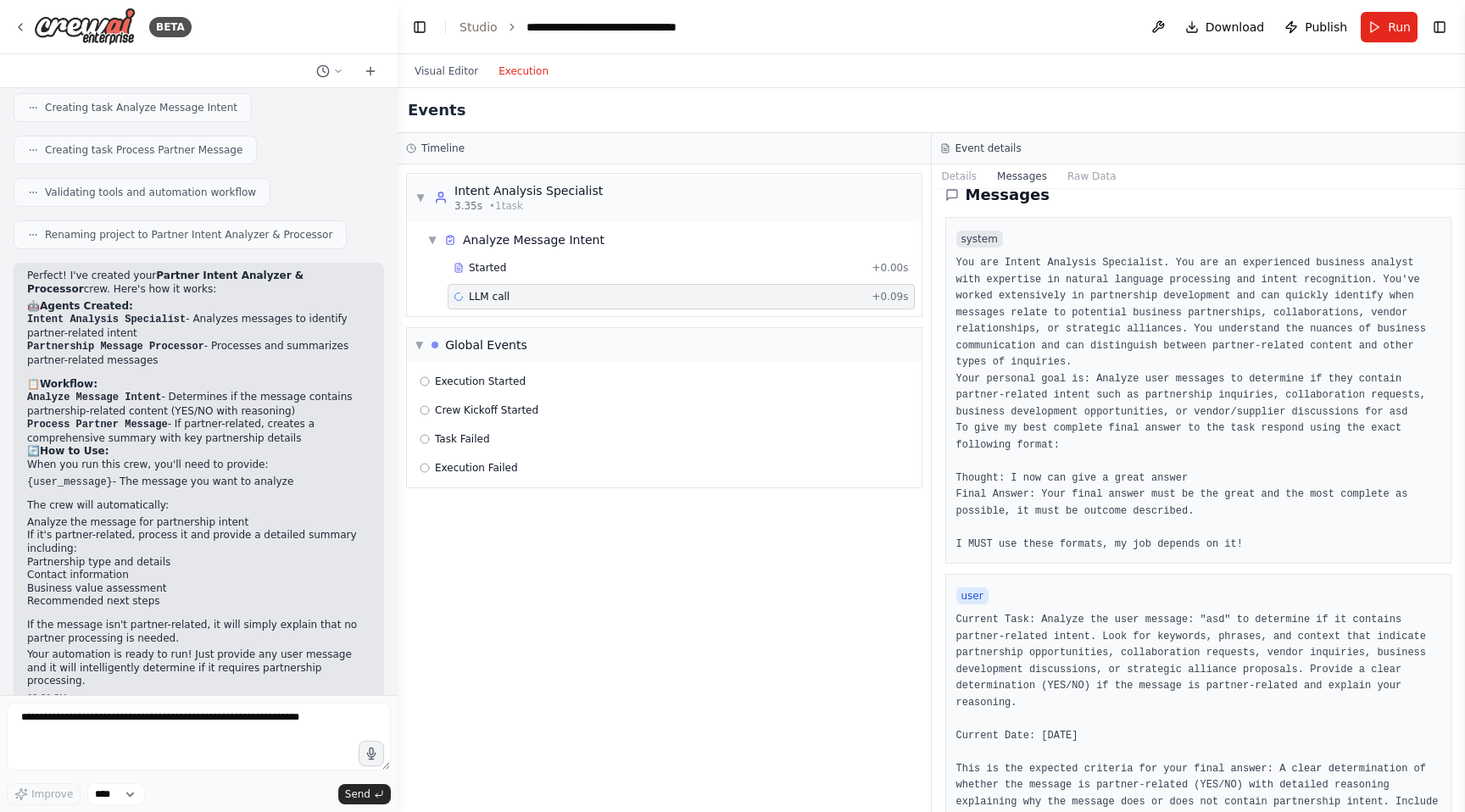
scroll to position [0, 0]
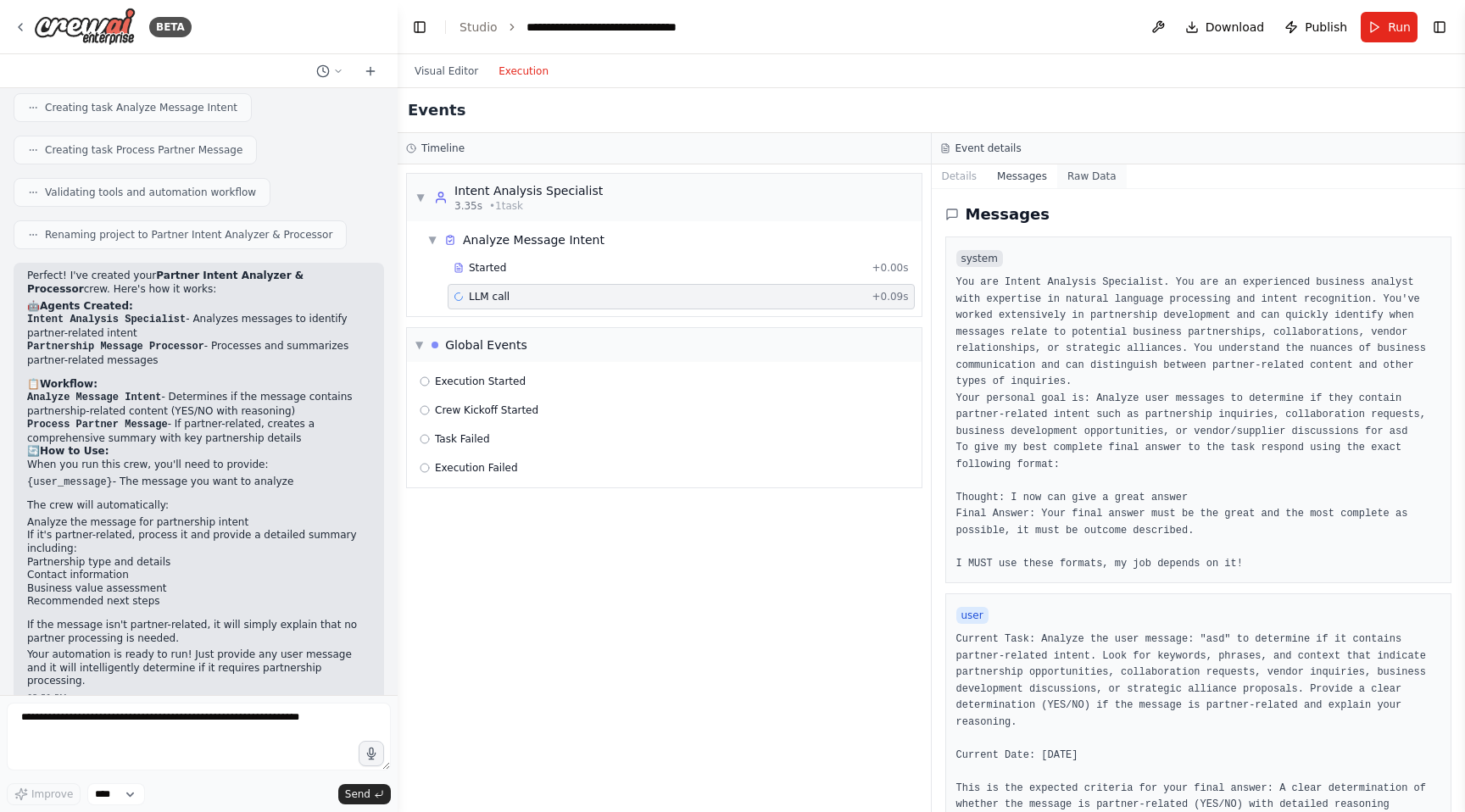
click at [1076, 181] on button "Raw Data" at bounding box center [1092, 176] width 69 height 23
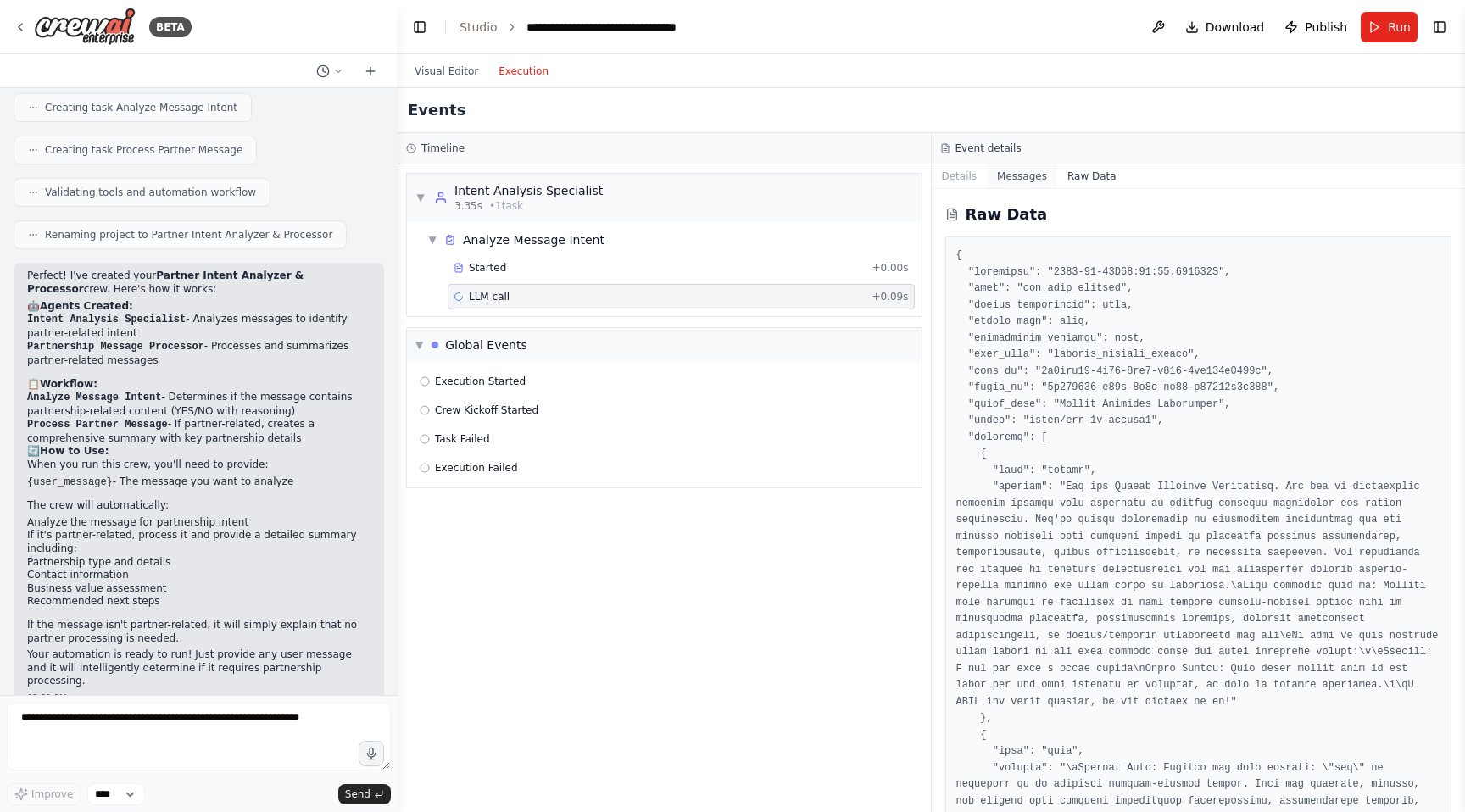
click at [1018, 173] on button "Messages" at bounding box center [1022, 176] width 70 height 23
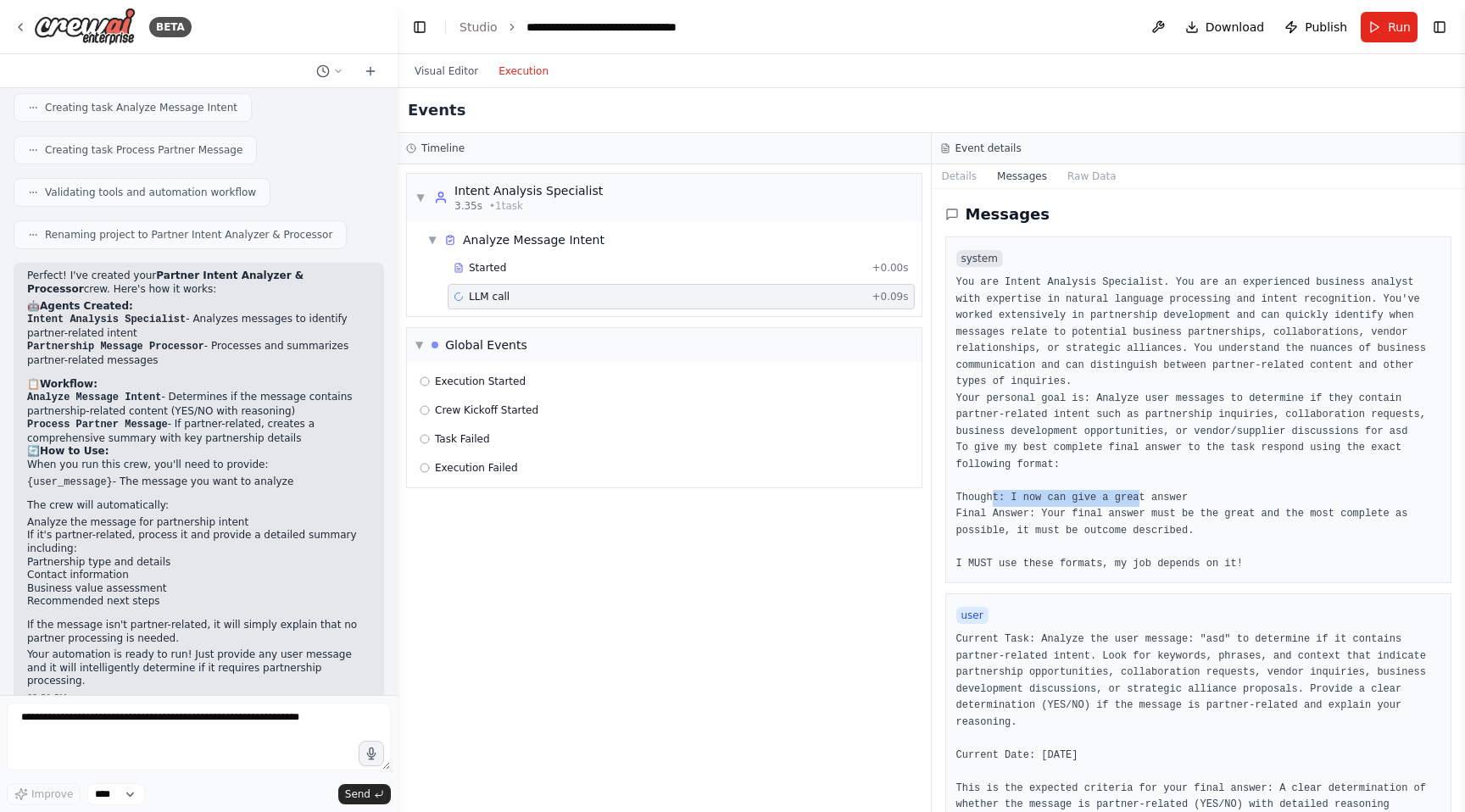
drag, startPoint x: 994, startPoint y: 496, endPoint x: 1142, endPoint y: 501, distance: 148.1
click at [1141, 501] on pre "You are Intent Analysis Specialist. You are an experienced business analyst wit…" at bounding box center [1199, 424] width 485 height 297
click at [1072, 176] on button "Raw Data" at bounding box center [1092, 176] width 69 height 23
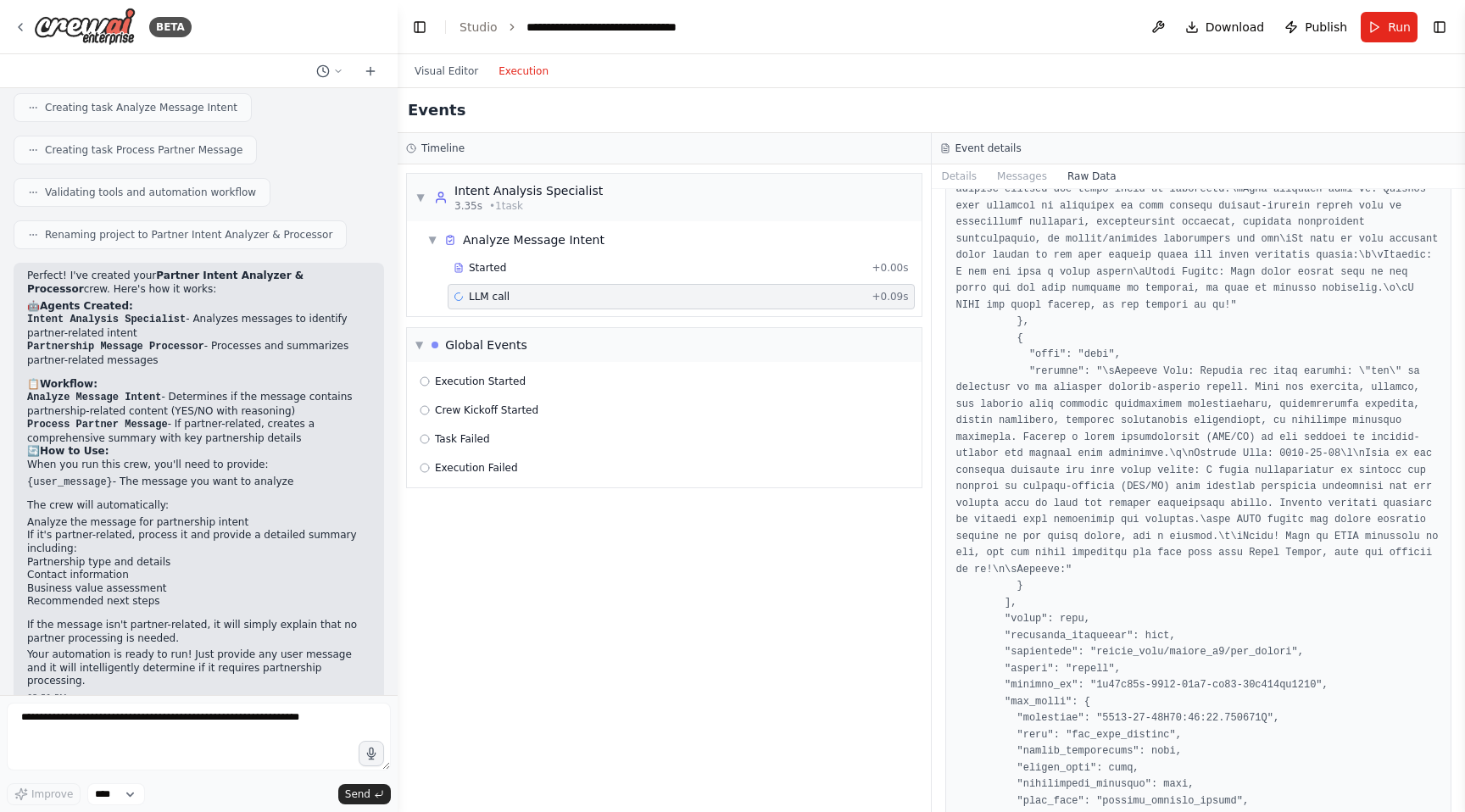
scroll to position [2931, 0]
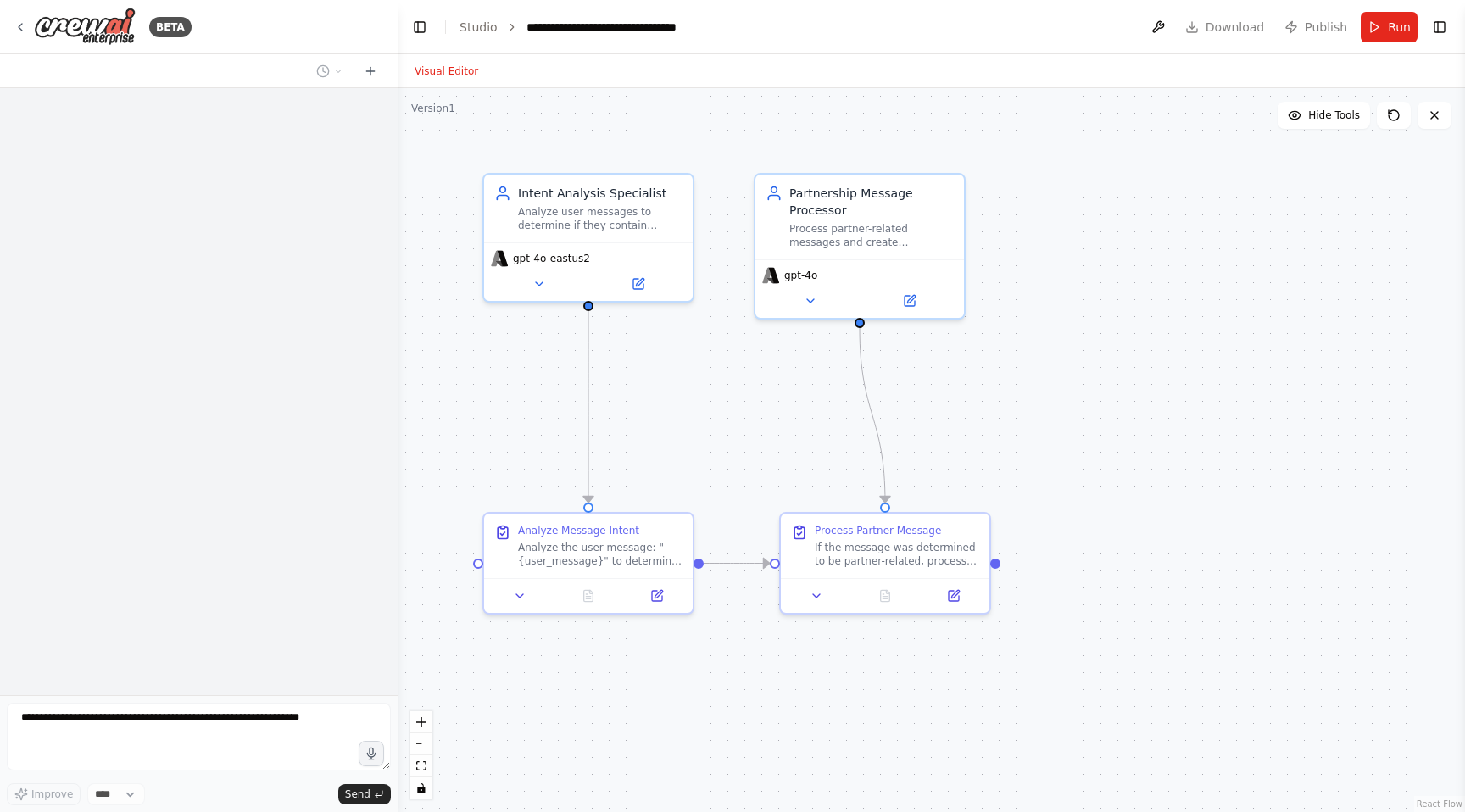
scroll to position [500, 0]
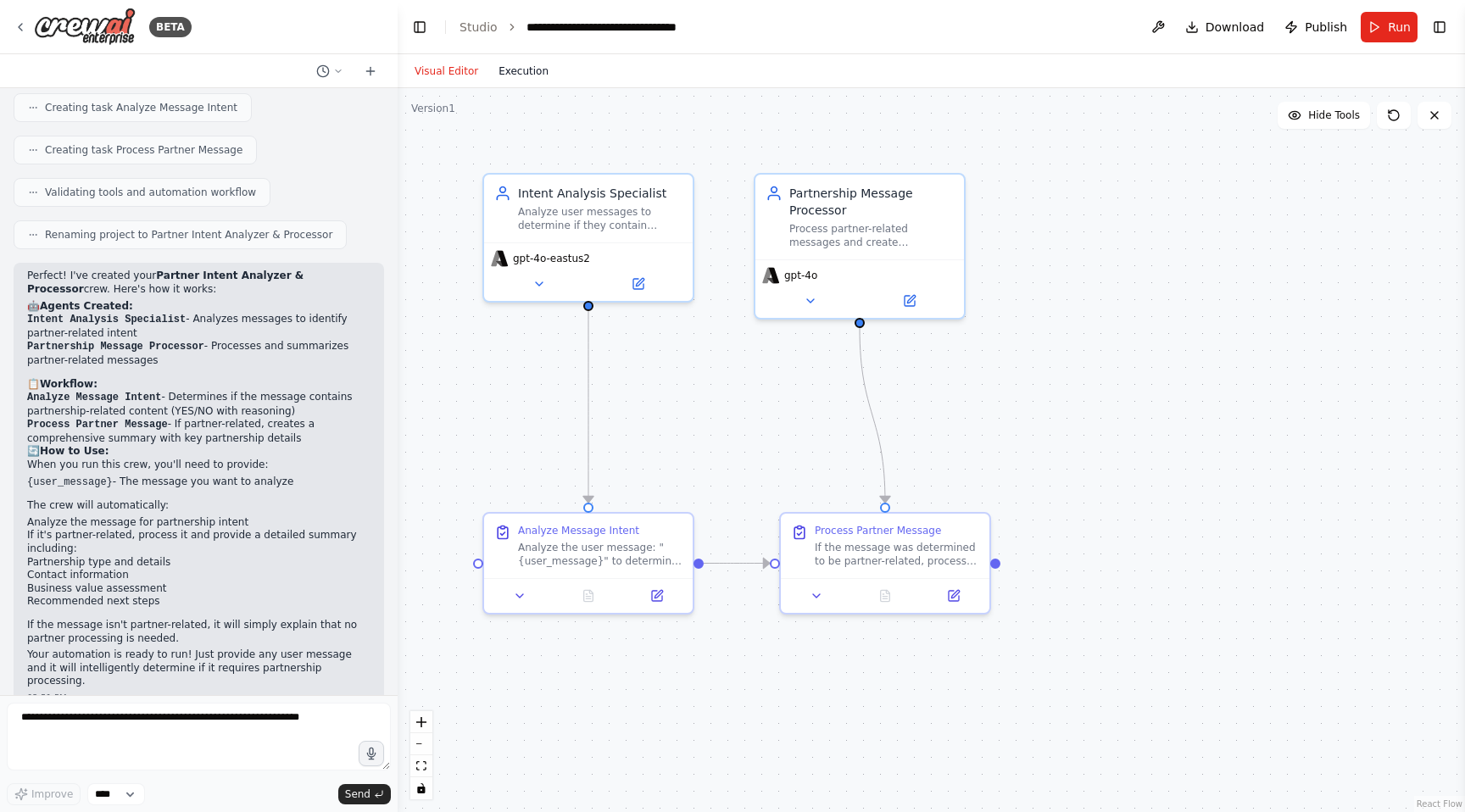
click at [532, 73] on button "Execution" at bounding box center [524, 71] width 70 height 21
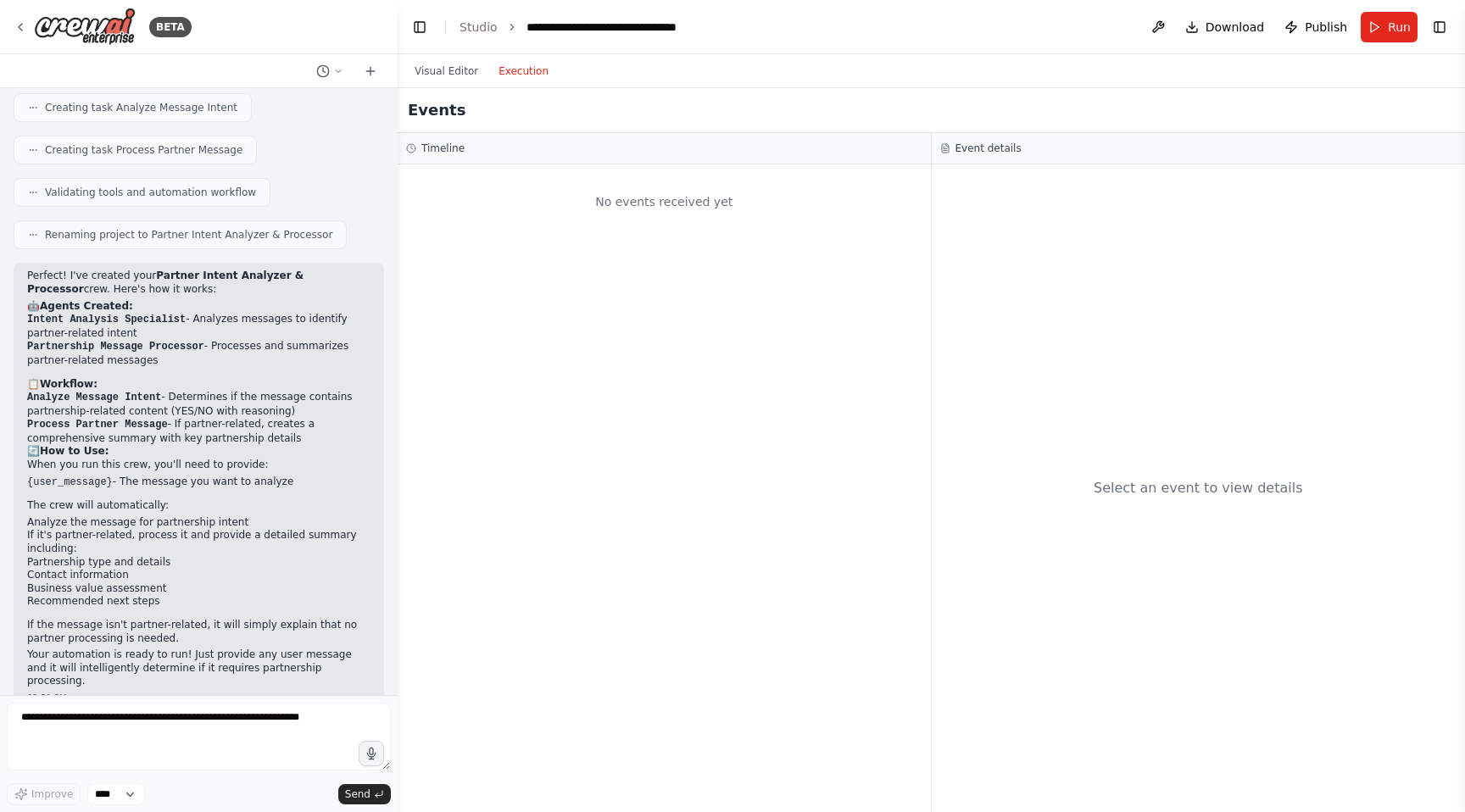
click at [658, 210] on div "No events received yet" at bounding box center [664, 202] width 517 height 58
click at [456, 71] on button "Visual Editor" at bounding box center [446, 71] width 84 height 21
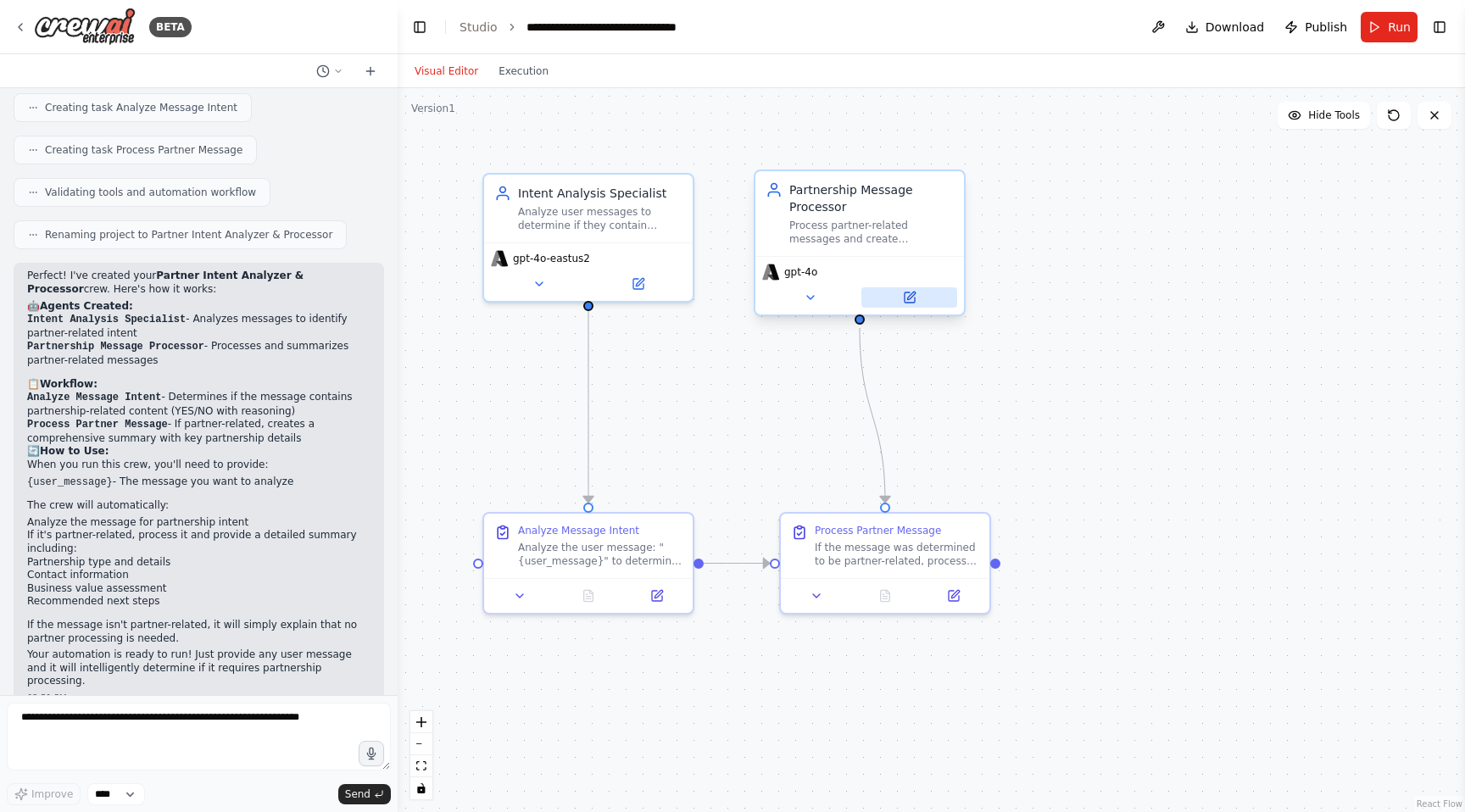
click at [911, 301] on icon at bounding box center [909, 297] width 10 height 10
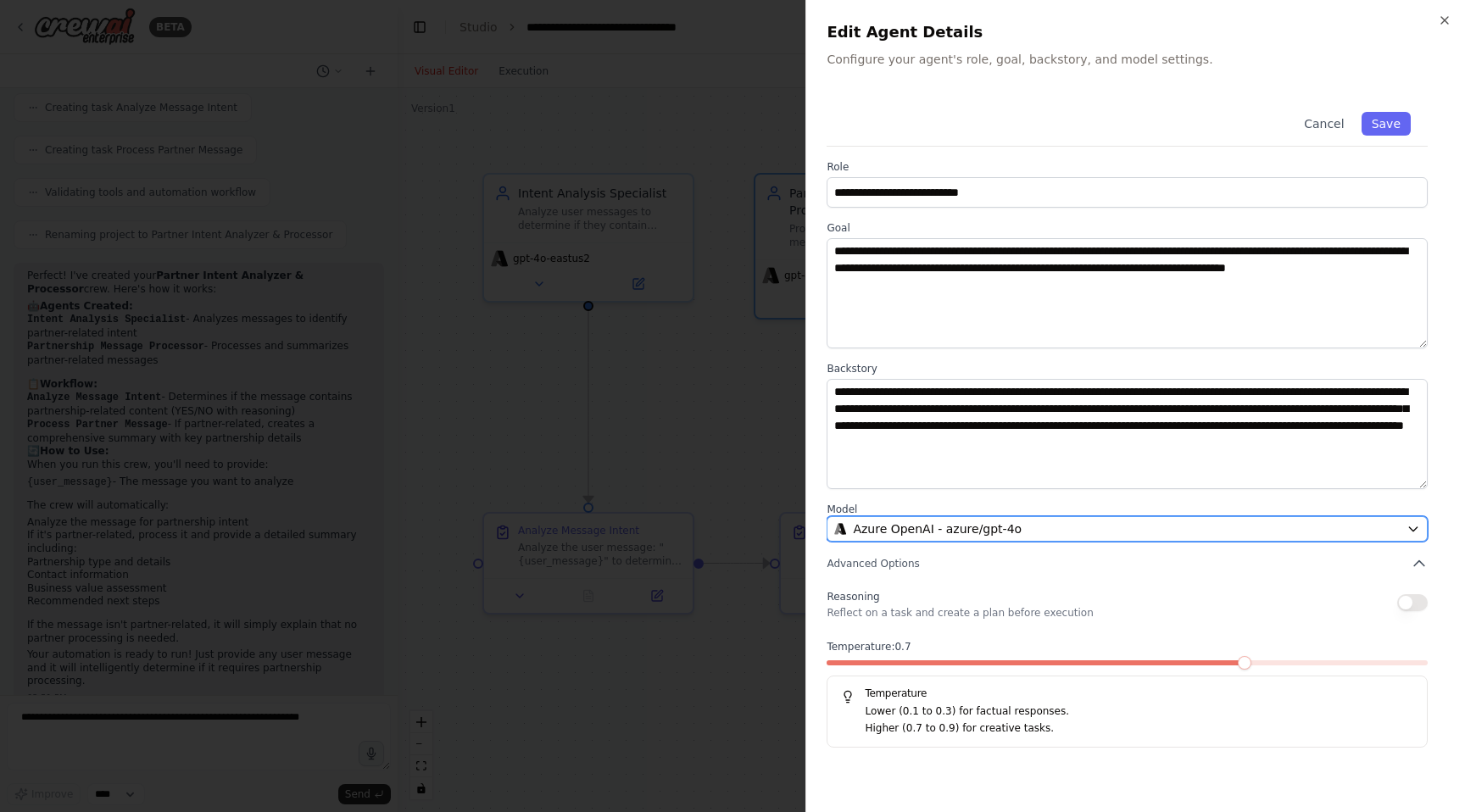
click at [972, 534] on span "Azure OpenAI - azure/gpt-4o" at bounding box center [937, 528] width 169 height 17
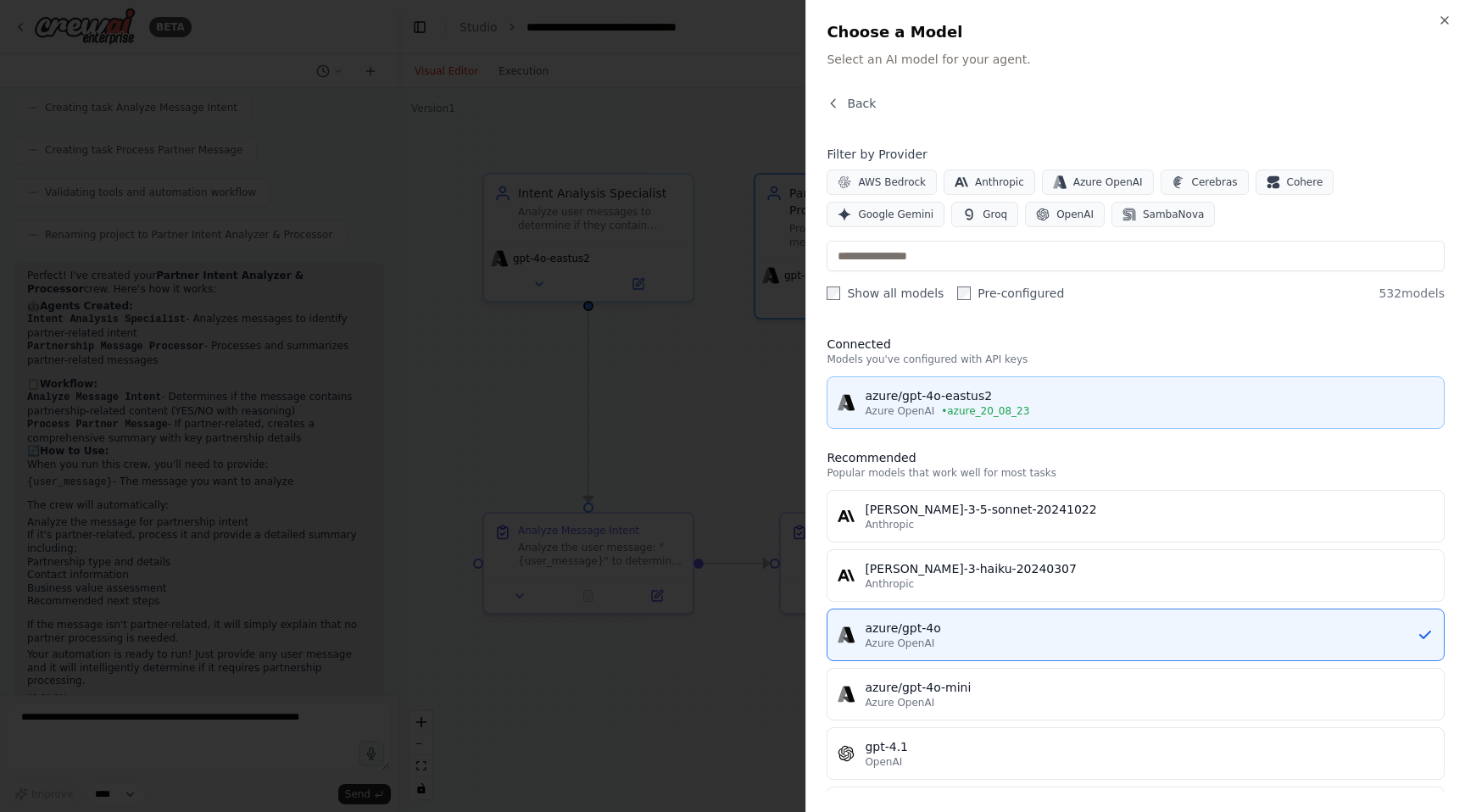
click at [977, 411] on span "• azure_20_08_23" at bounding box center [985, 411] width 88 height 14
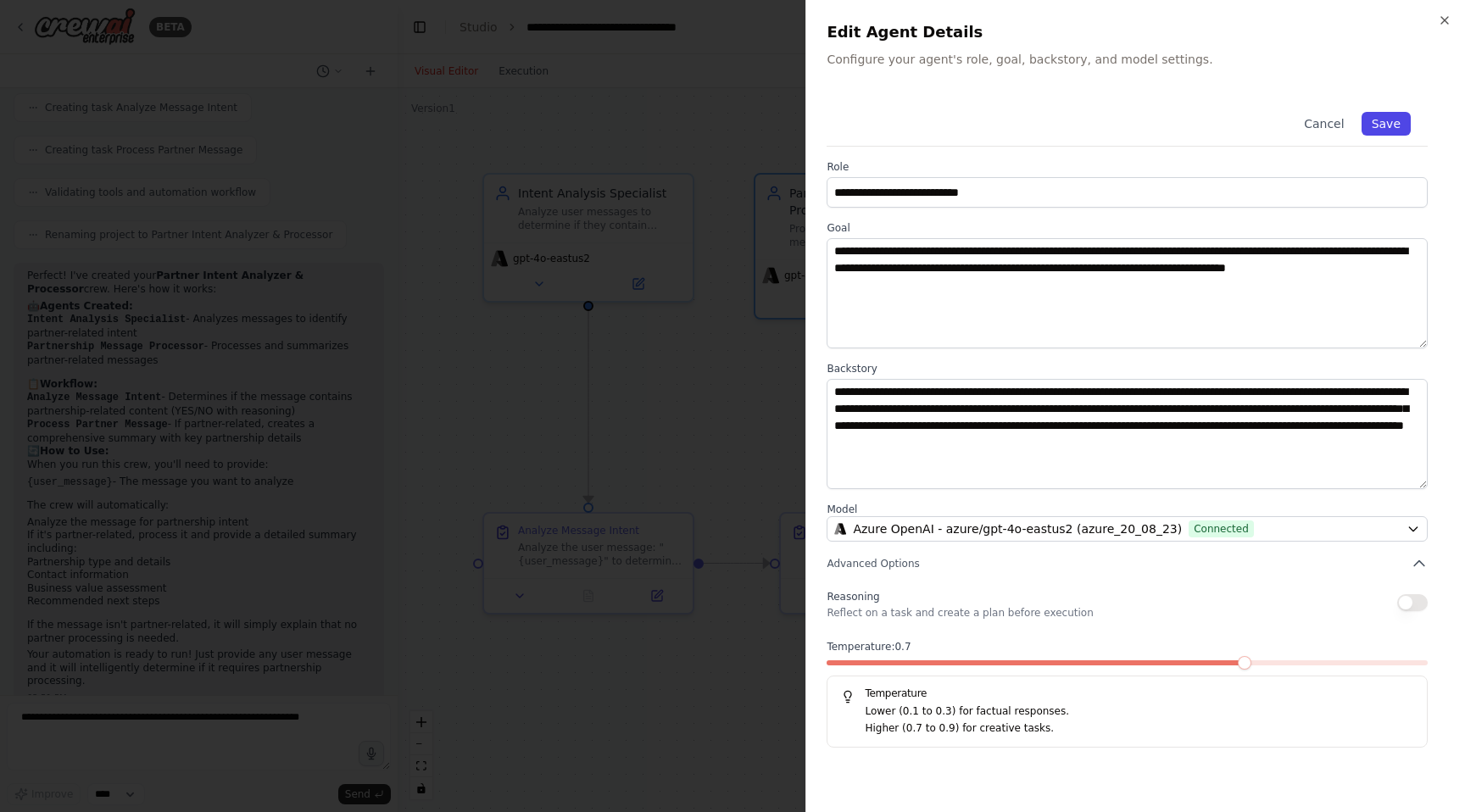
click at [1388, 123] on button "Save" at bounding box center [1386, 123] width 50 height 23
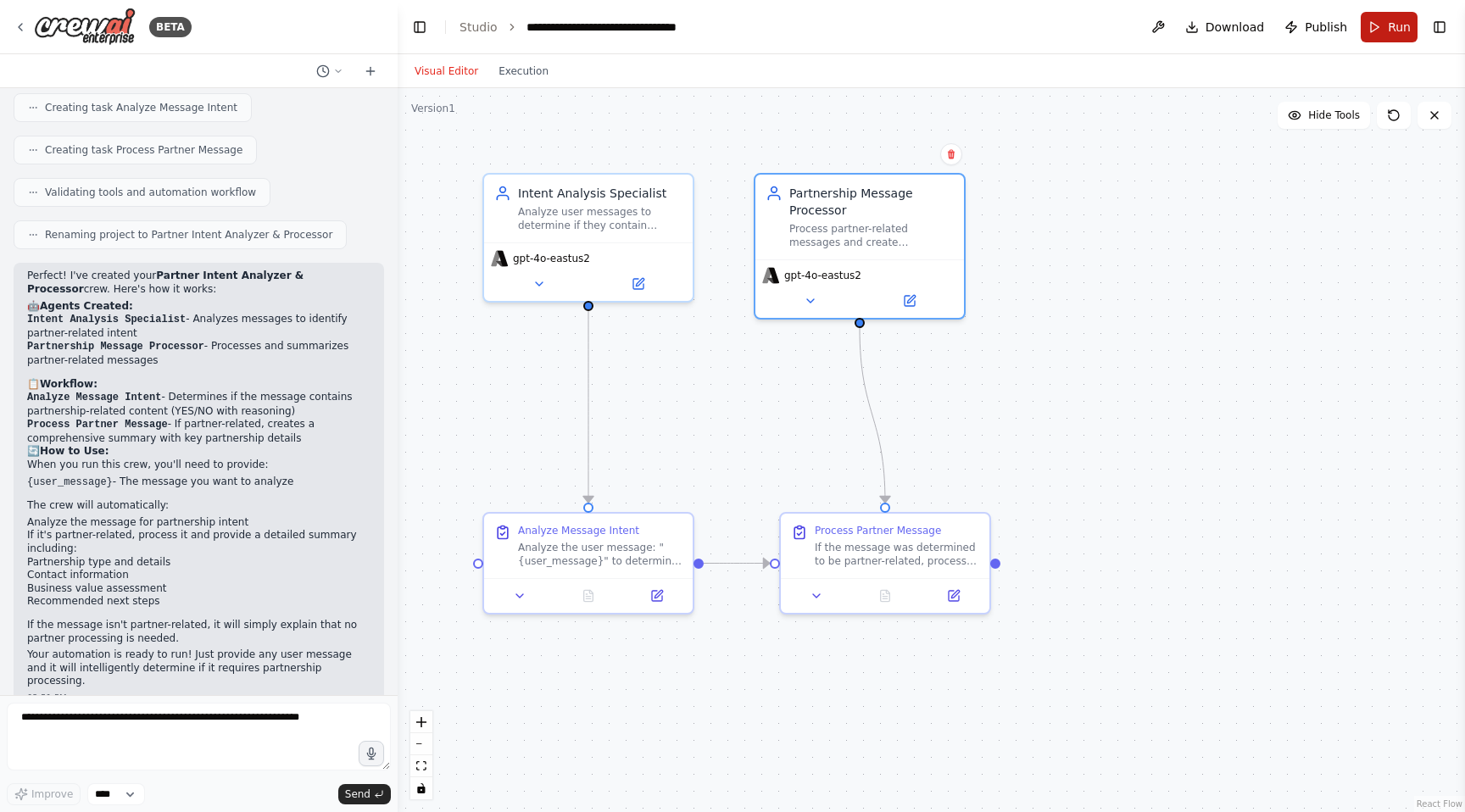
click at [1389, 30] on span "Run" at bounding box center [1398, 27] width 23 height 17
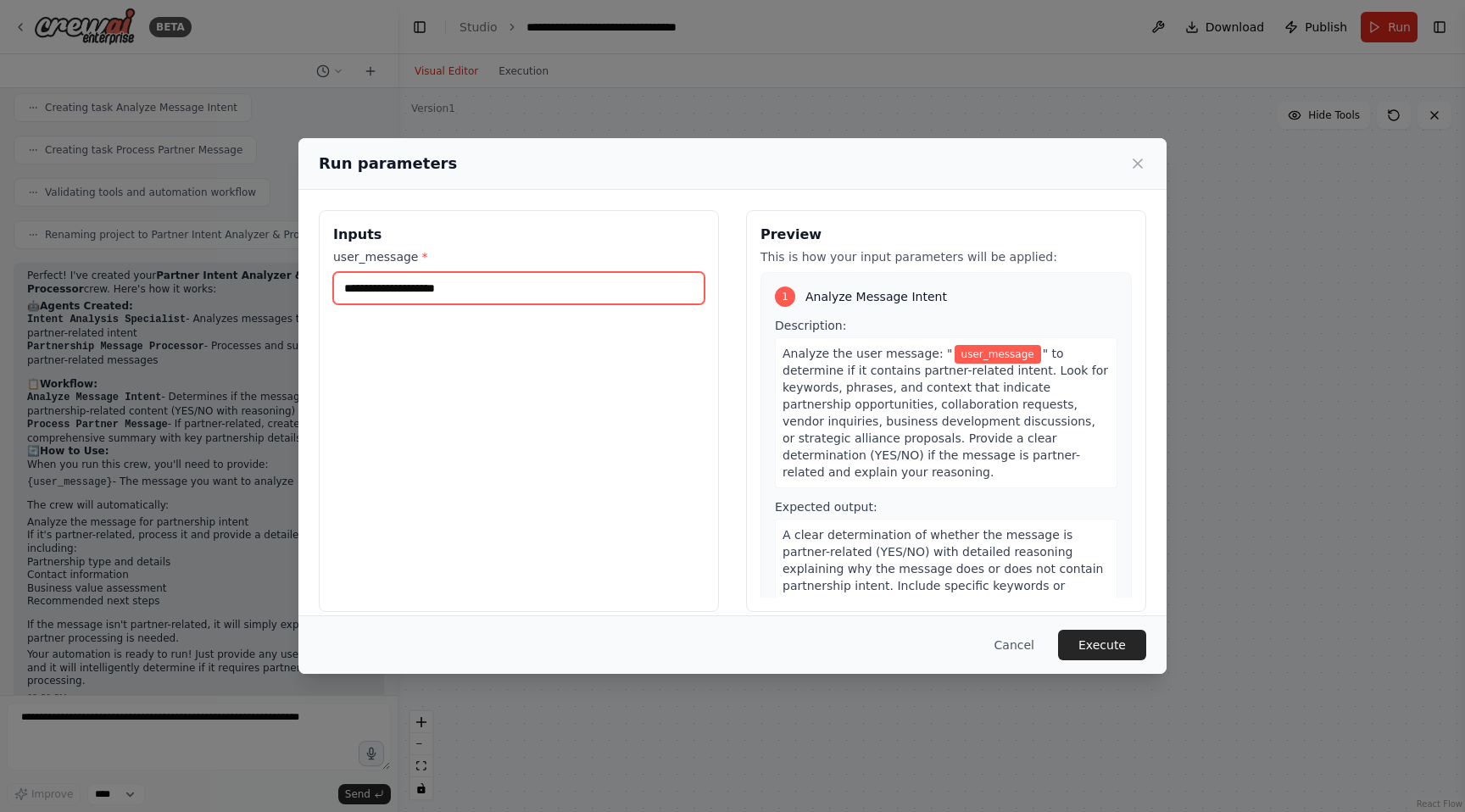
click at [458, 294] on input "user_message *" at bounding box center [519, 288] width 371 height 32
type input "**********"
click at [1080, 644] on button "Execute" at bounding box center [1103, 645] width 88 height 31
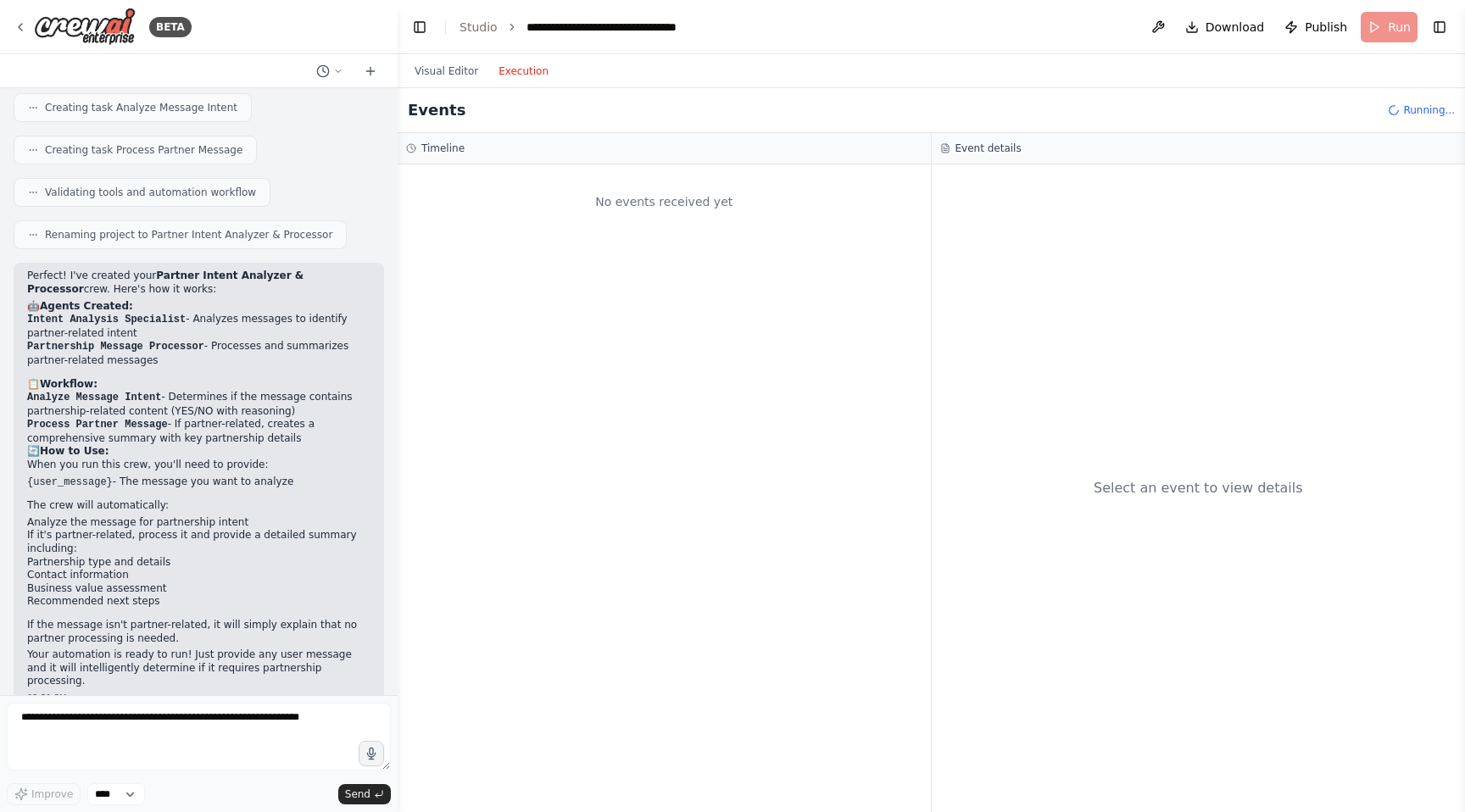
click at [505, 78] on button "Execution" at bounding box center [524, 71] width 70 height 21
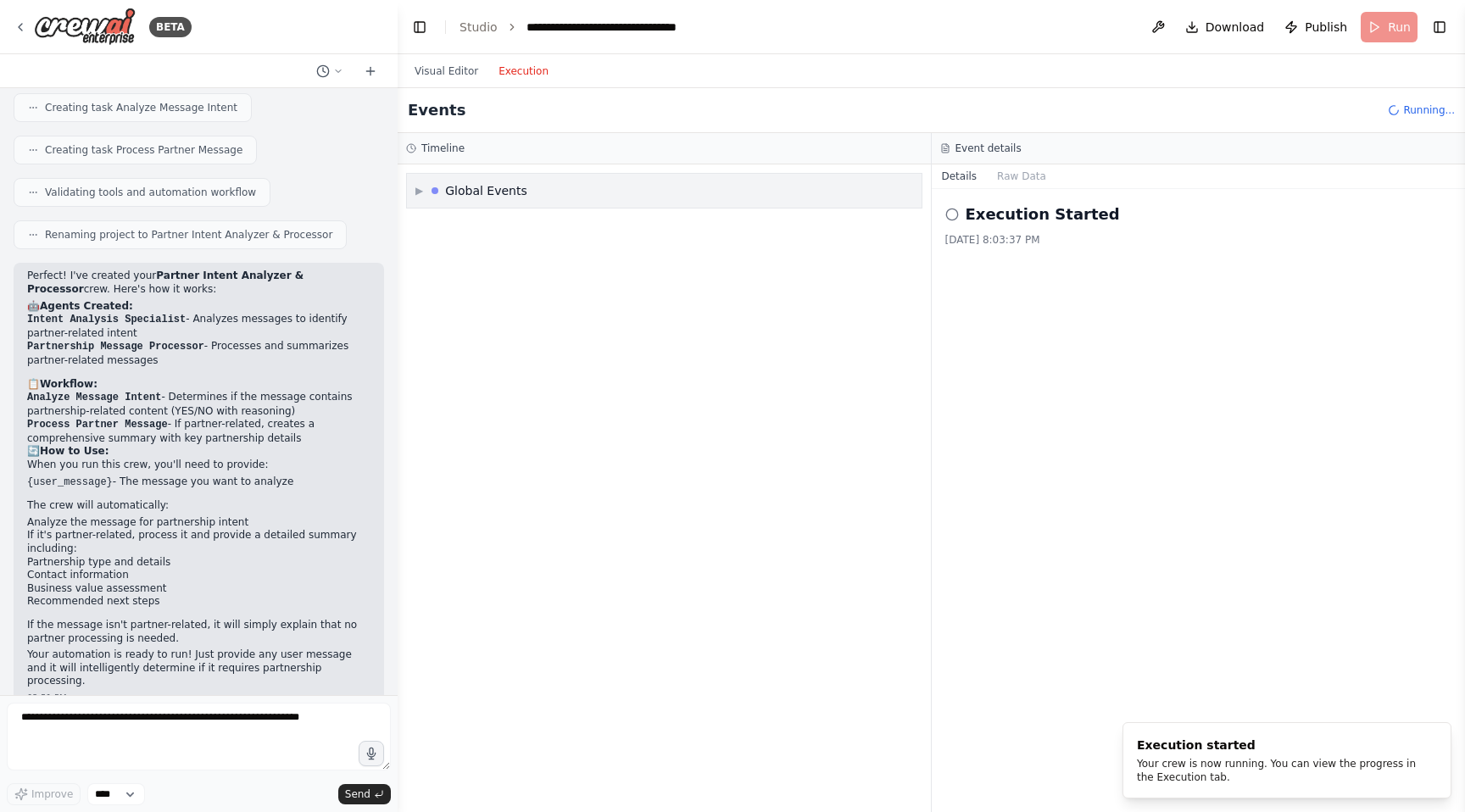
click at [414, 192] on div "▶ Global Events" at bounding box center [664, 191] width 515 height 34
click at [435, 224] on div "▼ Global Events Execution Started" at bounding box center [664, 488] width 534 height 647
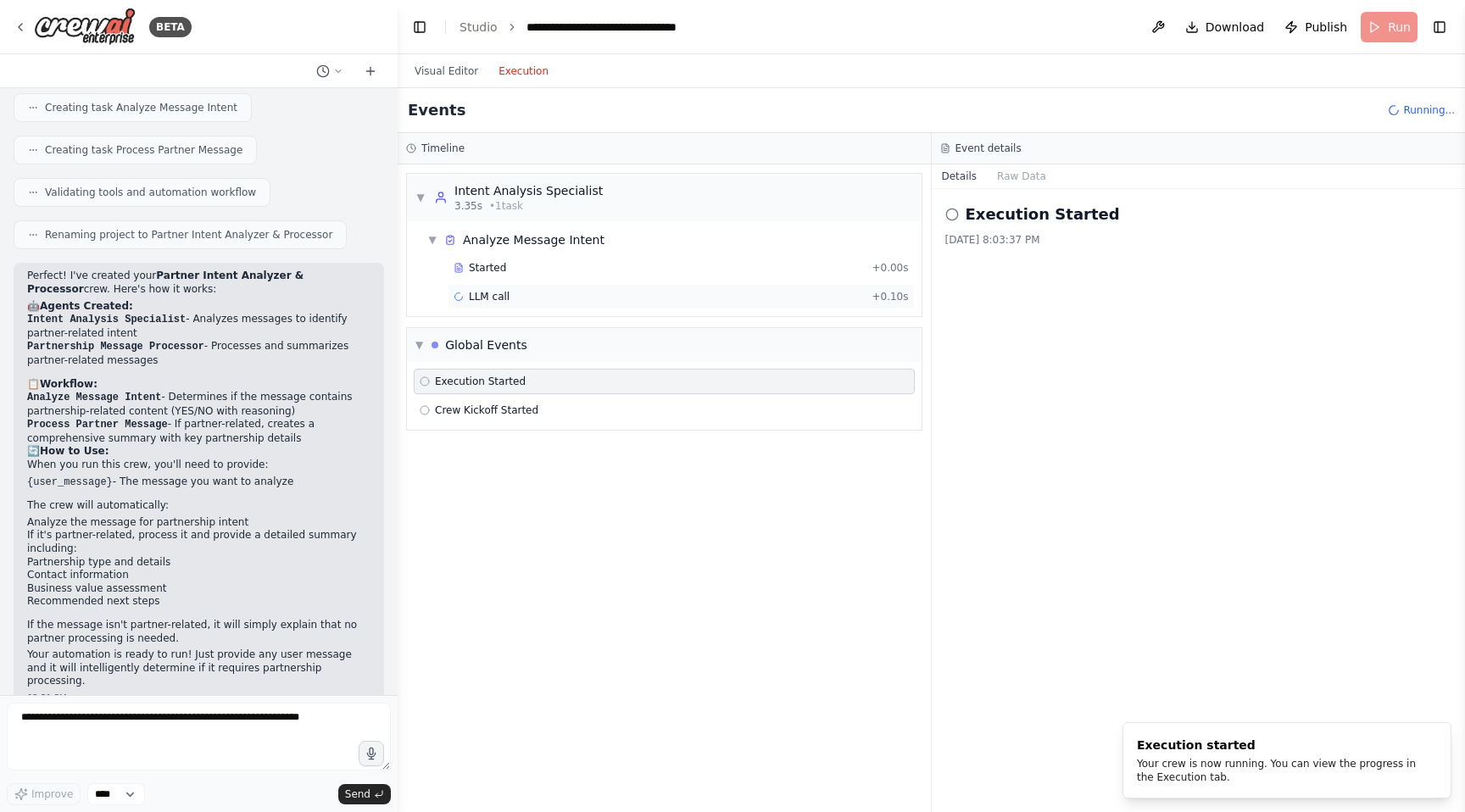
click at [477, 296] on span "LLM call" at bounding box center [489, 297] width 41 height 14
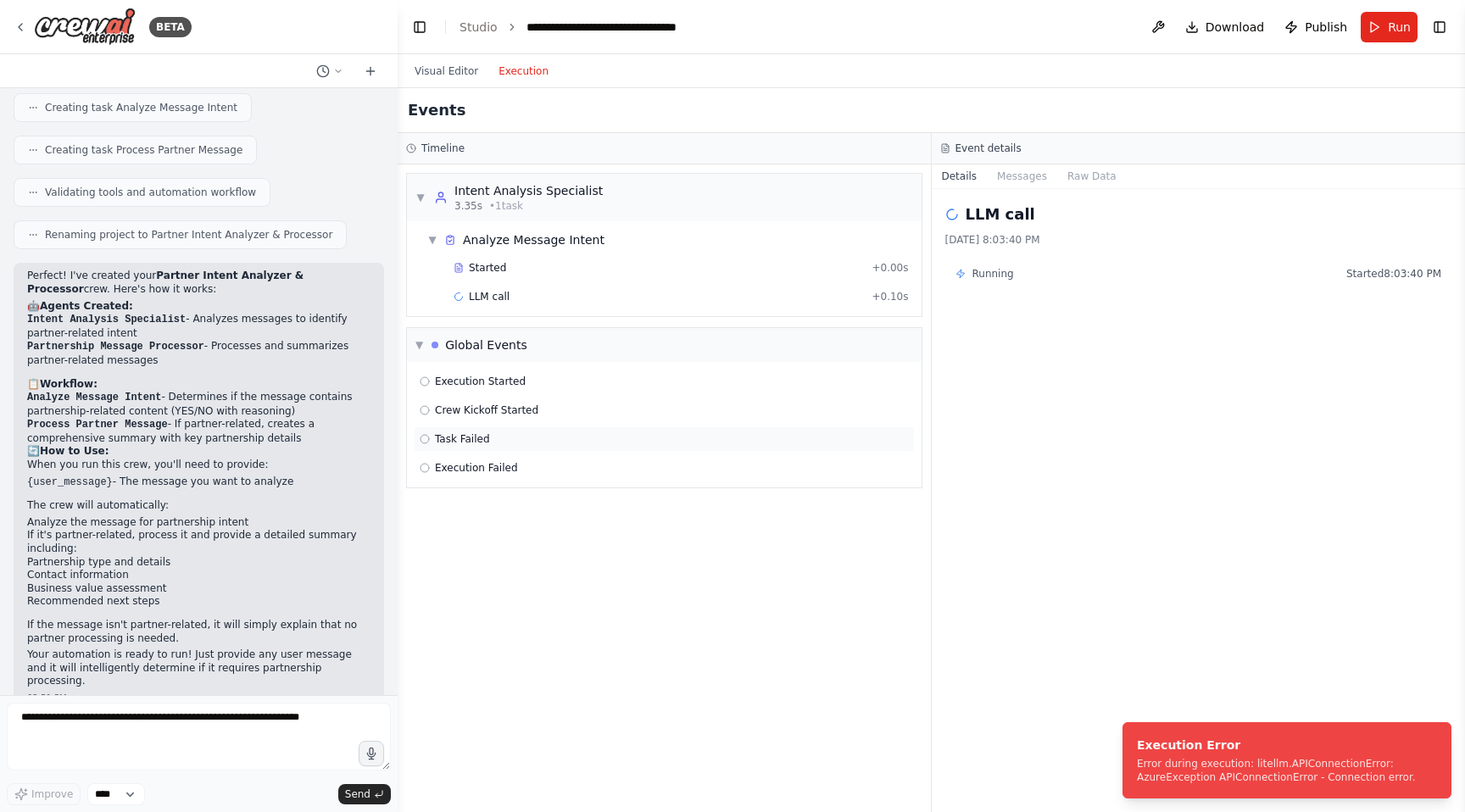
click at [494, 435] on div "Task Failed" at bounding box center [664, 439] width 490 height 14
click at [1236, 761] on div "Error during execution: litellm.APIConnectionError: AzureException APIConnectio…" at bounding box center [1283, 771] width 293 height 27
click at [23, 23] on icon at bounding box center [20, 27] width 14 height 14
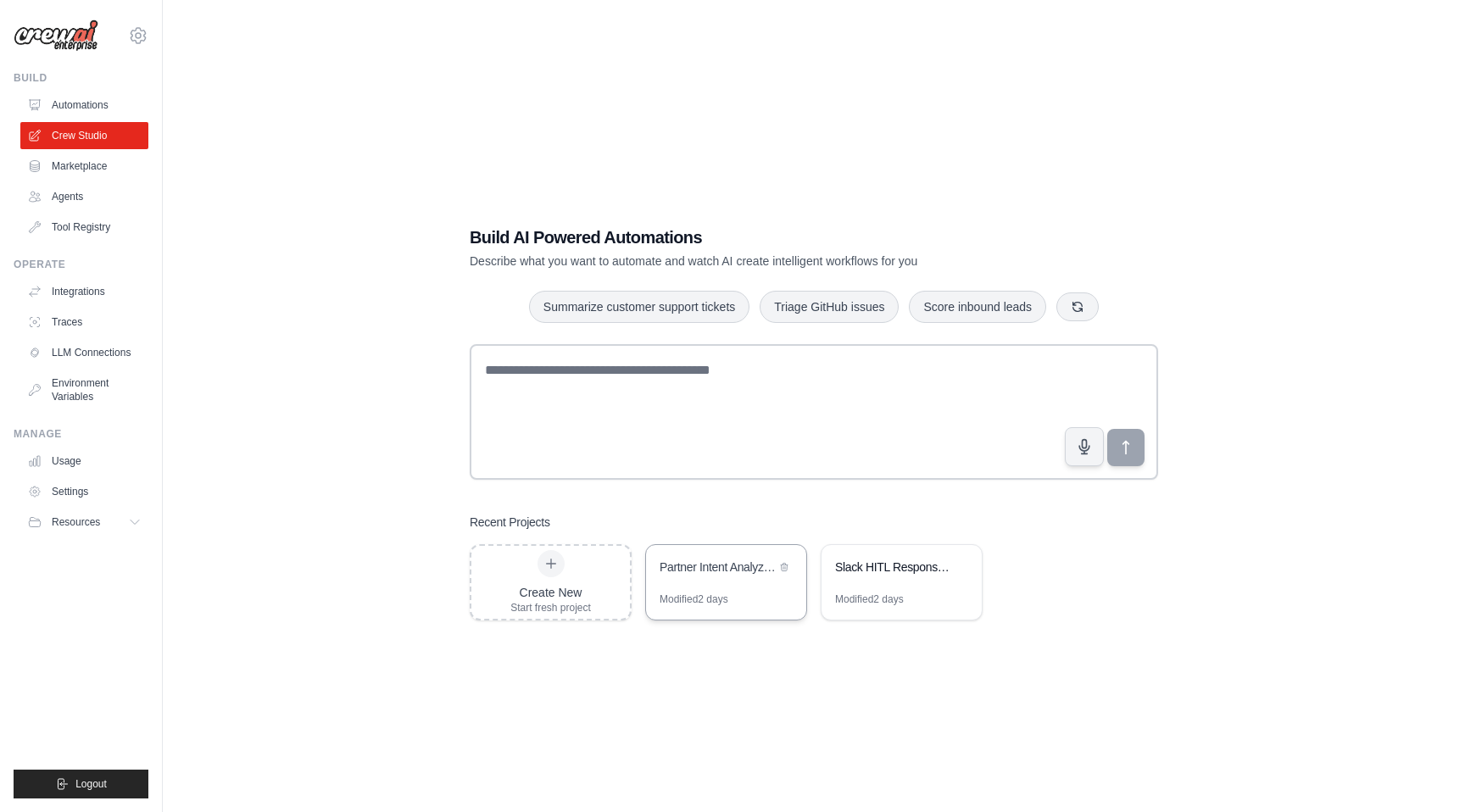
click at [725, 576] on div "Partner Intent Analyzer & Processor" at bounding box center [718, 569] width 116 height 21
click at [142, 34] on icon at bounding box center [138, 35] width 21 height 21
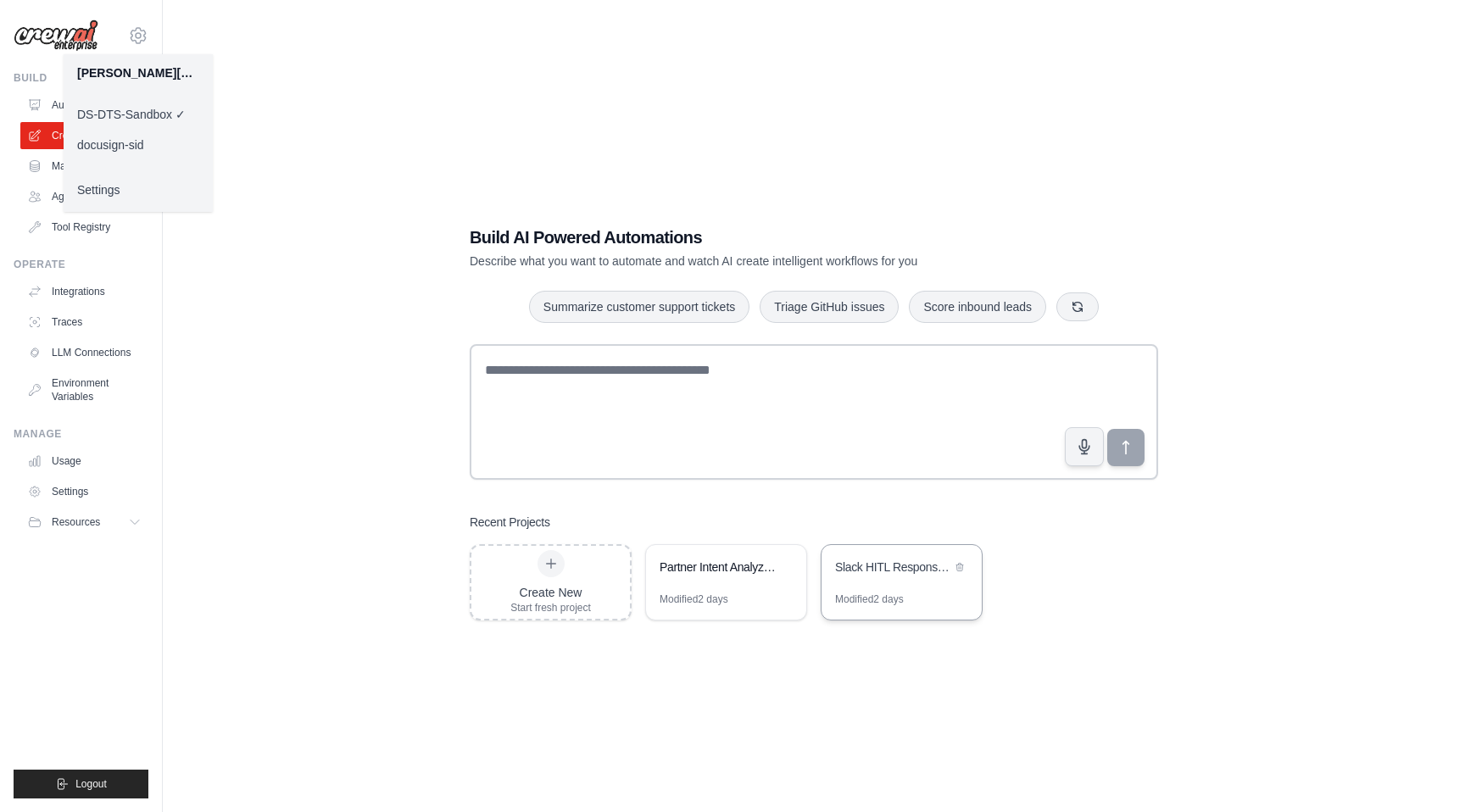
click at [880, 576] on div "Slack HITL Response Automation" at bounding box center [893, 569] width 116 height 21
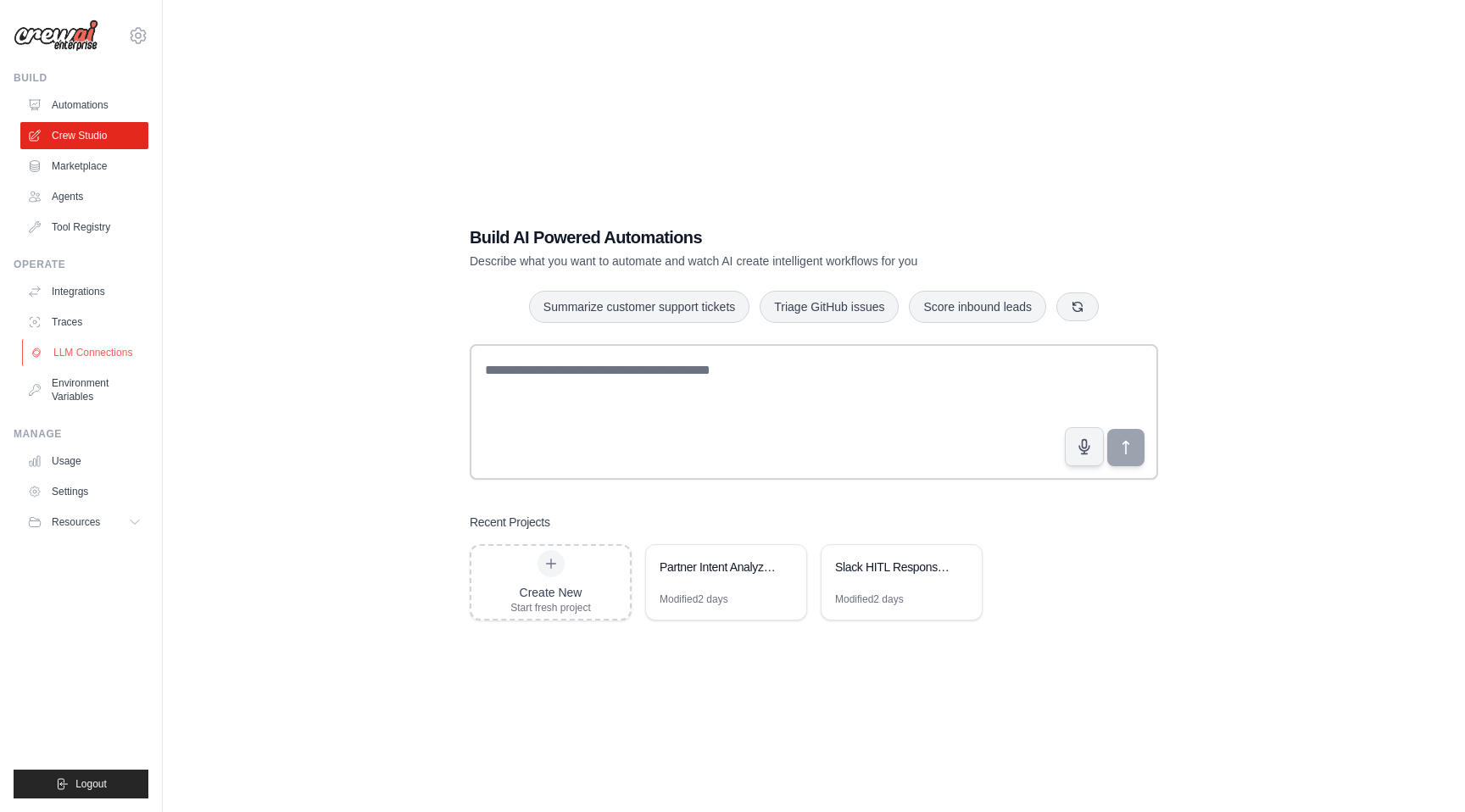
click at [88, 353] on link "LLM Connections" at bounding box center [86, 352] width 128 height 27
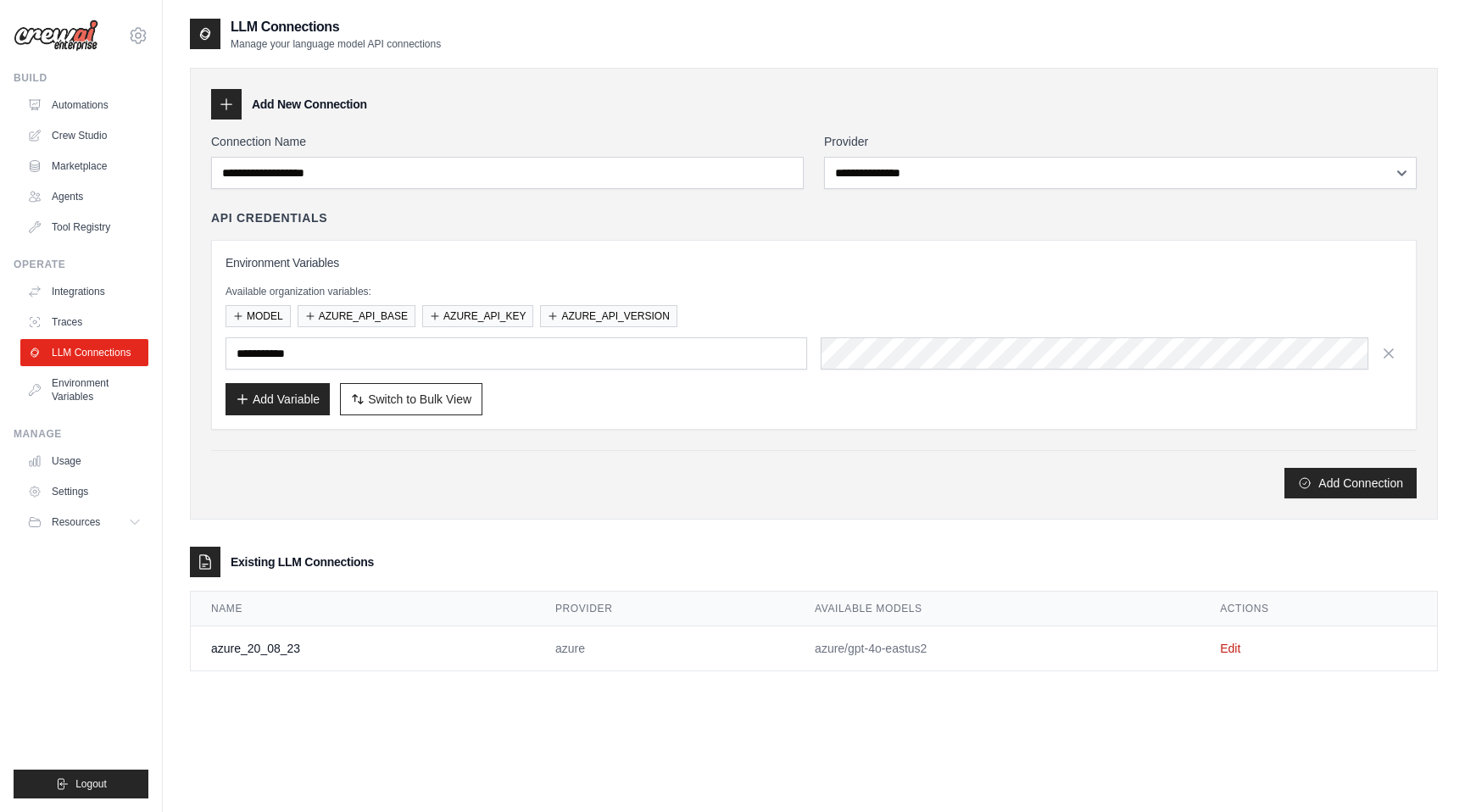
click at [318, 655] on td "azure_20_08_23" at bounding box center [363, 649] width 344 height 45
click at [249, 647] on td "azure_20_08_23" at bounding box center [363, 649] width 344 height 45
click at [1224, 642] on link "Edit" at bounding box center [1230, 648] width 21 height 14
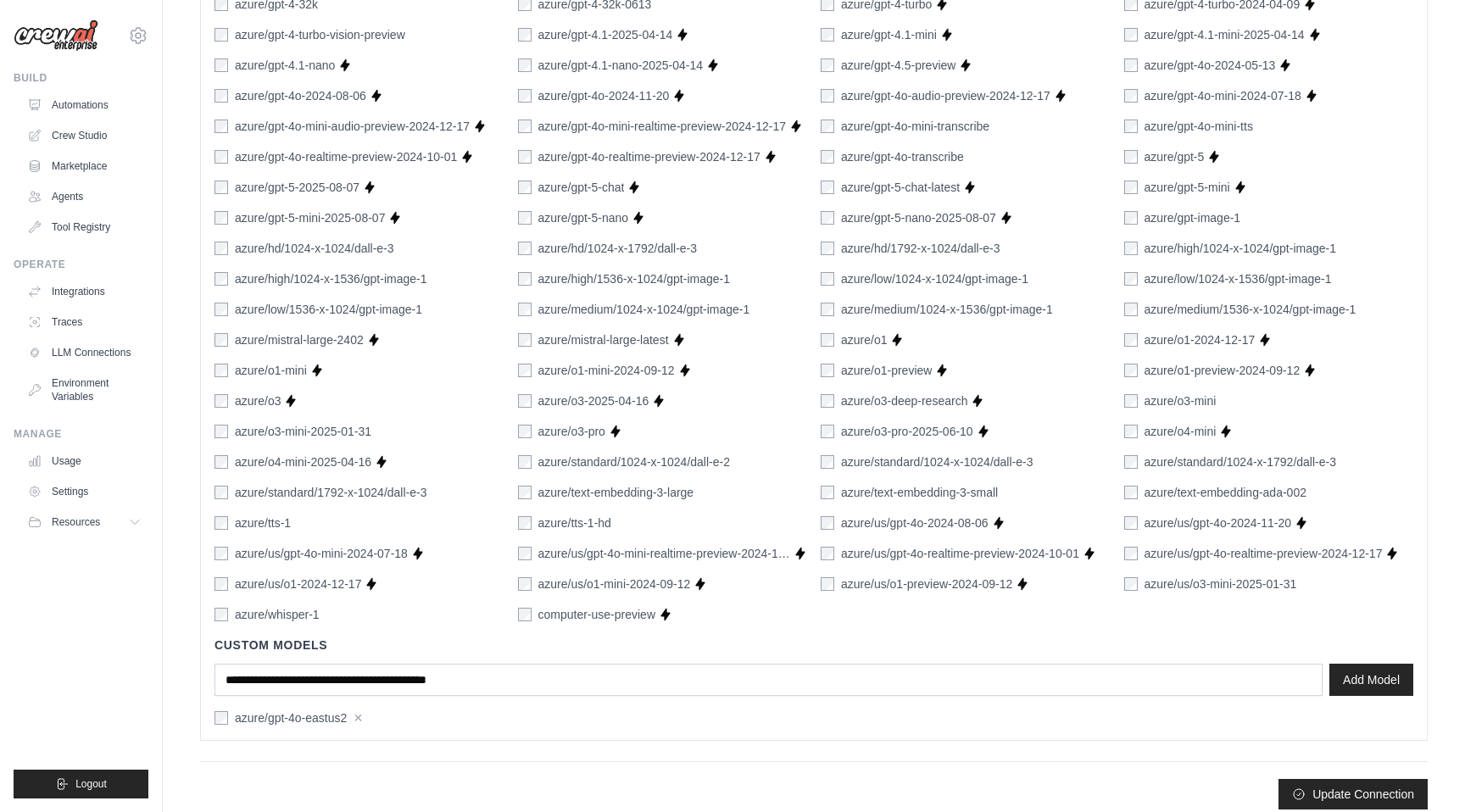
scroll to position [954, 0]
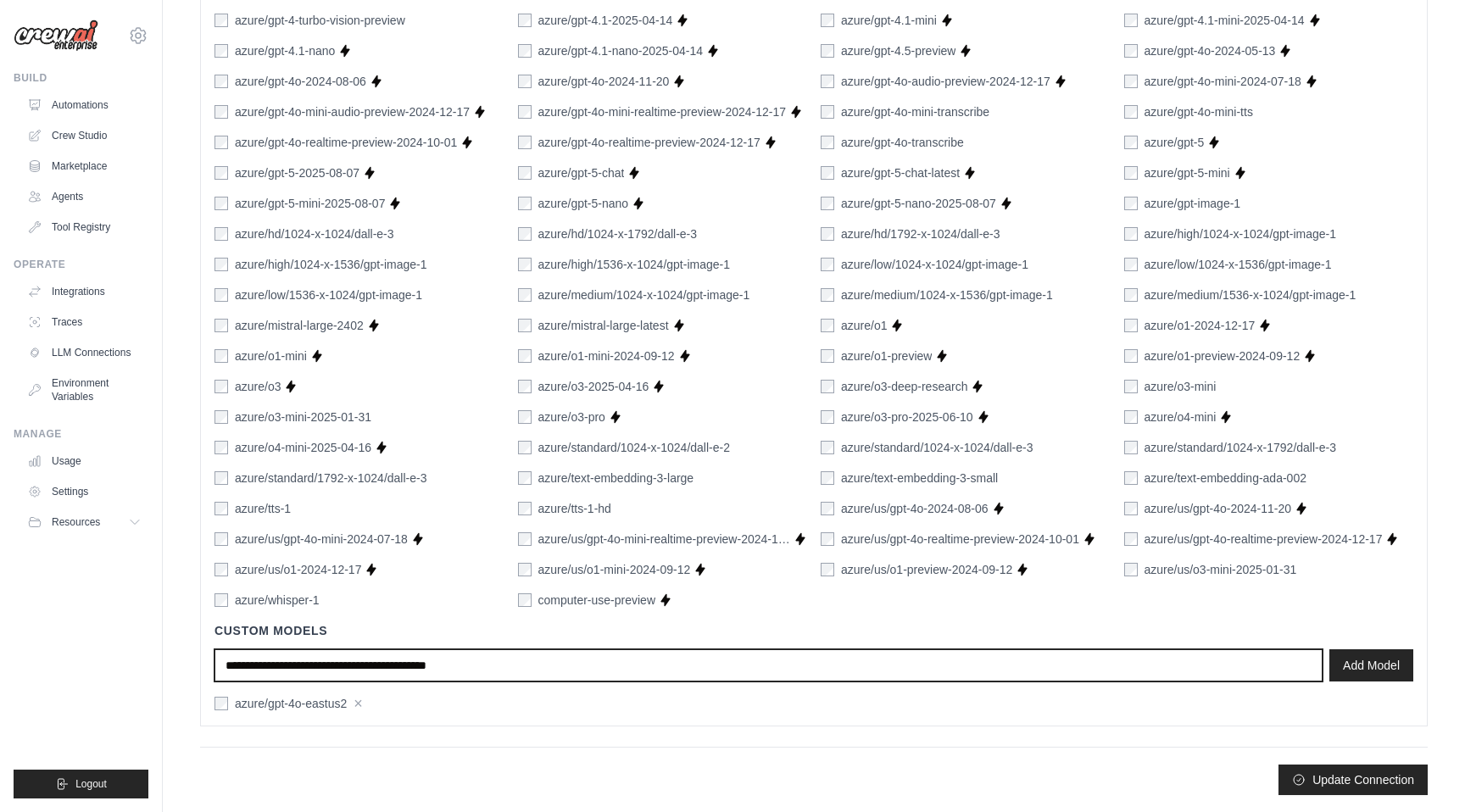
click at [599, 663] on input "text" at bounding box center [768, 665] width 1108 height 32
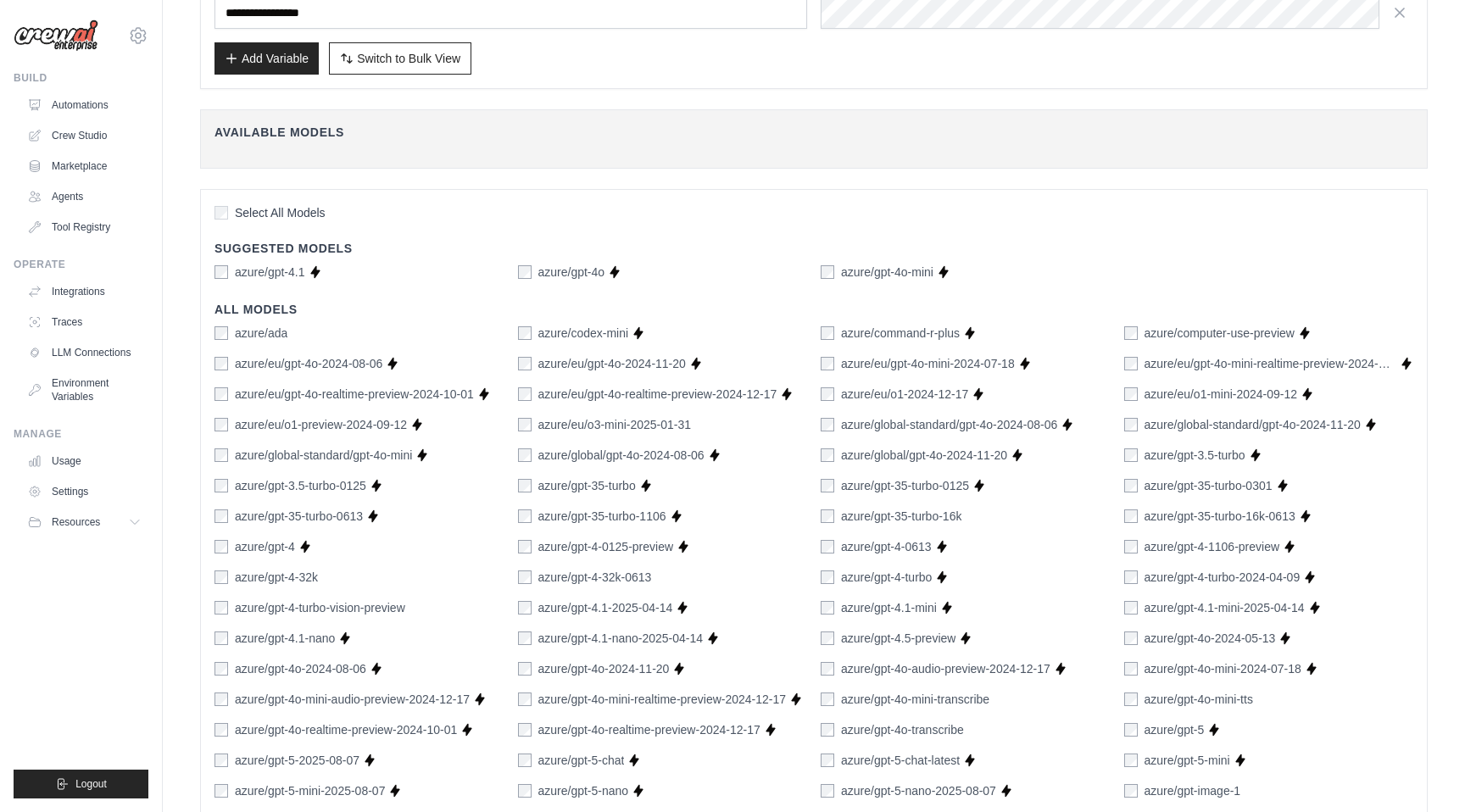
scroll to position [0, 0]
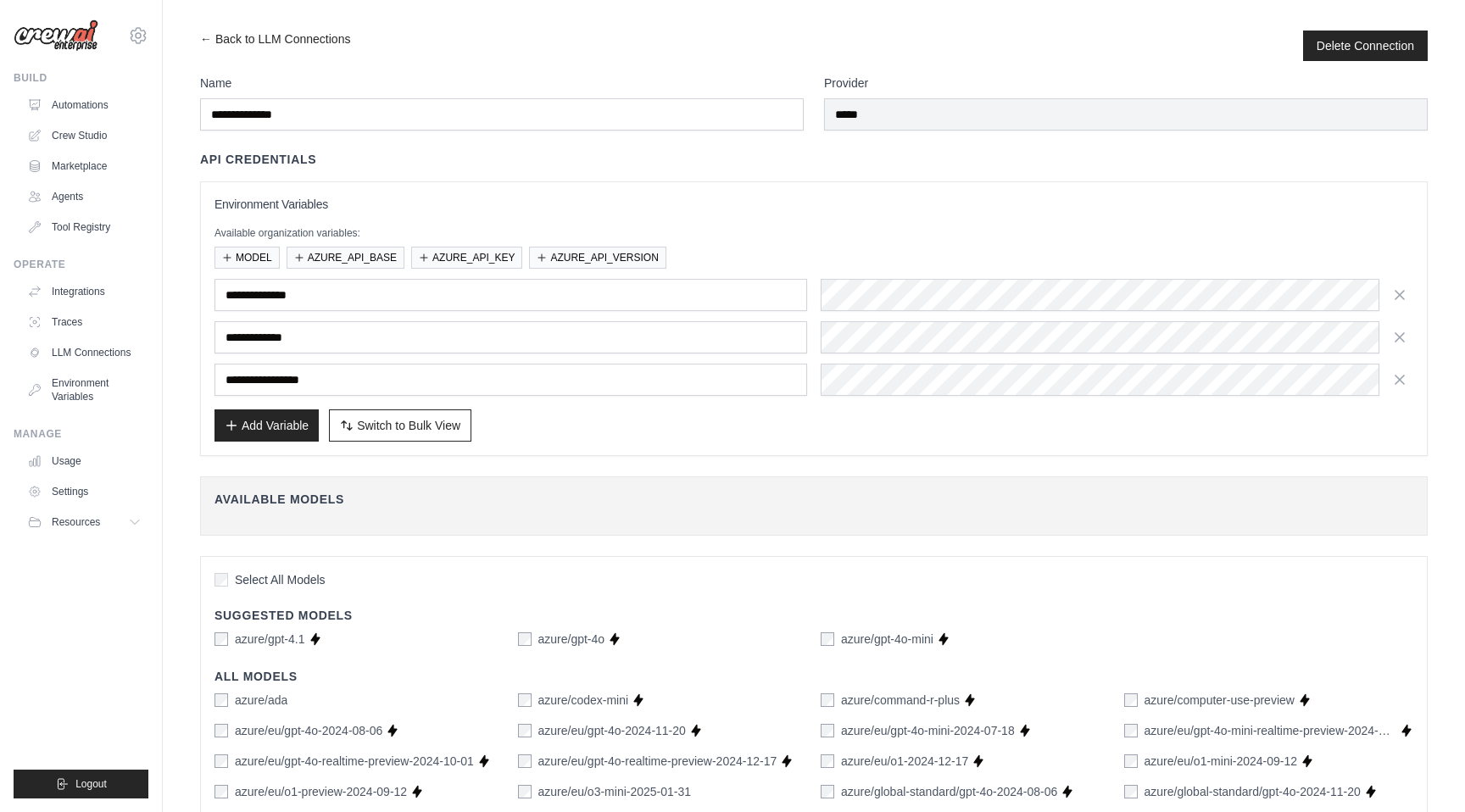
click at [937, 416] on div "Add Variable Switch to Bulk View Switch to Table View" at bounding box center [814, 425] width 1199 height 32
click at [222, 35] on link "← Back to LLM Connections" at bounding box center [275, 46] width 150 height 31
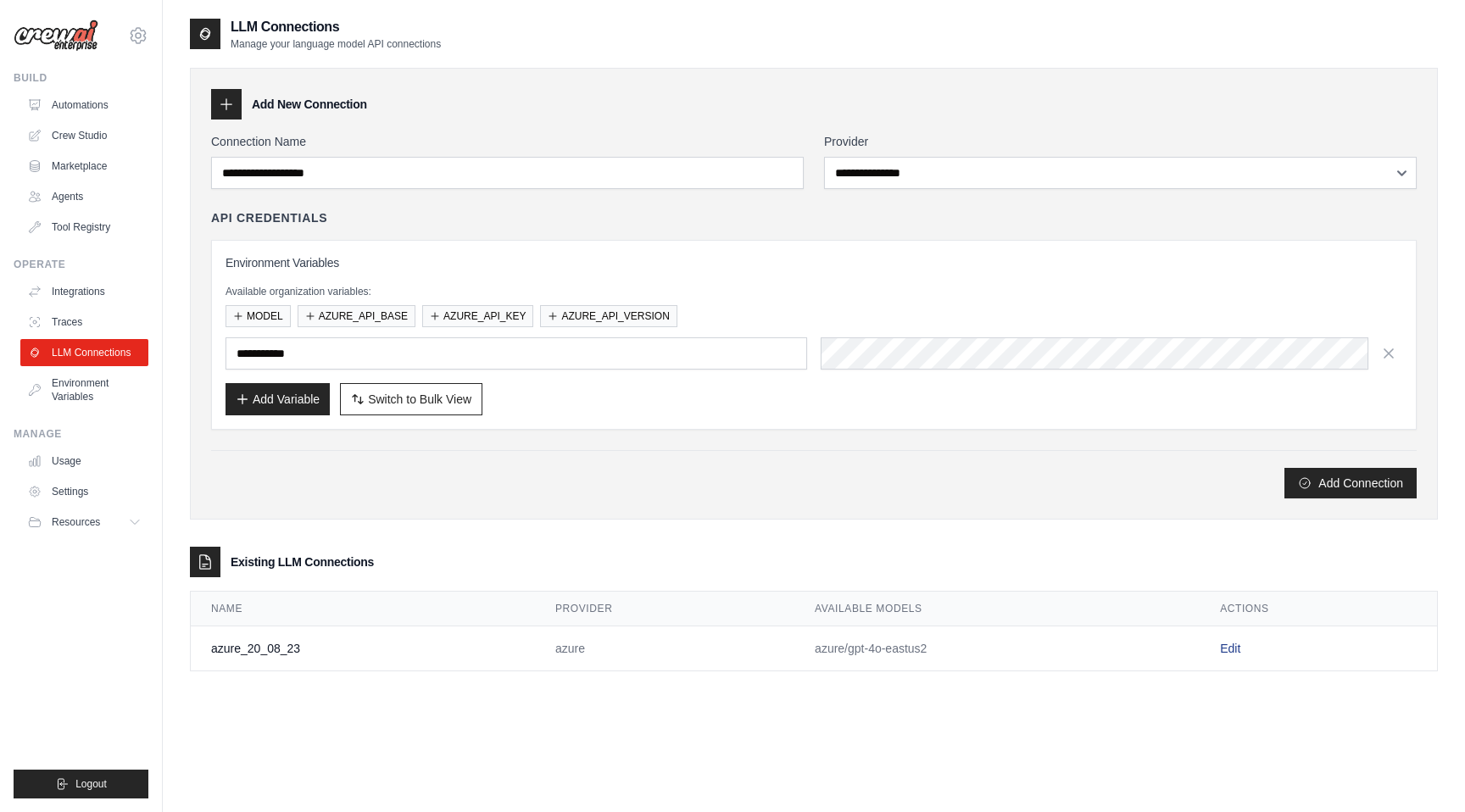
click at [1234, 651] on link "Edit" at bounding box center [1230, 648] width 21 height 14
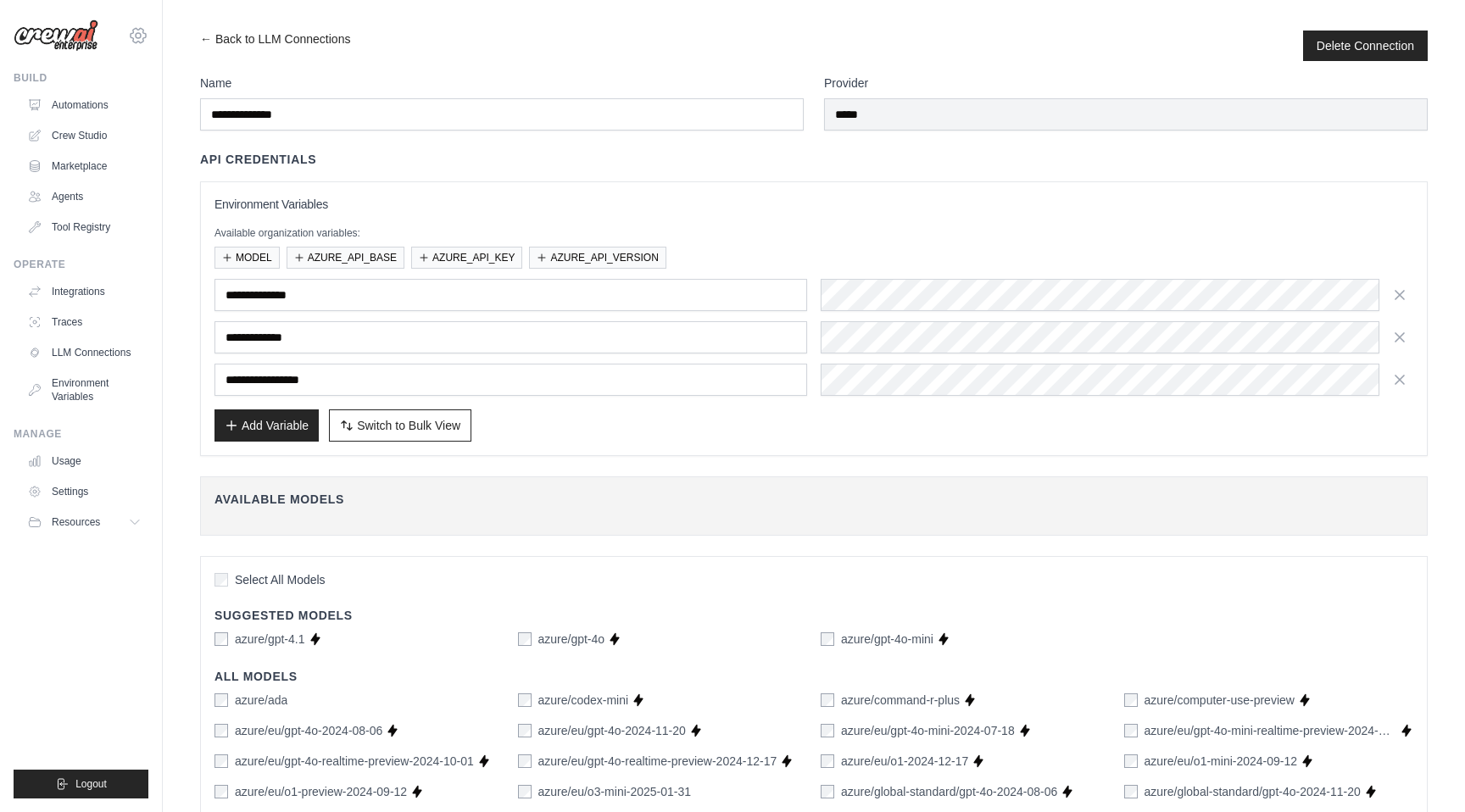
click at [142, 35] on icon at bounding box center [138, 35] width 21 height 21
click at [139, 150] on link "docusign-sid" at bounding box center [139, 145] width 150 height 31
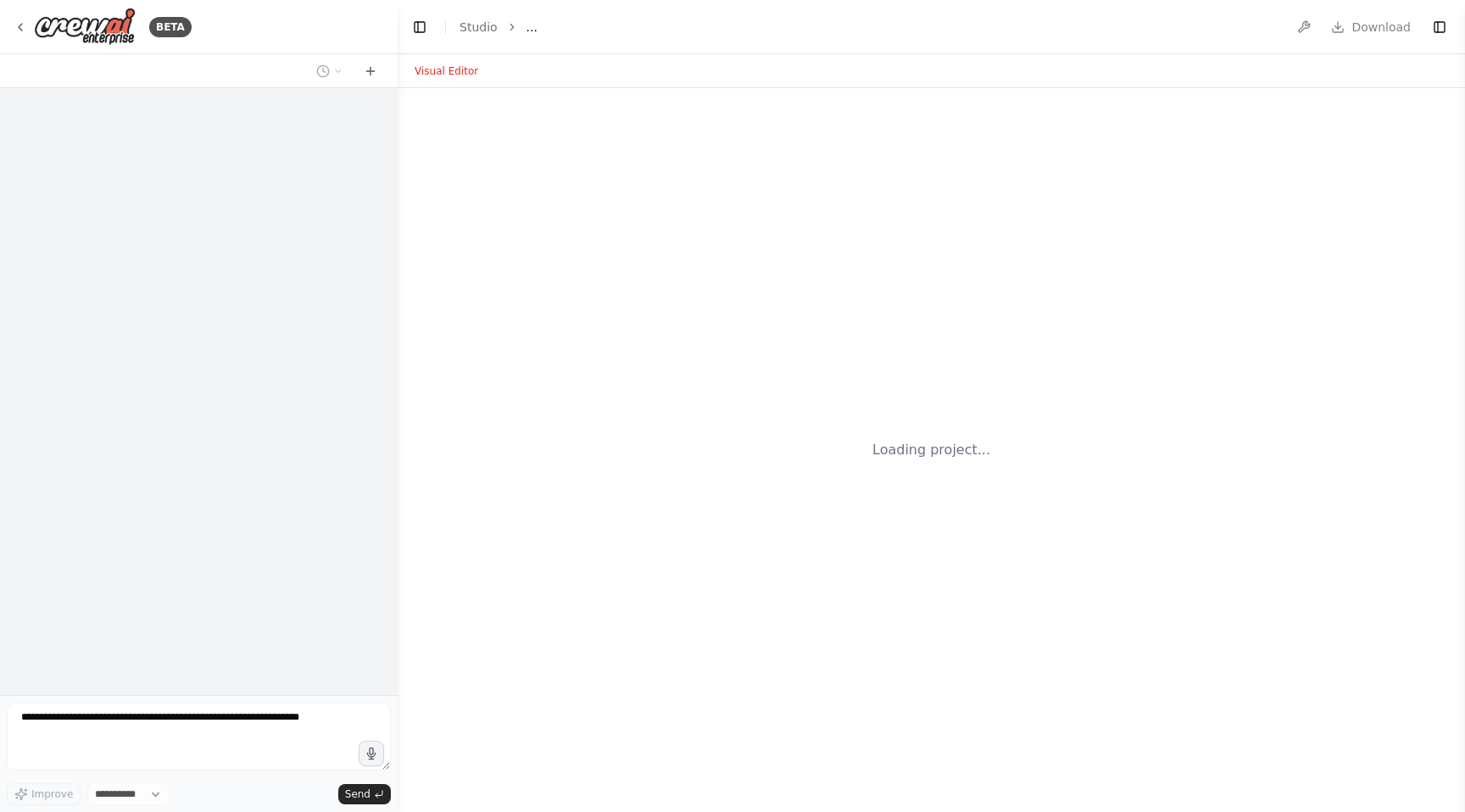
select select "****"
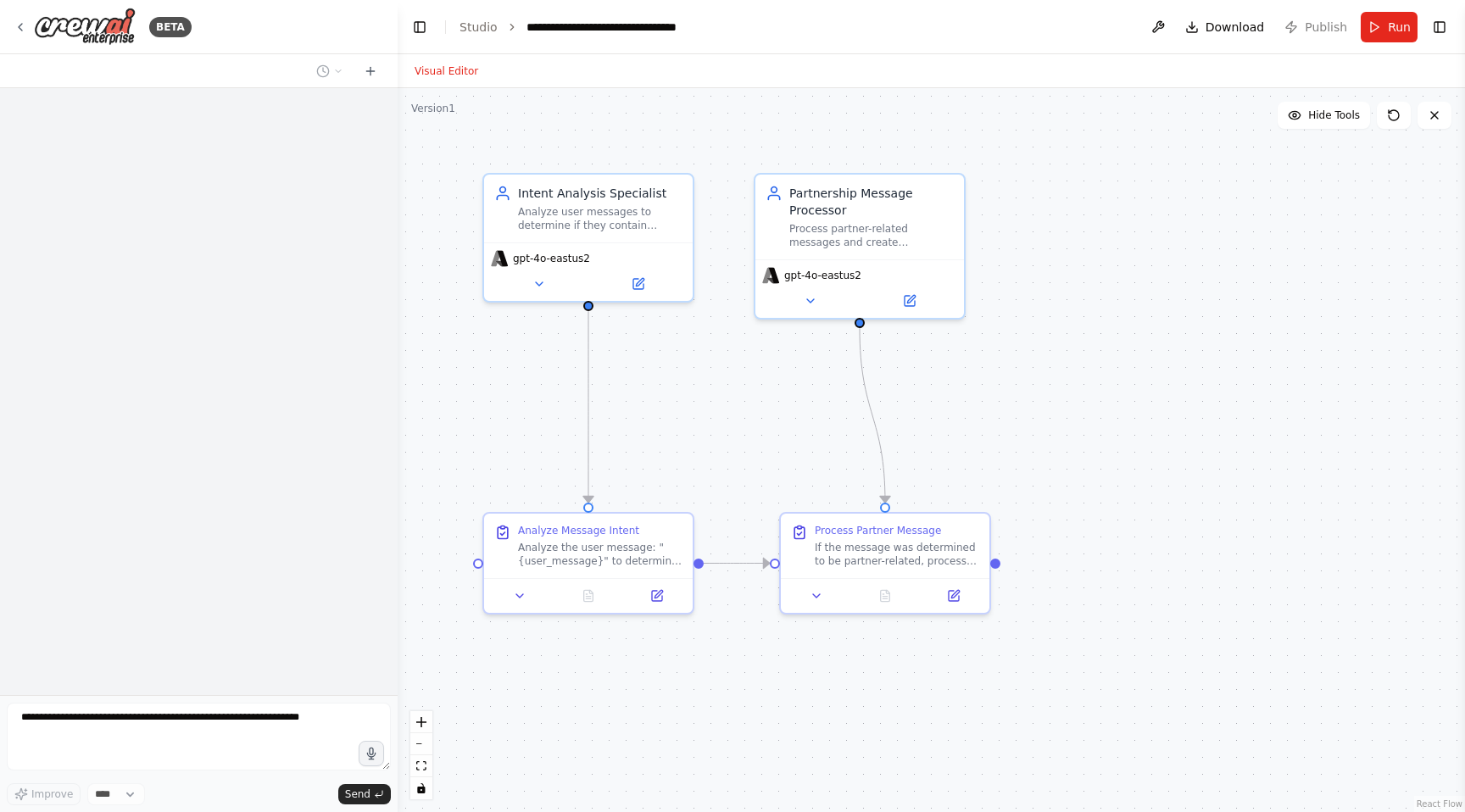
scroll to position [500, 0]
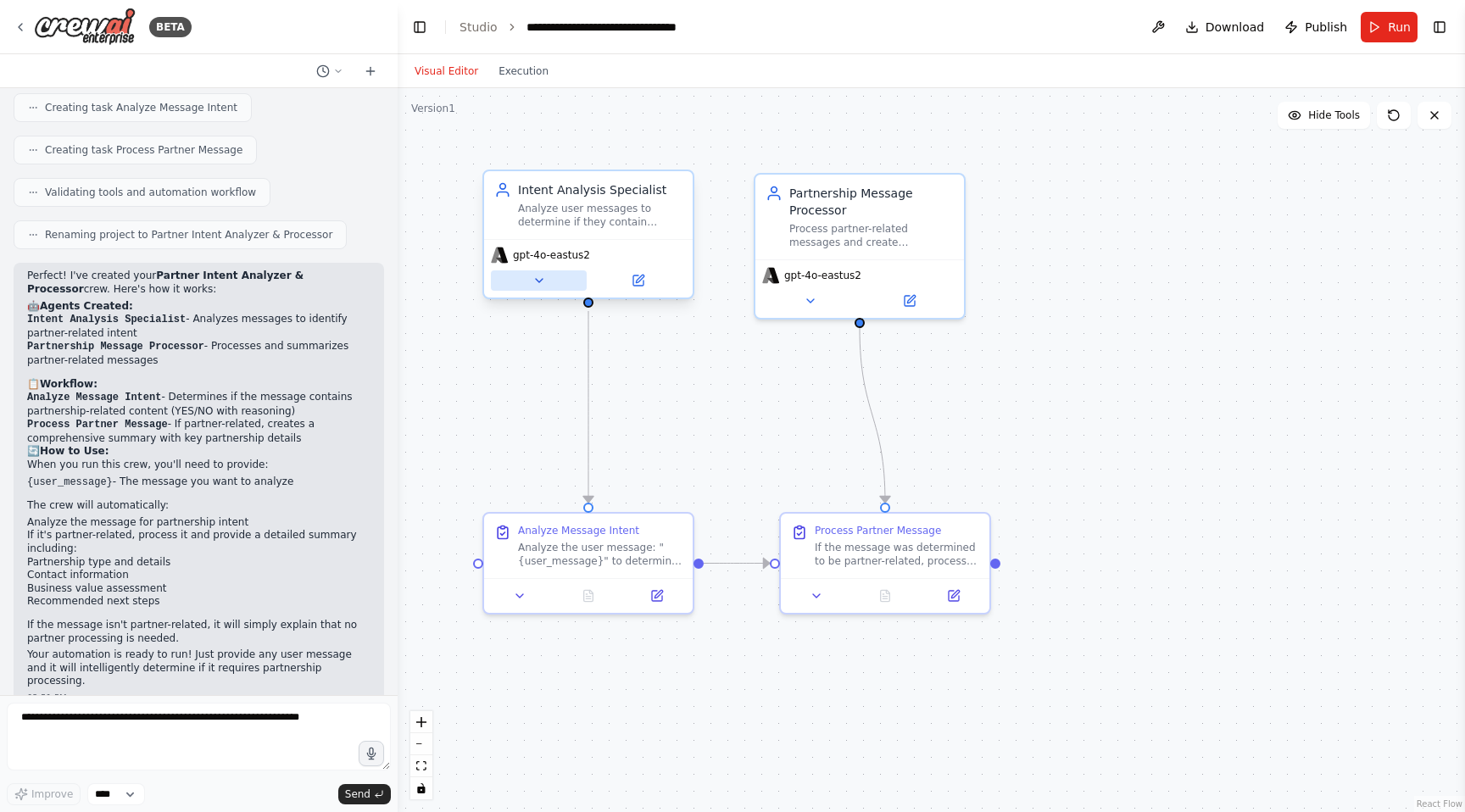
click at [538, 276] on icon at bounding box center [539, 280] width 14 height 14
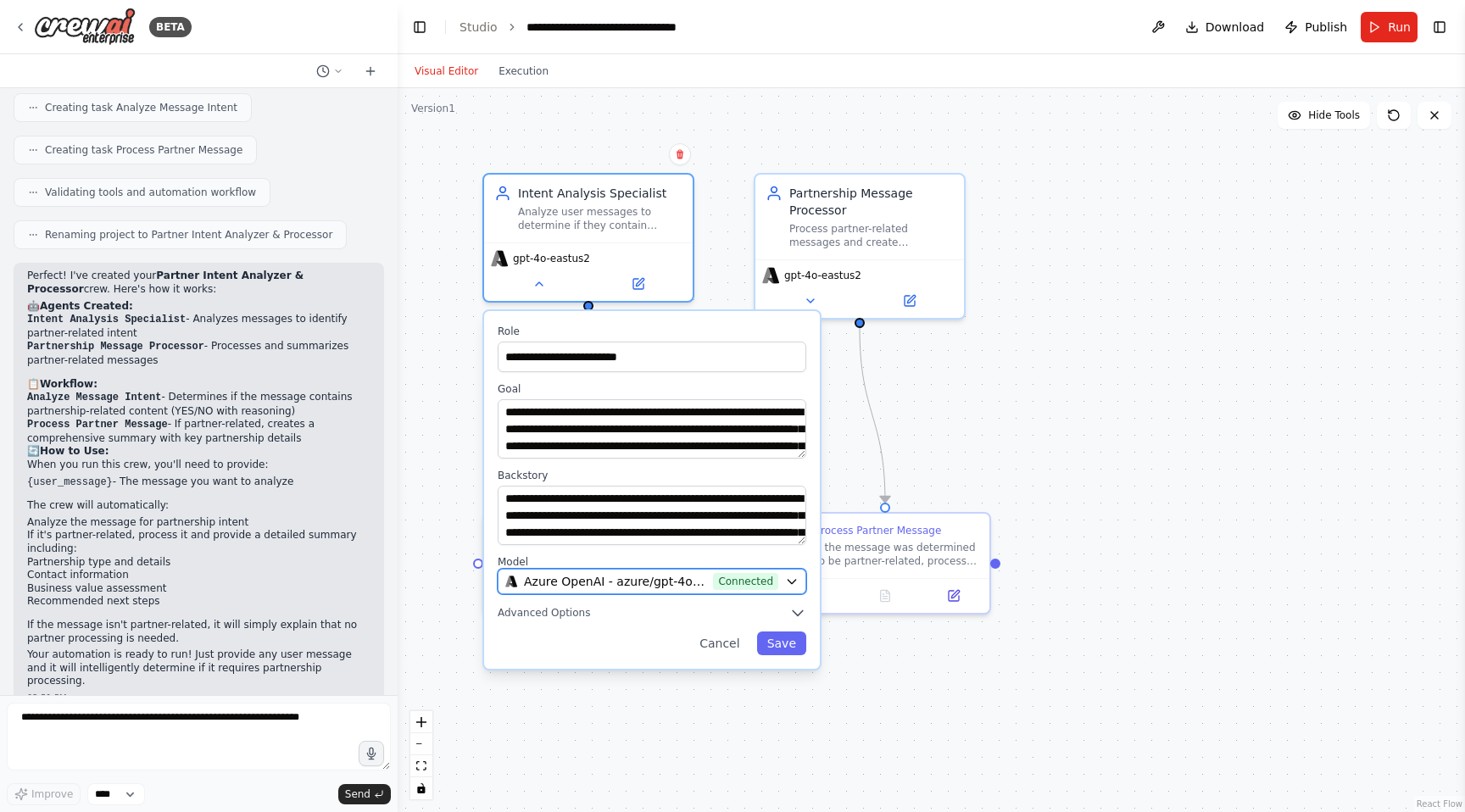
click at [794, 576] on icon "button" at bounding box center [792, 581] width 14 height 14
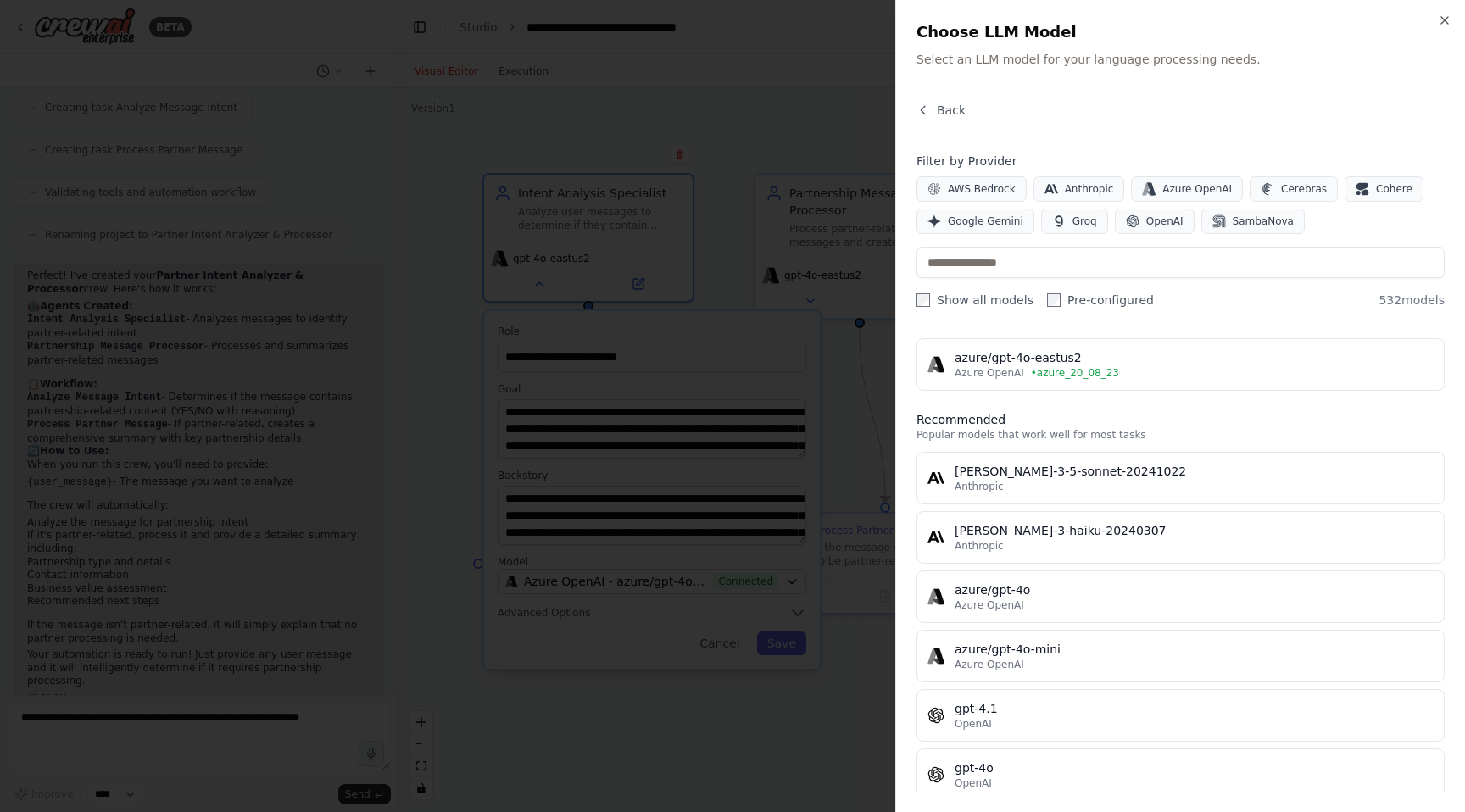
scroll to position [0, 0]
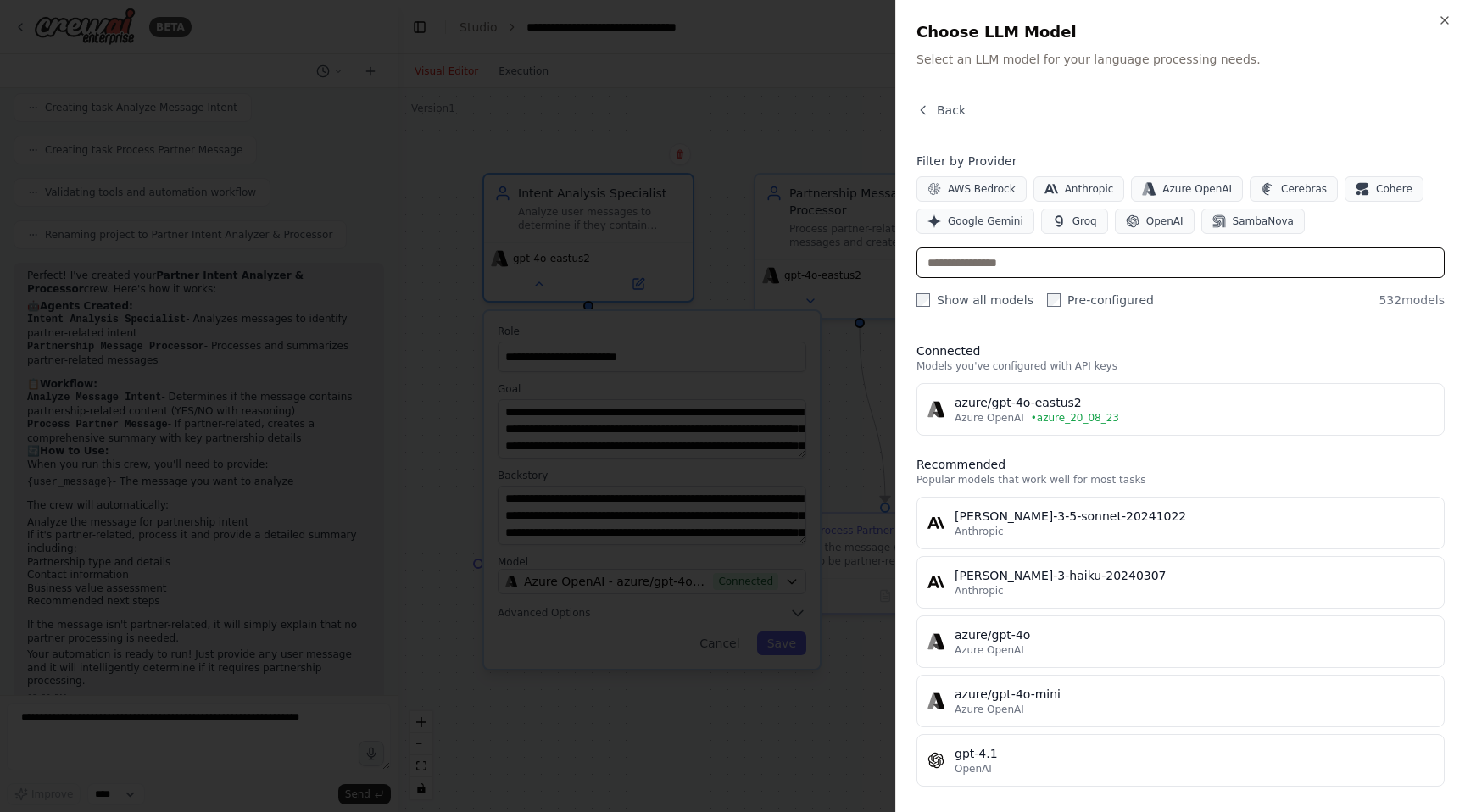
click at [1107, 269] on input "text" at bounding box center [1181, 263] width 528 height 31
type input "*"
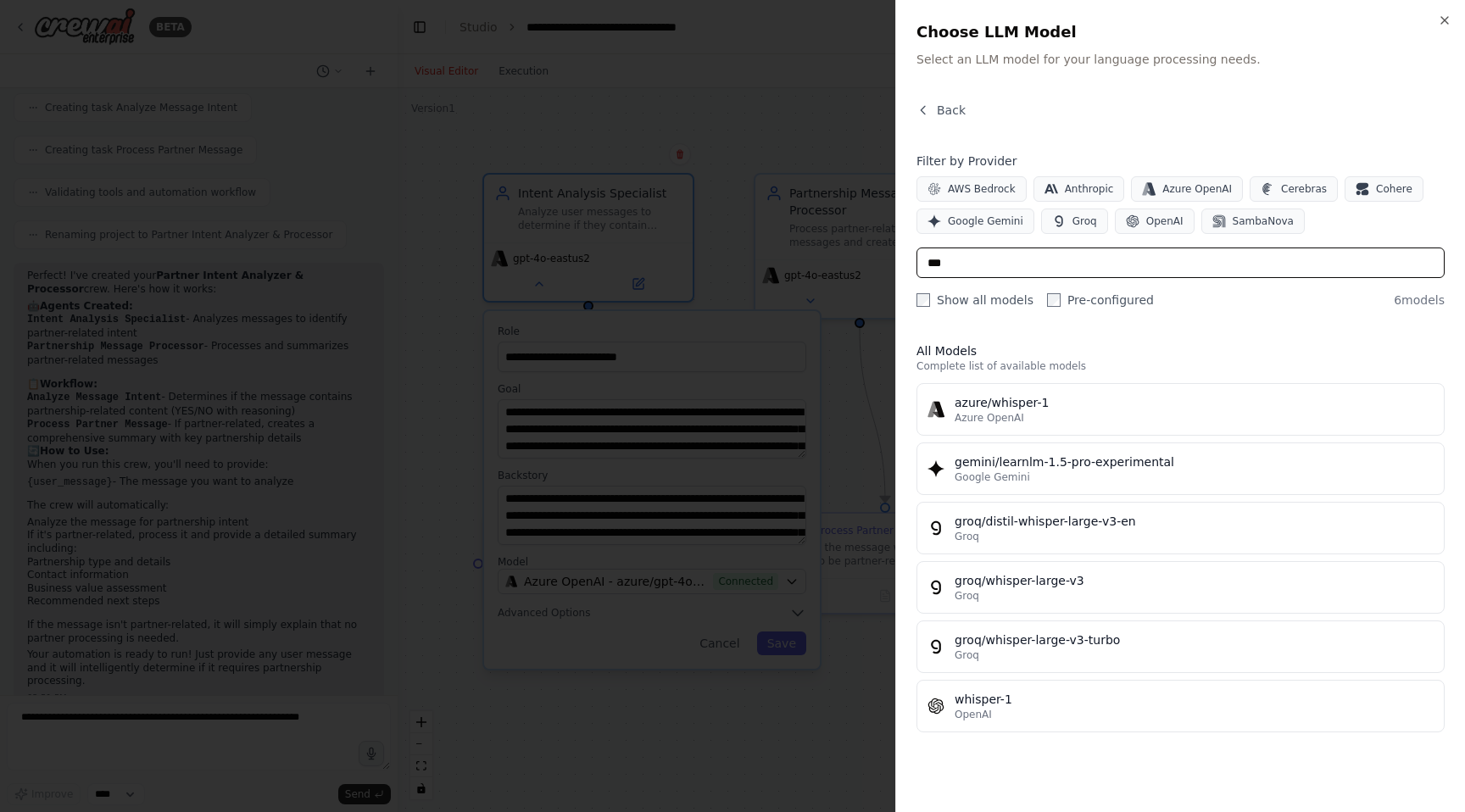
type input "****"
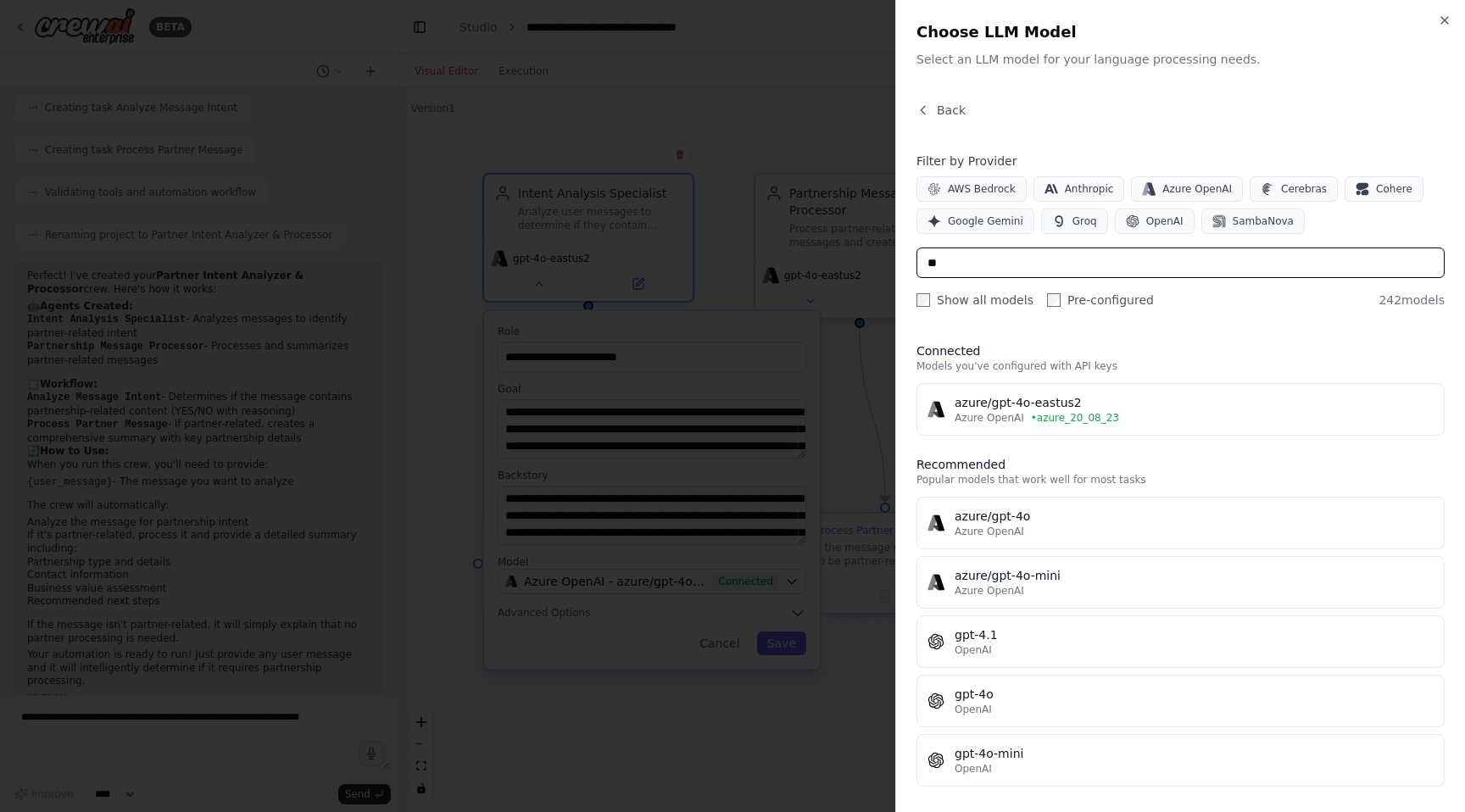
type input "***"
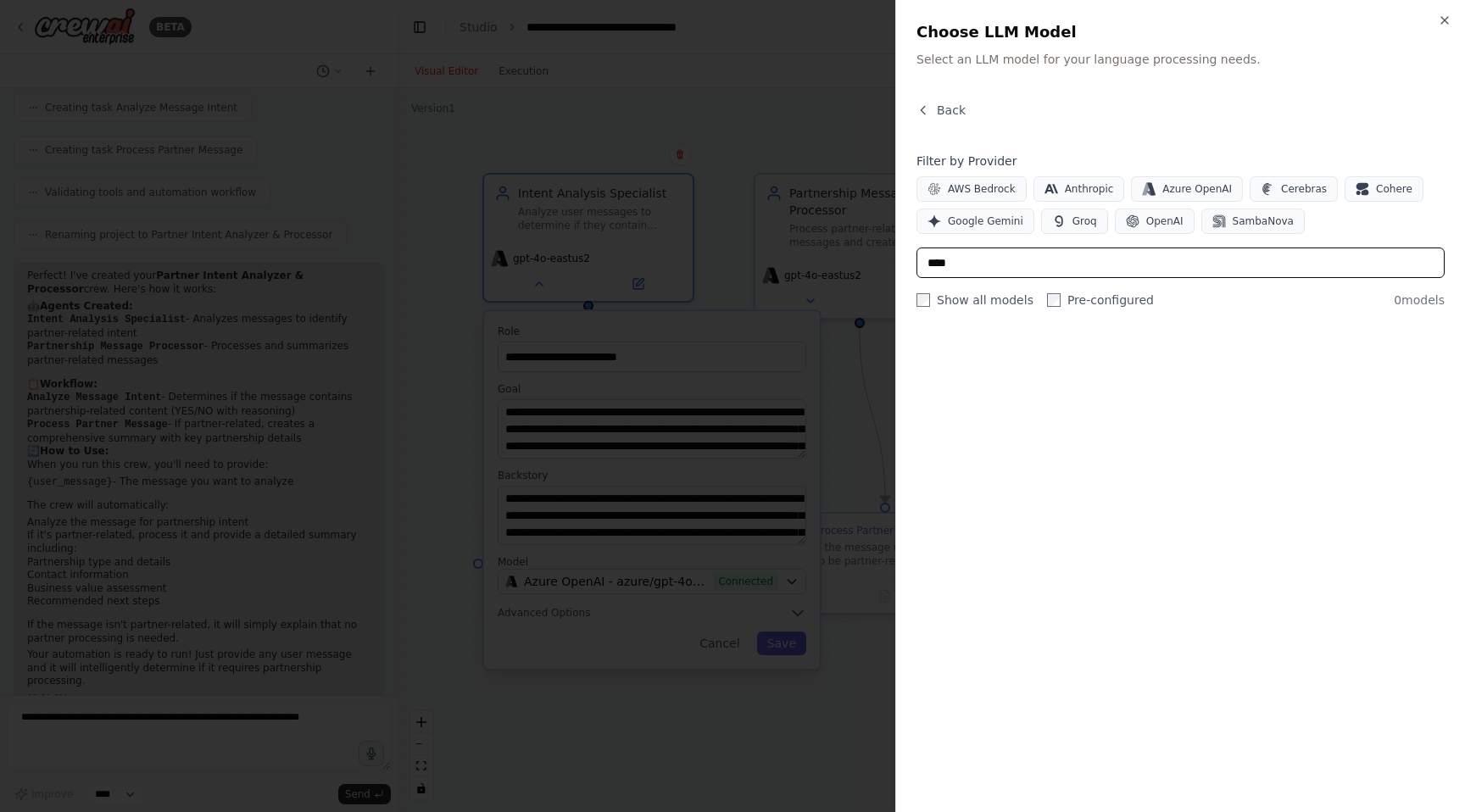
type input "*****"
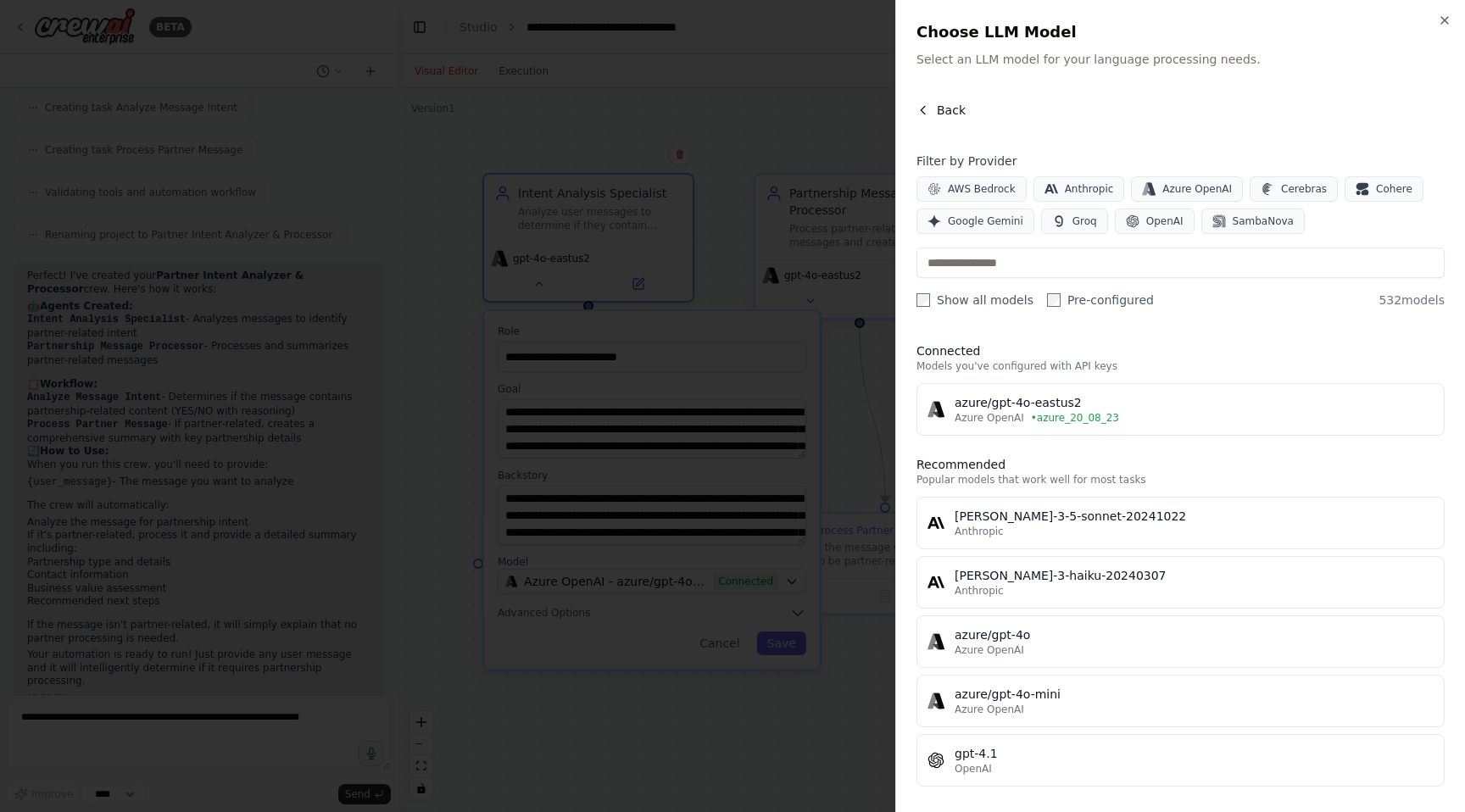
click at [931, 106] on button "Back" at bounding box center [941, 110] width 50 height 17
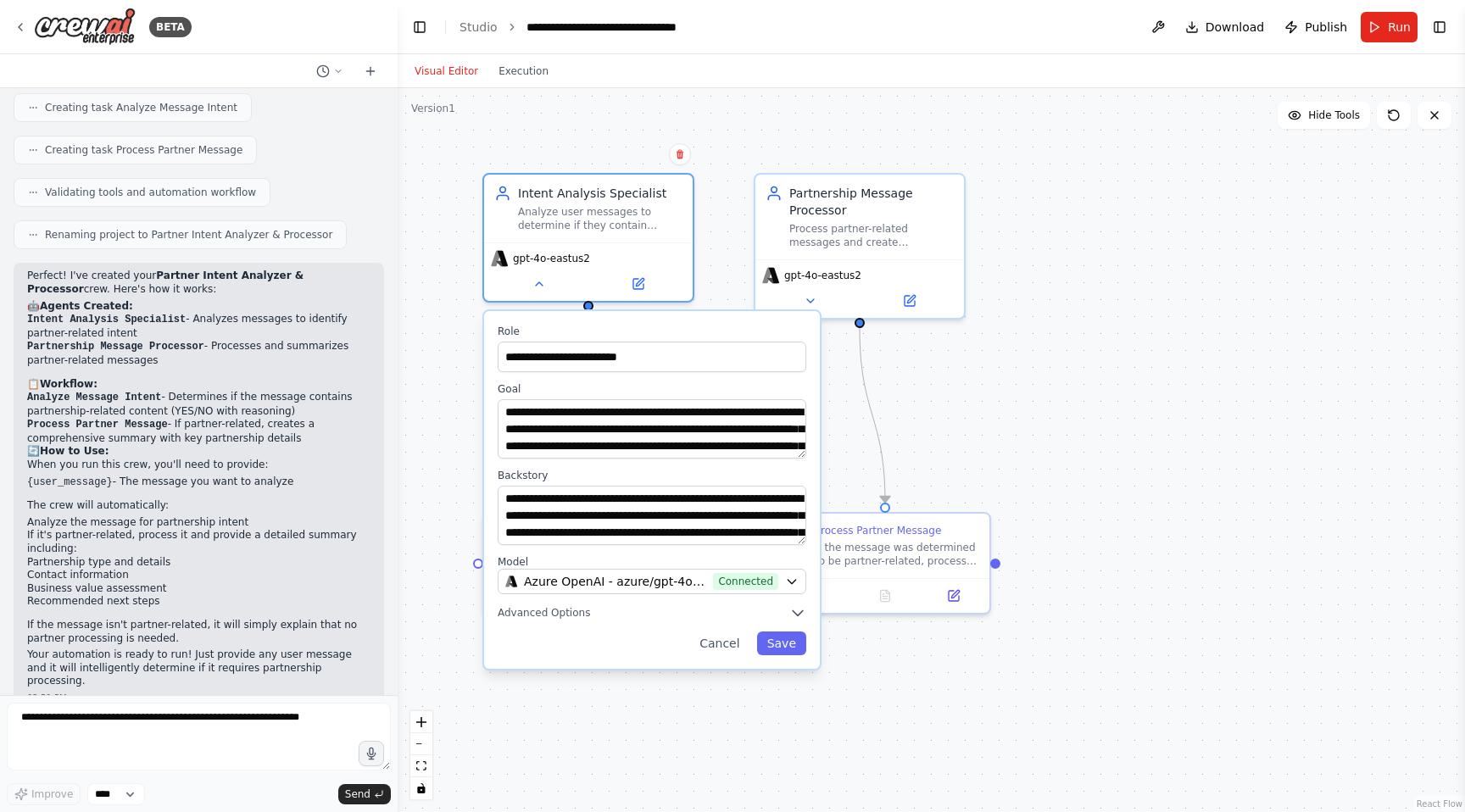
click at [965, 362] on div ".deletable-edge-delete-btn { width: 20px; height: 20px; border: 0px solid #ffff…" at bounding box center [931, 450] width 1067 height 724
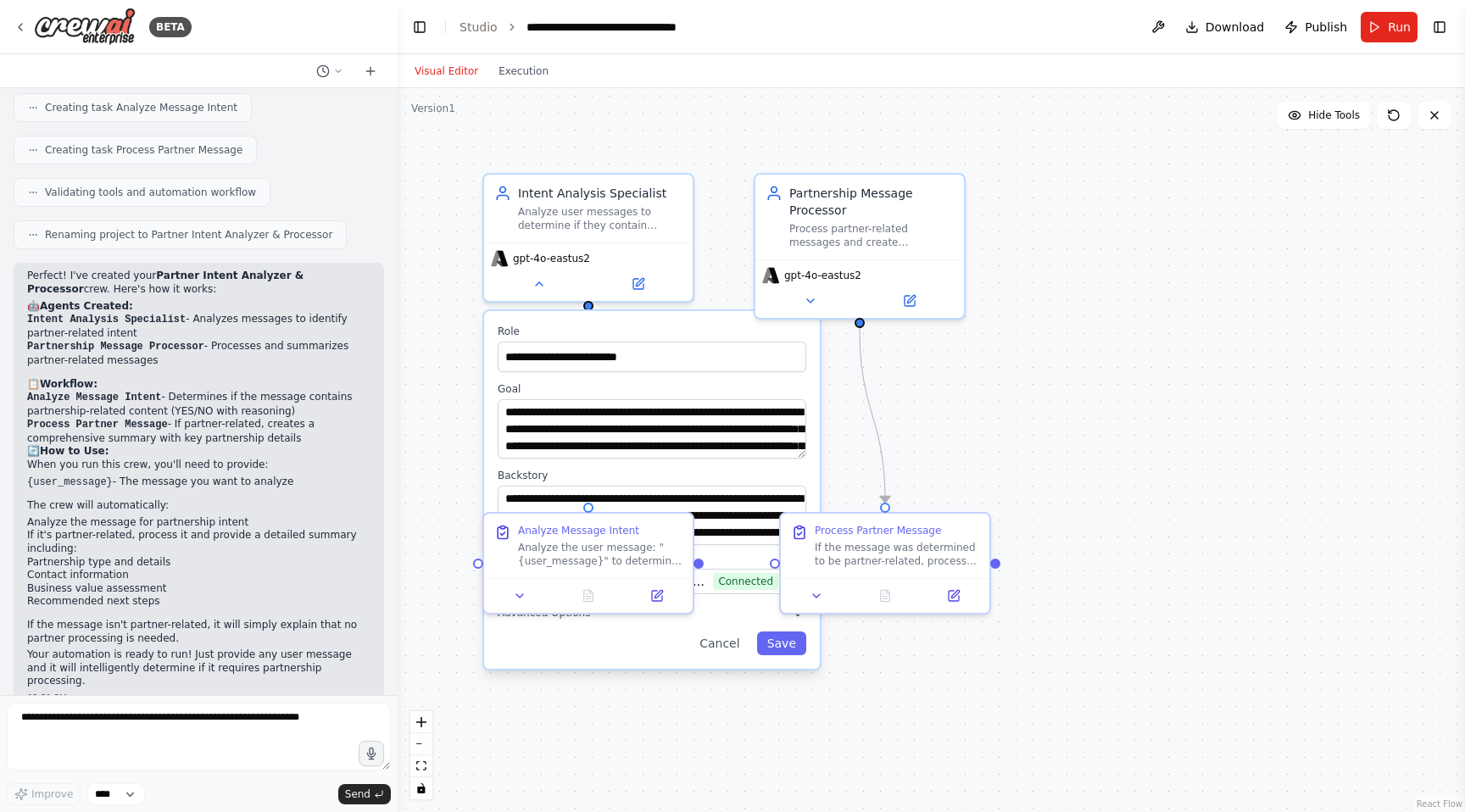
click at [729, 109] on div ".deletable-edge-delete-btn { width: 20px; height: 20px; border: 0px solid #ffff…" at bounding box center [931, 450] width 1067 height 724
click at [931, 429] on div ".deletable-edge-delete-btn { width: 20px; height: 20px; border: 0px solid #ffff…" at bounding box center [931, 450] width 1067 height 724
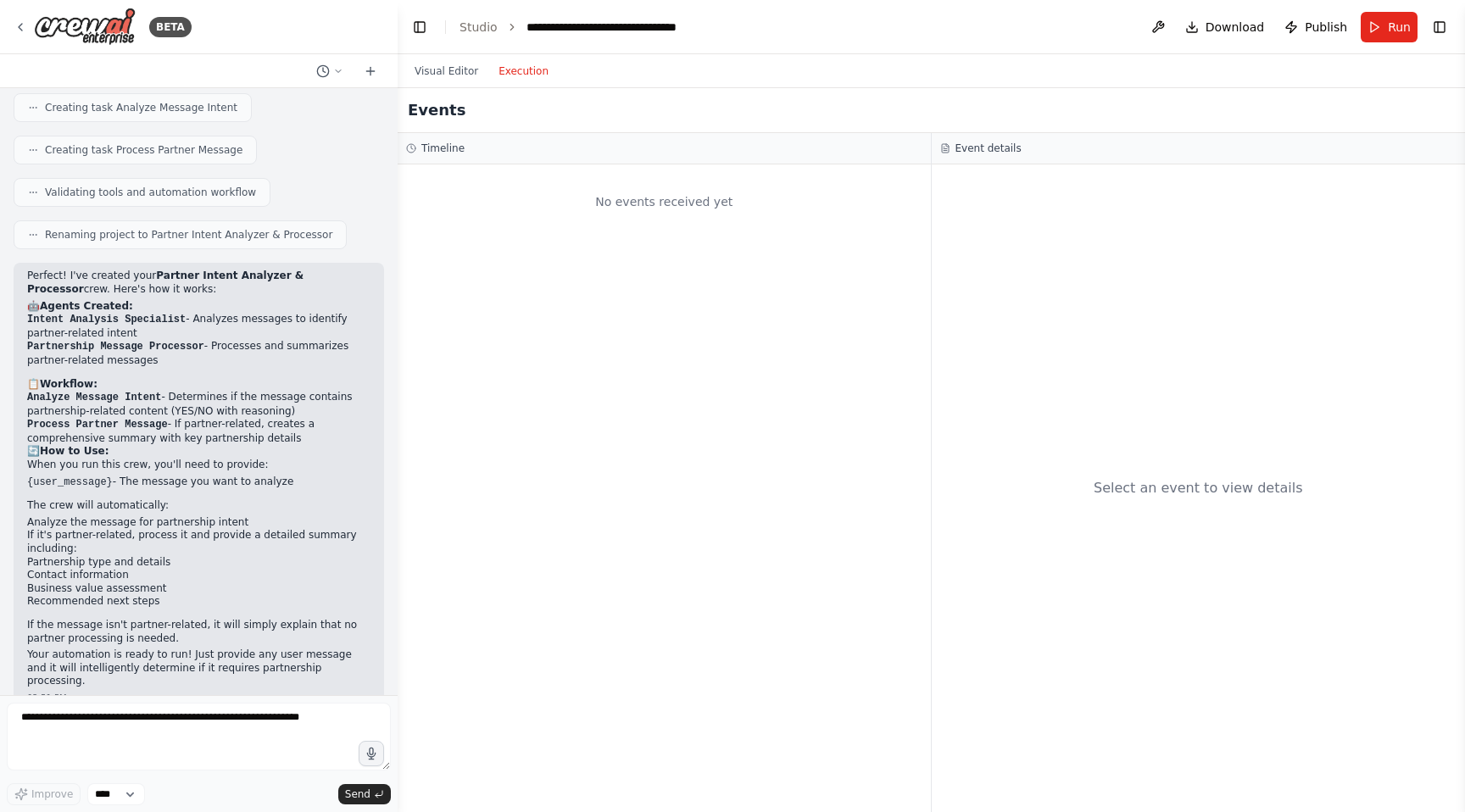
click at [531, 66] on button "Execution" at bounding box center [524, 71] width 70 height 21
click at [1387, 32] on button "Run" at bounding box center [1388, 27] width 57 height 31
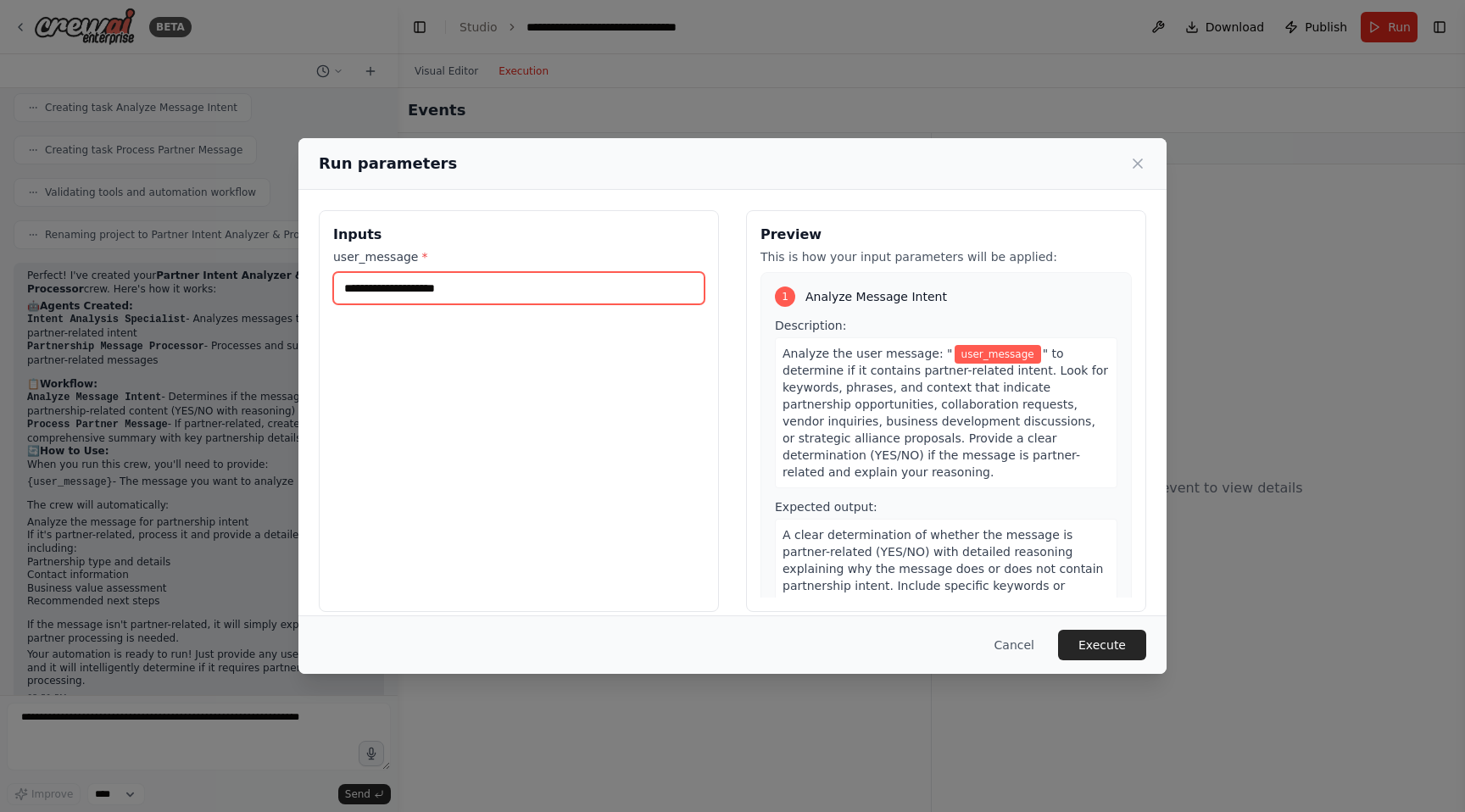
click at [406, 297] on input "user_message *" at bounding box center [519, 288] width 371 height 32
type input "**********"
click at [1097, 639] on button "Execute" at bounding box center [1103, 645] width 88 height 31
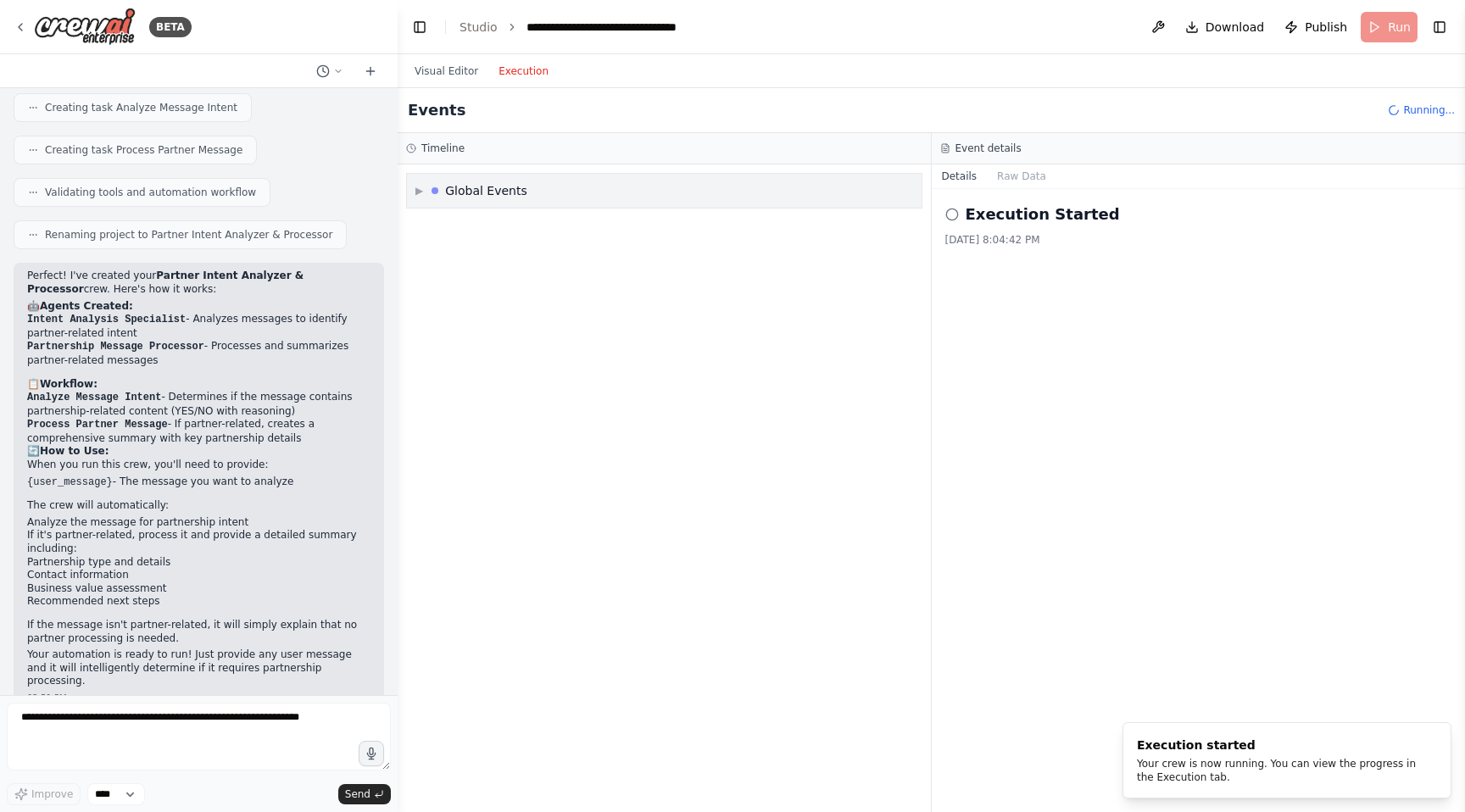
click at [427, 190] on div "▶ Global Events" at bounding box center [472, 190] width 112 height 17
click at [461, 236] on div "Execution Started" at bounding box center [664, 227] width 501 height 25
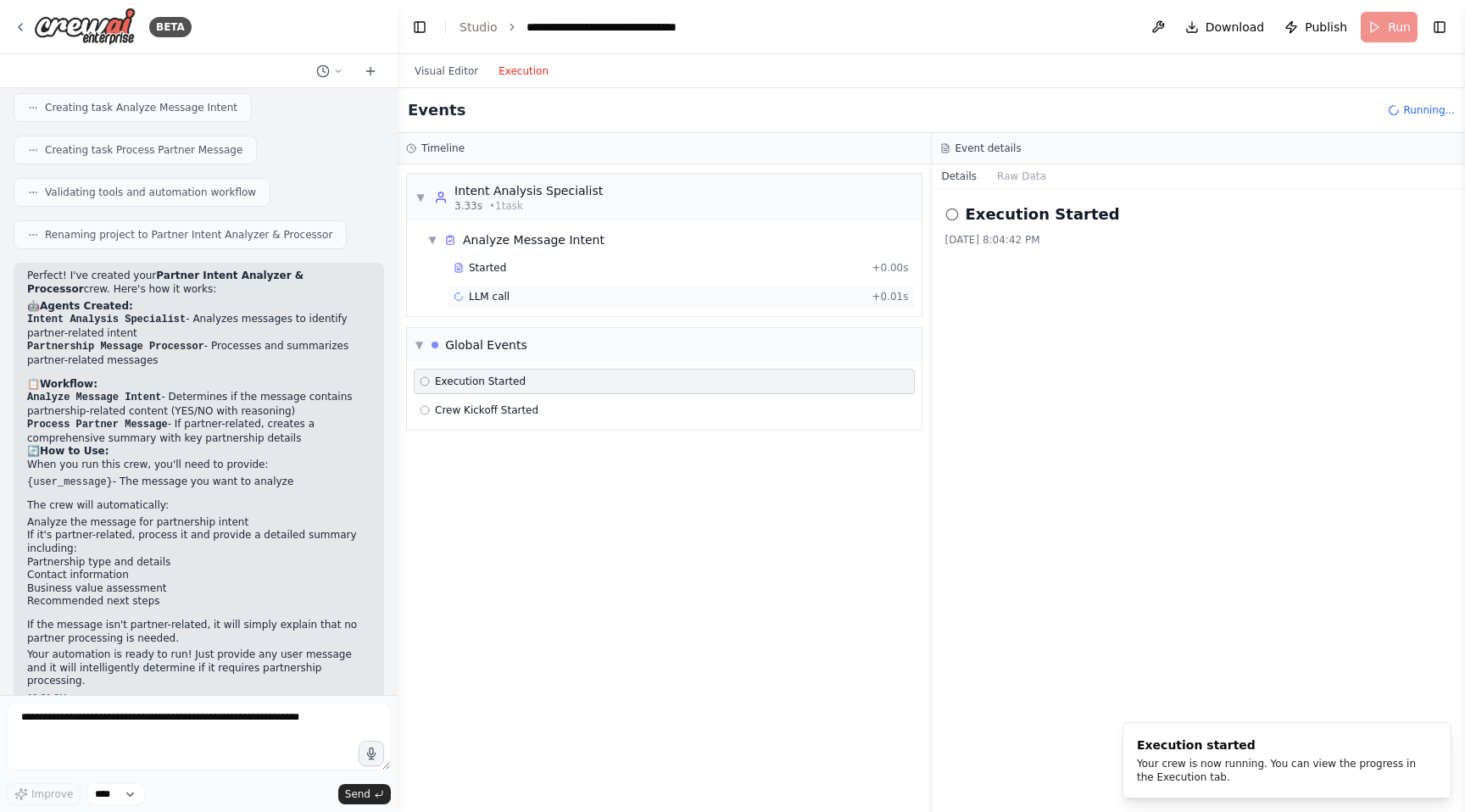
click at [512, 291] on div "LLM call + 0.01s" at bounding box center [681, 297] width 455 height 14
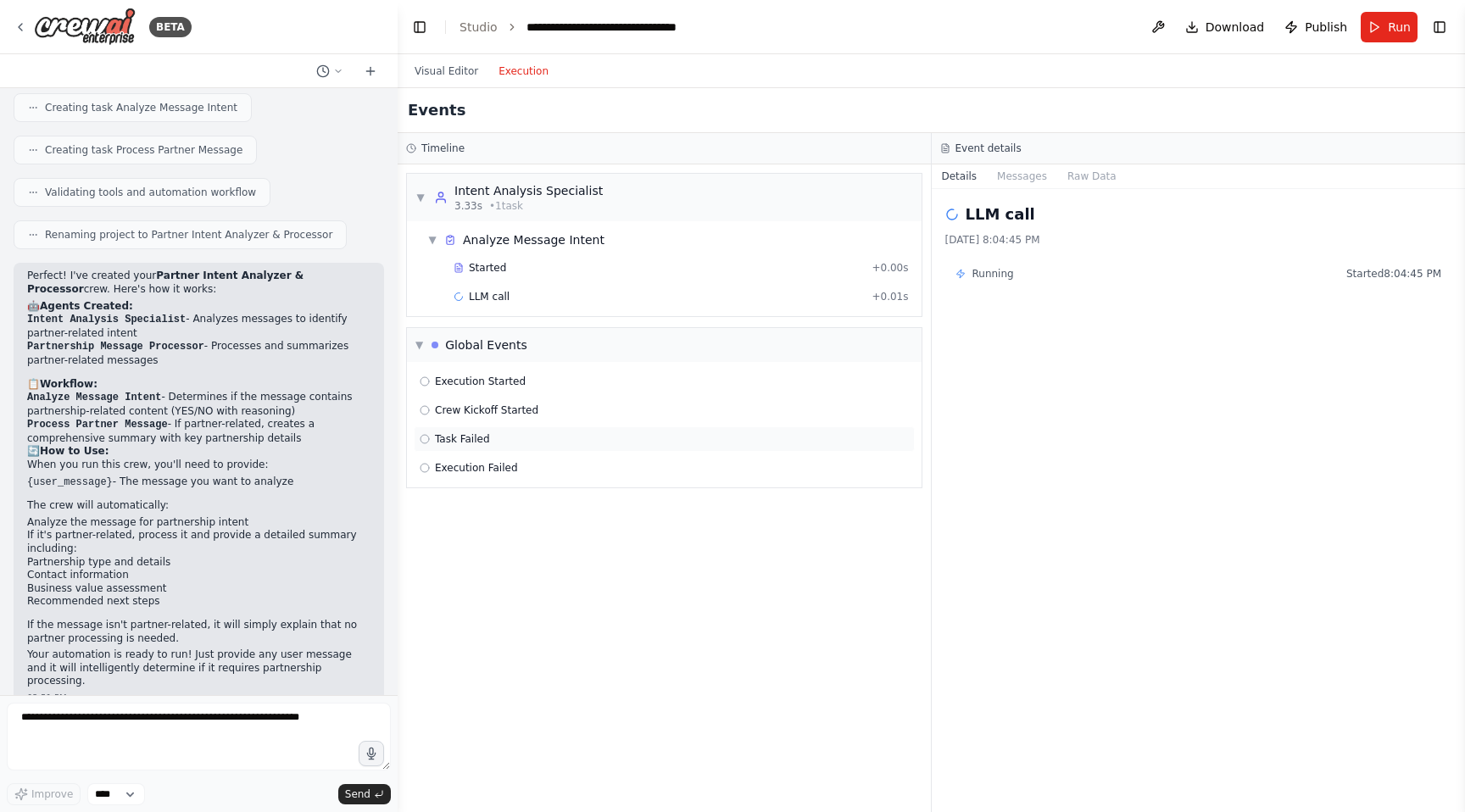
click at [498, 441] on div "Task Failed" at bounding box center [664, 439] width 490 height 14
click at [511, 467] on span "Execution Failed" at bounding box center [476, 468] width 83 height 14
click at [1020, 172] on button "Raw Data" at bounding box center [1021, 176] width 69 height 23
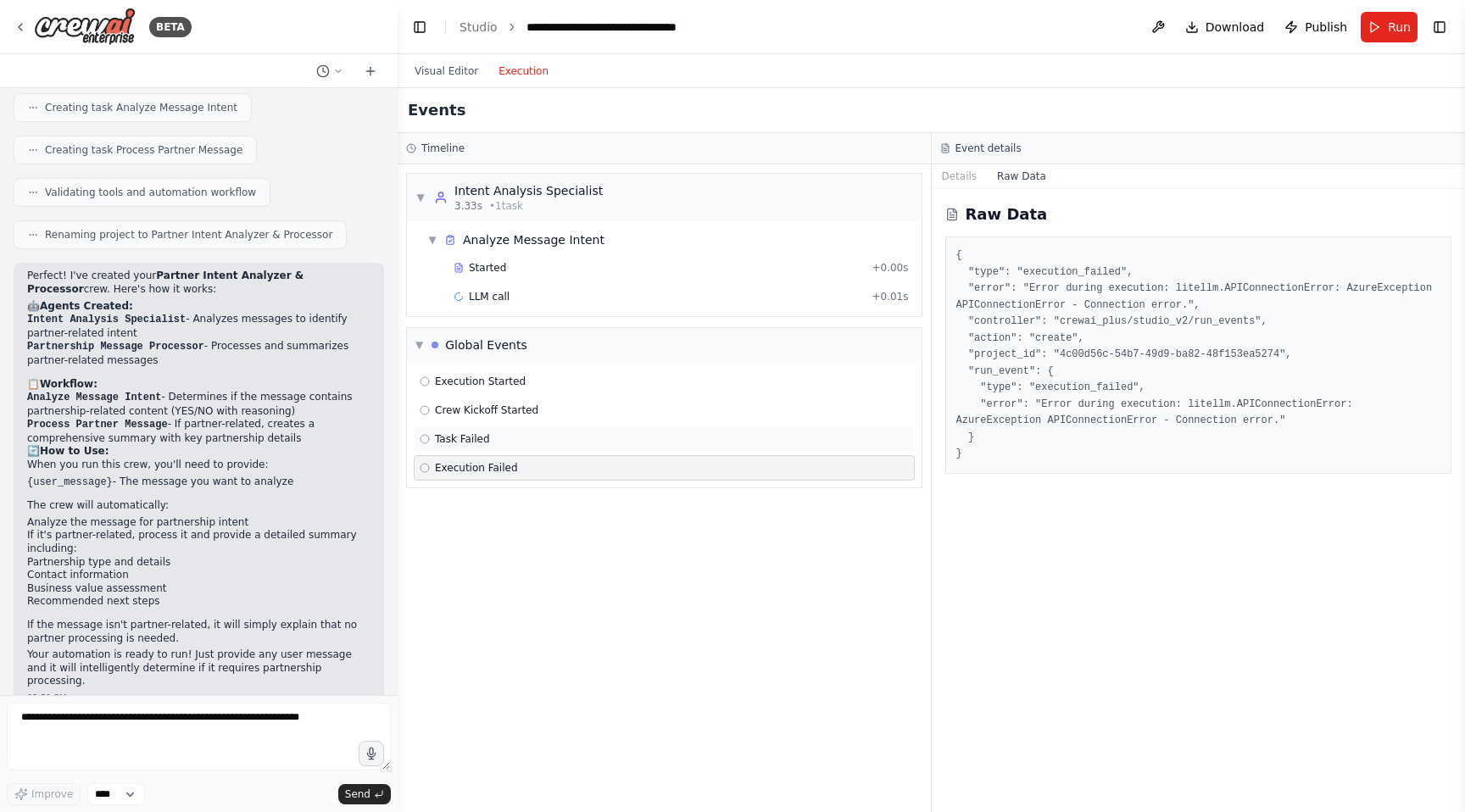
click at [729, 434] on div "Task Failed" at bounding box center [664, 439] width 490 height 14
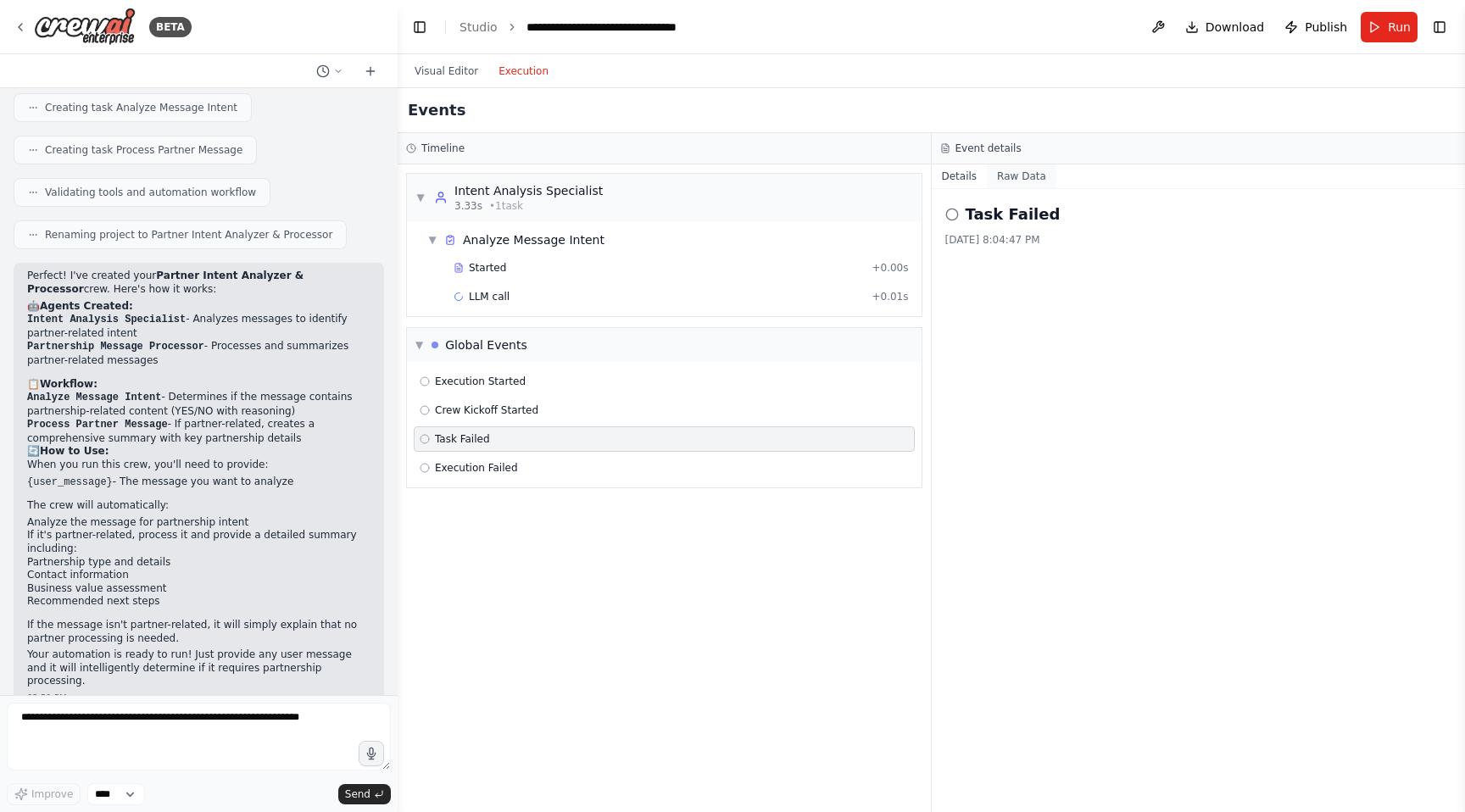
click at [1026, 164] on button "Raw Data" at bounding box center [1021, 176] width 69 height 23
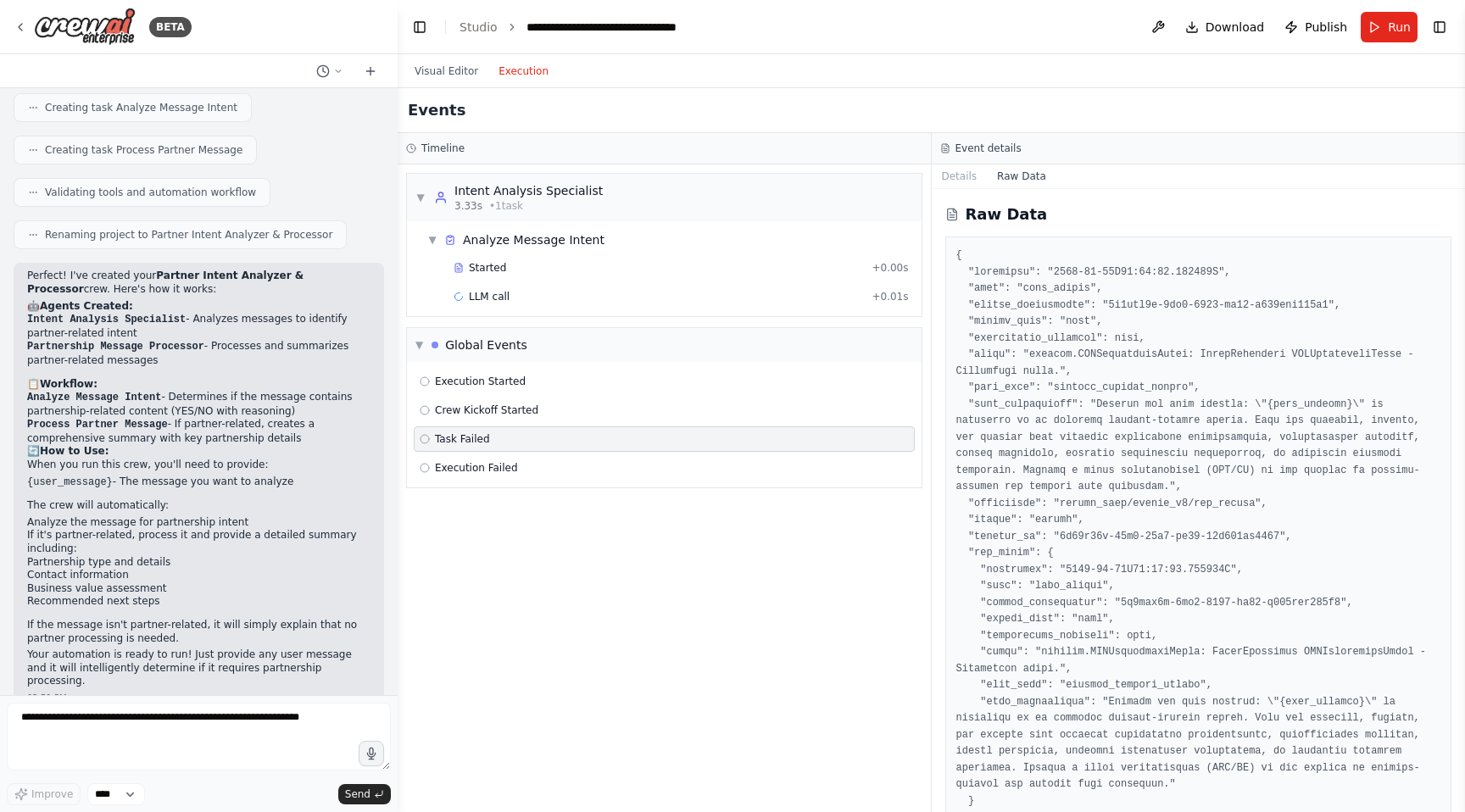
scroll to position [38, 0]
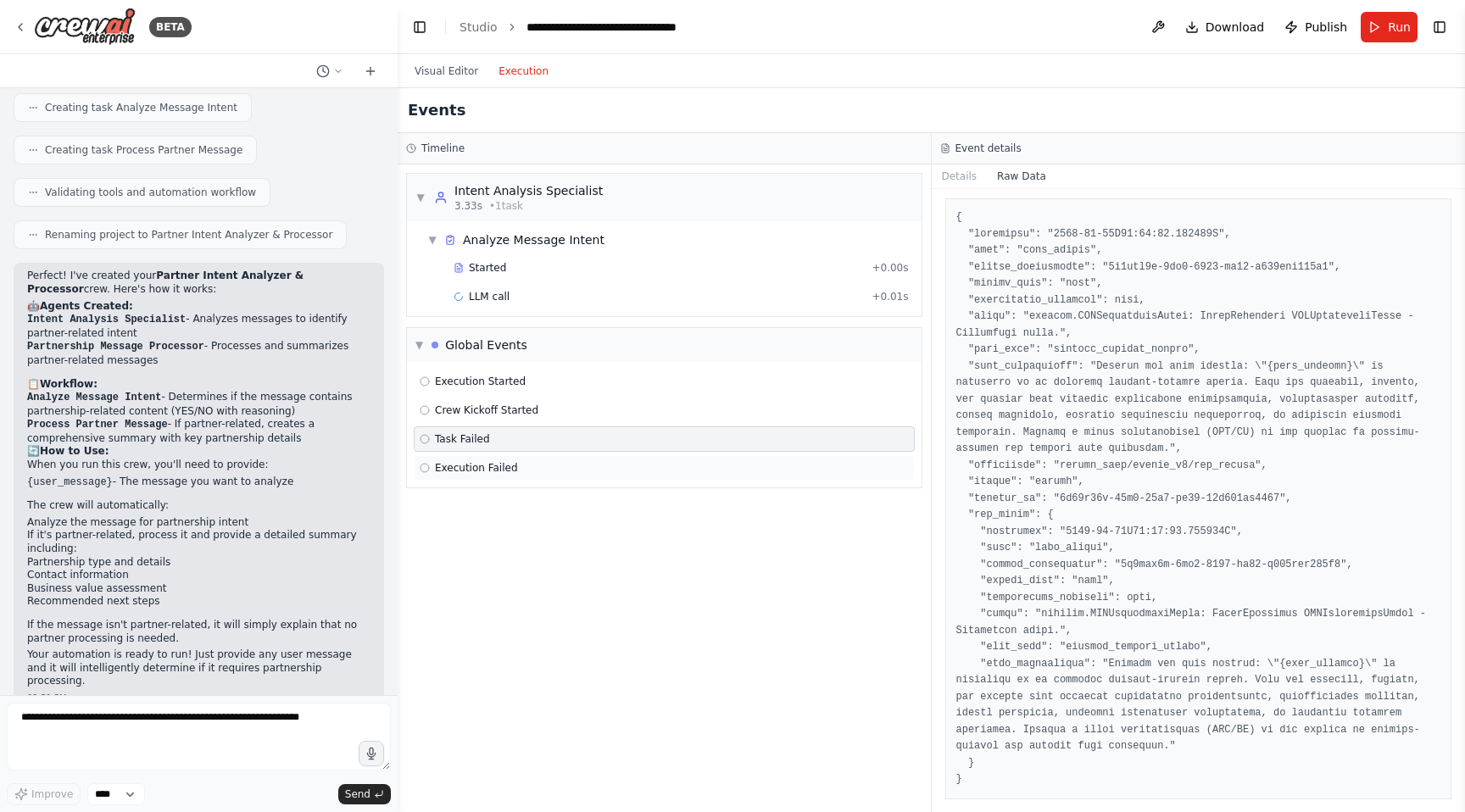
click at [719, 457] on div "Execution Failed" at bounding box center [664, 468] width 501 height 25
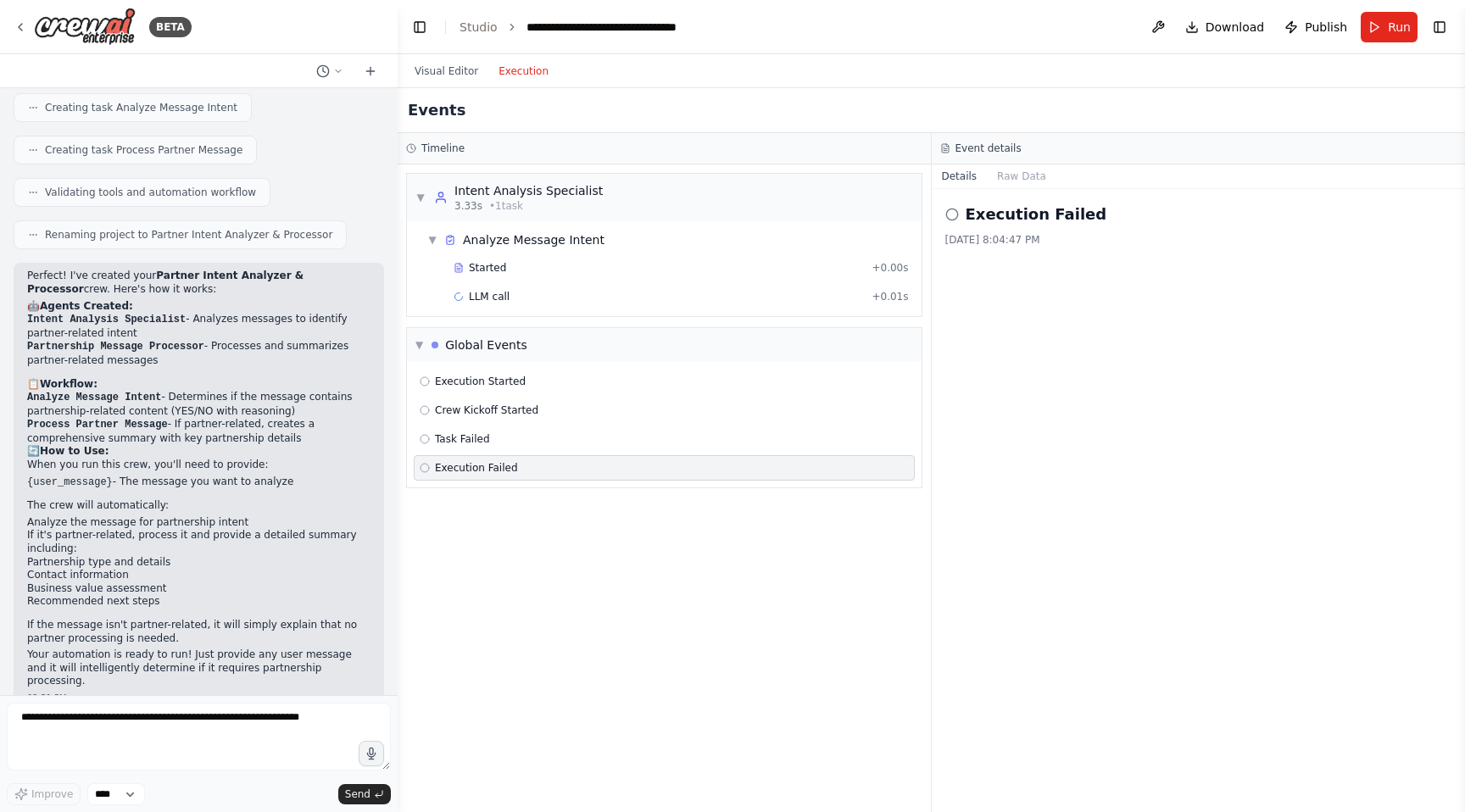
click at [1032, 206] on h2 "Execution Failed" at bounding box center [1036, 214] width 142 height 23
click at [1018, 187] on button "Raw Data" at bounding box center [1021, 176] width 69 height 23
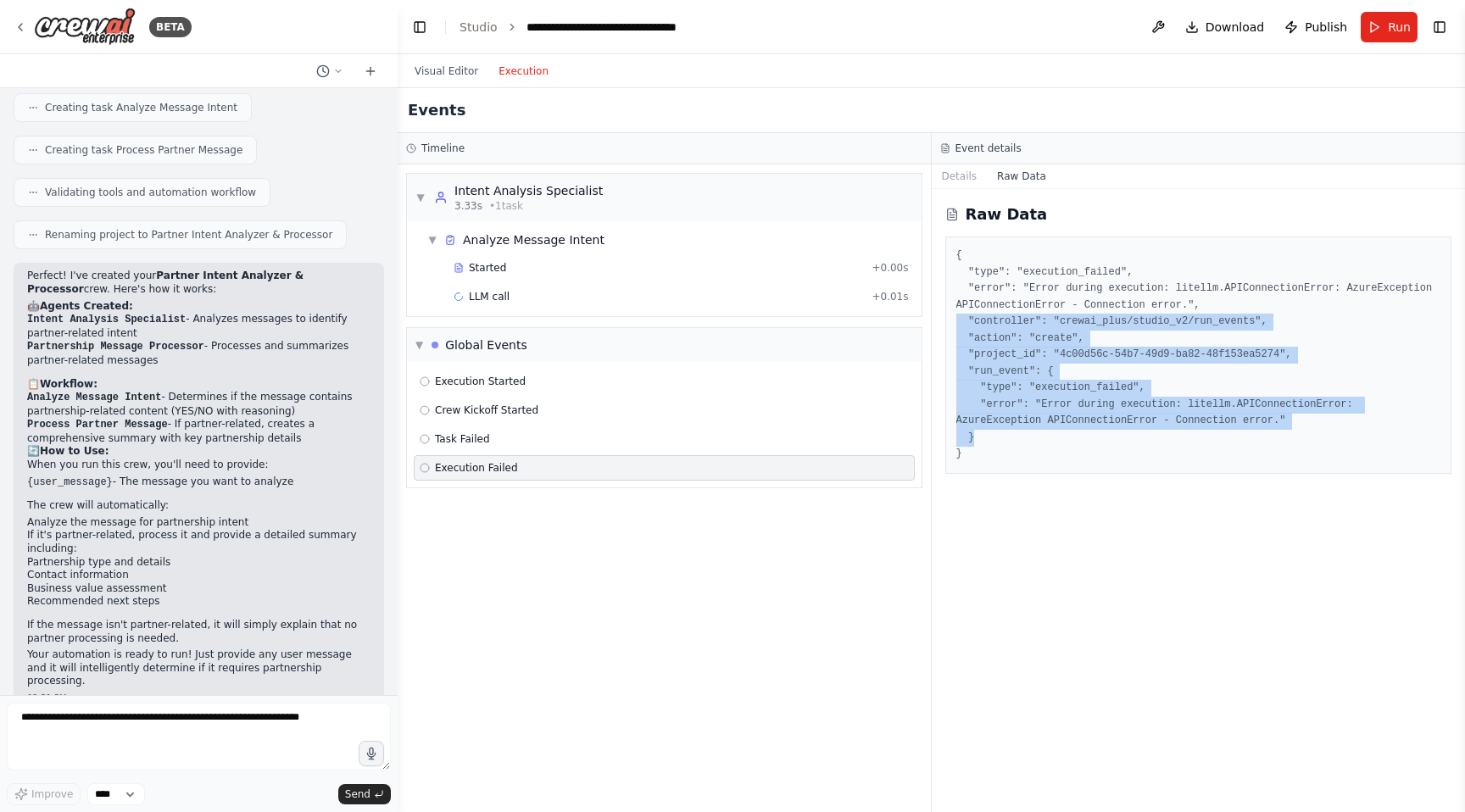
drag, startPoint x: 1311, startPoint y: 440, endPoint x: 948, endPoint y: 323, distance: 381.4
click at [948, 323] on div "{ "type": "execution_failed", "error": "Error during execution: litellm.APIConn…" at bounding box center [1199, 354] width 507 height 237
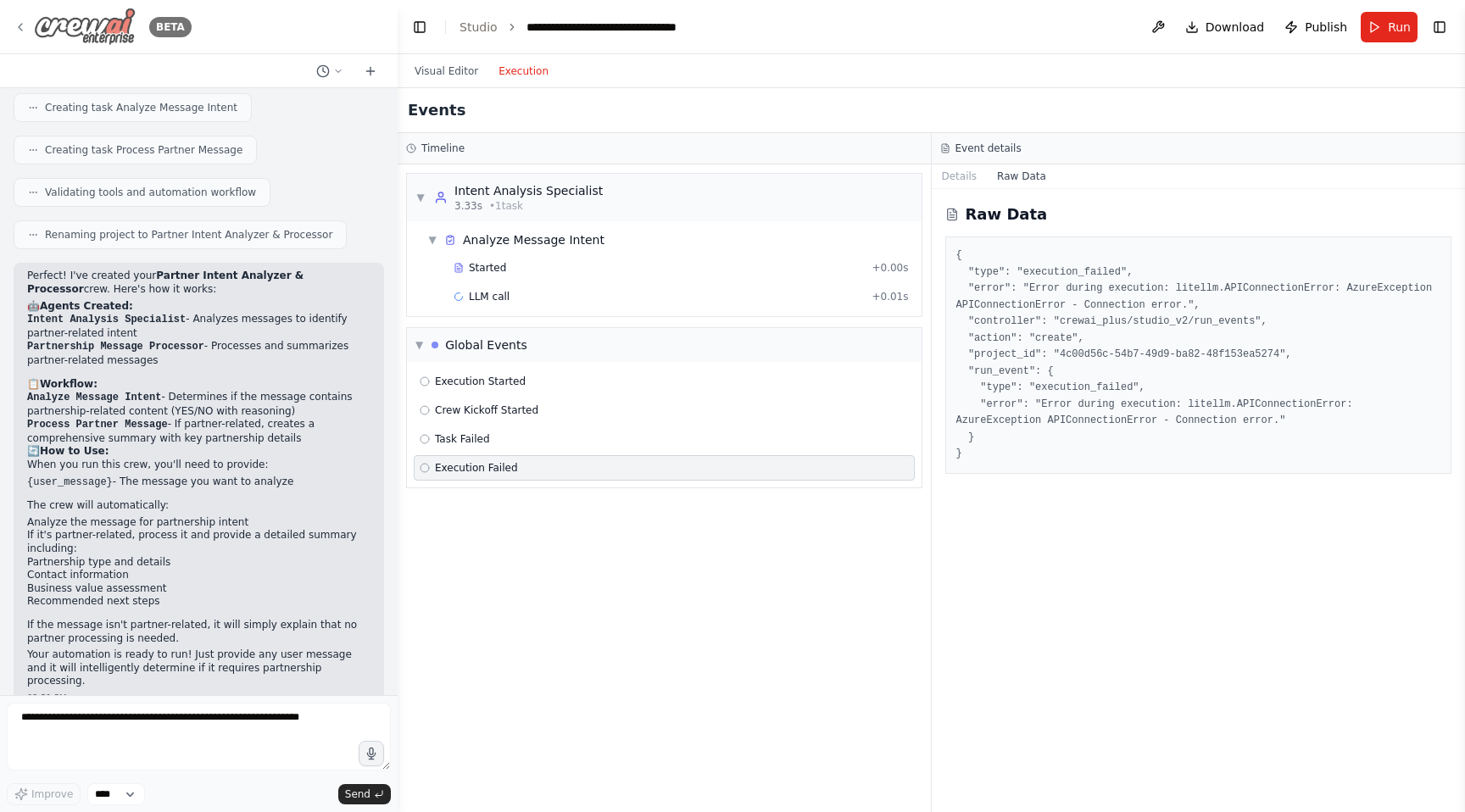
click at [26, 19] on div "BETA" at bounding box center [102, 26] width 178 height 38
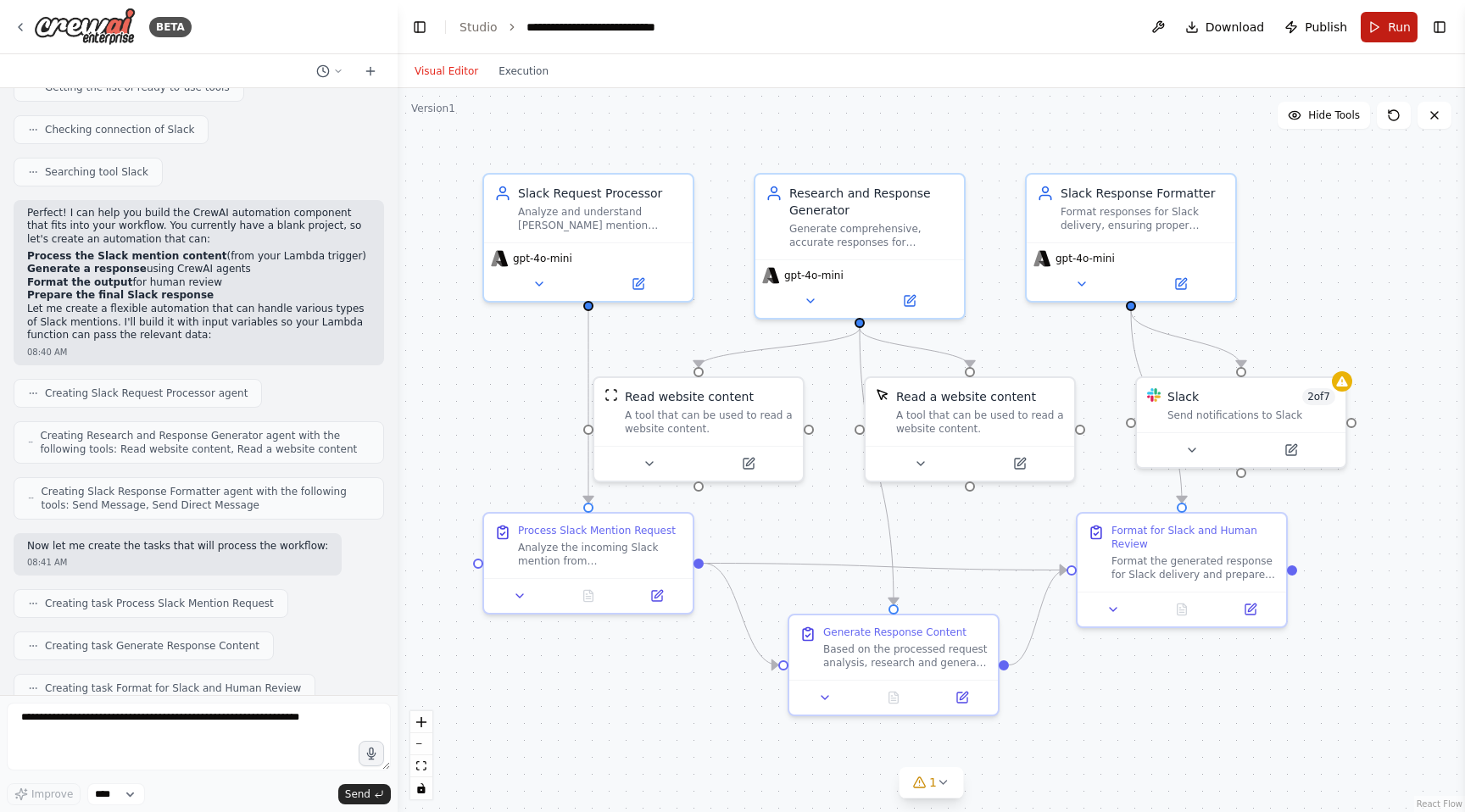
click at [1387, 35] on button "Run" at bounding box center [1388, 27] width 57 height 31
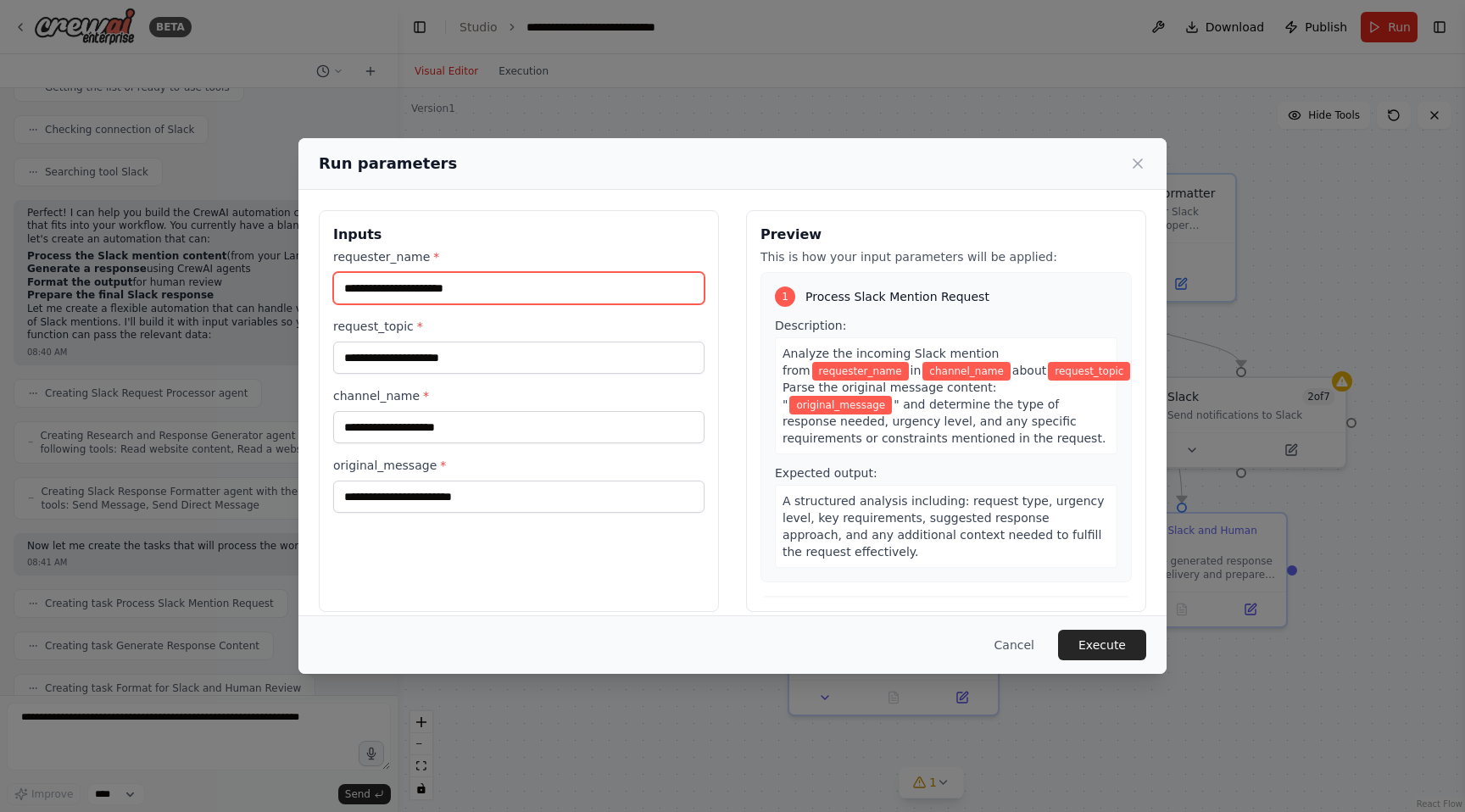
click at [492, 301] on input "requester_name *" at bounding box center [519, 288] width 371 height 32
type input "*******"
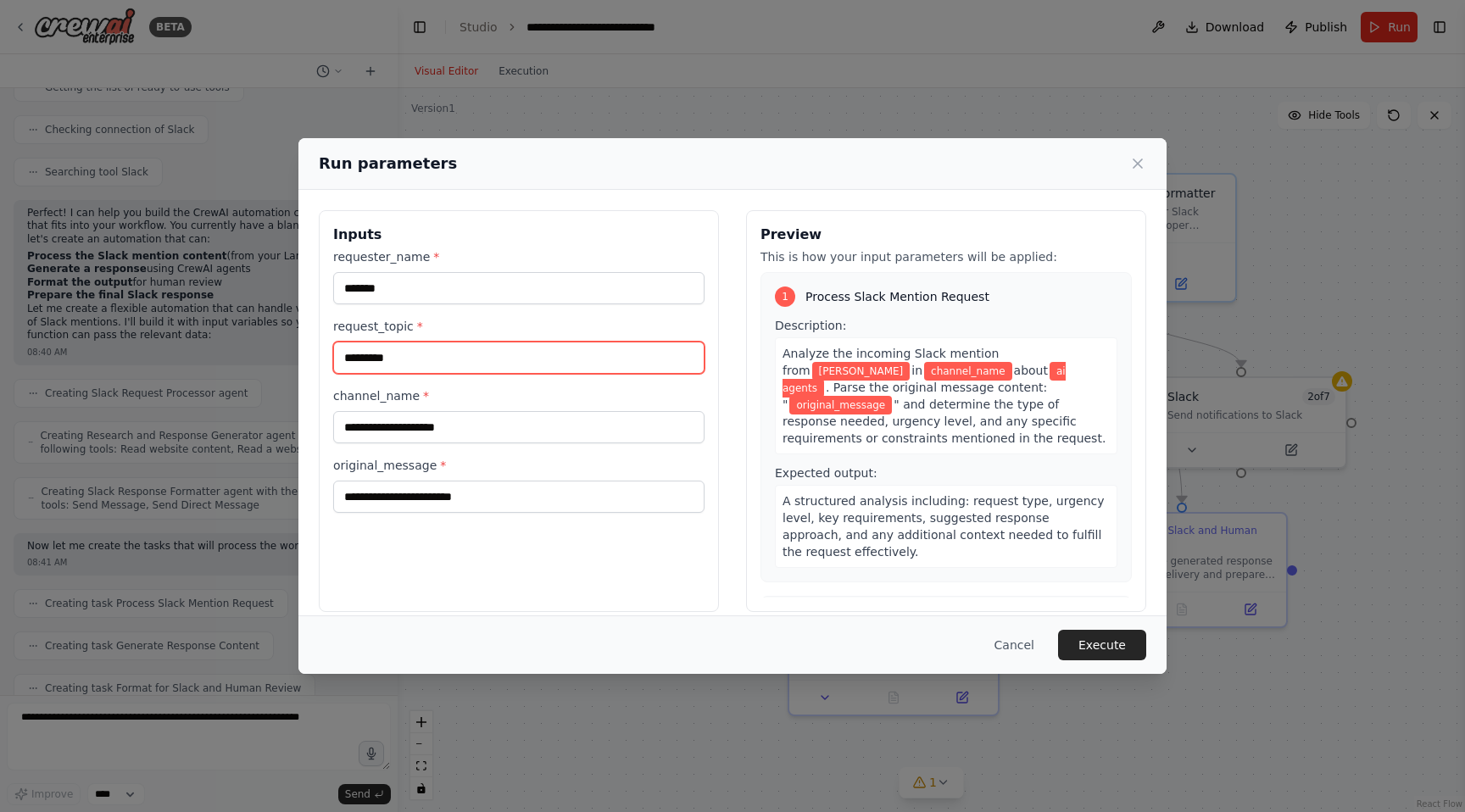
type input "*********"
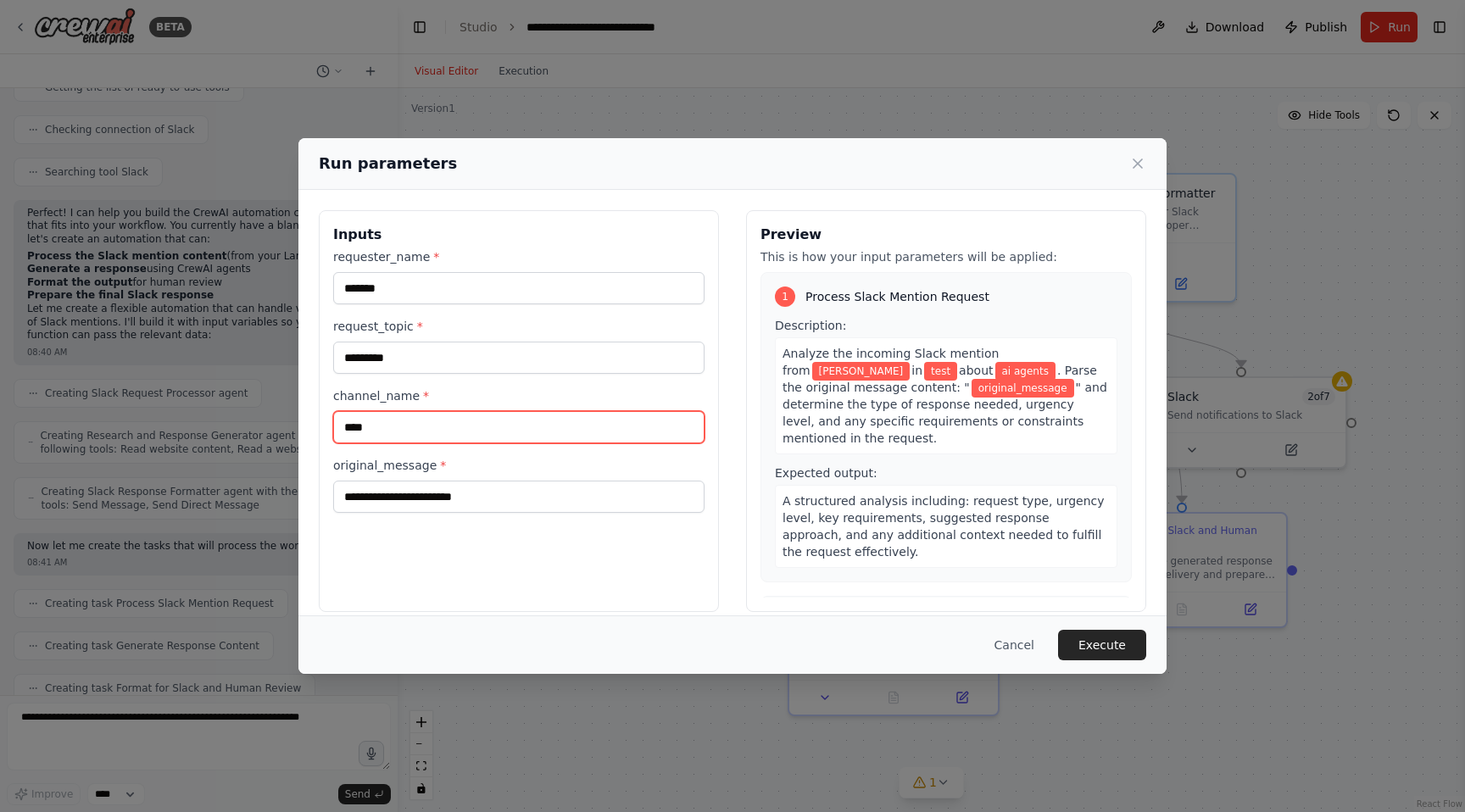
type input "****"
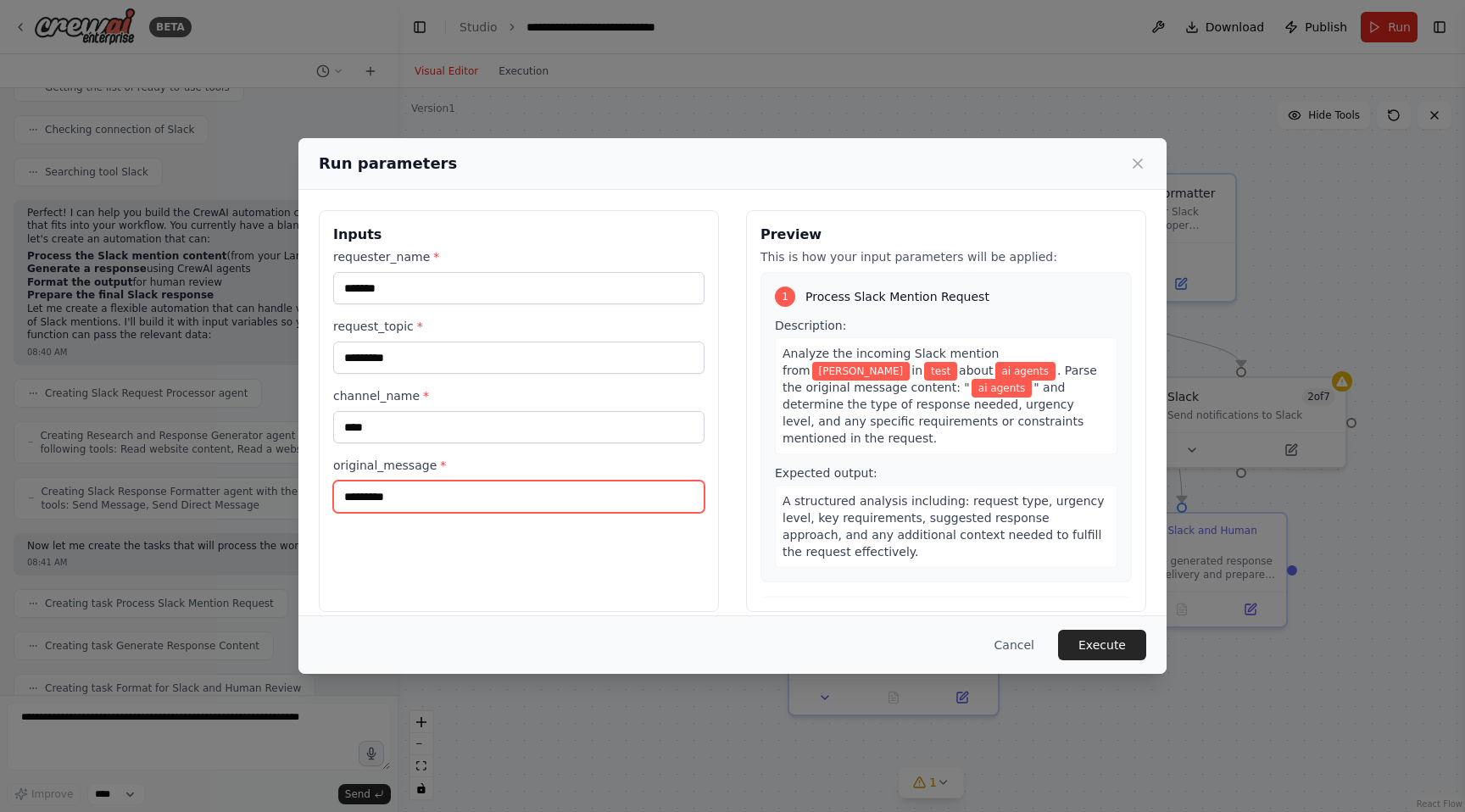
type input "*********"
click at [1106, 626] on div "Cancel Execute" at bounding box center [732, 644] width 868 height 59
click at [1106, 643] on button "Execute" at bounding box center [1103, 645] width 88 height 31
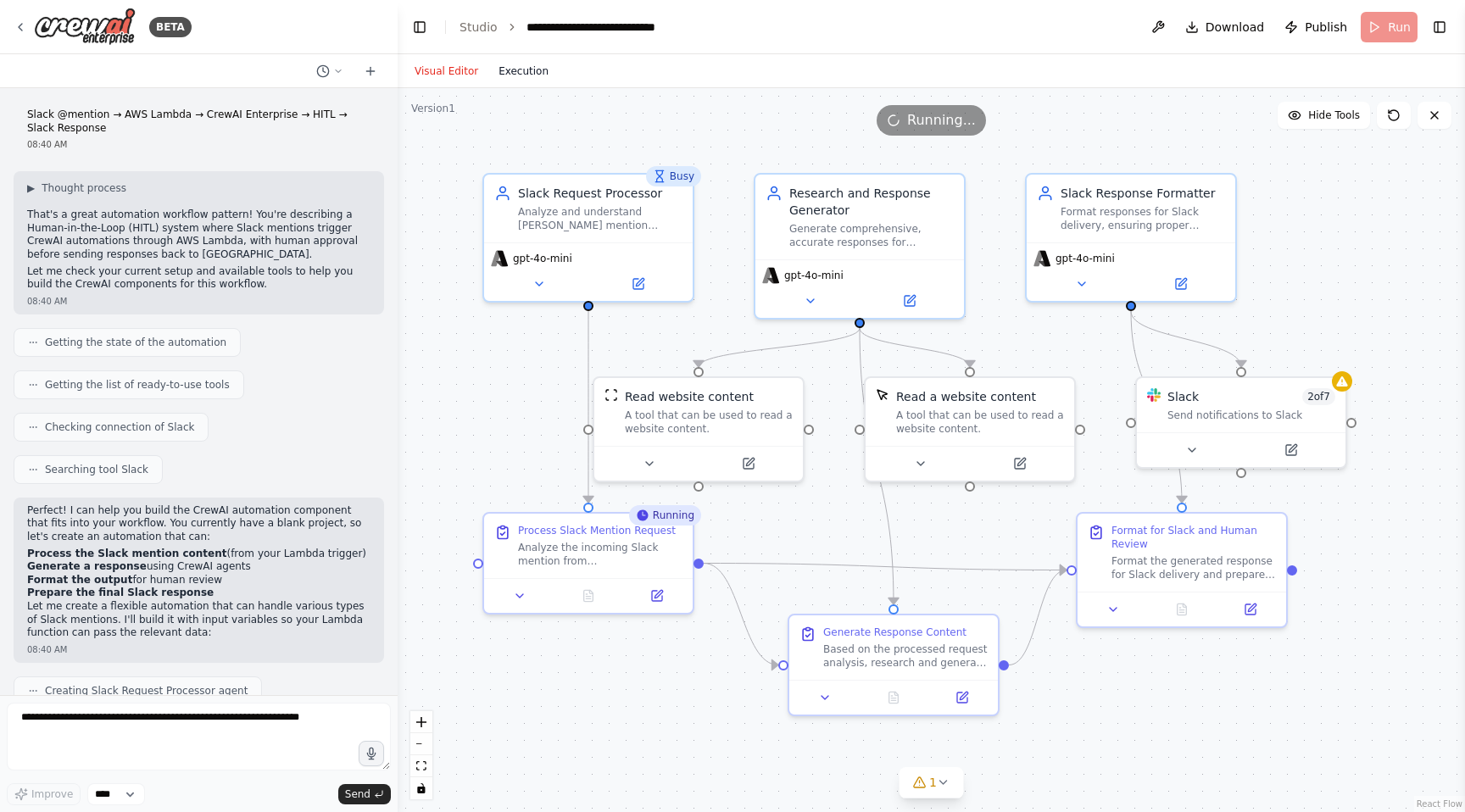
click at [514, 74] on button "Execution" at bounding box center [524, 71] width 70 height 21
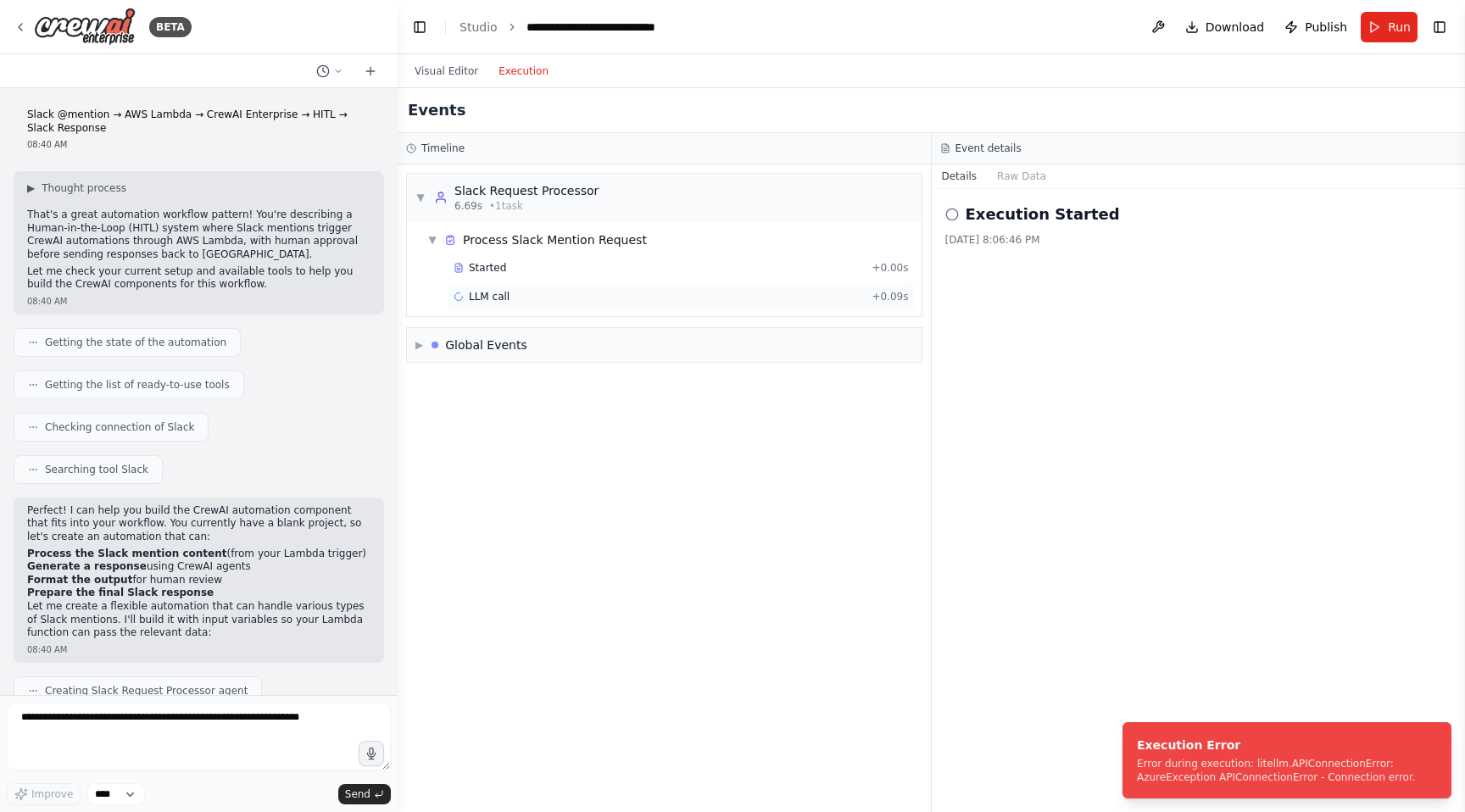
click at [472, 299] on span "LLM call" at bounding box center [489, 297] width 41 height 14
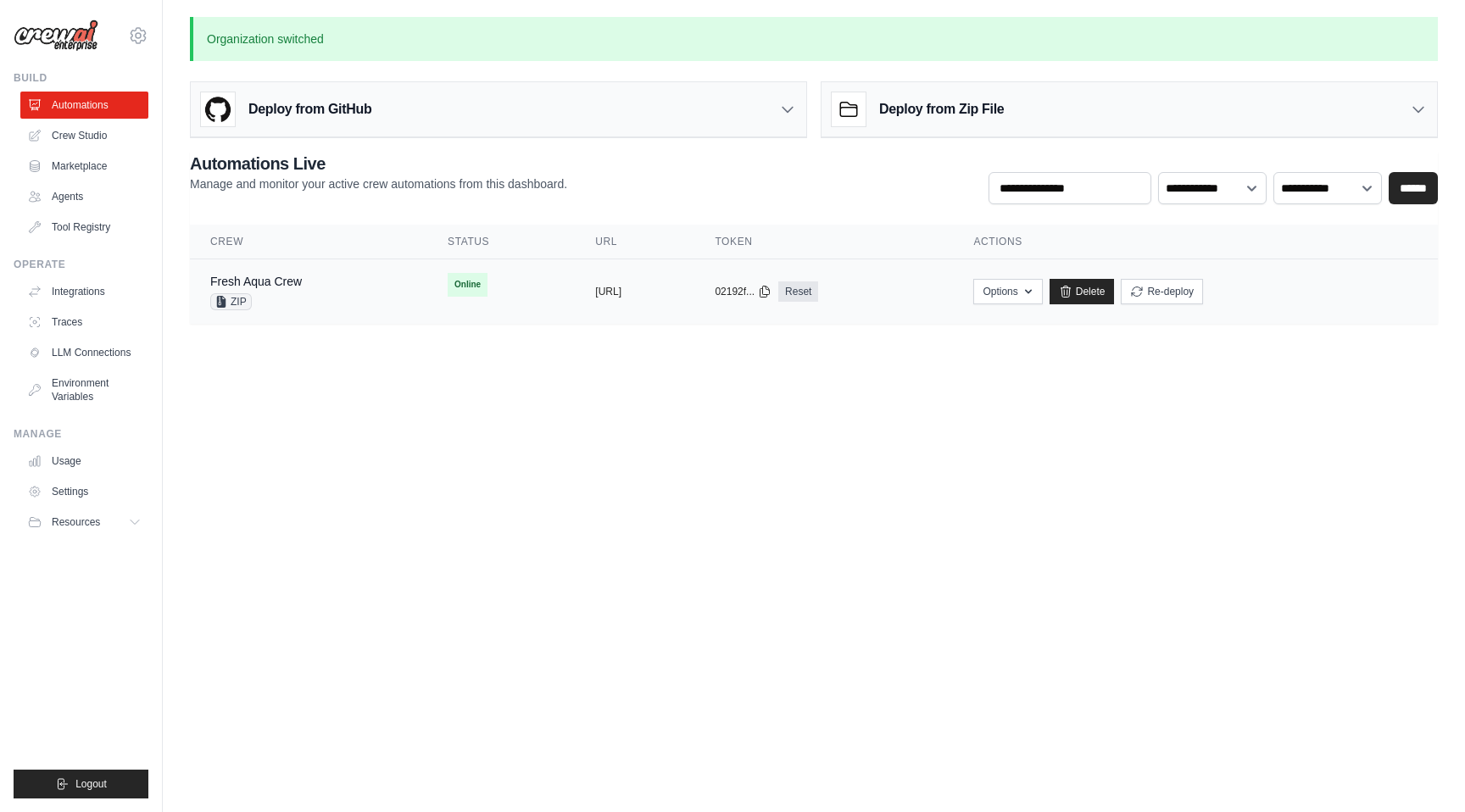
click at [316, 289] on div "Fresh Aqua Crew ZIP" at bounding box center [308, 291] width 197 height 37
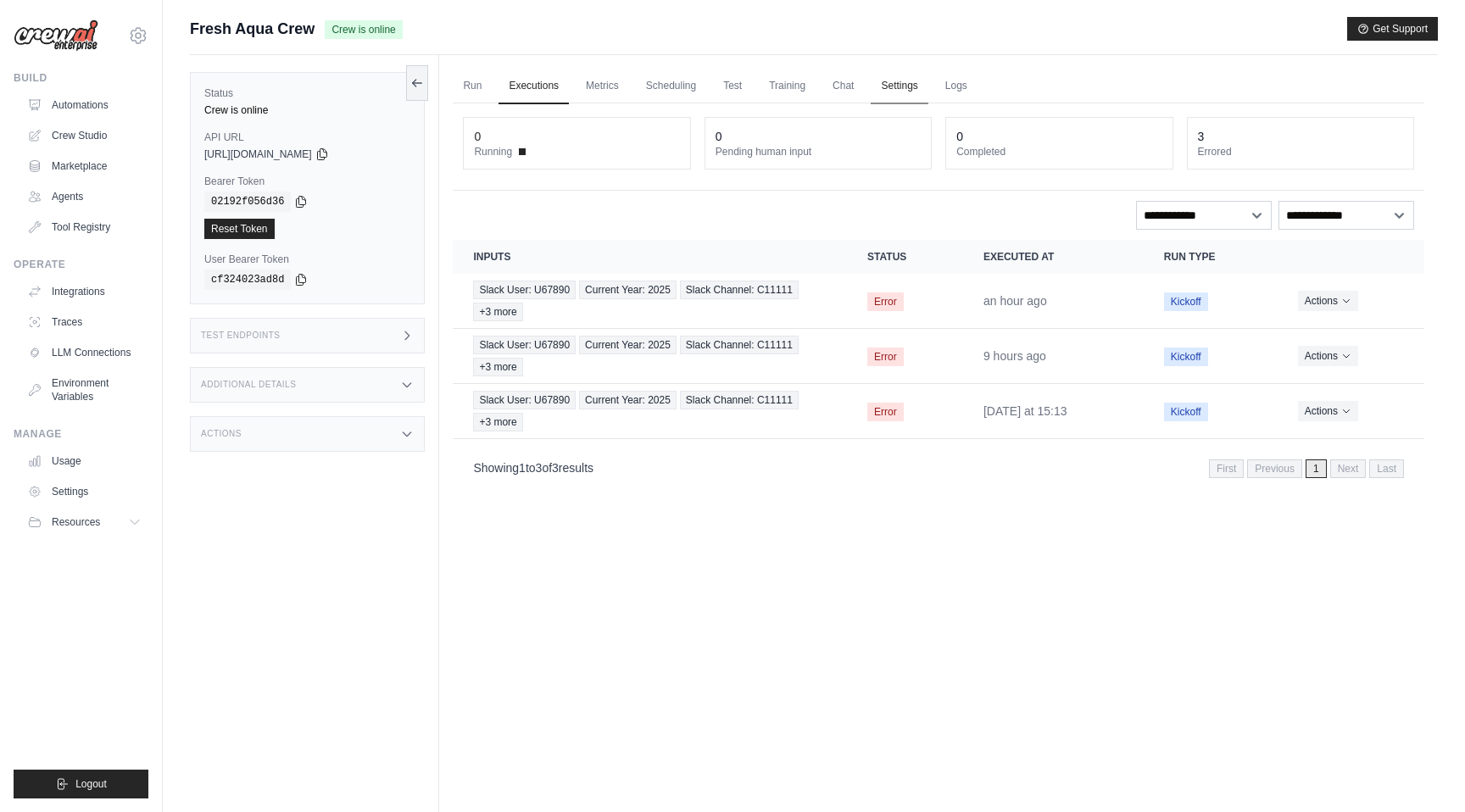
click at [896, 85] on link "Settings" at bounding box center [899, 86] width 57 height 35
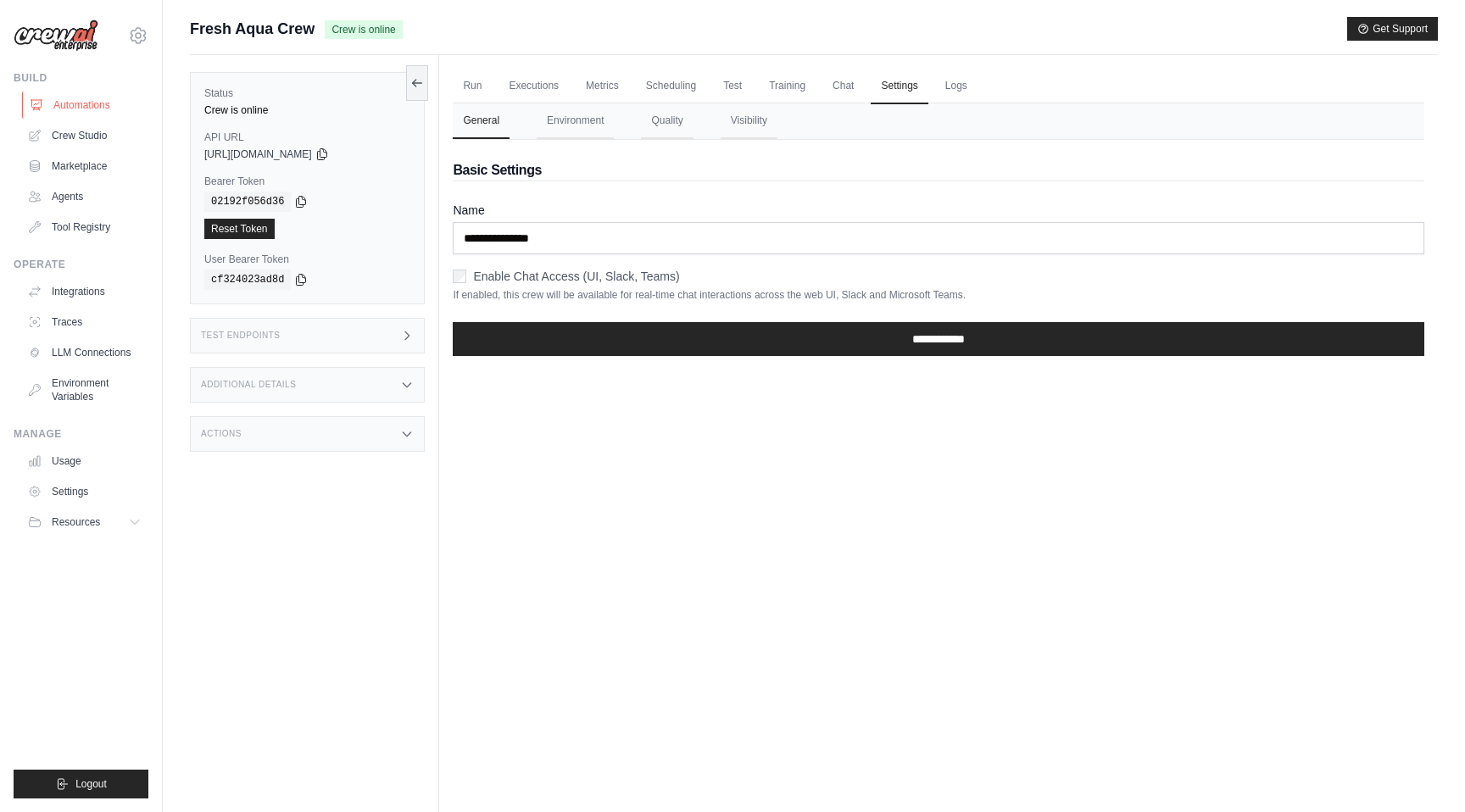
click at [101, 106] on link "Automations" at bounding box center [86, 105] width 128 height 27
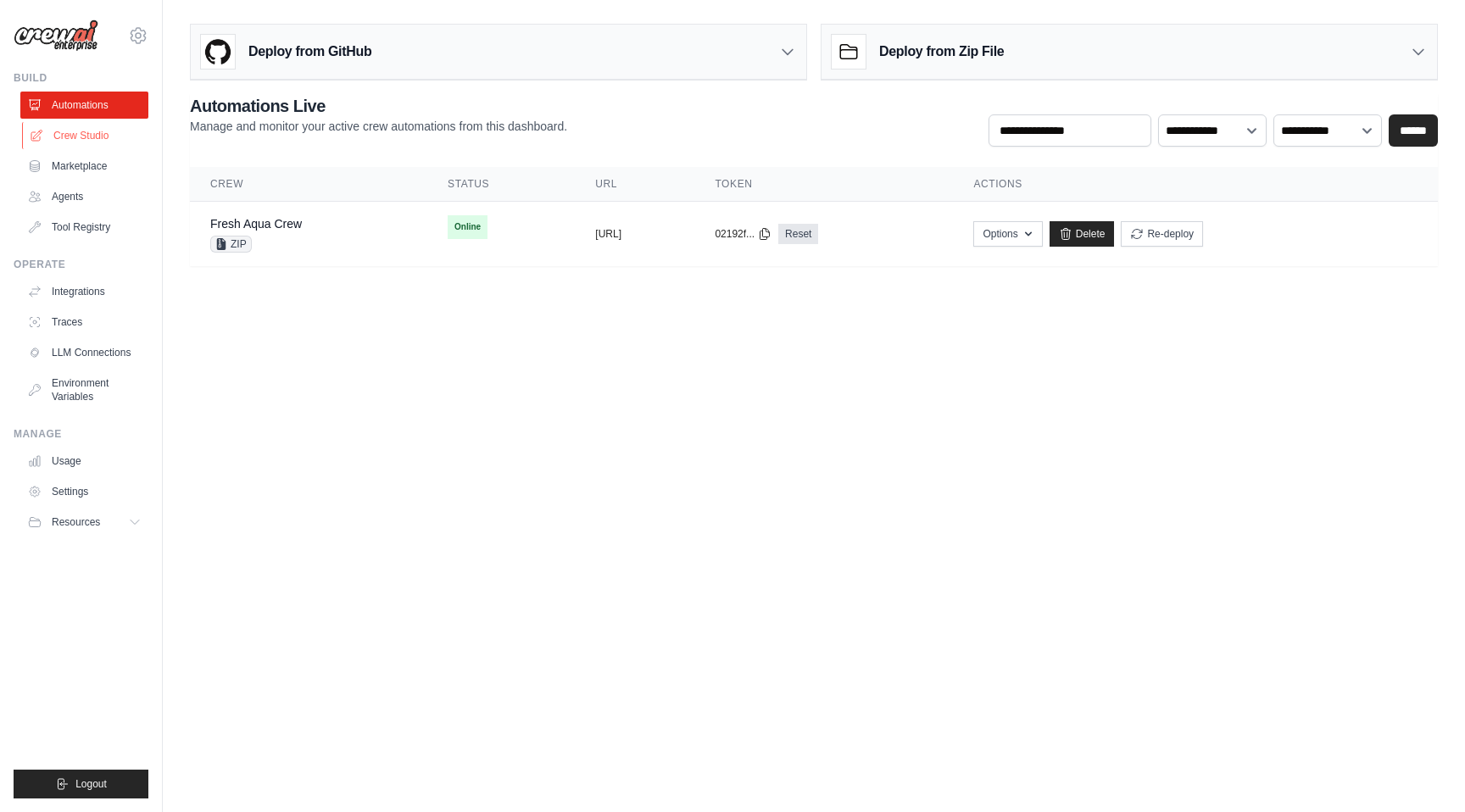
click at [99, 149] on link "Crew Studio" at bounding box center [86, 135] width 128 height 27
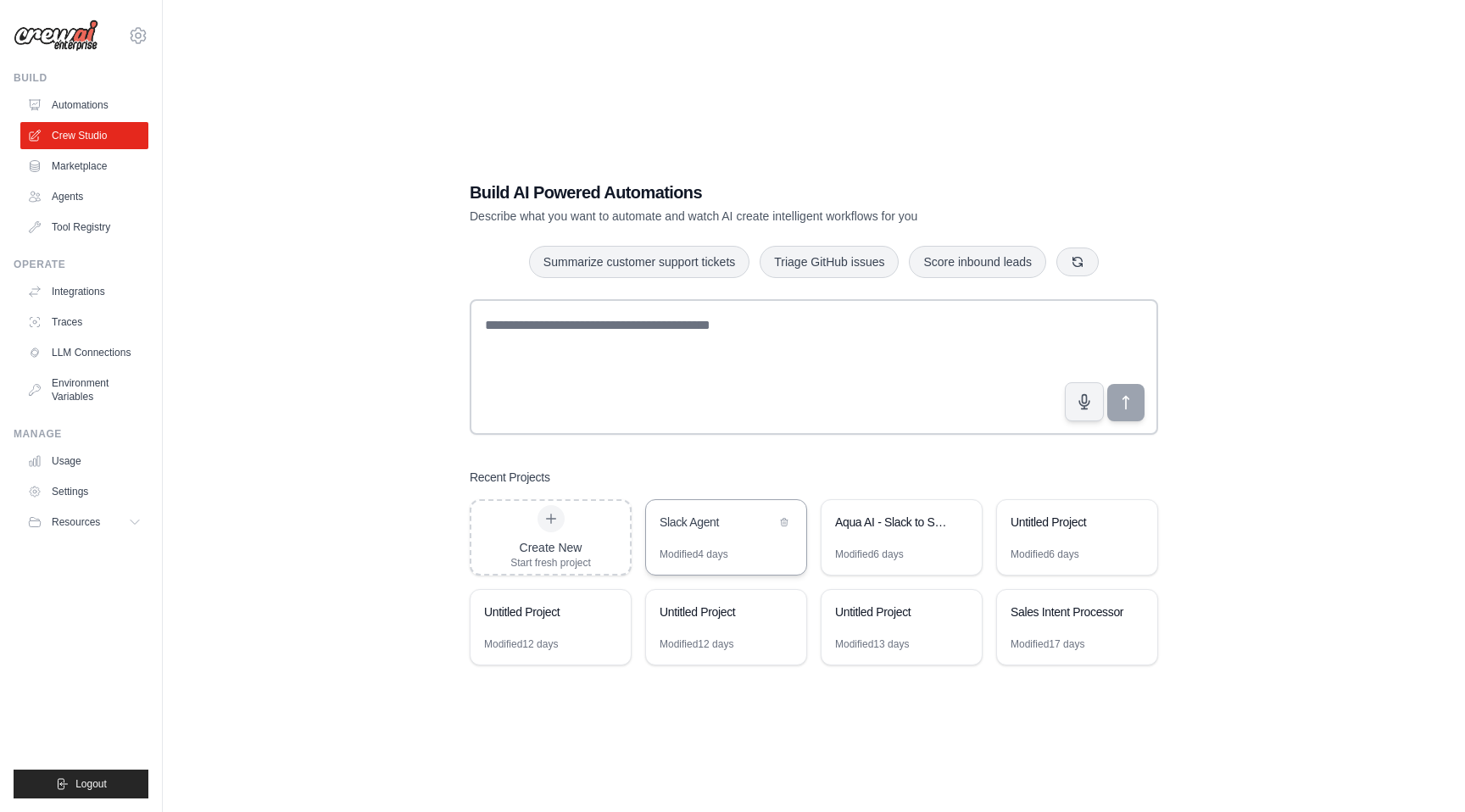
click at [711, 532] on div "Slack Agent" at bounding box center [718, 524] width 116 height 21
click at [85, 366] on ul "Integrations Traces LLM Connections Environment Variables" at bounding box center [85, 343] width 128 height 132
click at [87, 360] on link "LLM Connections" at bounding box center [86, 352] width 128 height 27
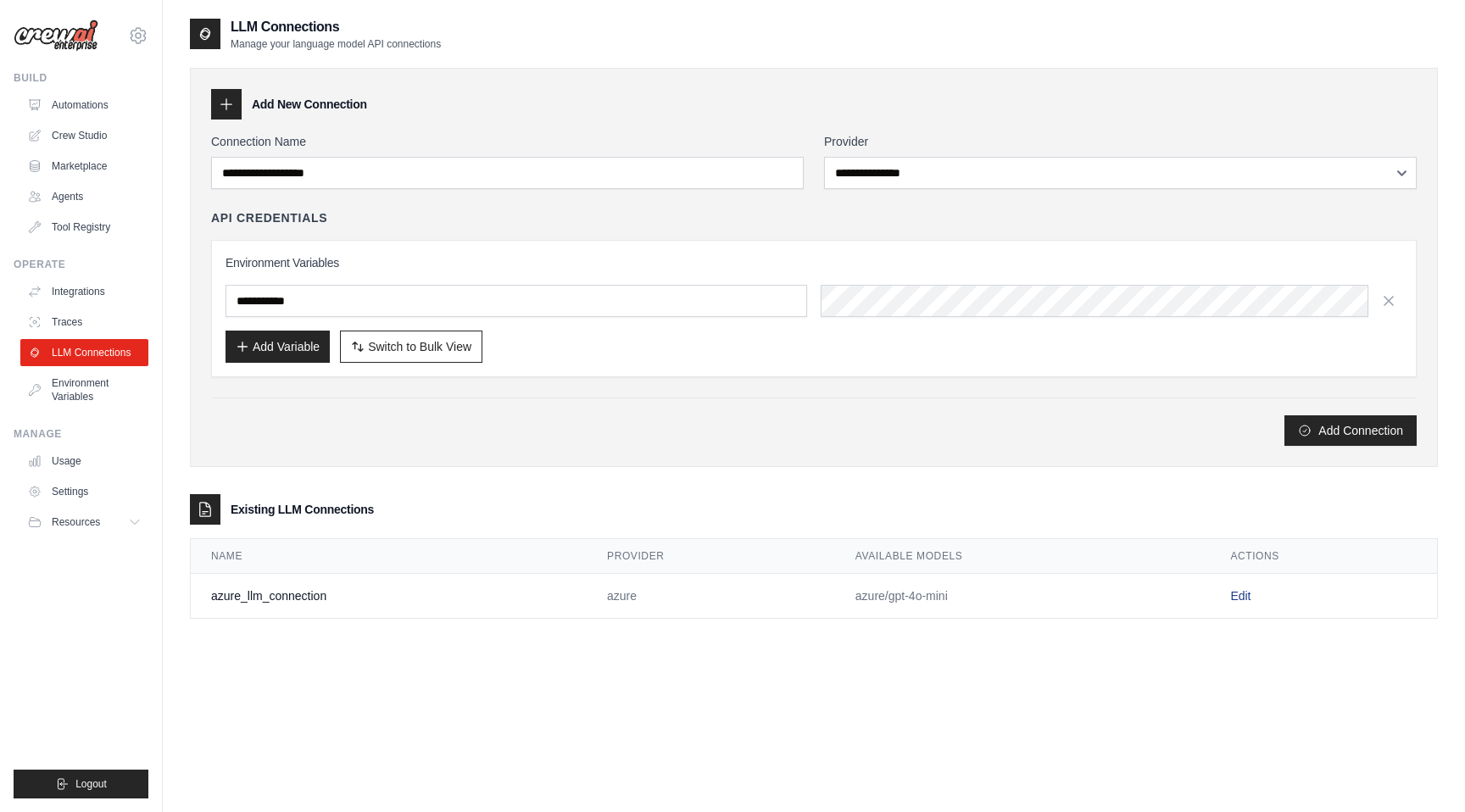
click at [1250, 589] on link "Edit" at bounding box center [1241, 596] width 21 height 14
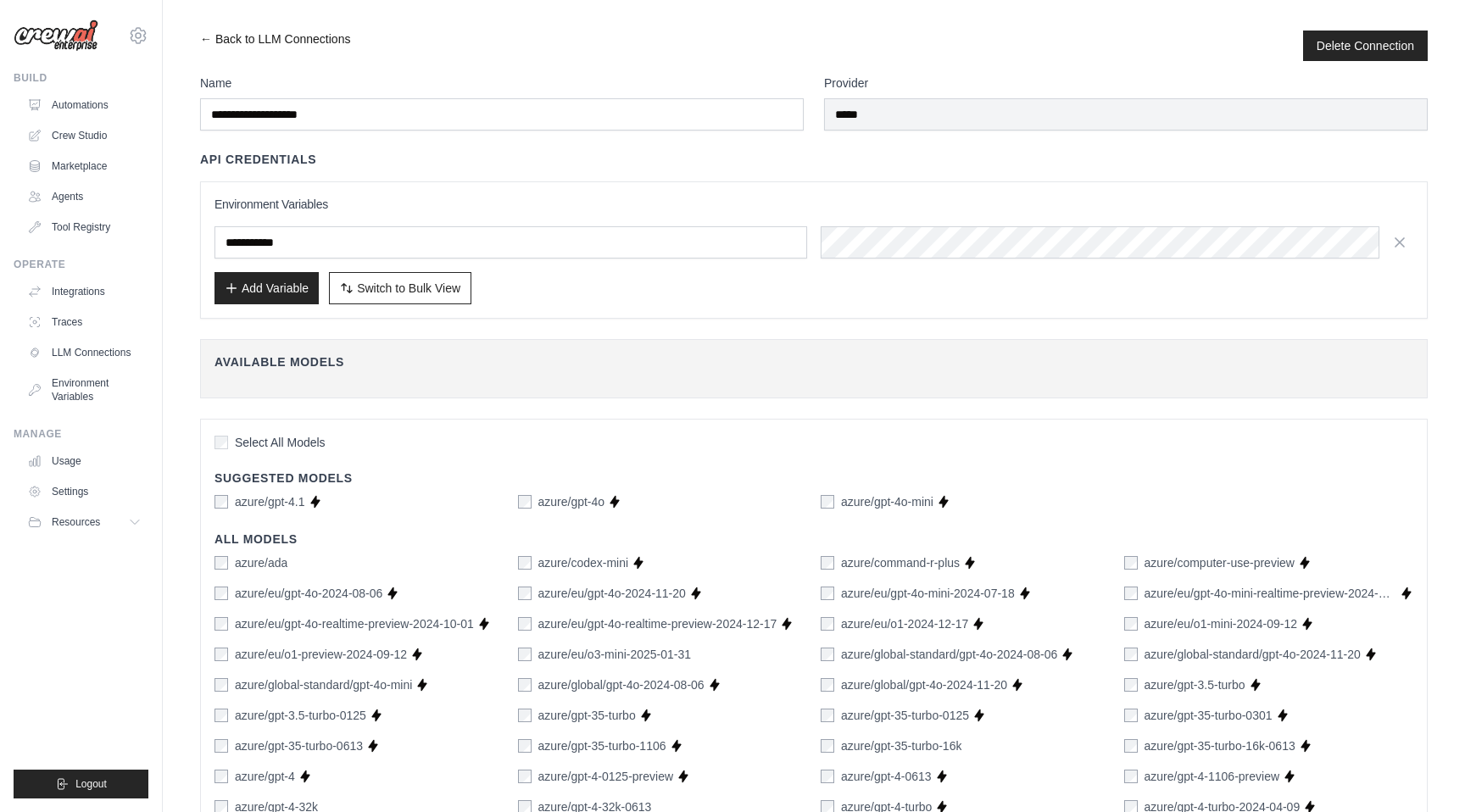
click at [203, 42] on link "← Back to LLM Connections" at bounding box center [275, 46] width 150 height 31
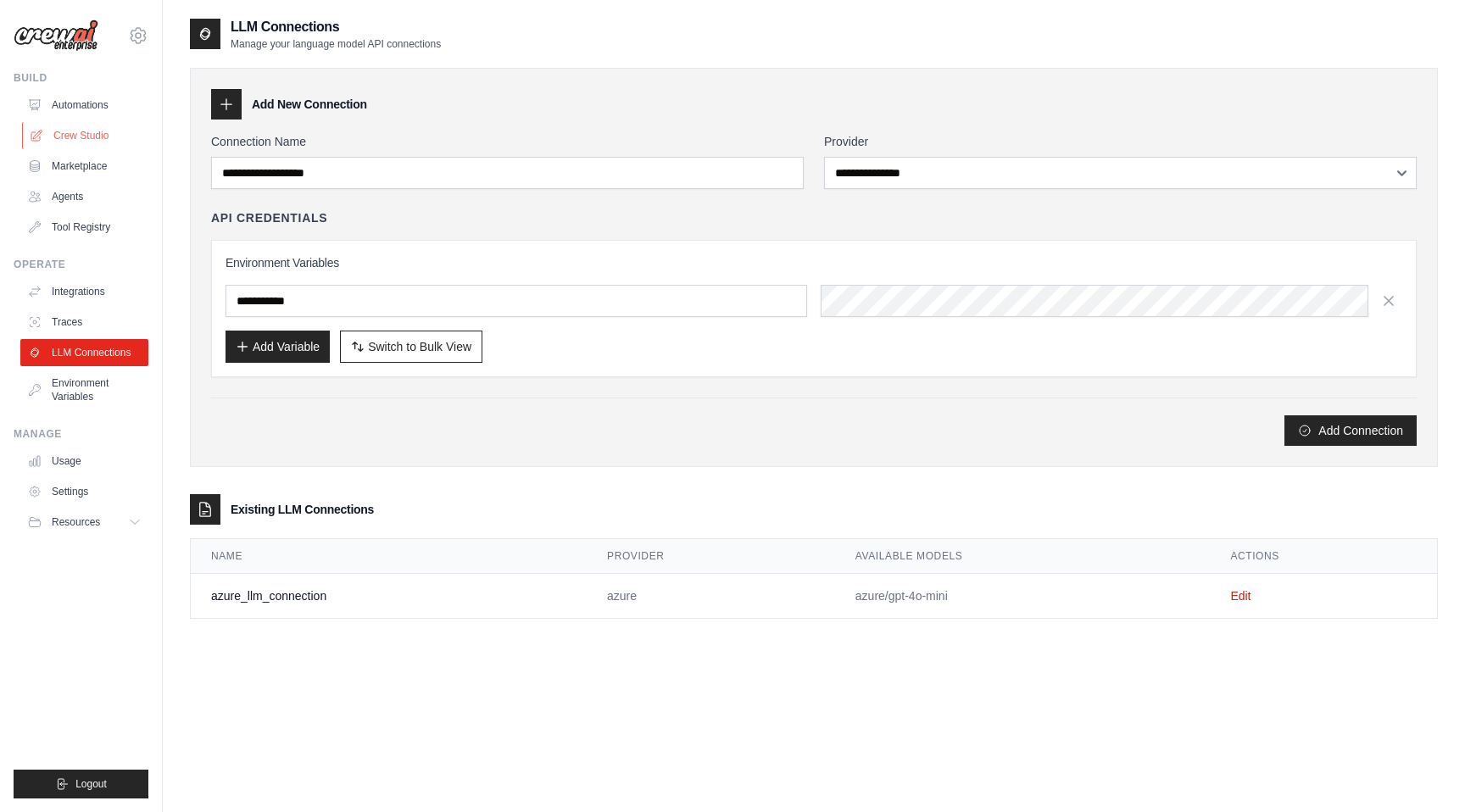
click at [94, 138] on link "Crew Studio" at bounding box center [86, 135] width 128 height 27
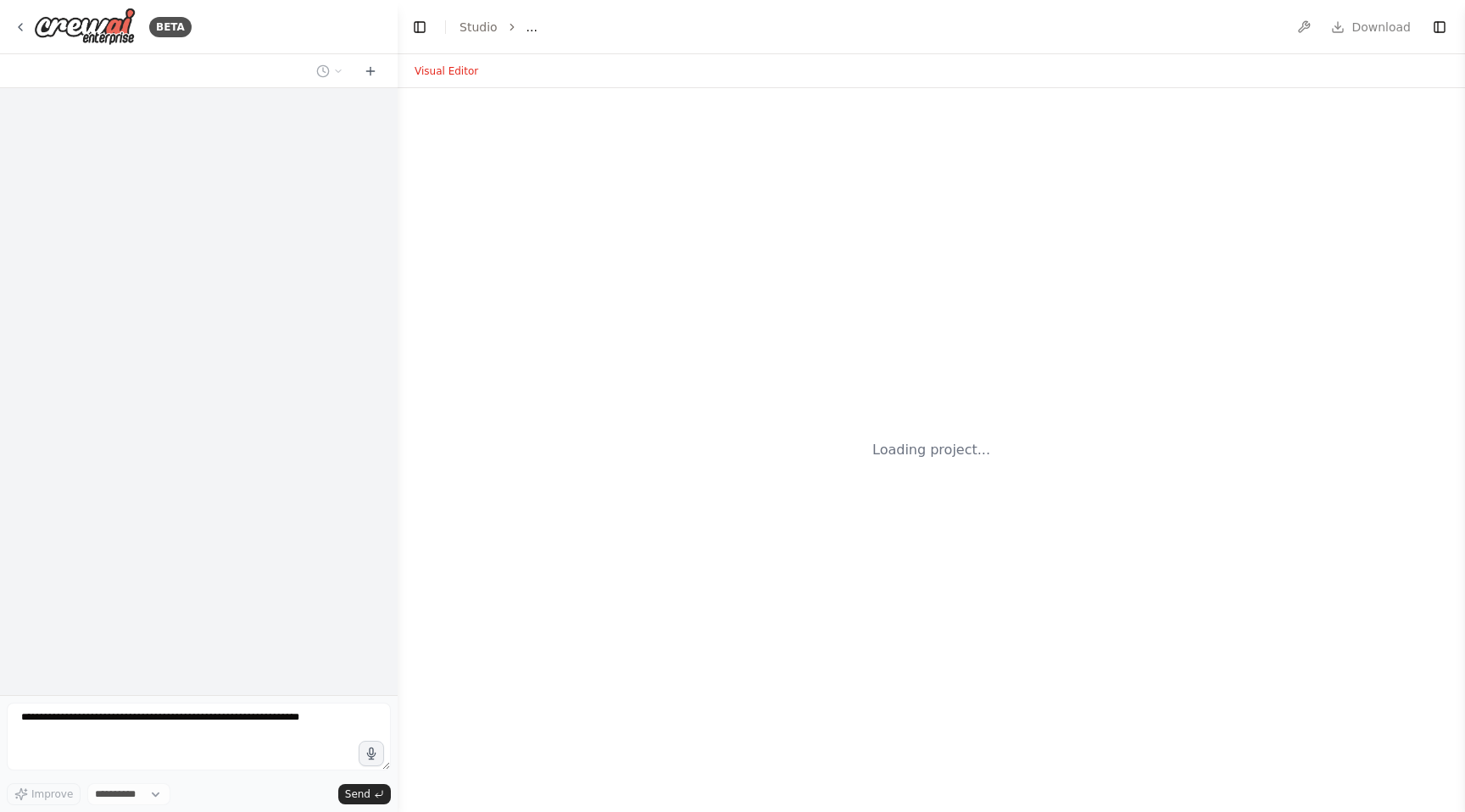
select select "****"
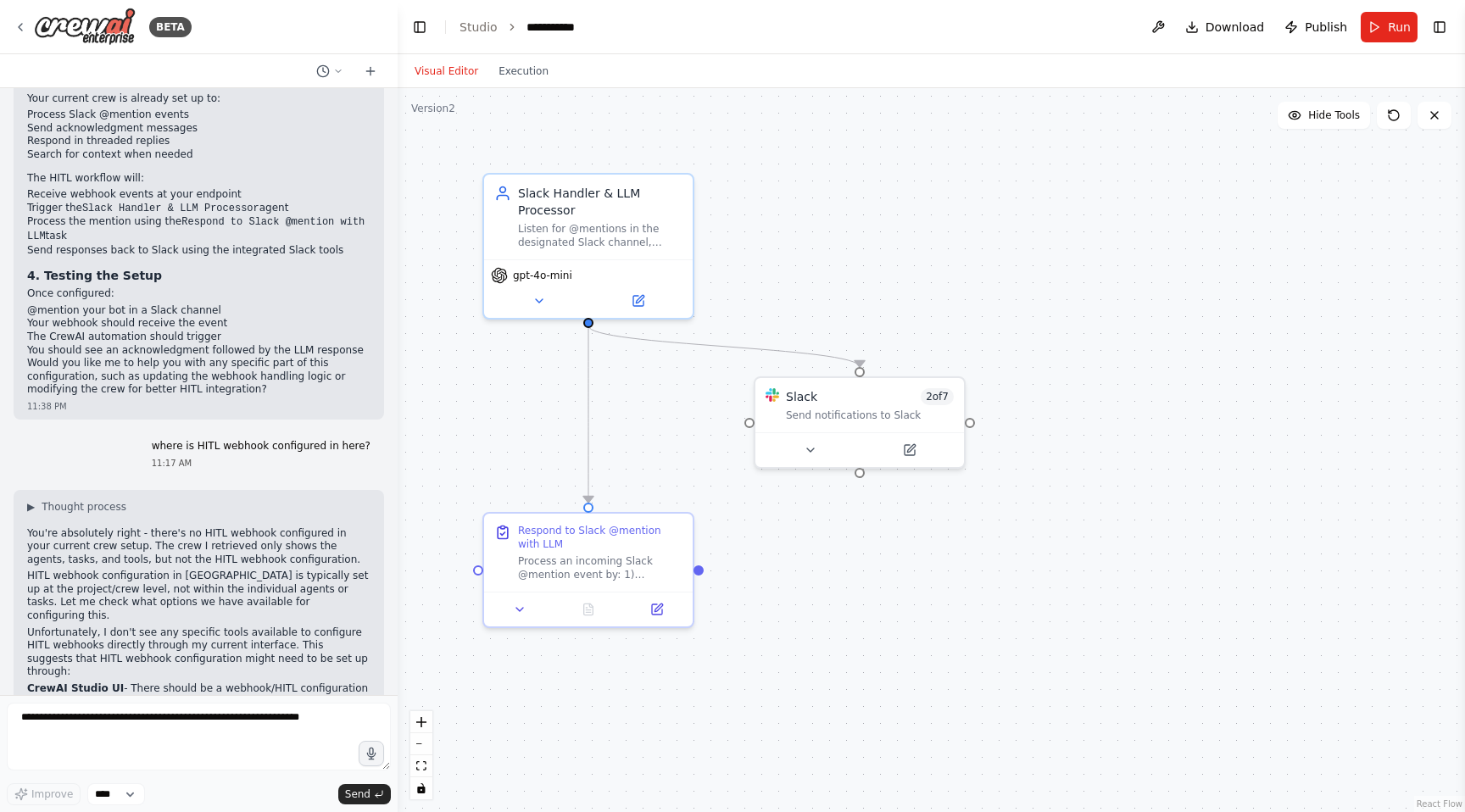
scroll to position [8993, 0]
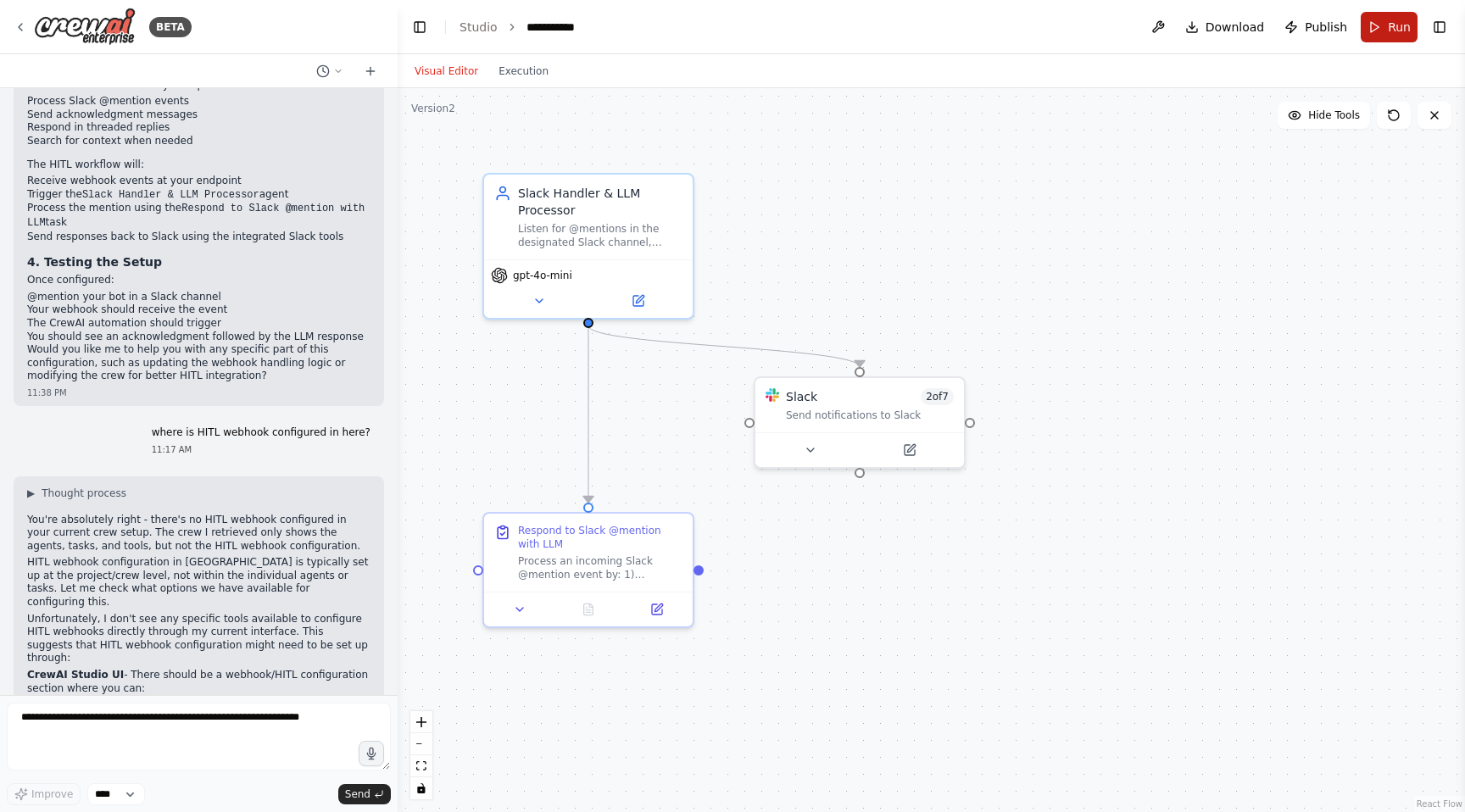
click at [1387, 24] on button "Run" at bounding box center [1388, 27] width 57 height 31
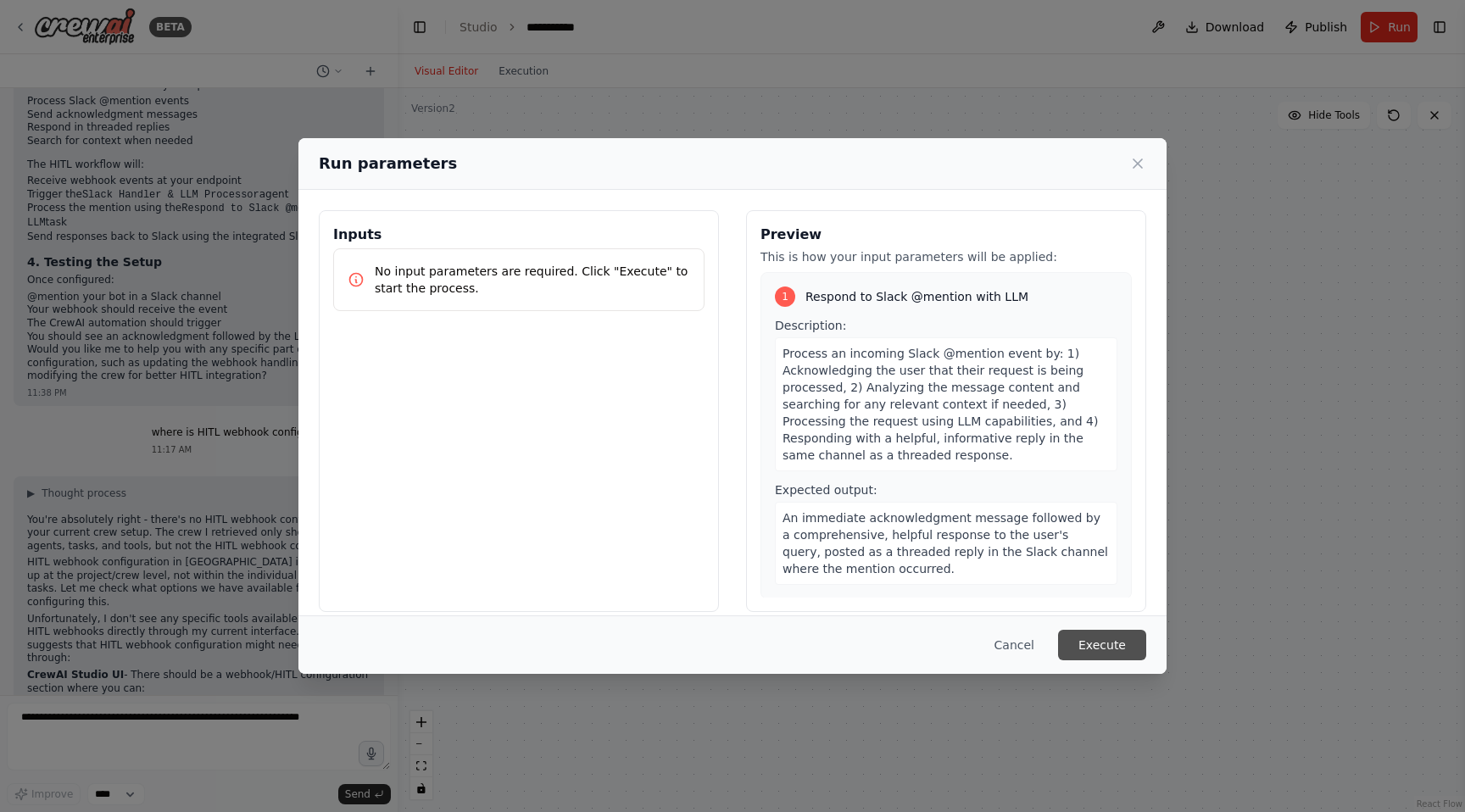
click at [1106, 647] on button "Execute" at bounding box center [1103, 645] width 88 height 31
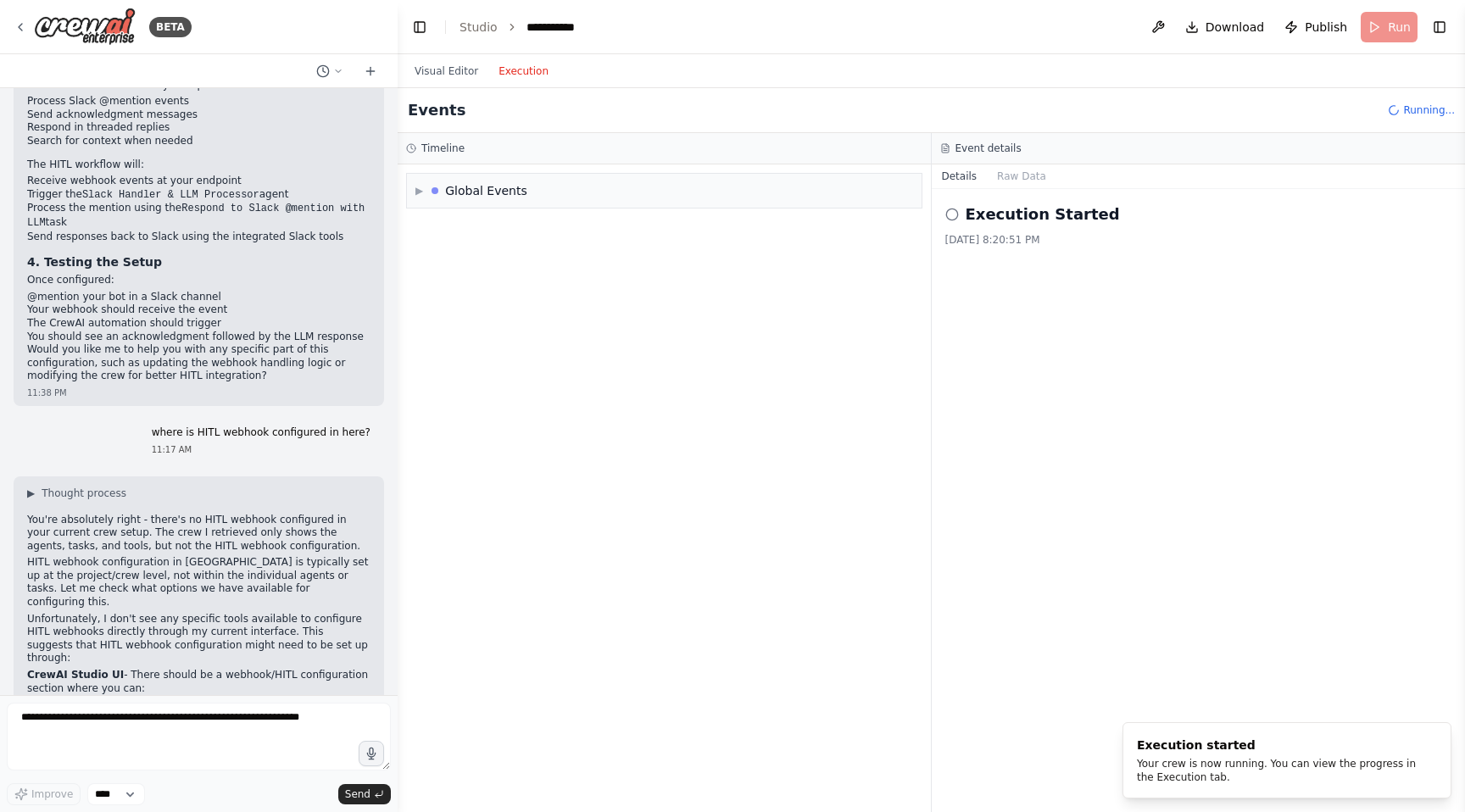
click at [515, 78] on button "Execution" at bounding box center [524, 71] width 70 height 21
click at [421, 196] on span "▶" at bounding box center [419, 190] width 7 height 14
click at [434, 227] on div "Execution Started" at bounding box center [473, 227] width 106 height 14
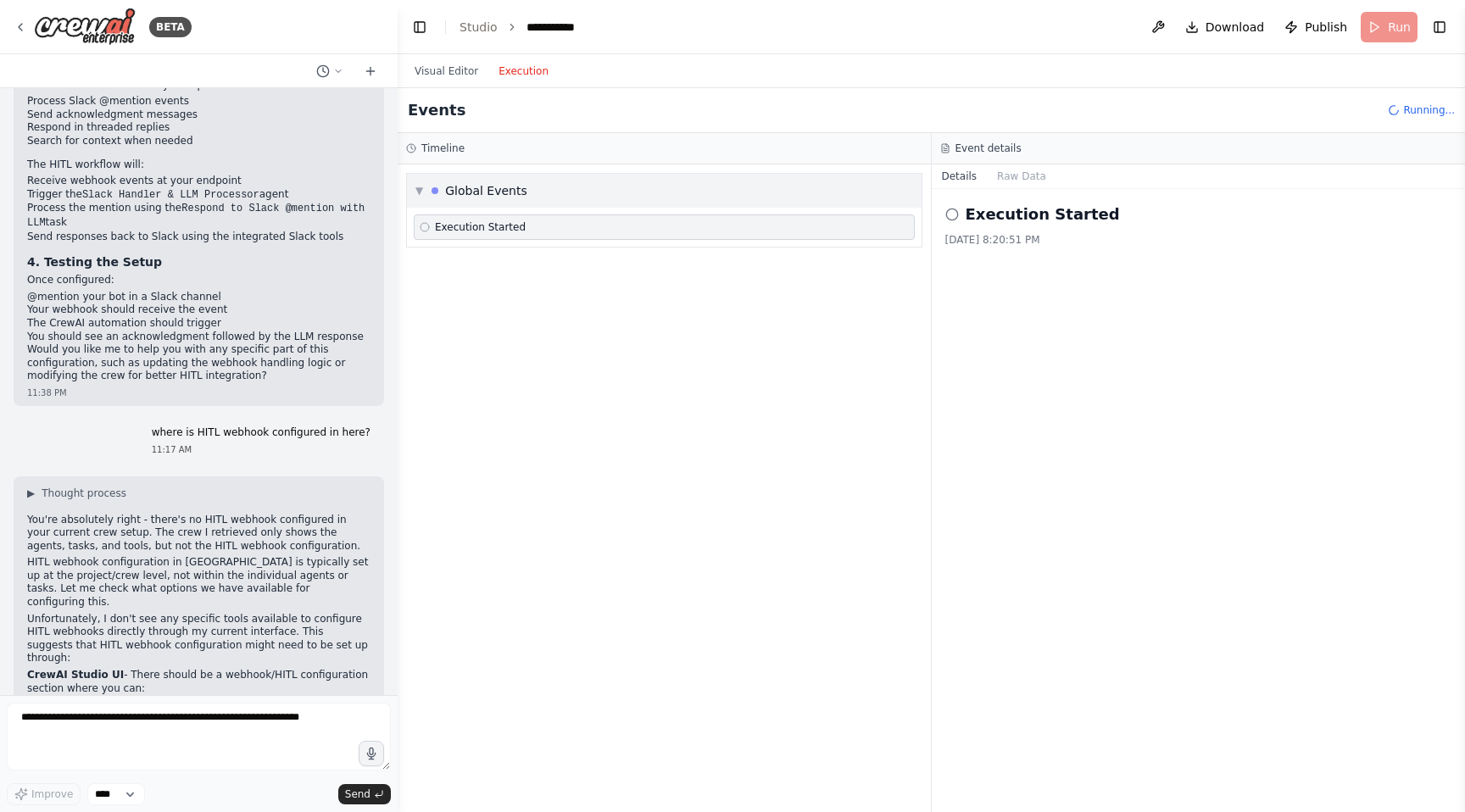
click at [439, 194] on div "Global Events" at bounding box center [480, 190] width 96 height 17
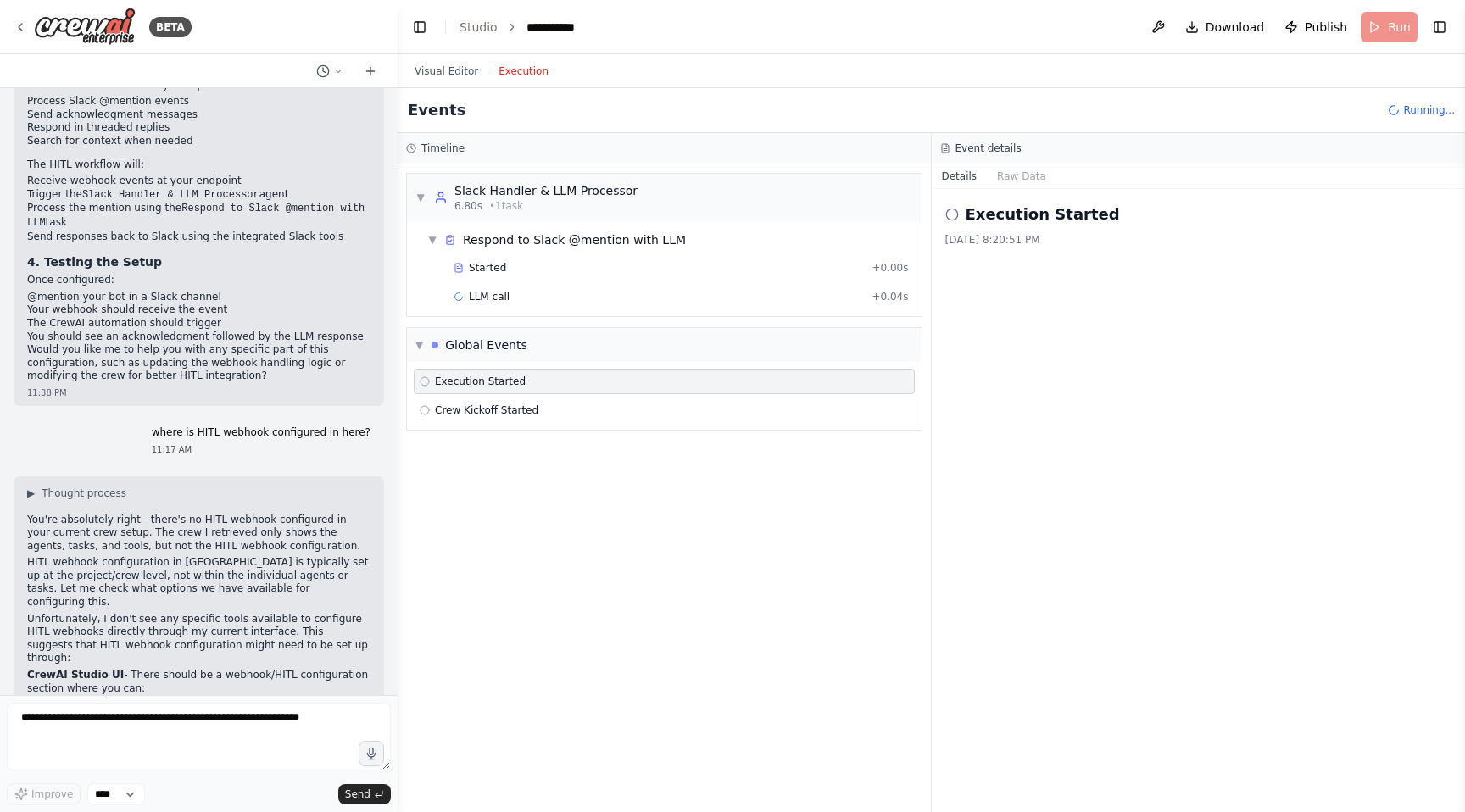
click at [477, 310] on div "Started + 0.00s LLM call + 0.04s" at bounding box center [671, 284] width 501 height 58
click at [479, 299] on span "LLM call" at bounding box center [489, 297] width 41 height 14
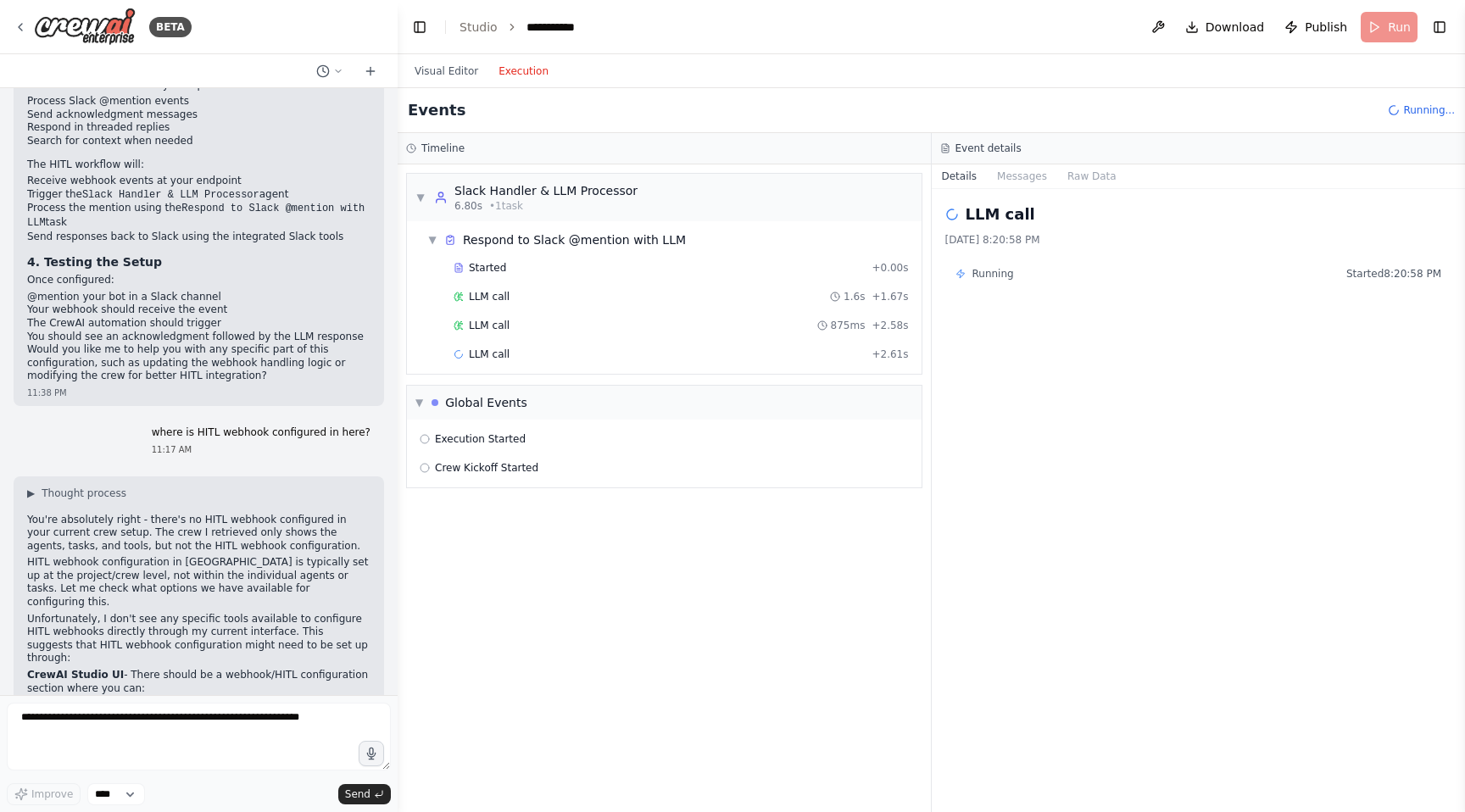
click at [481, 327] on span "LLM call" at bounding box center [489, 325] width 41 height 14
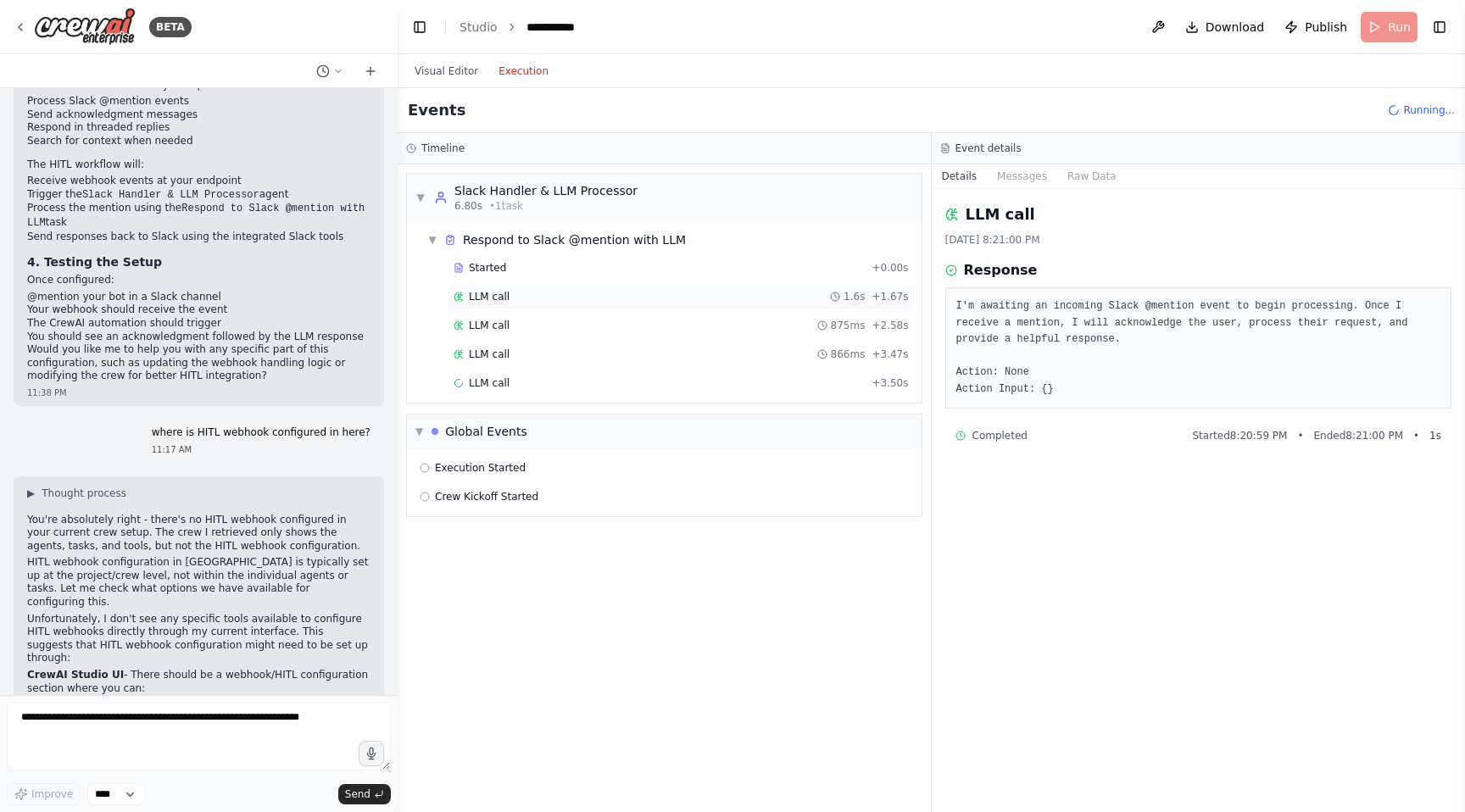
click at [478, 294] on span "LLM call" at bounding box center [489, 297] width 41 height 14
click at [471, 267] on span "Started" at bounding box center [487, 268] width 37 height 14
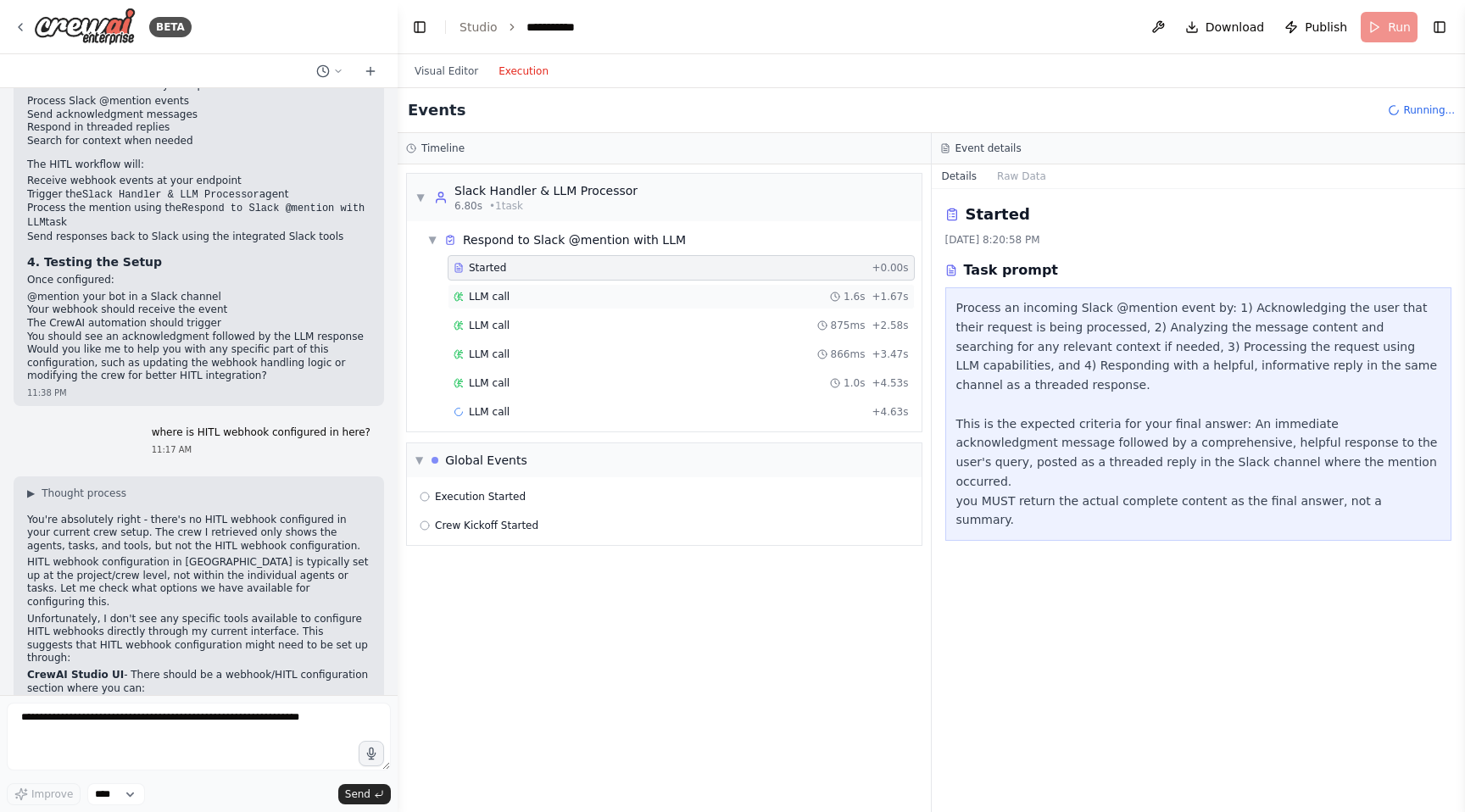
click at [473, 306] on div "LLM call 1.6s + 1.67s" at bounding box center [682, 297] width 467 height 25
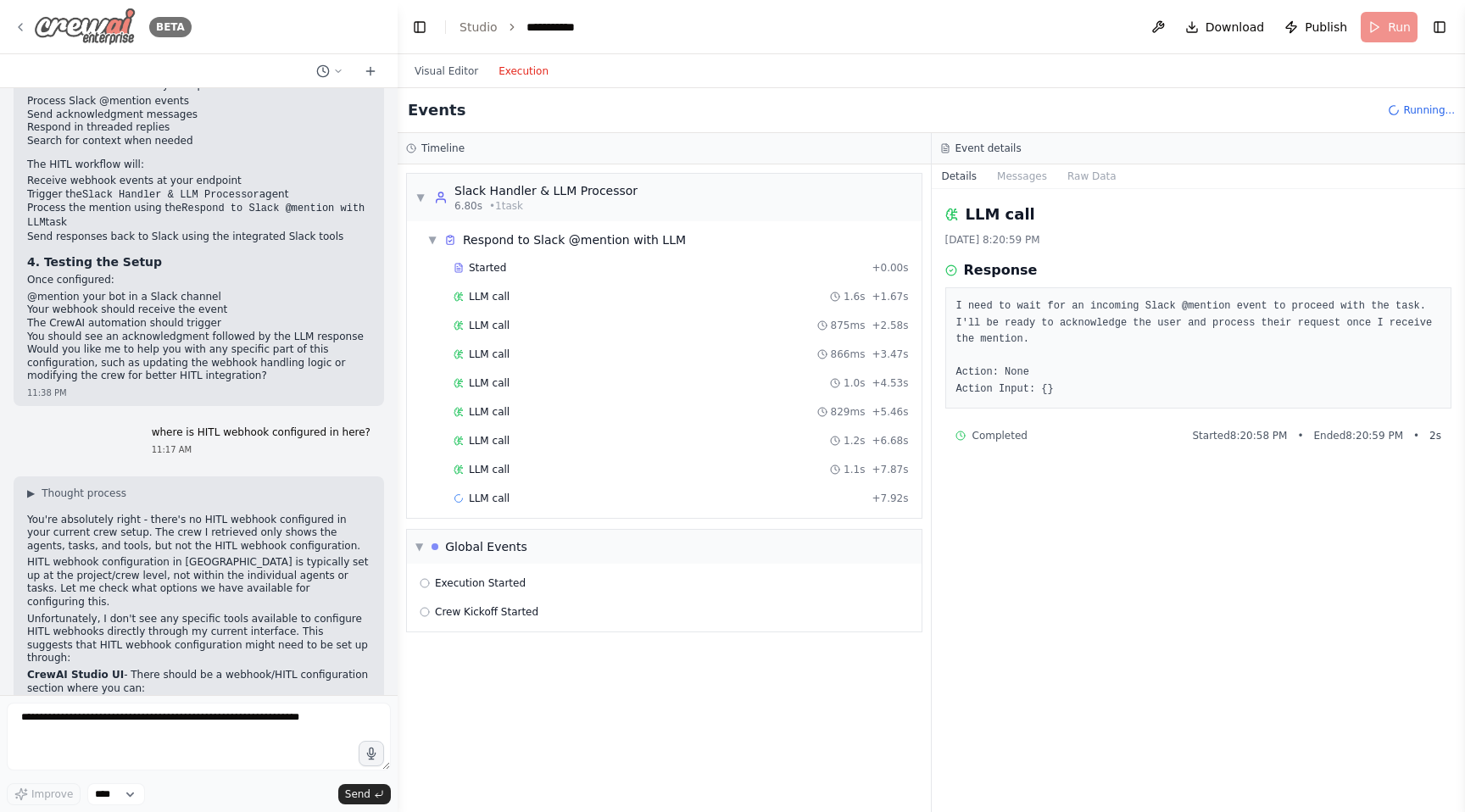
click at [23, 18] on div "BETA" at bounding box center [102, 26] width 178 height 38
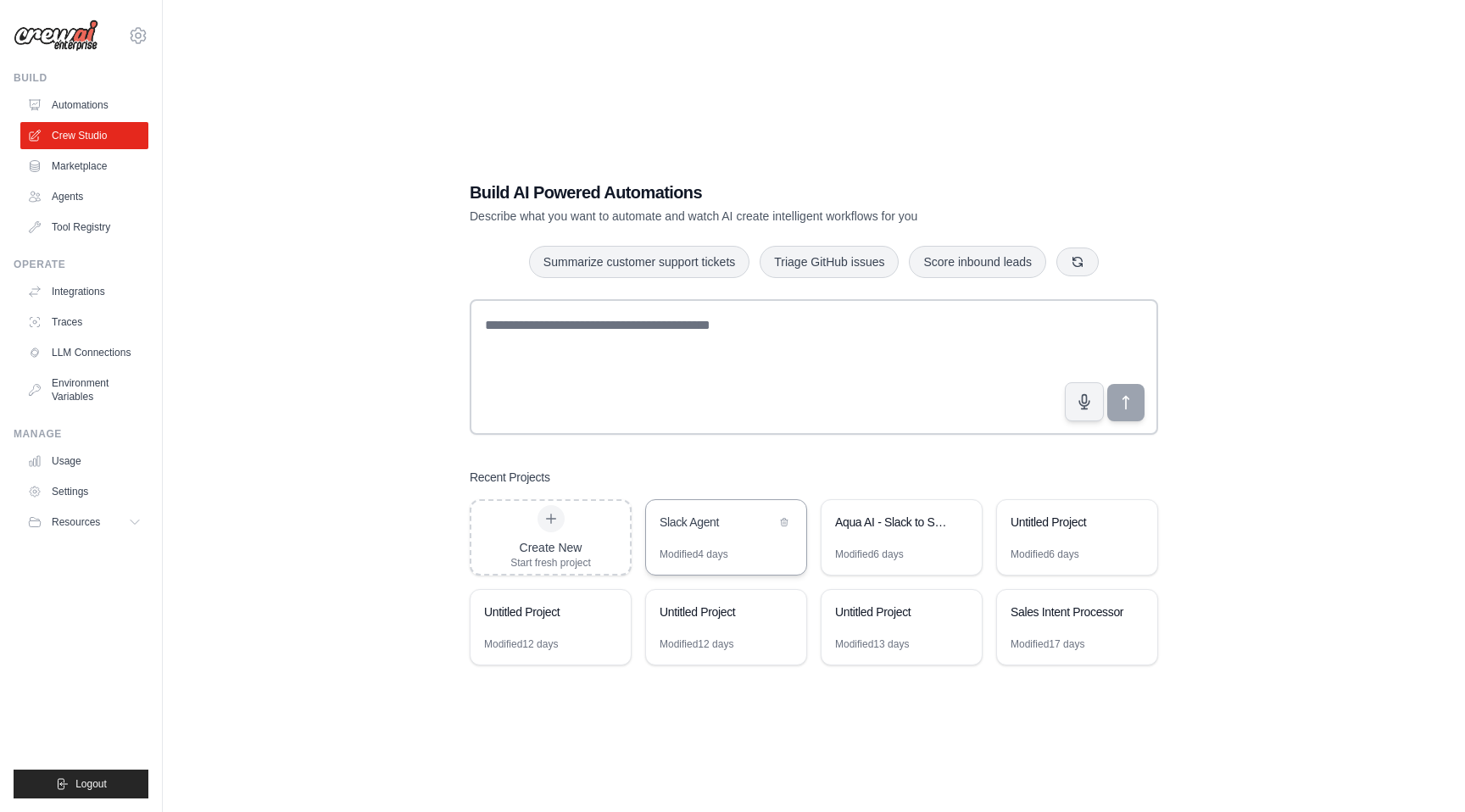
click at [697, 511] on div "Slack Agent" at bounding box center [727, 524] width 160 height 48
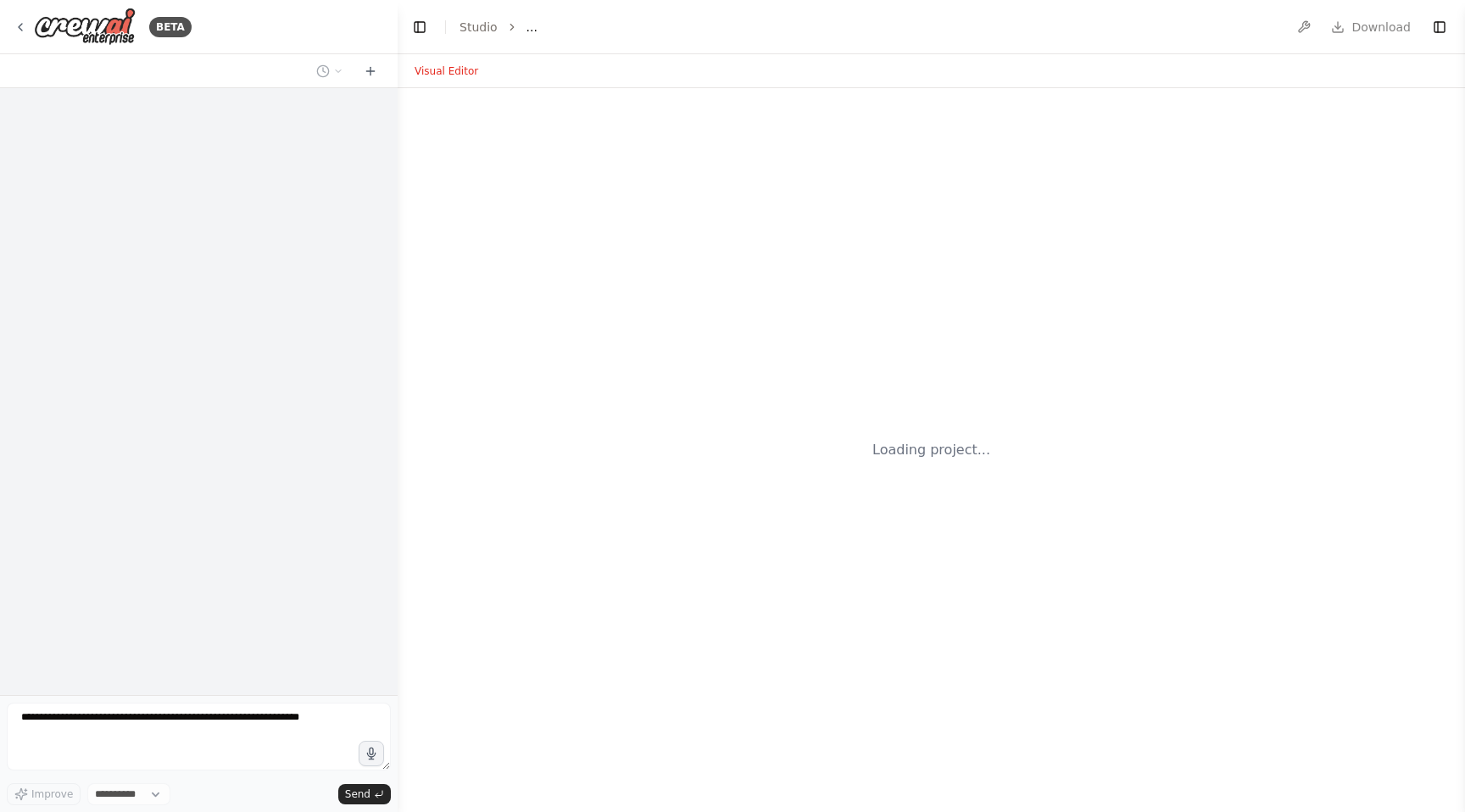
select select "****"
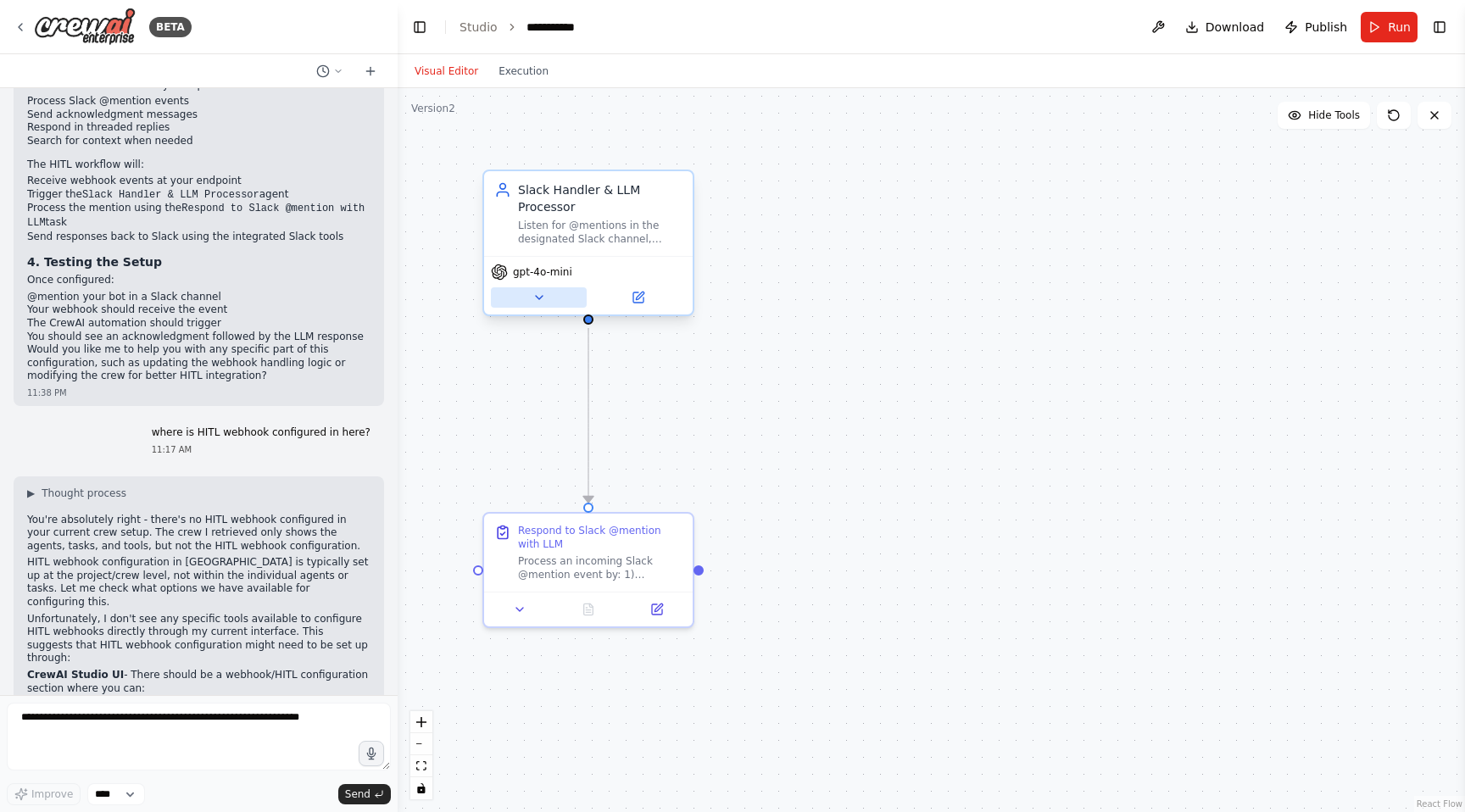
scroll to position [8993, 0]
click at [640, 299] on icon at bounding box center [638, 297] width 10 height 10
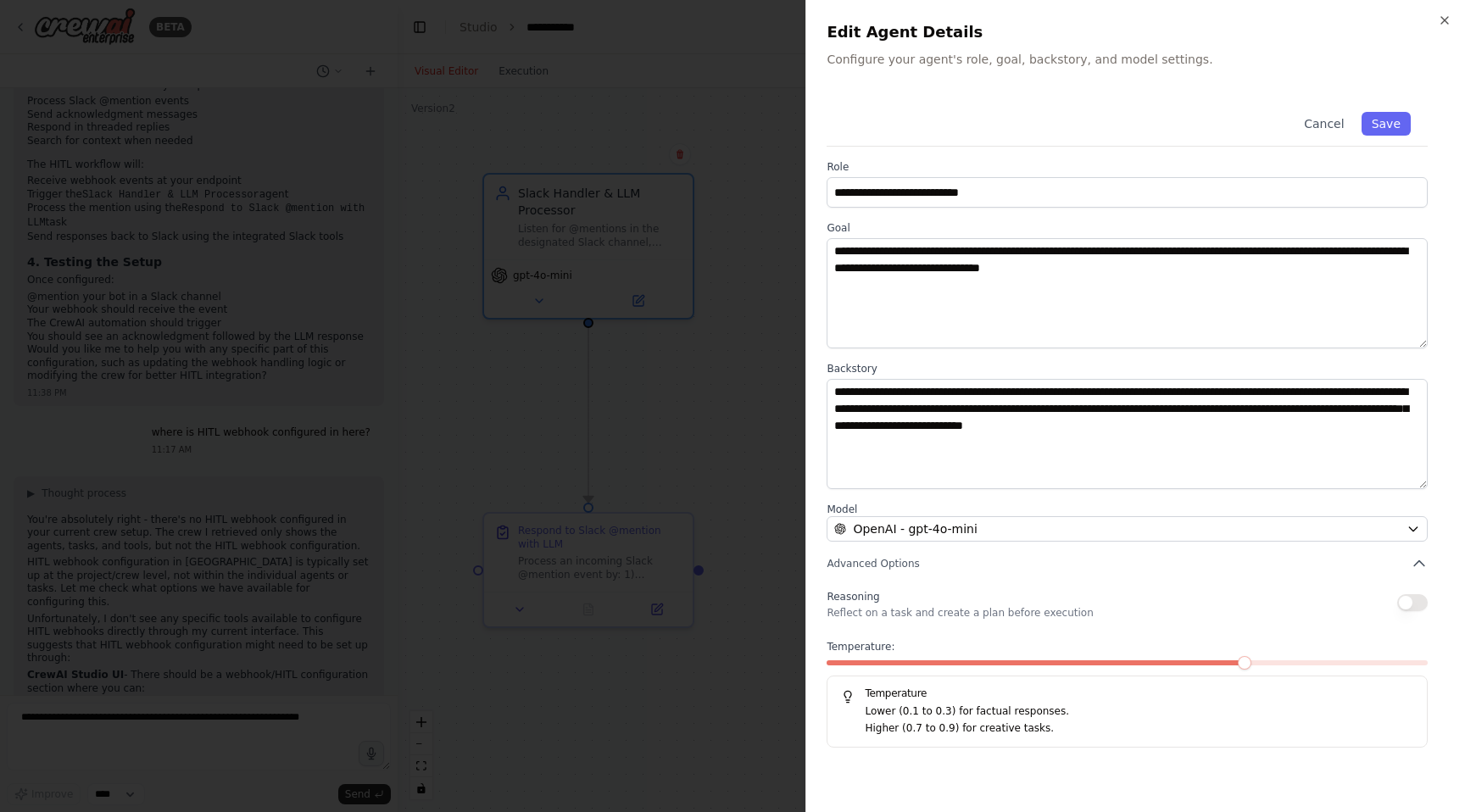
click at [770, 263] on div at bounding box center [732, 406] width 1465 height 812
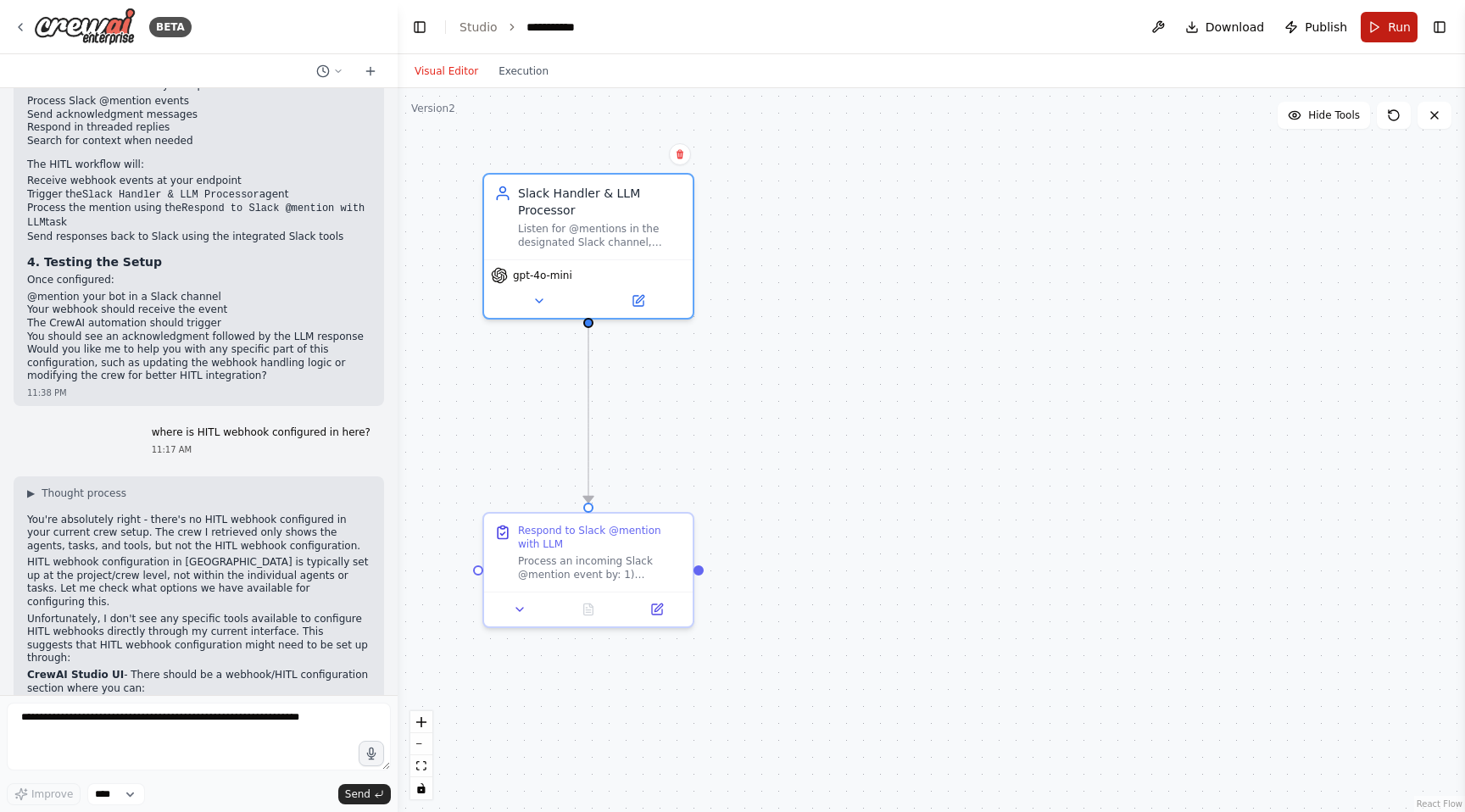
click at [1378, 25] on button "Run" at bounding box center [1388, 27] width 57 height 31
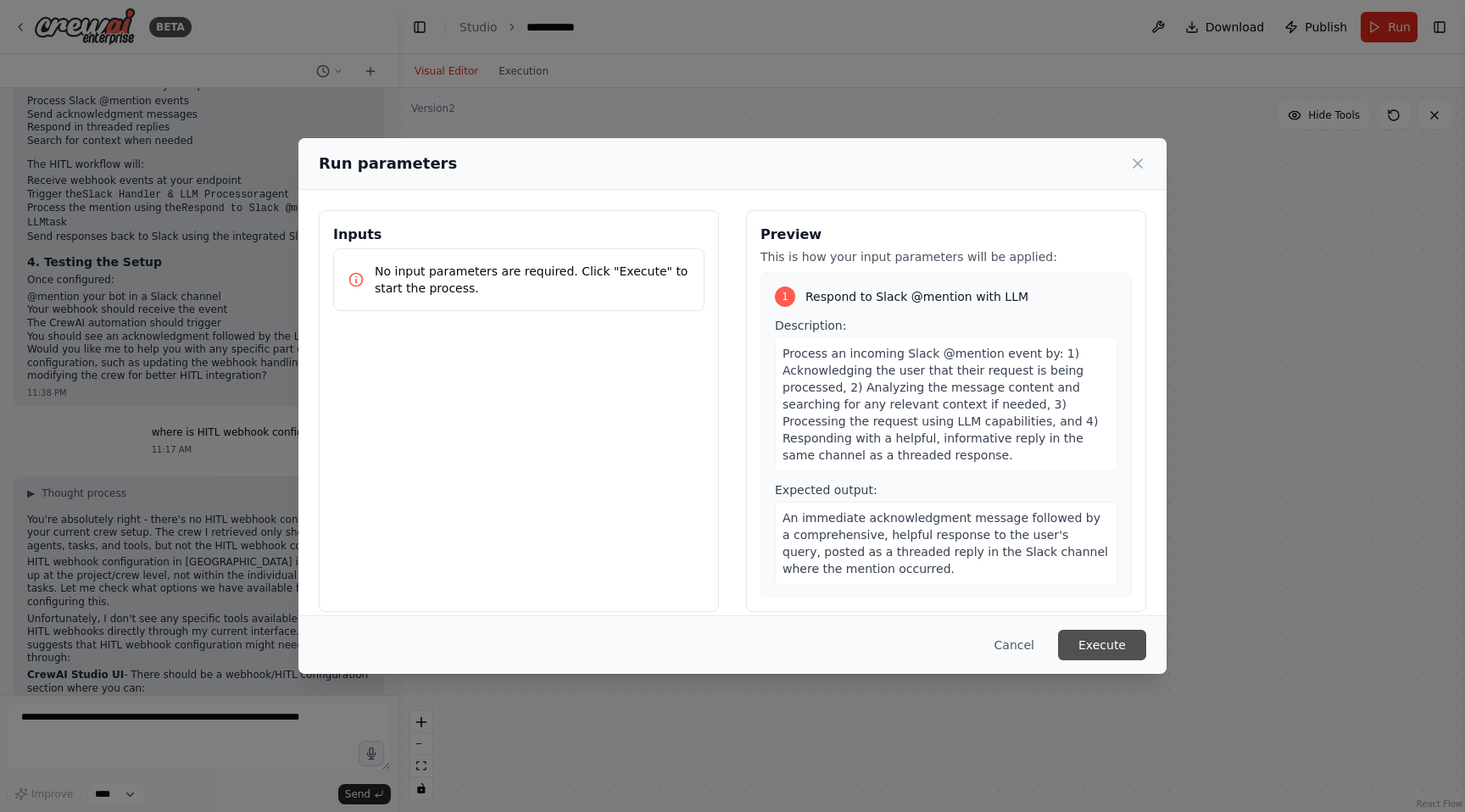
click at [1101, 635] on button "Execute" at bounding box center [1103, 645] width 88 height 31
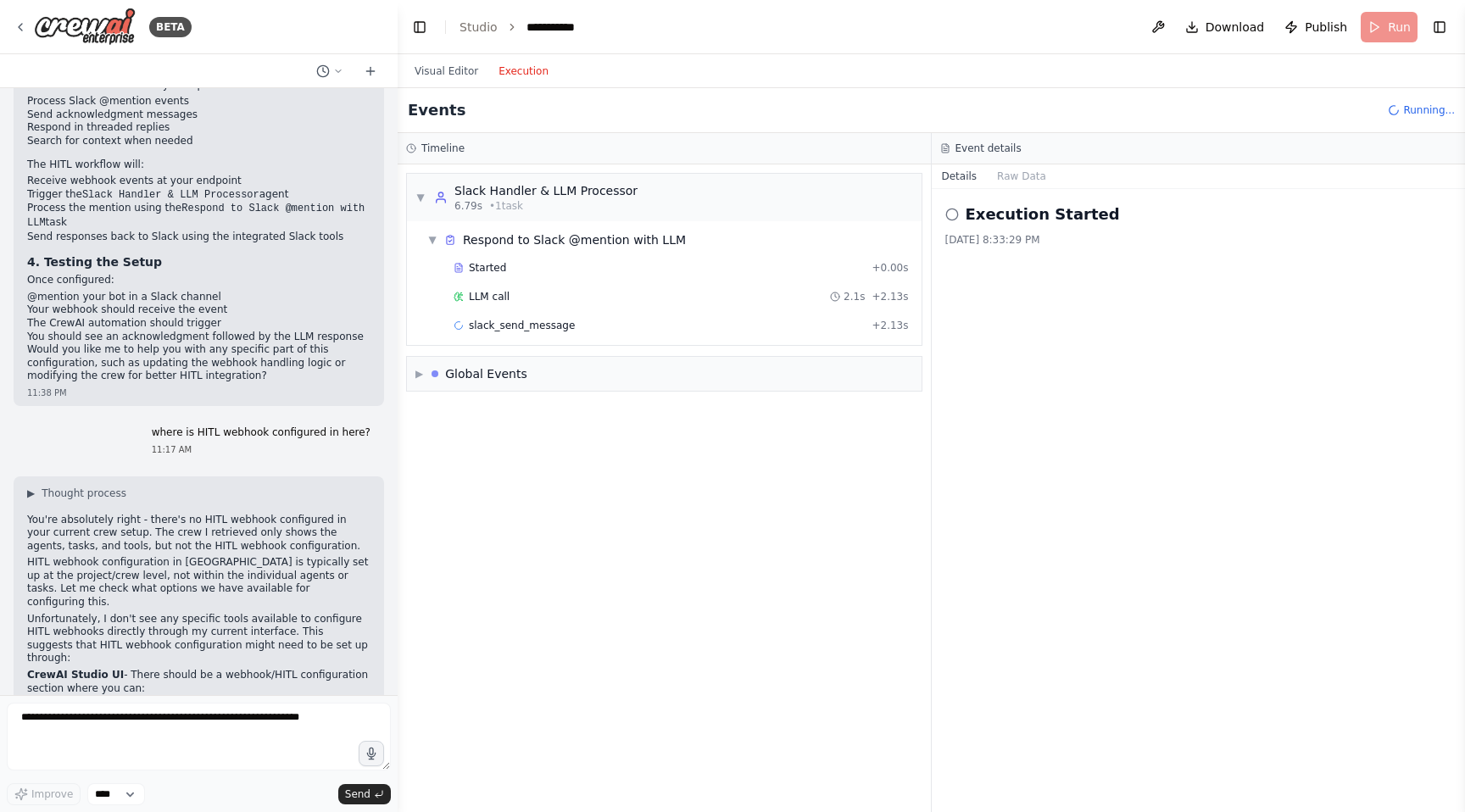
click at [513, 68] on button "Execution" at bounding box center [524, 71] width 70 height 21
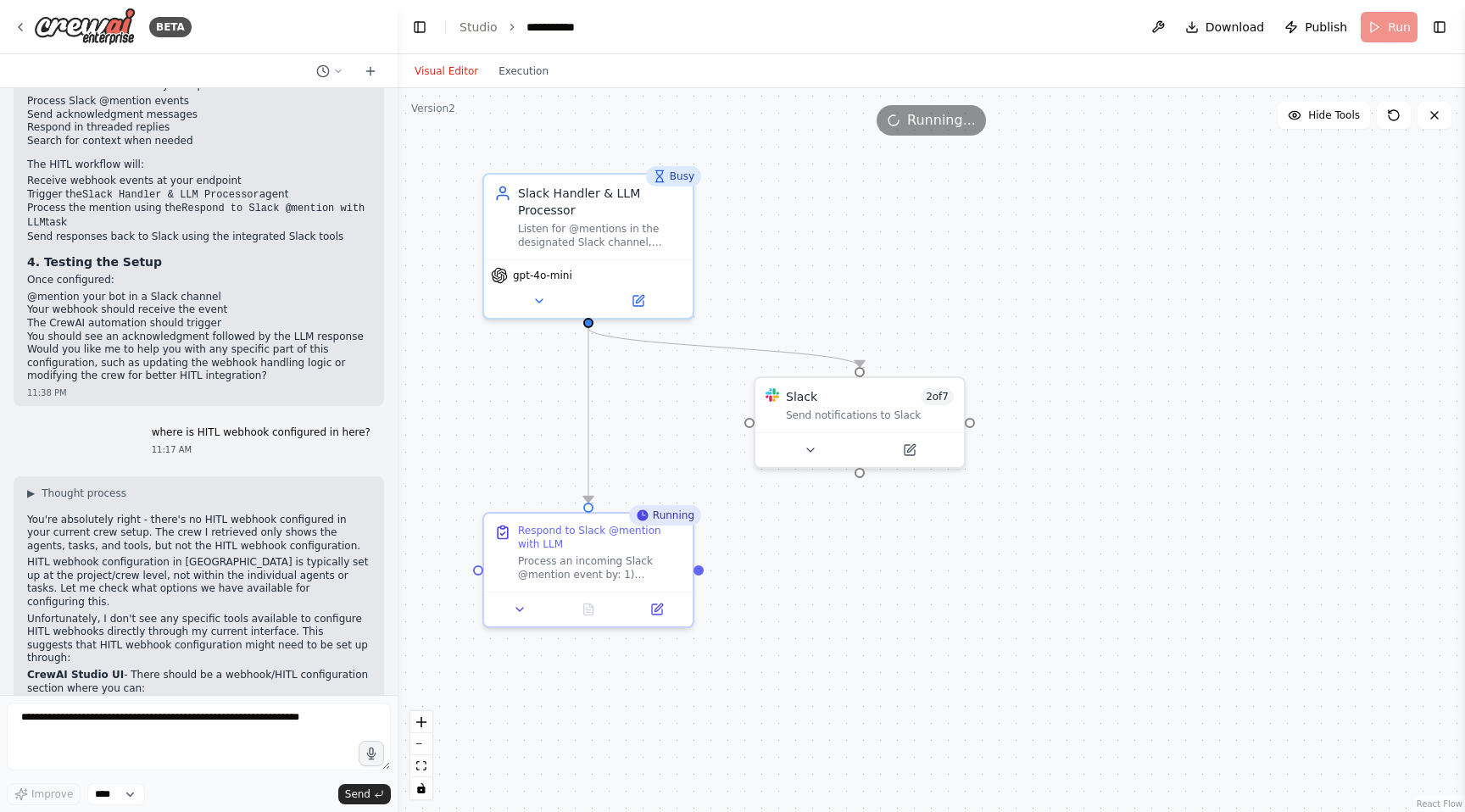
click at [456, 74] on button "Visual Editor" at bounding box center [446, 71] width 84 height 21
click at [542, 278] on span "gpt-4o-mini" at bounding box center [543, 271] width 60 height 14
click at [525, 268] on span "gpt-4o-mini" at bounding box center [543, 271] width 60 height 14
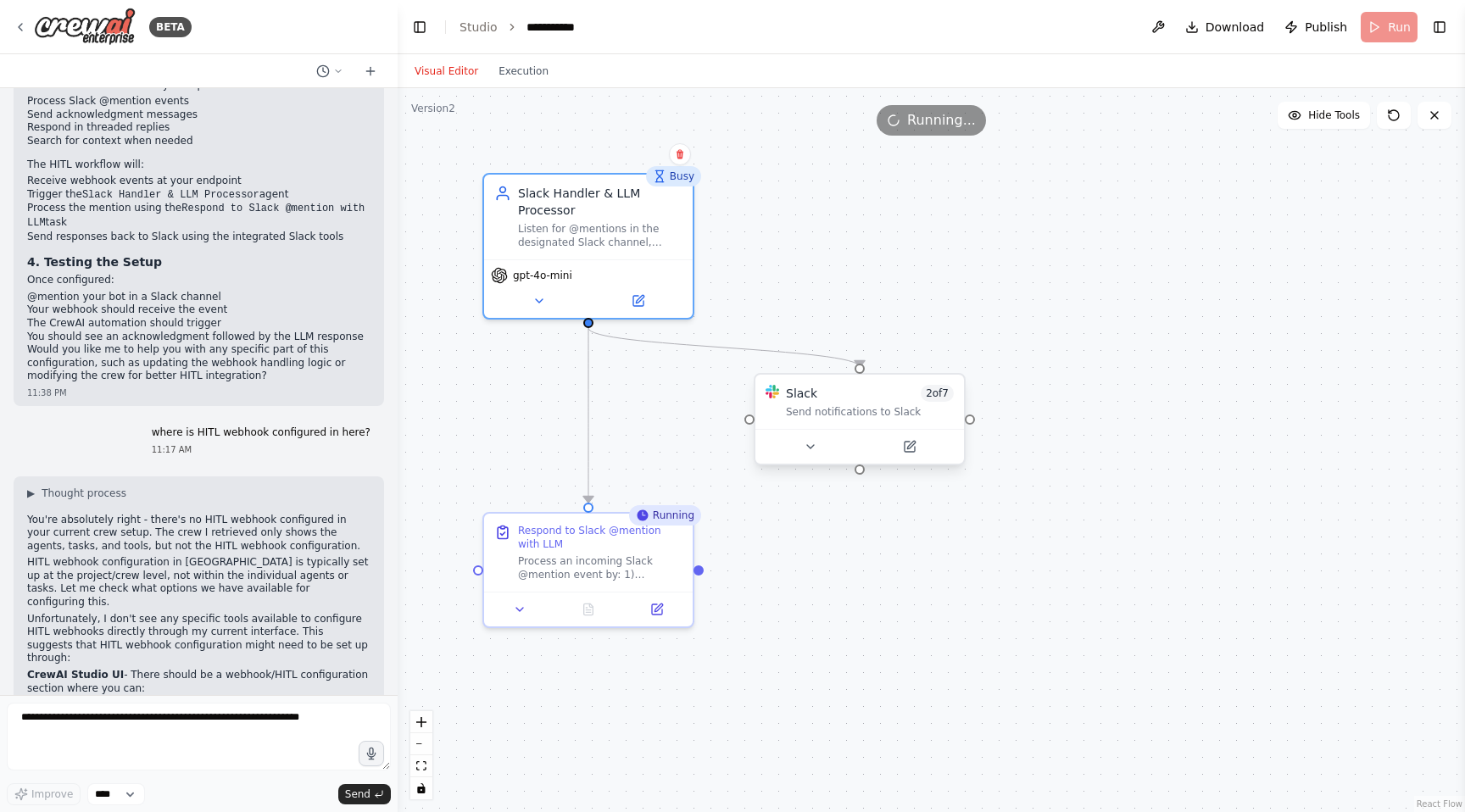
click at [810, 406] on div "Send notifications to Slack" at bounding box center [870, 412] width 168 height 14
click at [918, 452] on button at bounding box center [909, 446] width 96 height 21
